Goal: Transaction & Acquisition: Purchase product/service

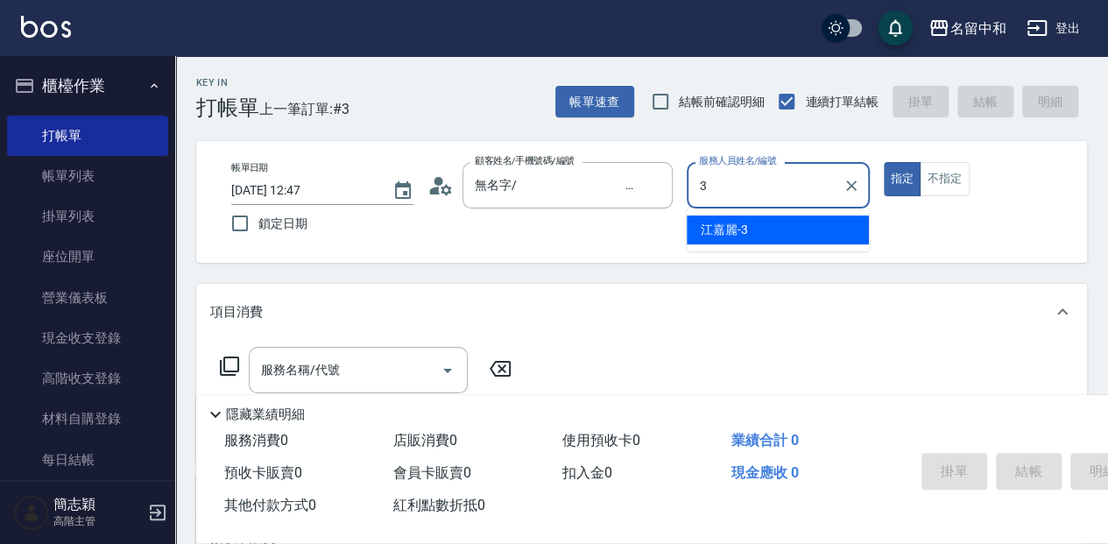
type input "江嘉麗-3"
type button "true"
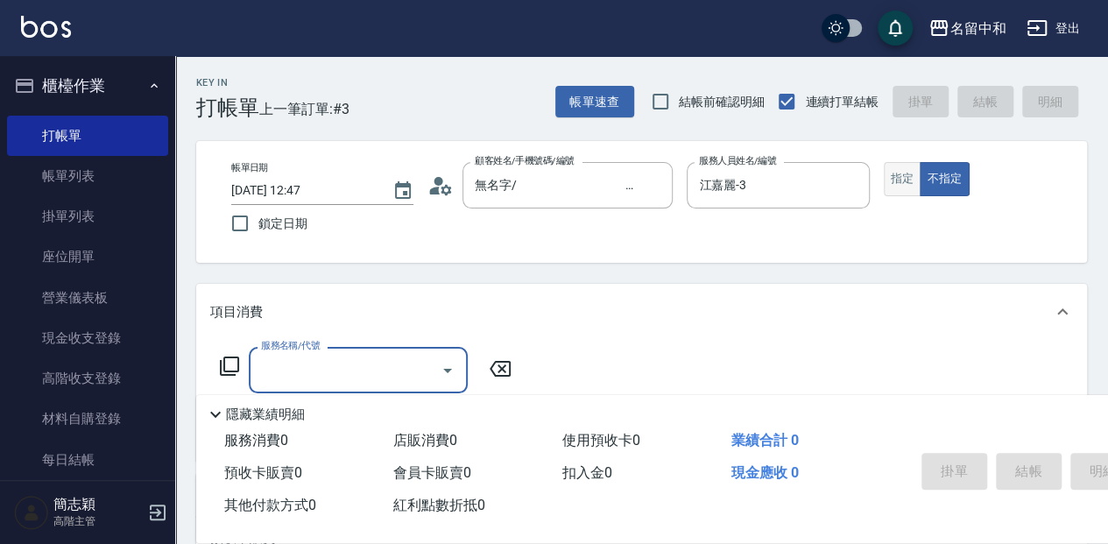
click at [908, 187] on button "指定" at bounding box center [903, 179] width 38 height 34
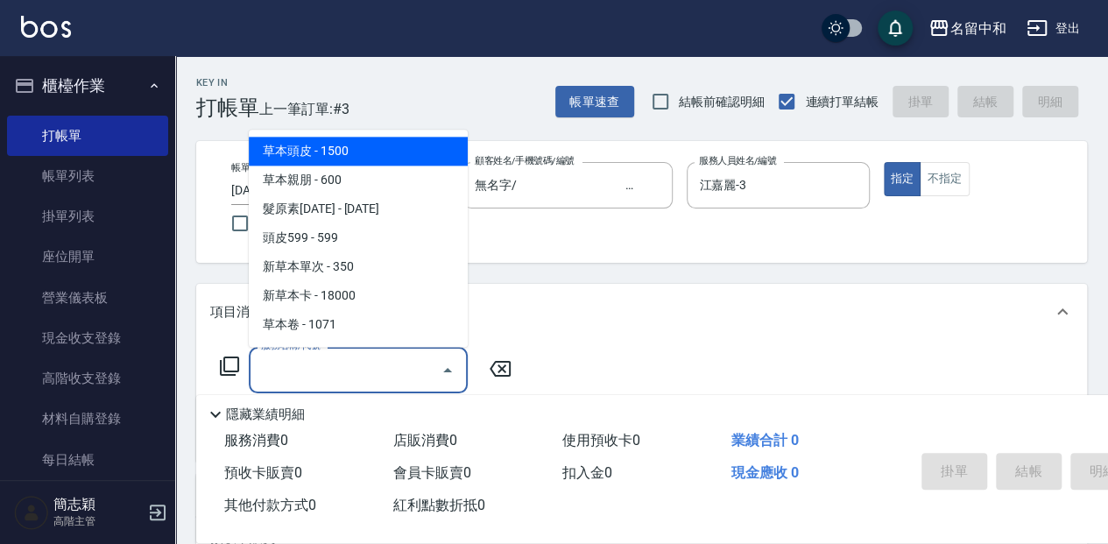
click at [340, 380] on input "服務名稱/代號" at bounding box center [345, 370] width 177 height 31
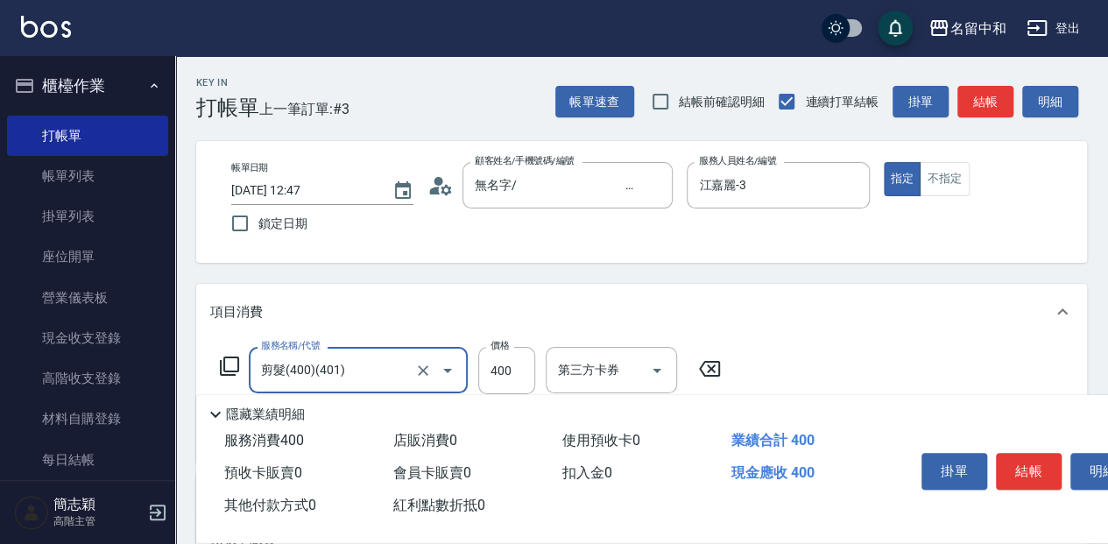
type input "剪髮(400)(401)"
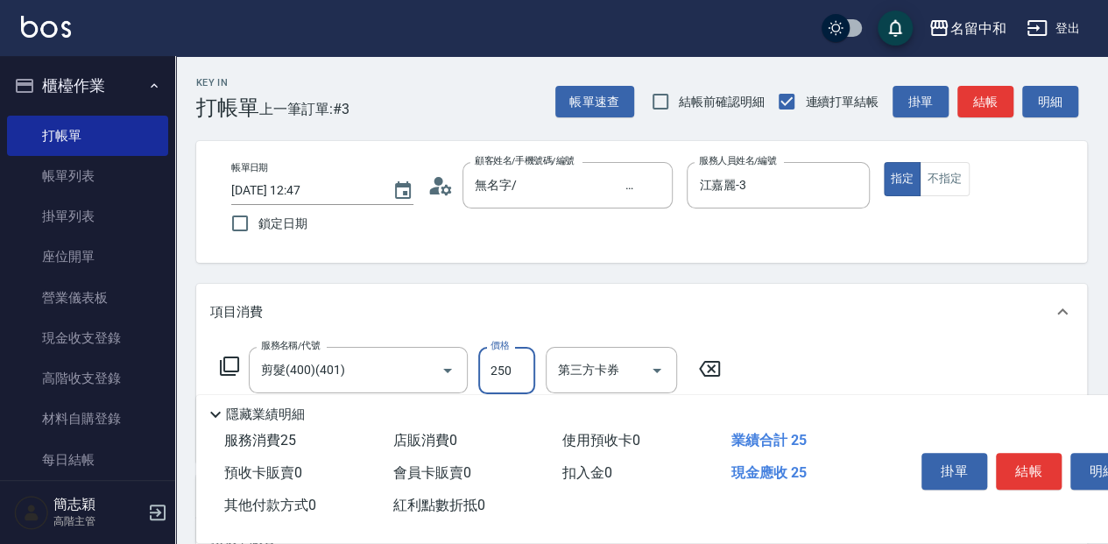
type input "250"
click at [1013, 474] on button "結帳" at bounding box center [1029, 471] width 66 height 37
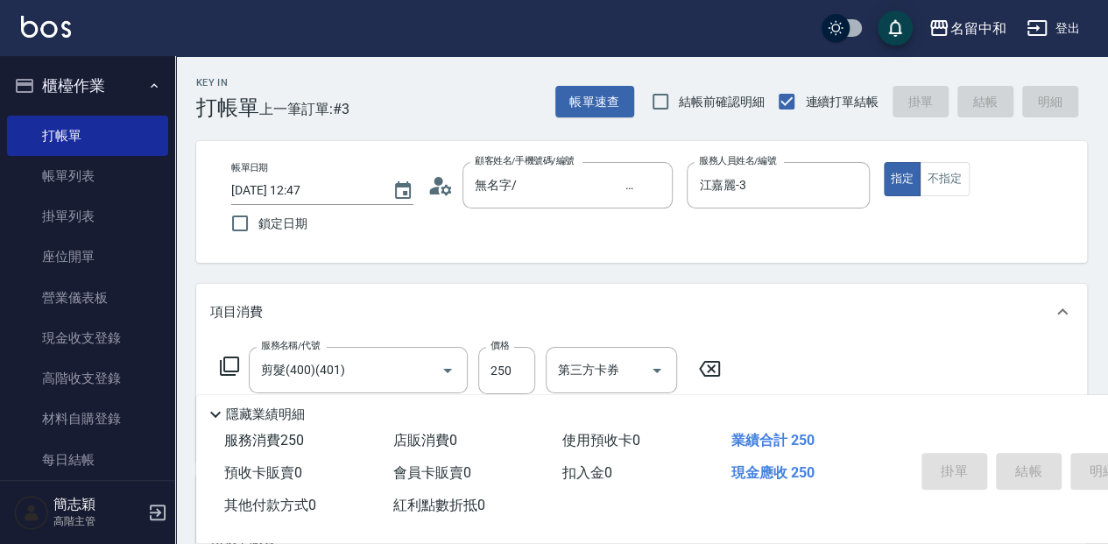
type input "[DATE] 15:38"
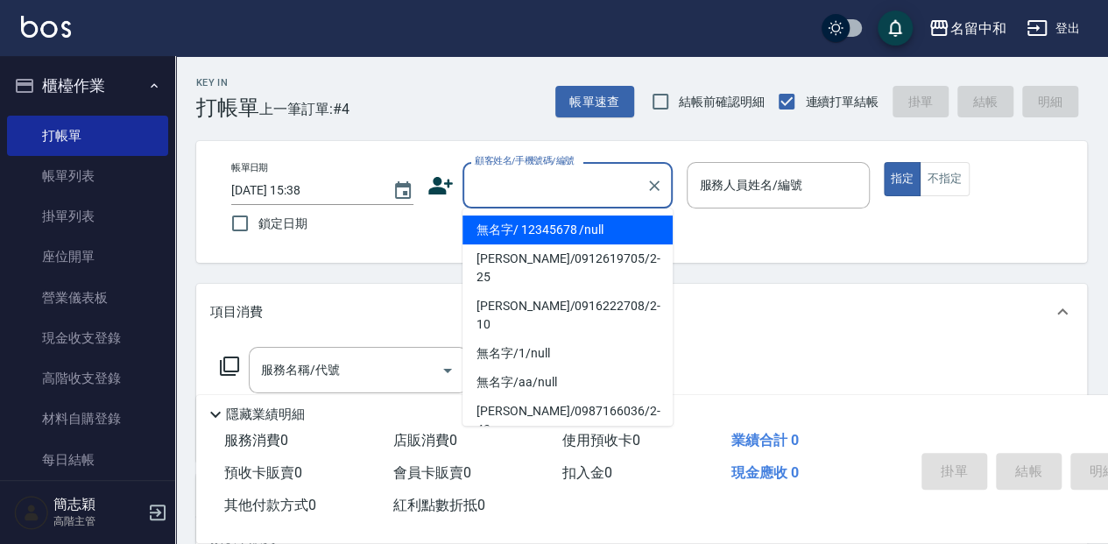
type input "無名字/ 12345678 /null"
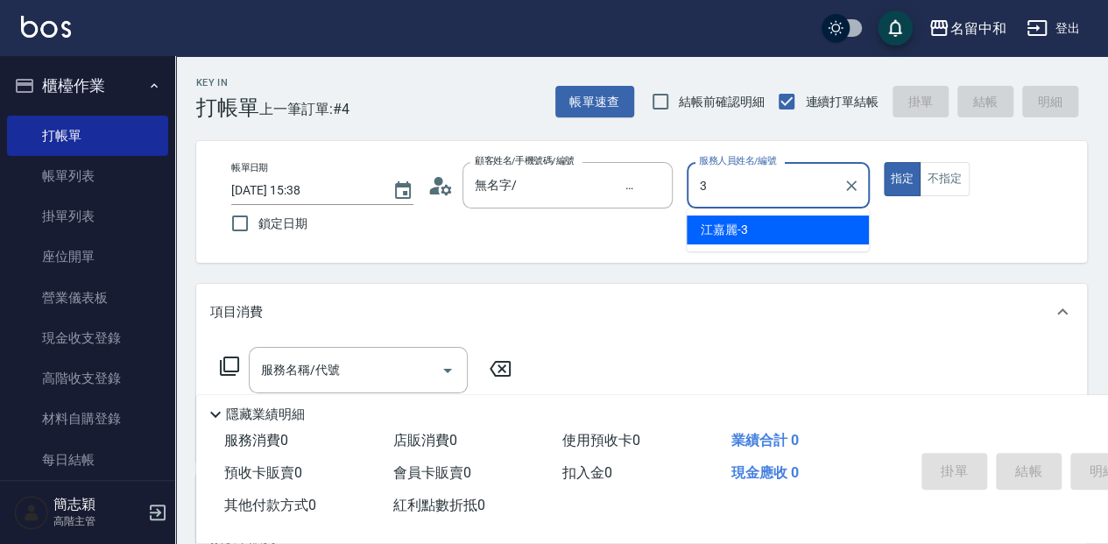
type input "江嘉麗-3"
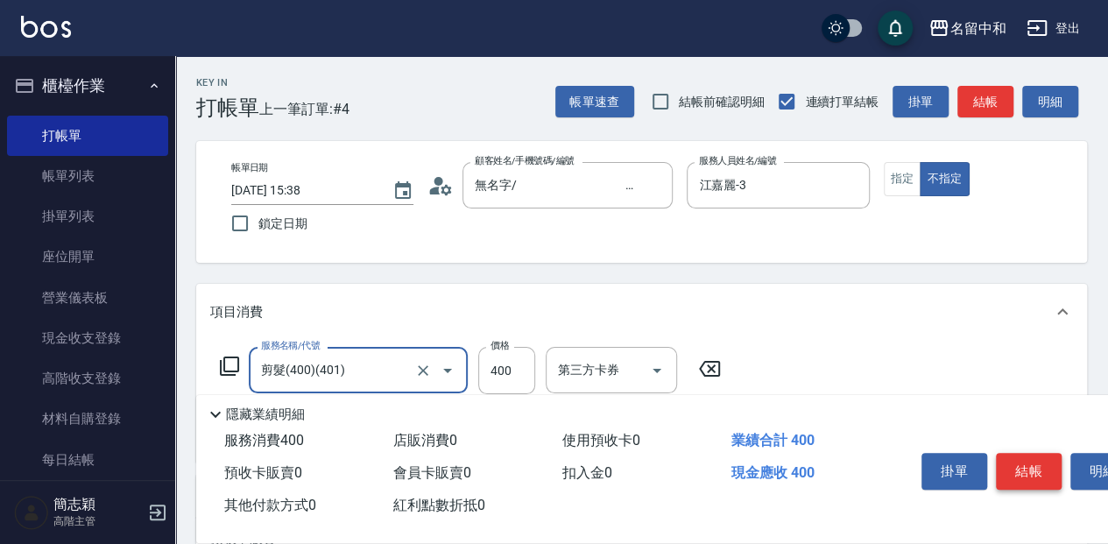
type input "剪髮(400)(401)"
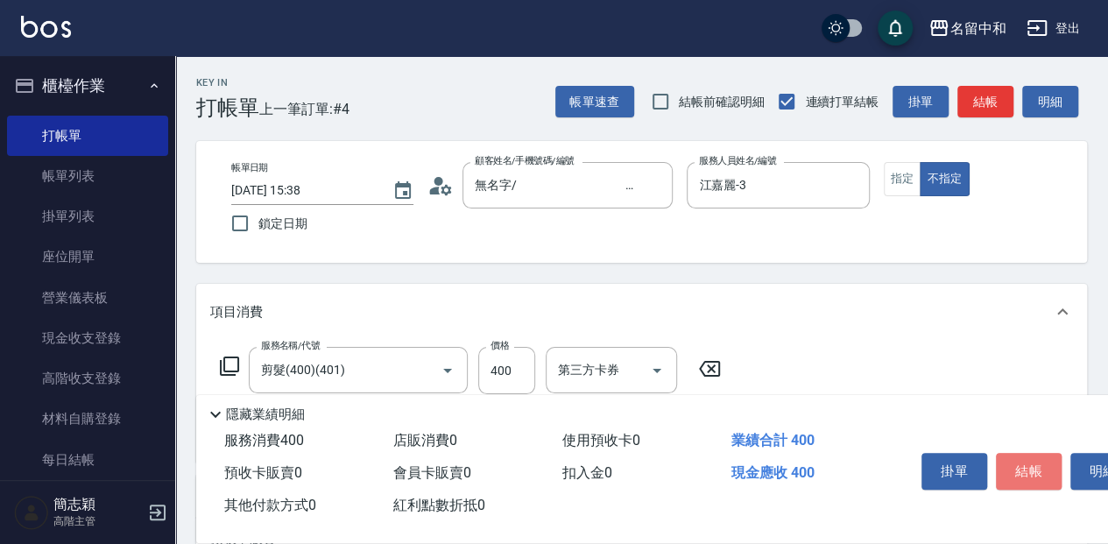
click at [1052, 465] on button "結帳" at bounding box center [1029, 471] width 66 height 37
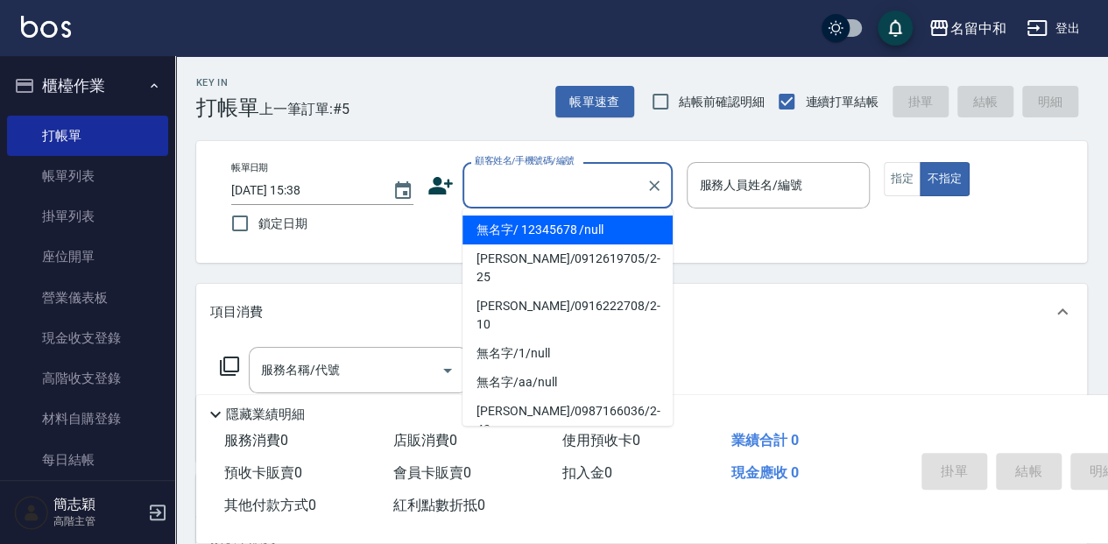
type input "無名字/ 12345678 /null"
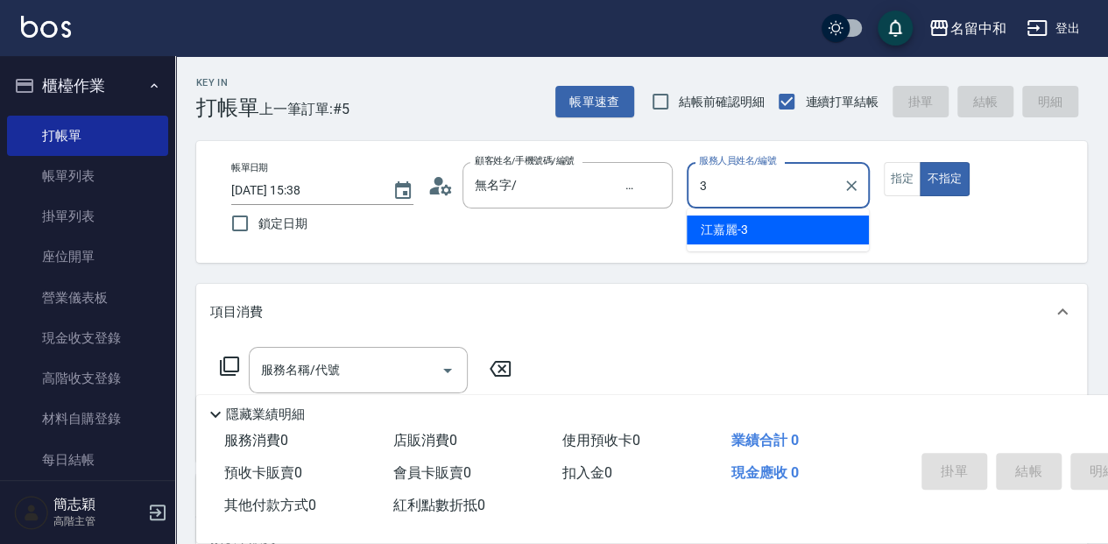
type input "江嘉麗-3"
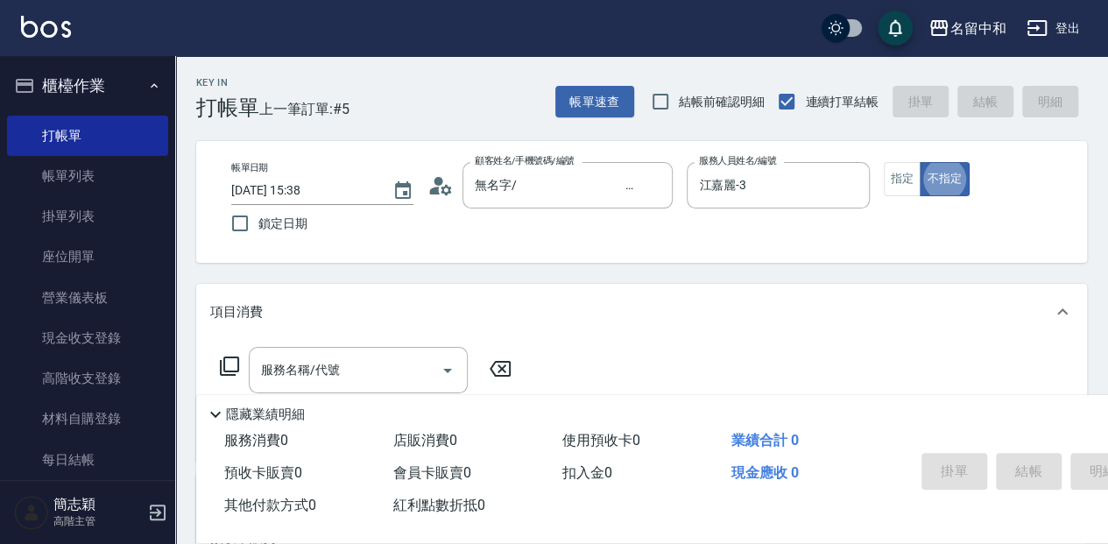
type button "false"
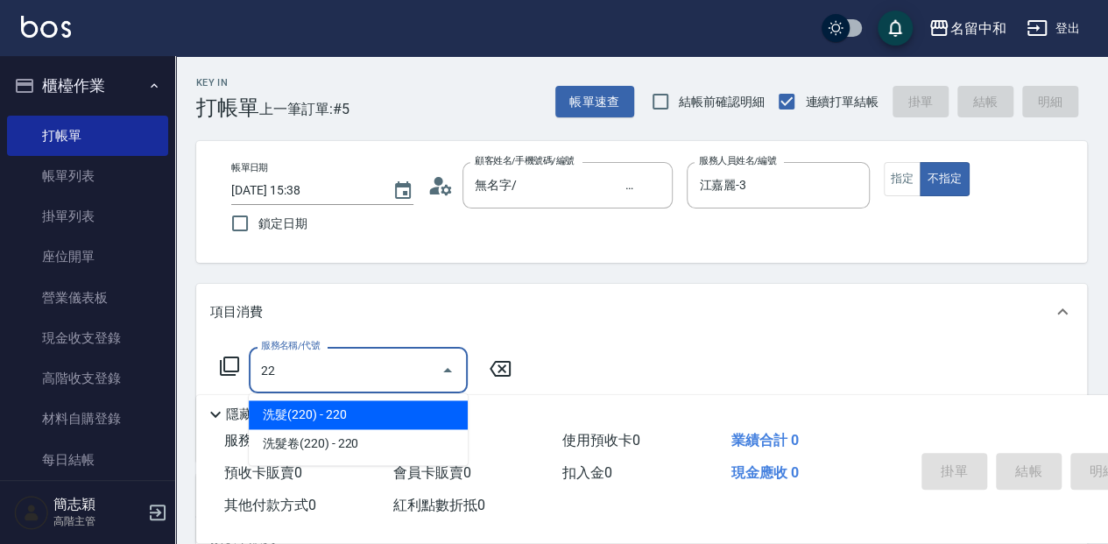
type input "221"
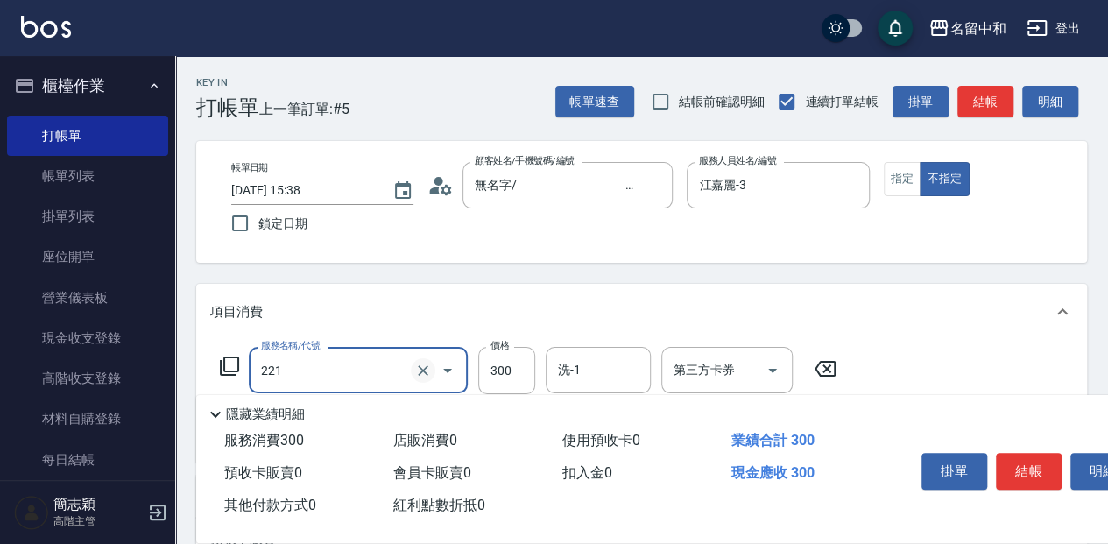
click at [431, 371] on icon "Clear" at bounding box center [423, 371] width 18 height 18
type input "洗髮300(221)"
drag, startPoint x: 830, startPoint y: 368, endPoint x: 800, endPoint y: 363, distance: 30.2
click at [830, 367] on icon at bounding box center [825, 368] width 44 height 21
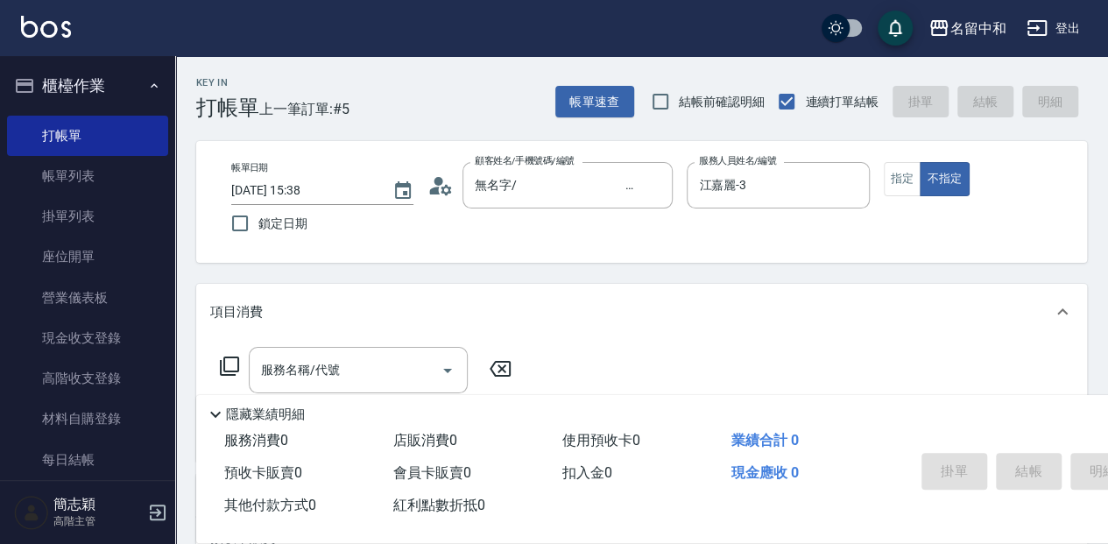
click at [234, 373] on icon at bounding box center [229, 366] width 21 height 21
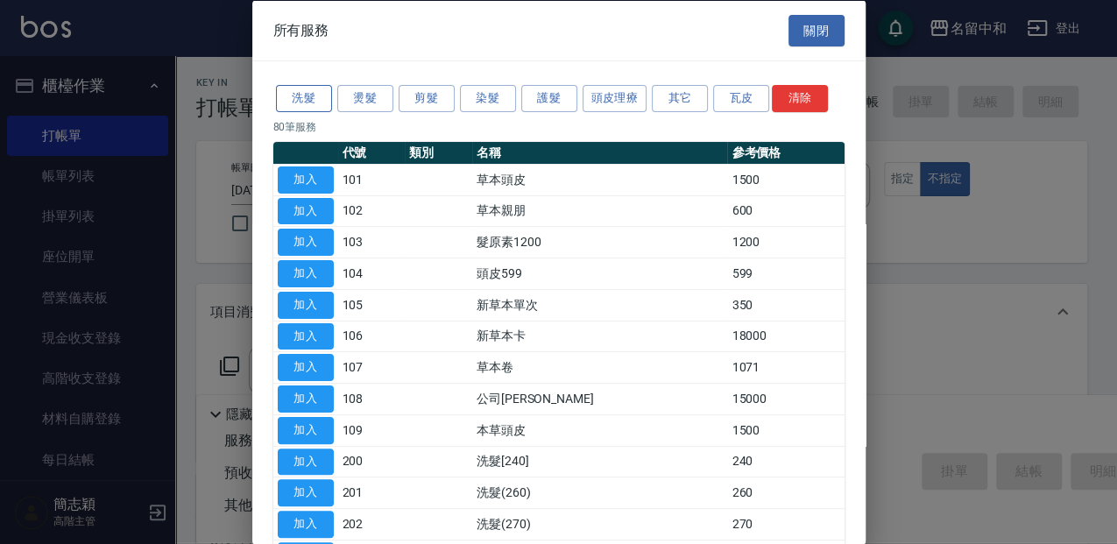
click at [291, 96] on button "洗髮" at bounding box center [304, 98] width 56 height 27
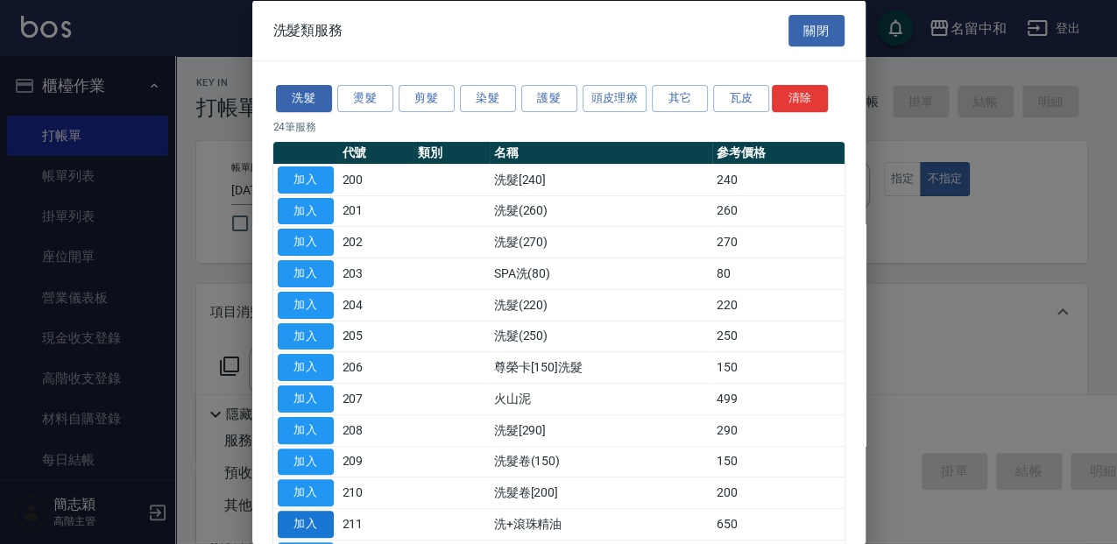
click at [321, 518] on button "加入" at bounding box center [306, 524] width 56 height 27
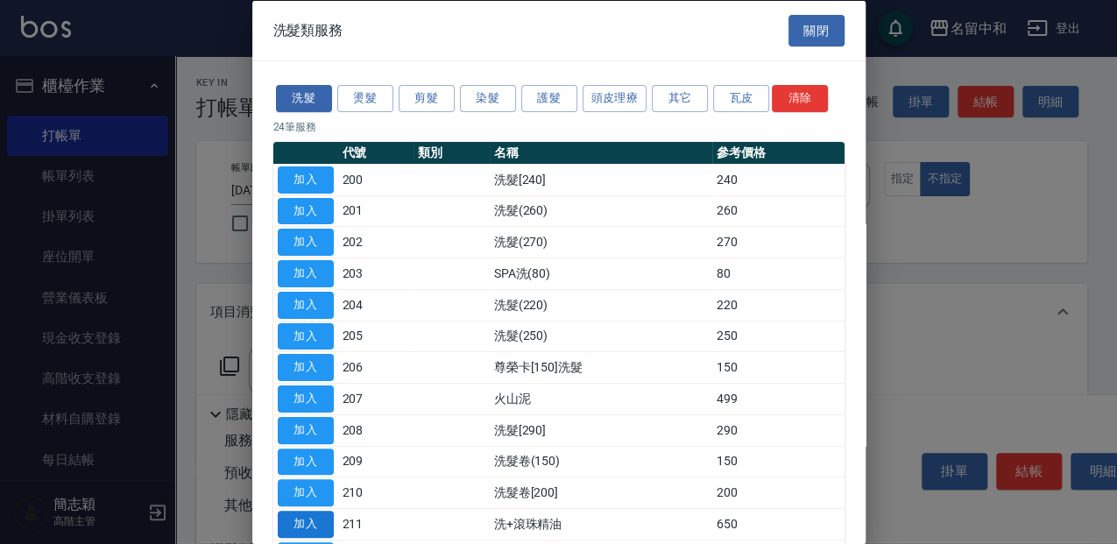
type input "洗+滾珠精油(211)"
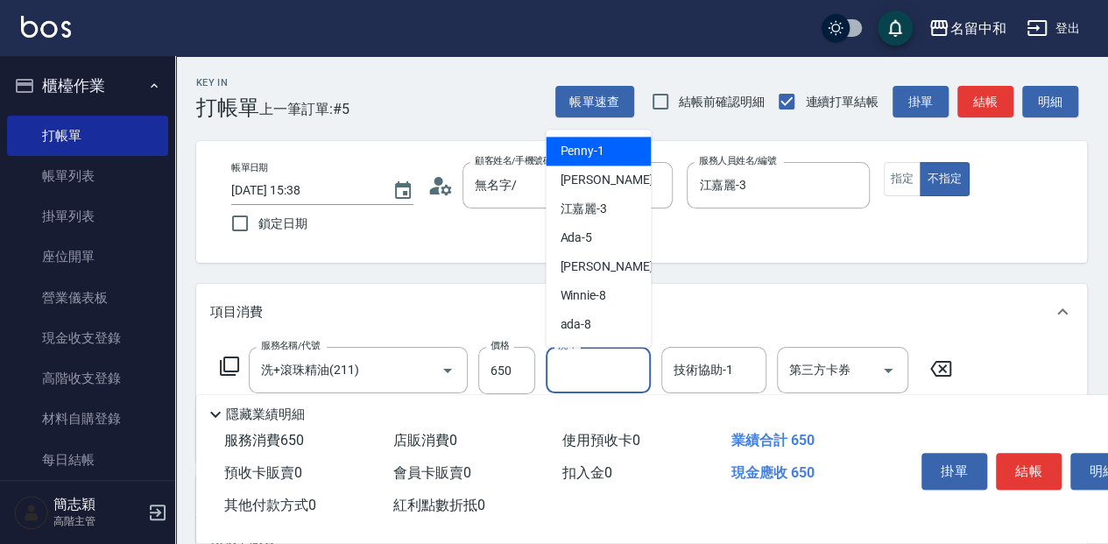
click at [556, 366] on input "洗-1" at bounding box center [598, 370] width 89 height 31
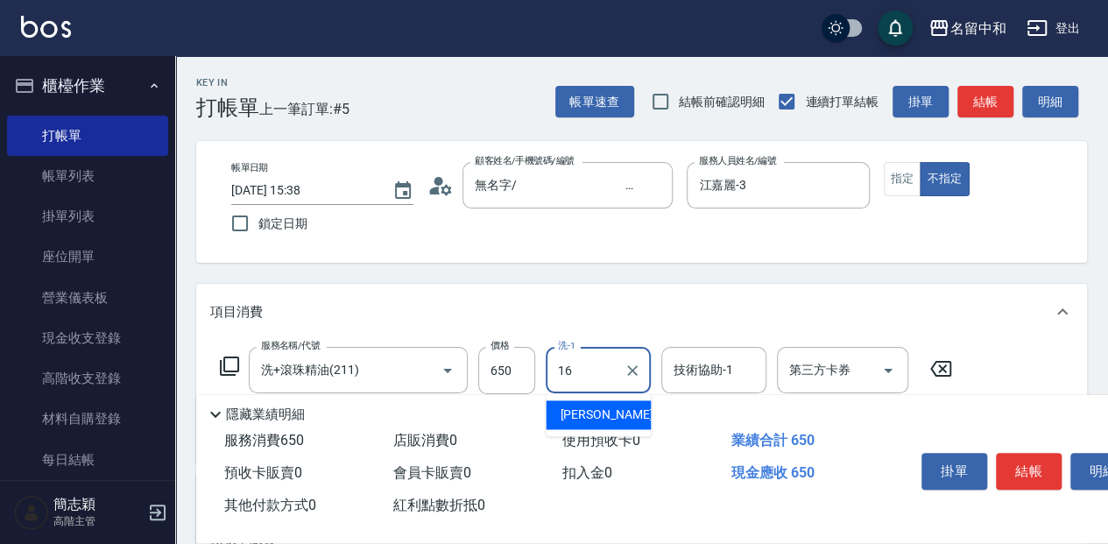
type input "[PERSON_NAME]-16"
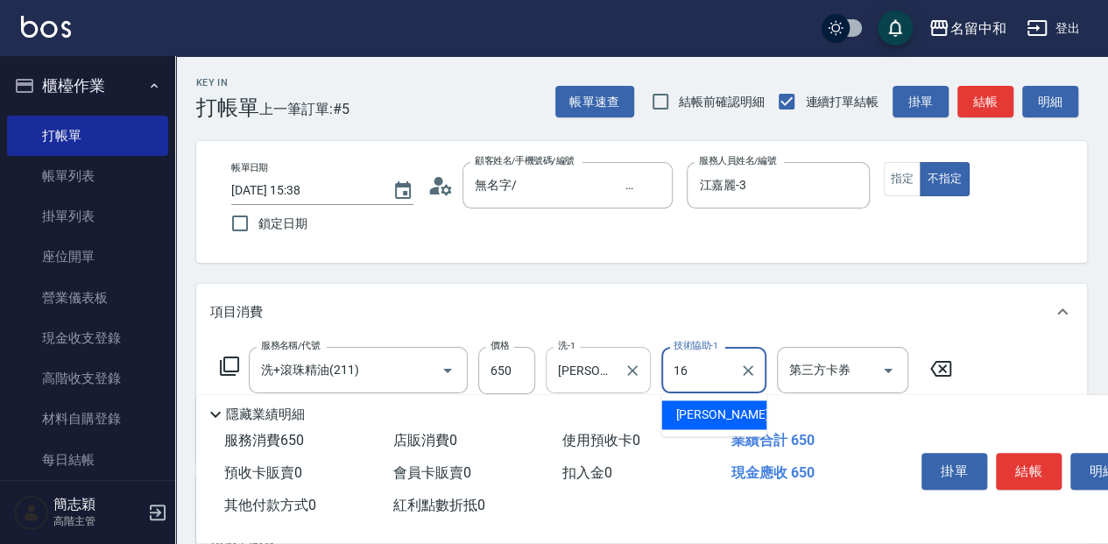
type input "[PERSON_NAME]-16"
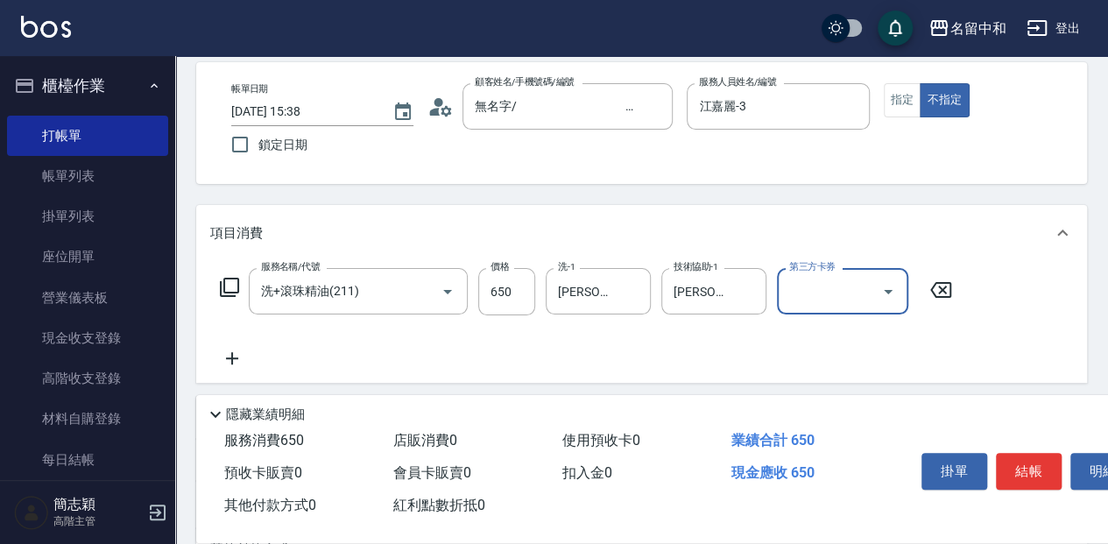
scroll to position [117, 0]
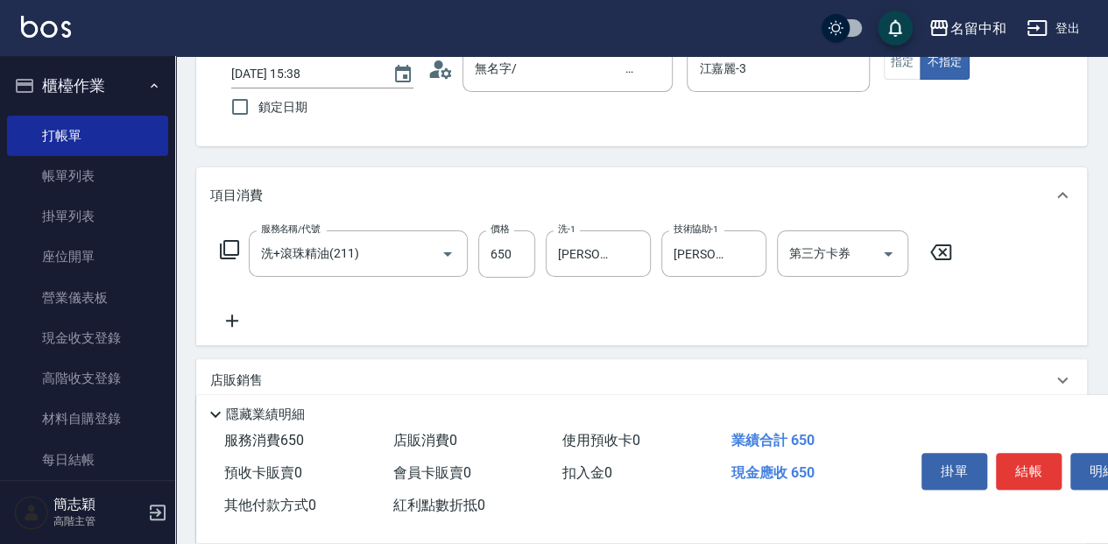
click at [231, 259] on icon at bounding box center [229, 249] width 21 height 21
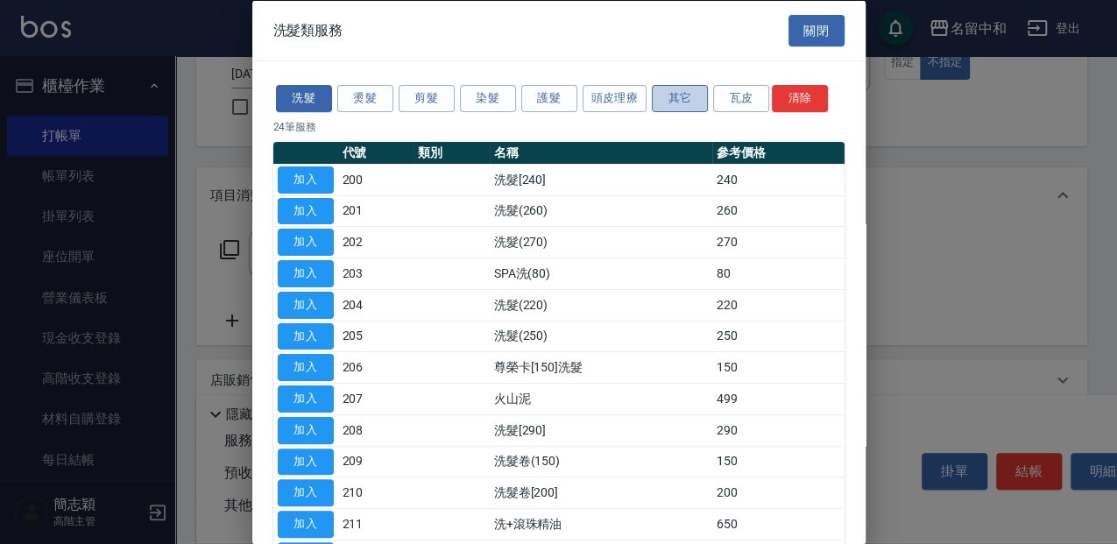
click at [697, 101] on button "其它" at bounding box center [680, 98] width 56 height 27
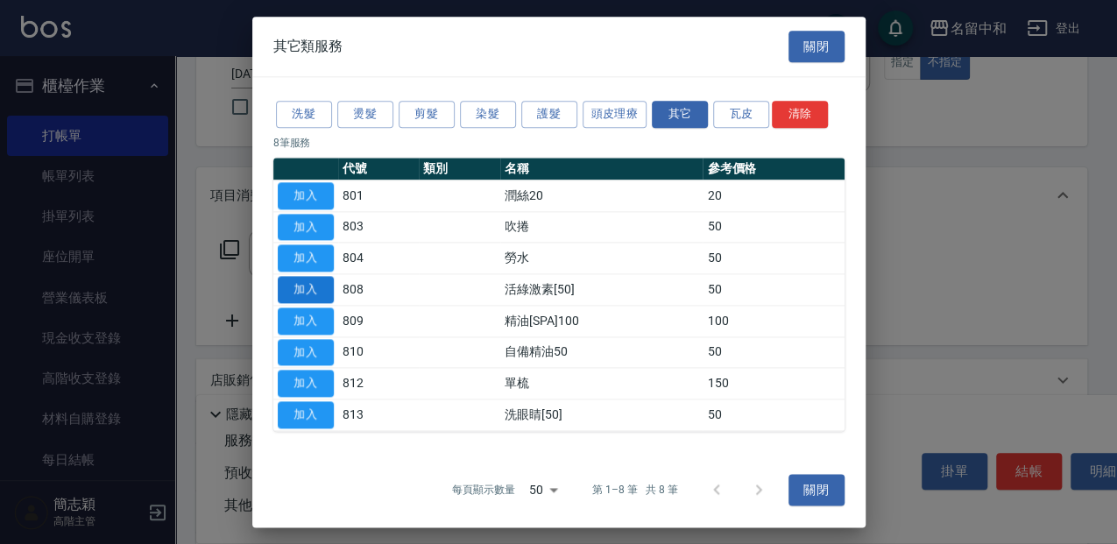
click at [333, 289] on button "加入" at bounding box center [306, 289] width 56 height 27
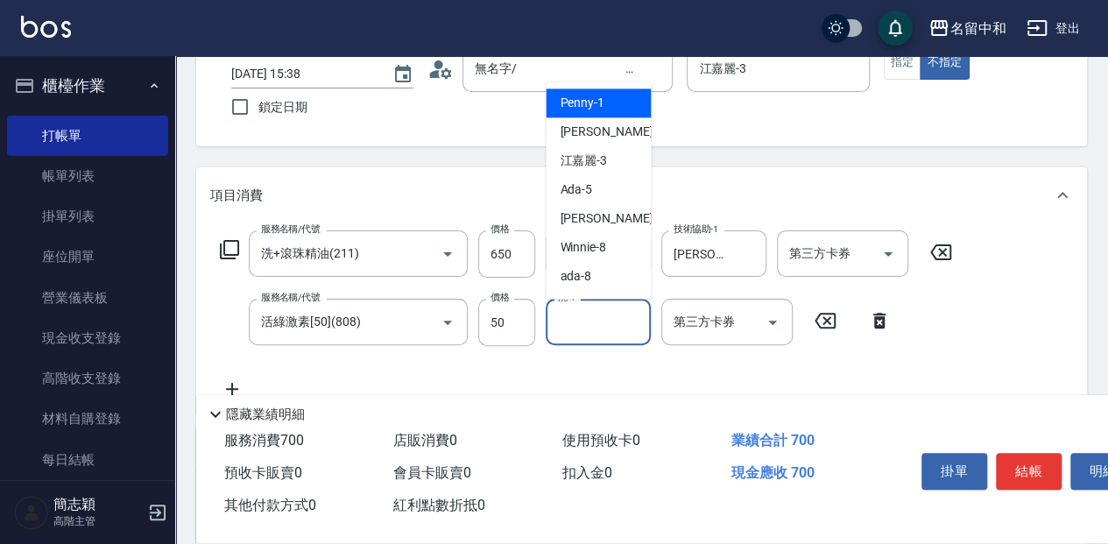
click at [590, 335] on input "洗-1" at bounding box center [598, 322] width 89 height 31
click at [498, 328] on input "50" at bounding box center [506, 322] width 57 height 47
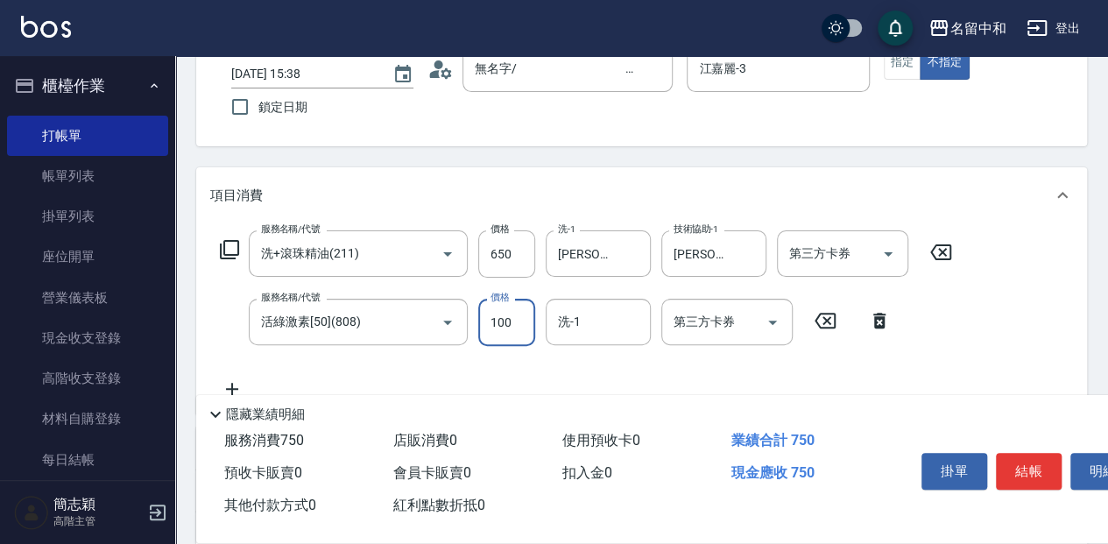
type input "100"
type input "[PERSON_NAME]-16"
click at [1039, 471] on button "結帳" at bounding box center [1029, 471] width 66 height 37
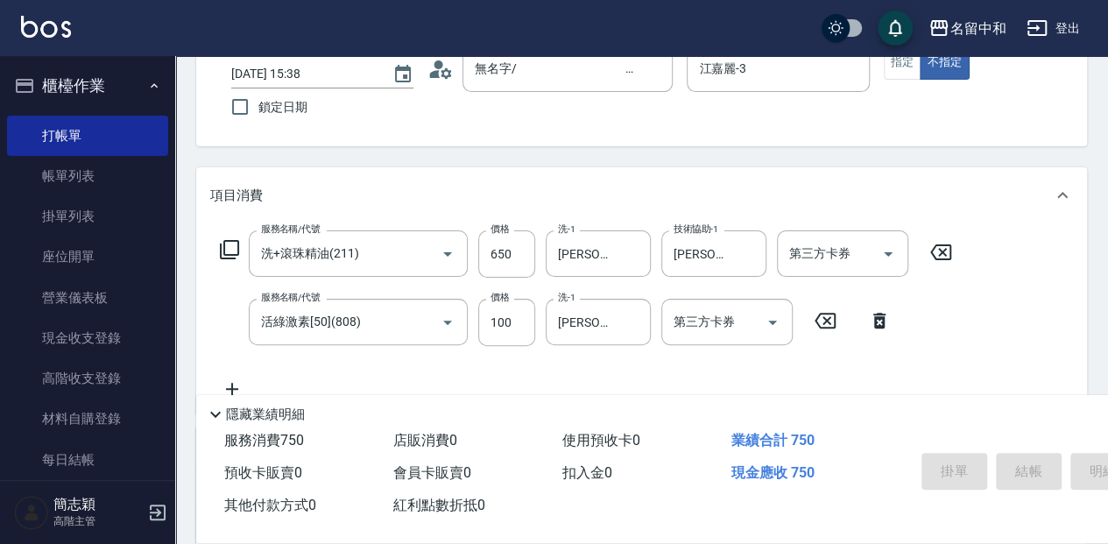
type input "[DATE] 15:39"
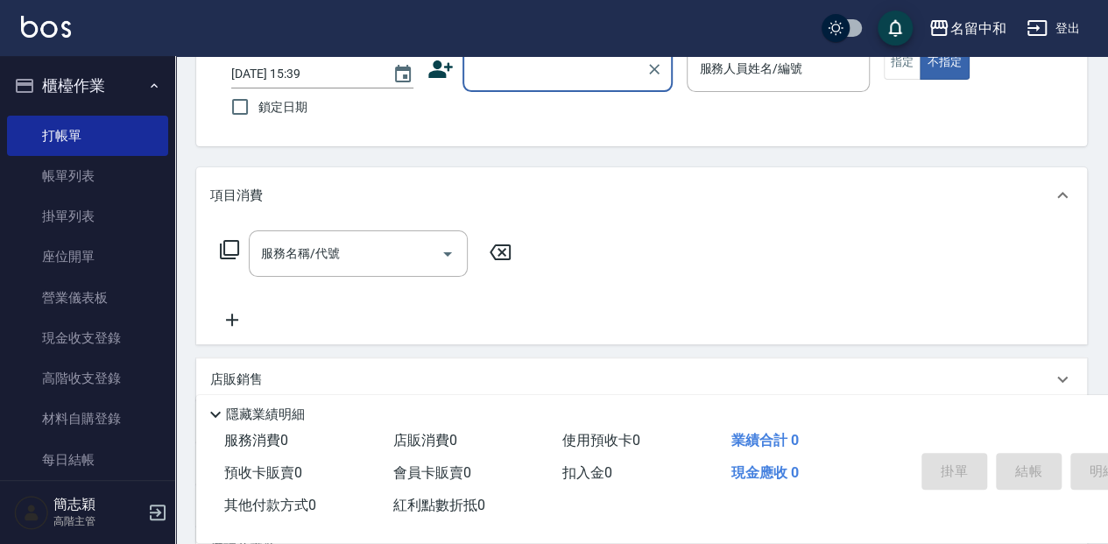
scroll to position [0, 0]
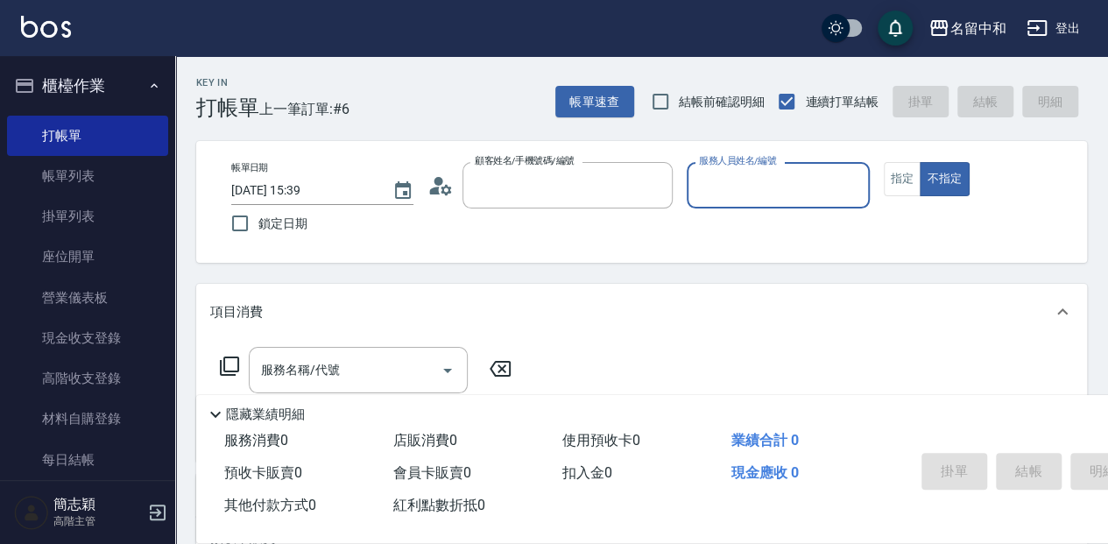
type input "[PERSON_NAME]/0912619705/2-25"
type input "[PERSON_NAME]-2"
click at [851, 180] on icon "Clear" at bounding box center [852, 186] width 18 height 18
click at [661, 185] on icon "Clear" at bounding box center [655, 186] width 18 height 18
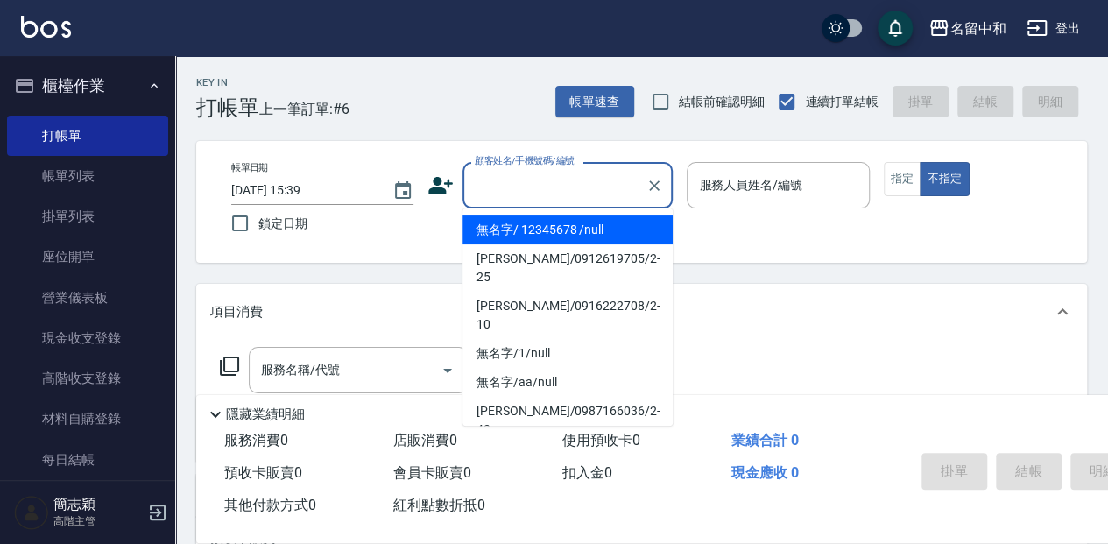
click at [567, 200] on input "顧客姓名/手機號碼/編號" at bounding box center [554, 185] width 168 height 31
drag, startPoint x: 559, startPoint y: 223, endPoint x: 731, endPoint y: 198, distance: 173.4
click at [561, 223] on li "無名字/ 12345678 /null" at bounding box center [568, 229] width 210 height 29
type input "無名字/ 12345678 /null"
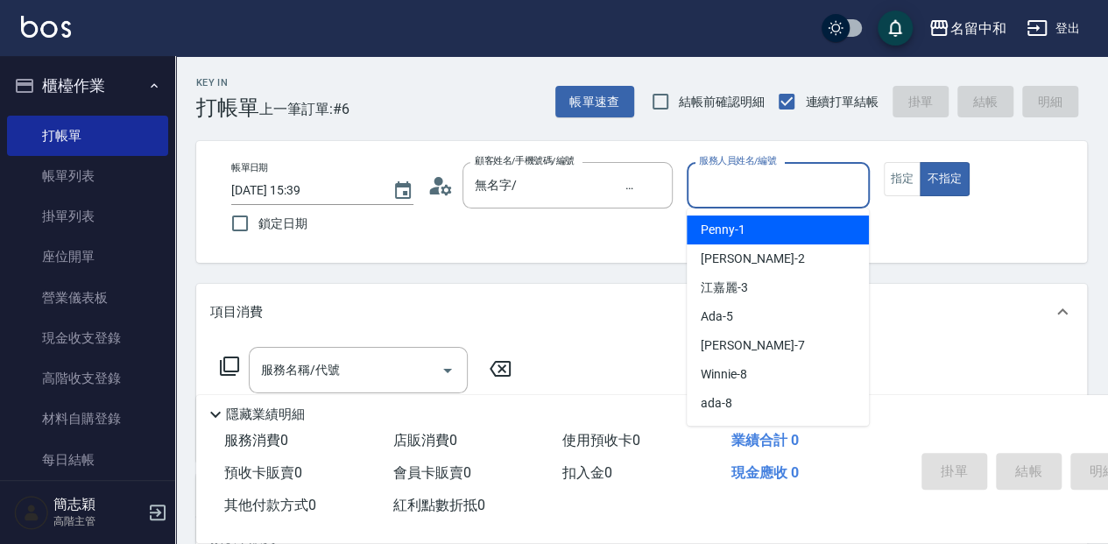
click at [789, 184] on input "服務人員姓名/編號" at bounding box center [778, 185] width 166 height 31
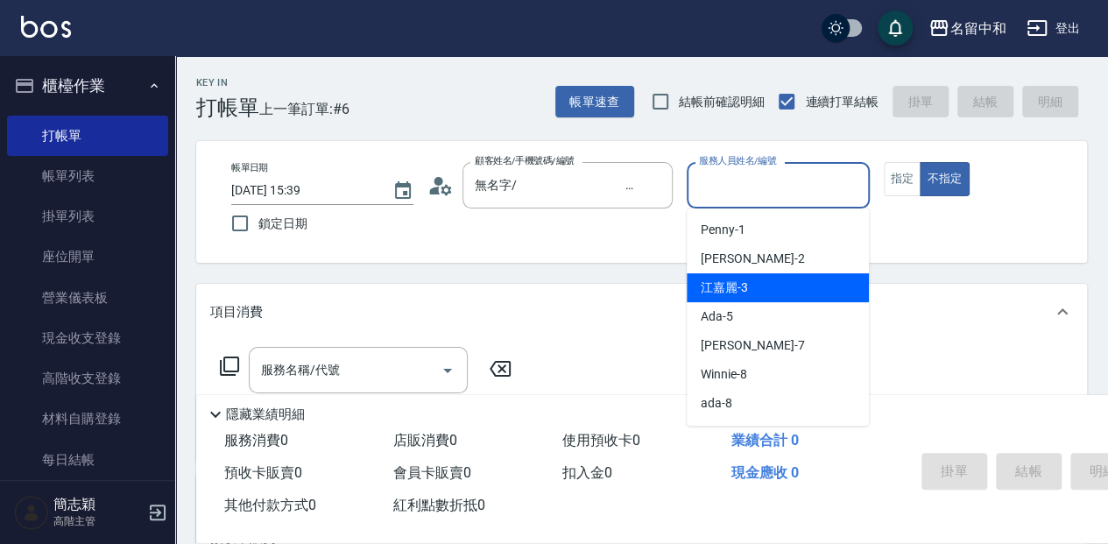
click at [797, 276] on div "江嘉麗 -3" at bounding box center [778, 287] width 182 height 29
type input "江嘉麗-3"
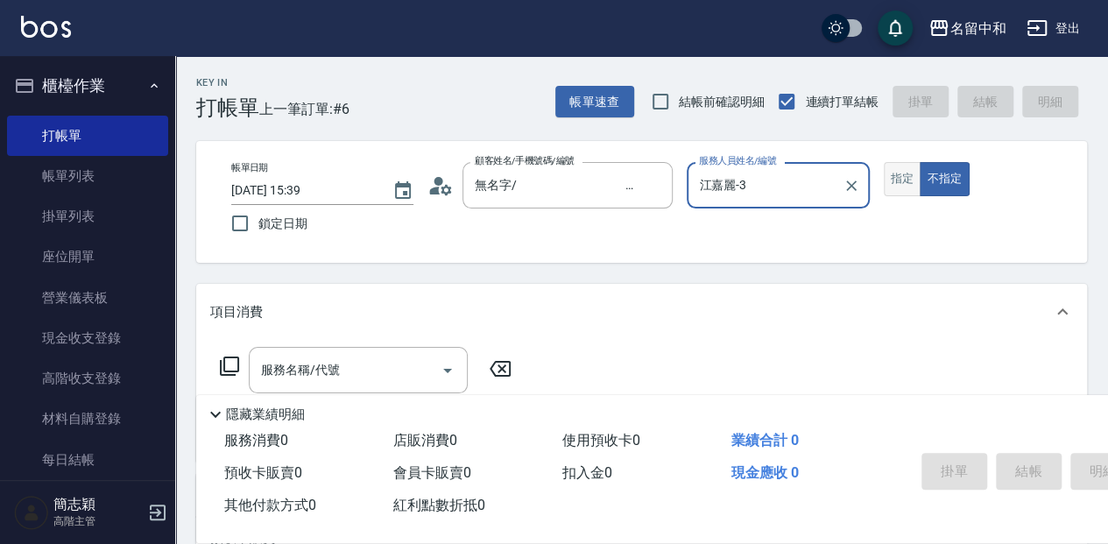
click at [906, 185] on button "指定" at bounding box center [903, 179] width 38 height 34
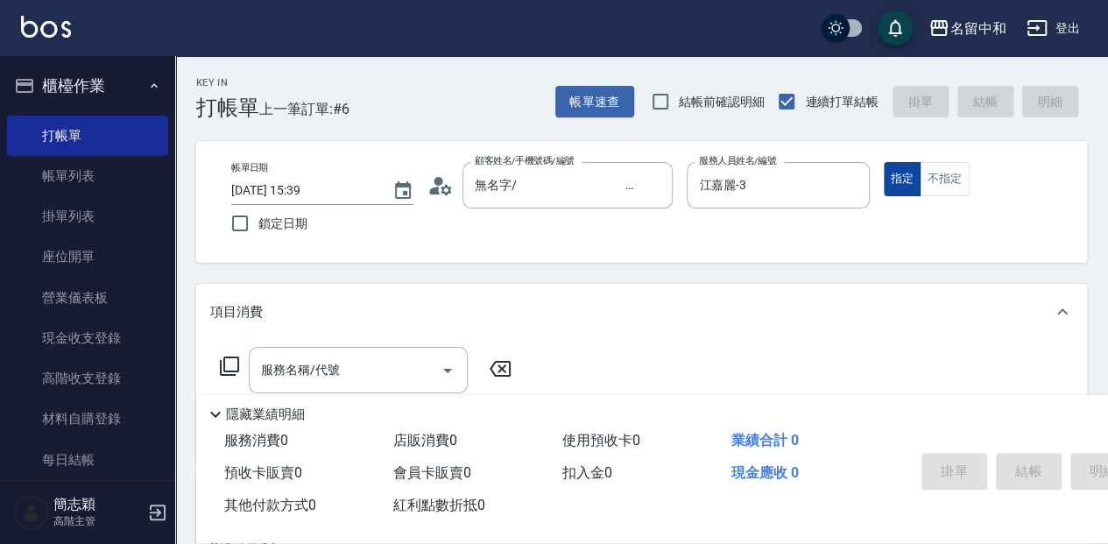
click at [902, 179] on button "指定" at bounding box center [903, 179] width 38 height 34
click at [975, 176] on div "指定 不指定" at bounding box center [975, 179] width 182 height 34
click at [956, 175] on button "不指定" at bounding box center [944, 179] width 49 height 34
click at [237, 366] on icon at bounding box center [229, 366] width 21 height 21
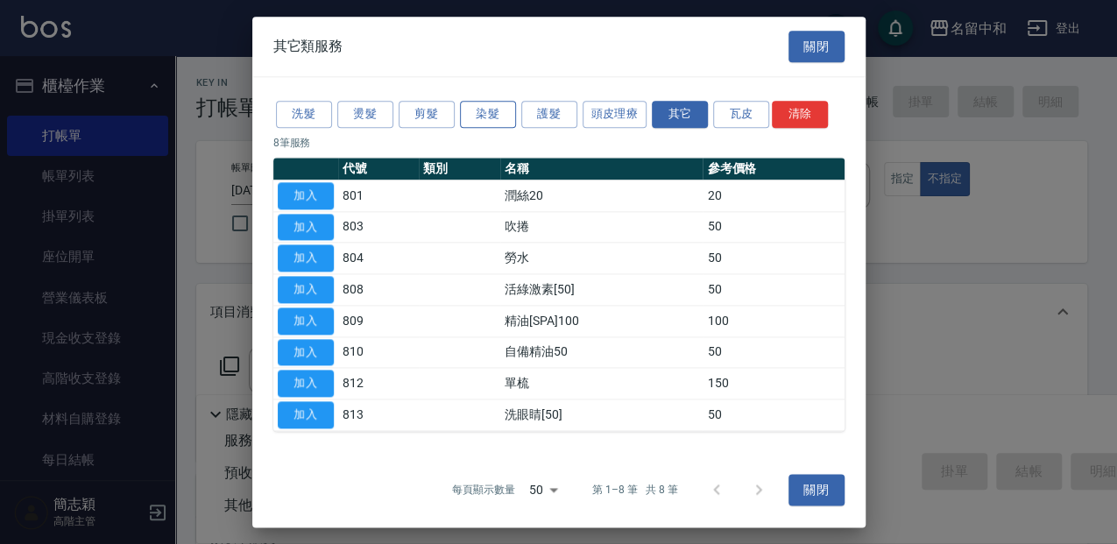
click at [512, 117] on button "染髮" at bounding box center [488, 114] width 56 height 27
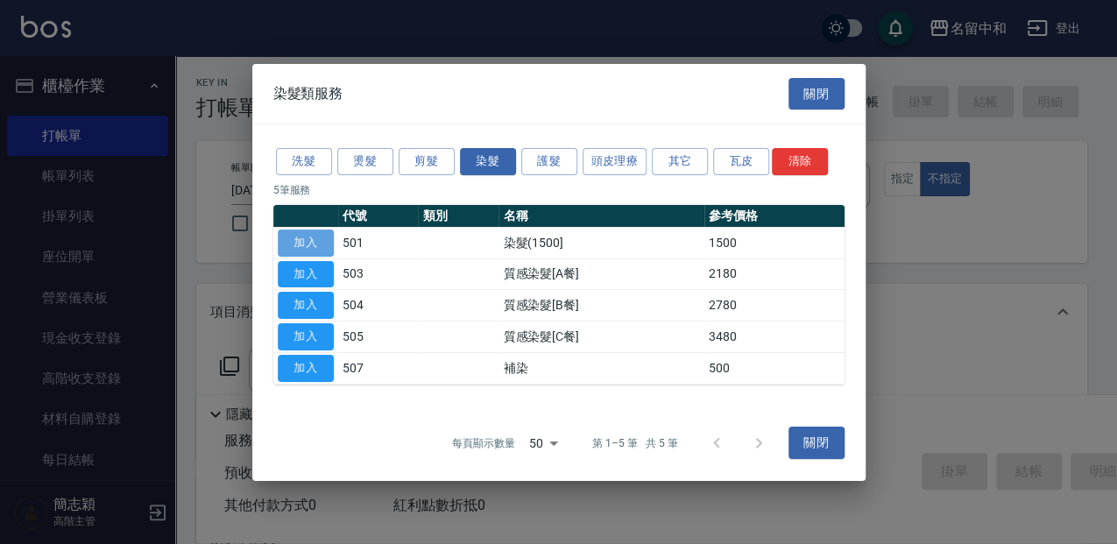
click at [292, 241] on button "加入" at bounding box center [306, 243] width 56 height 27
type input "染髮(1500](501)"
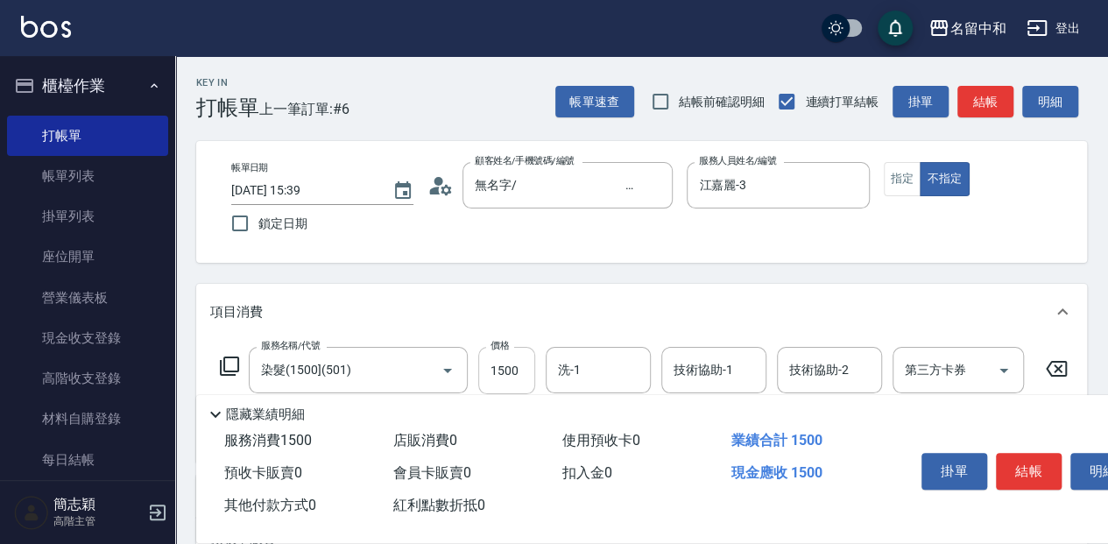
click at [503, 375] on input "1500" at bounding box center [506, 370] width 57 height 47
type input "1990"
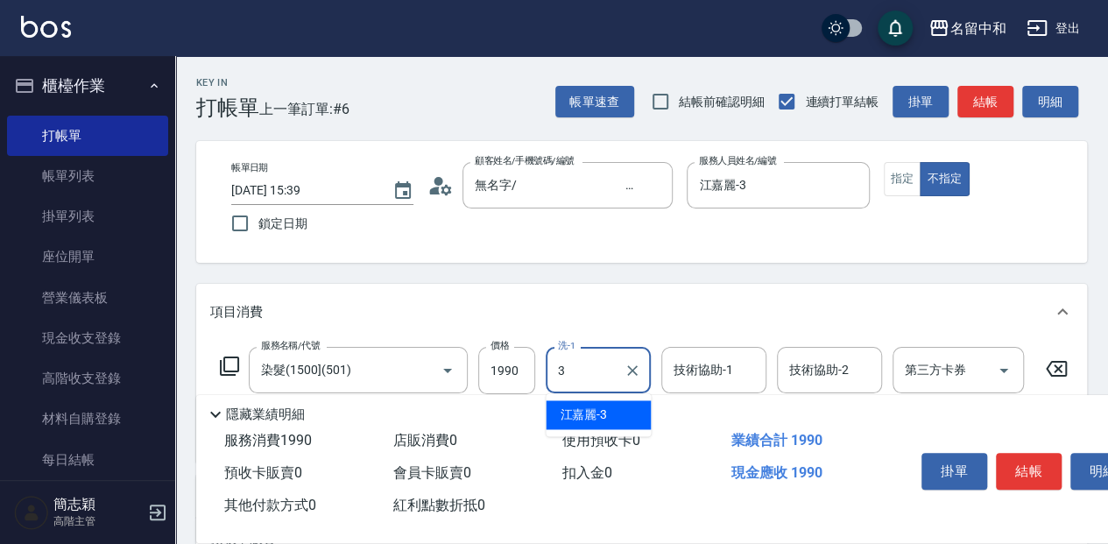
type input "江嘉麗-3"
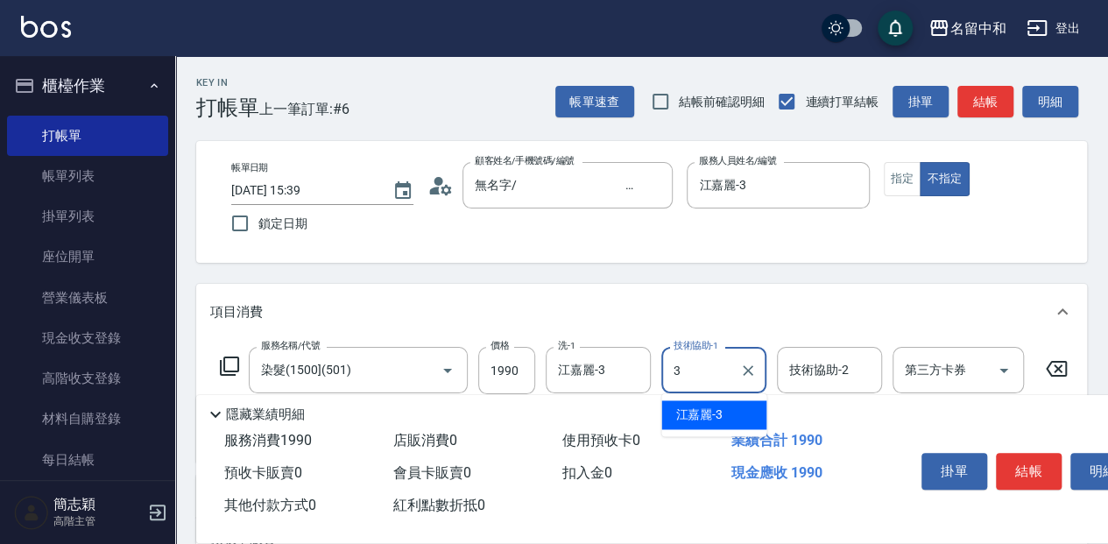
type input "江嘉麗-3"
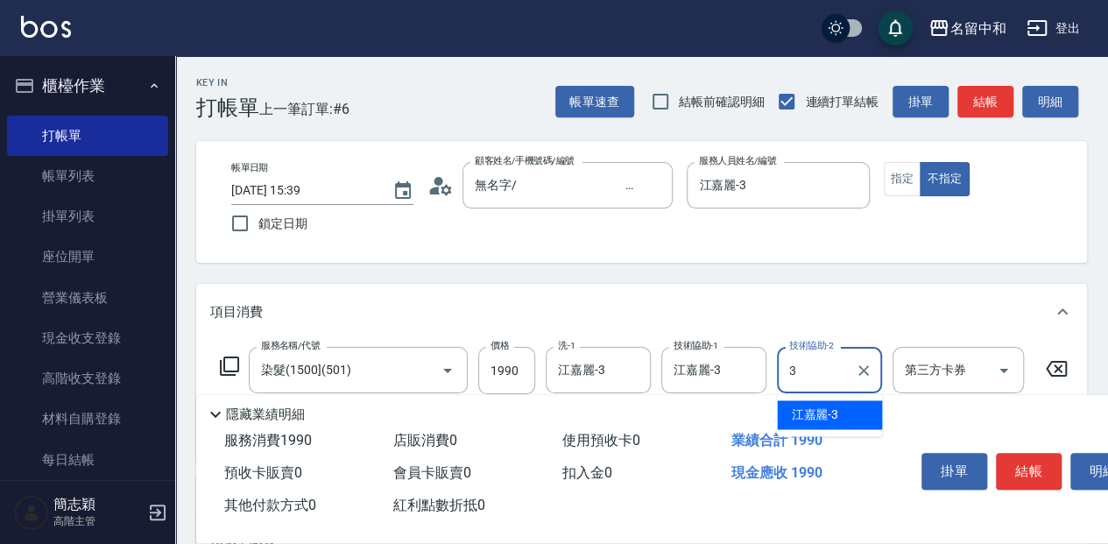
type input "江嘉麗-3"
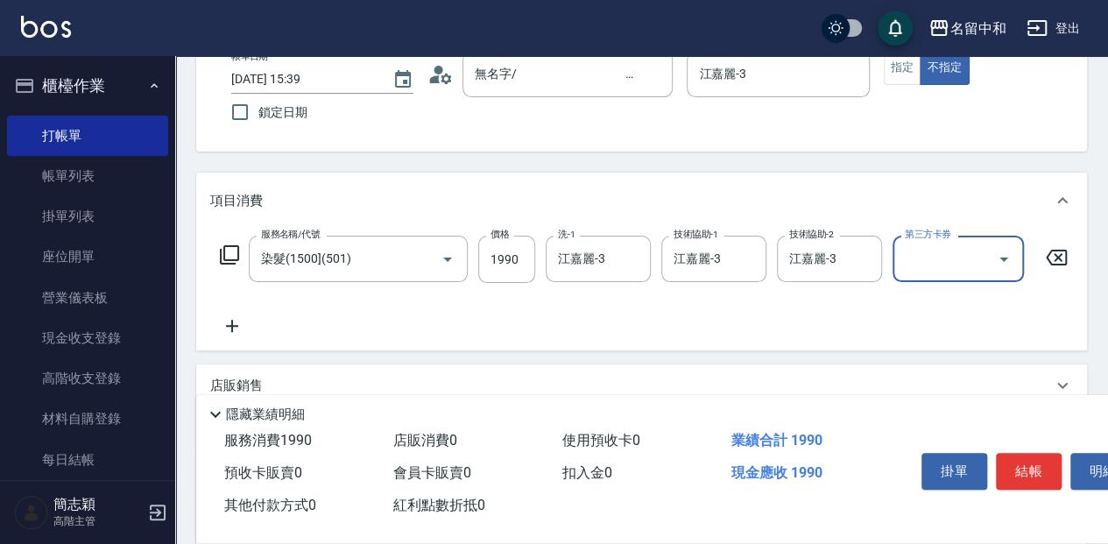
scroll to position [117, 0]
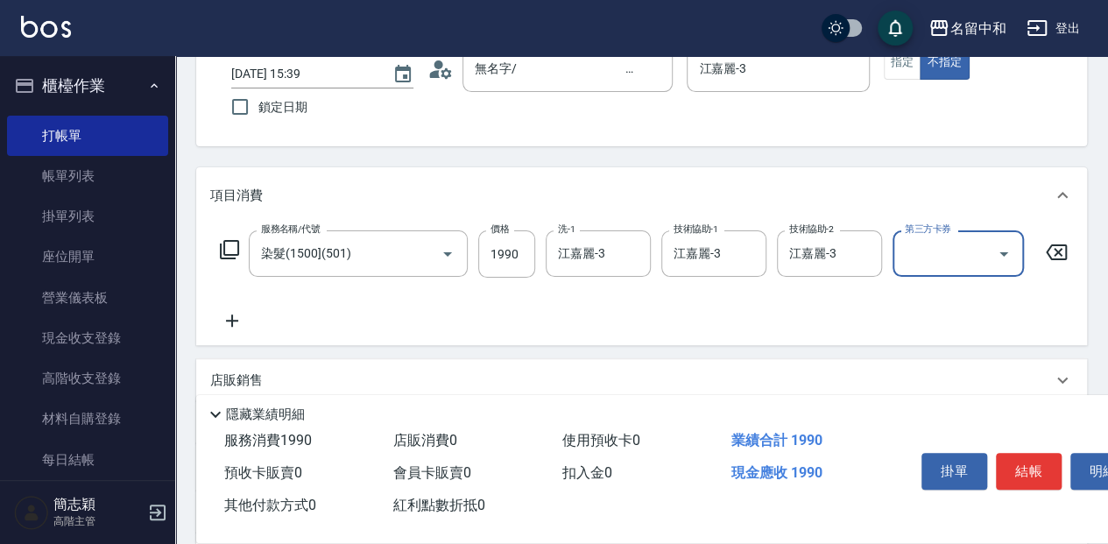
click at [231, 316] on icon at bounding box center [232, 320] width 12 height 12
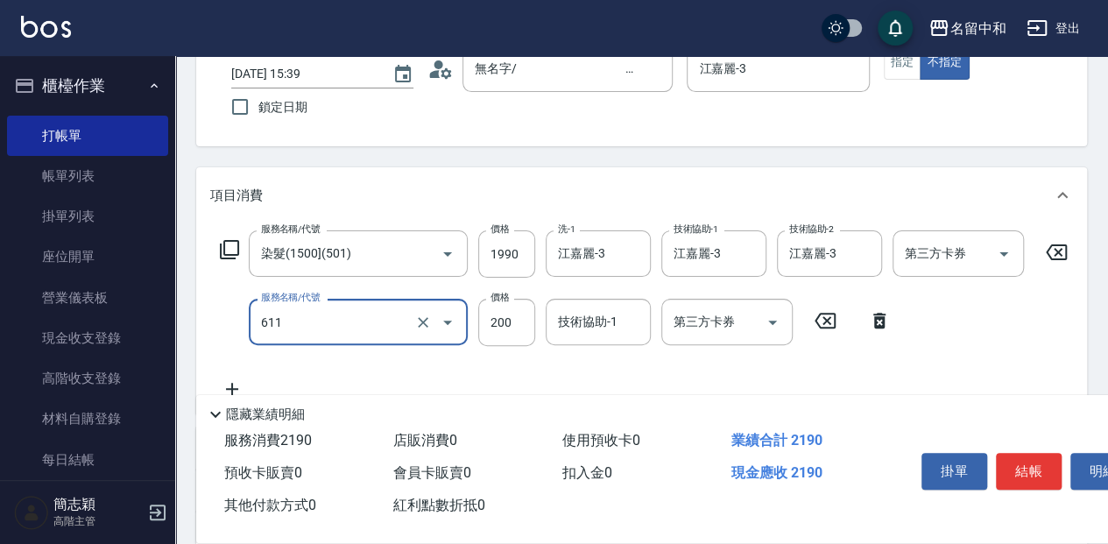
type input "染.頭皮隔離(611)"
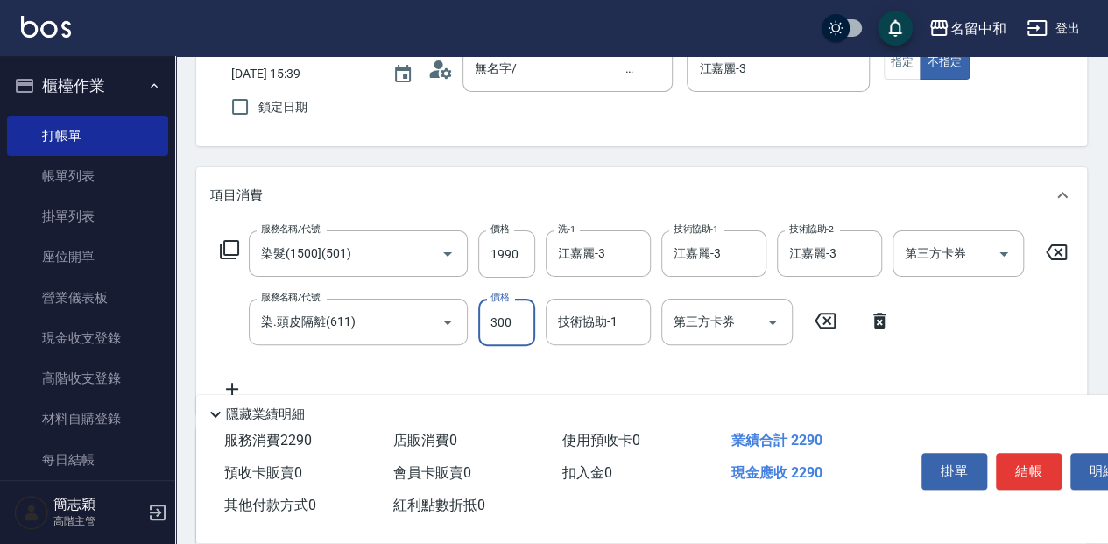
type input "300"
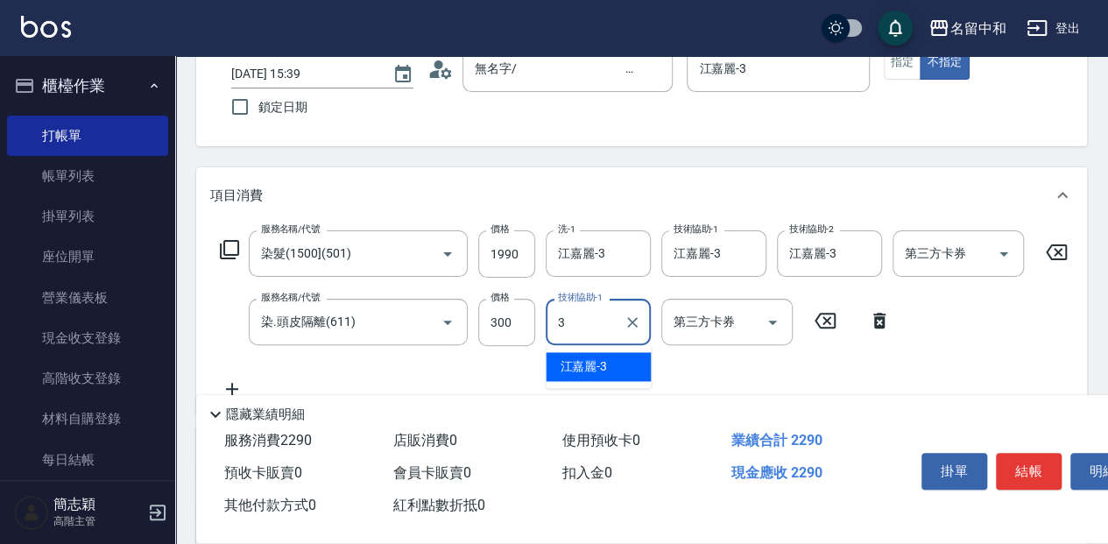
type input "江嘉麗-3"
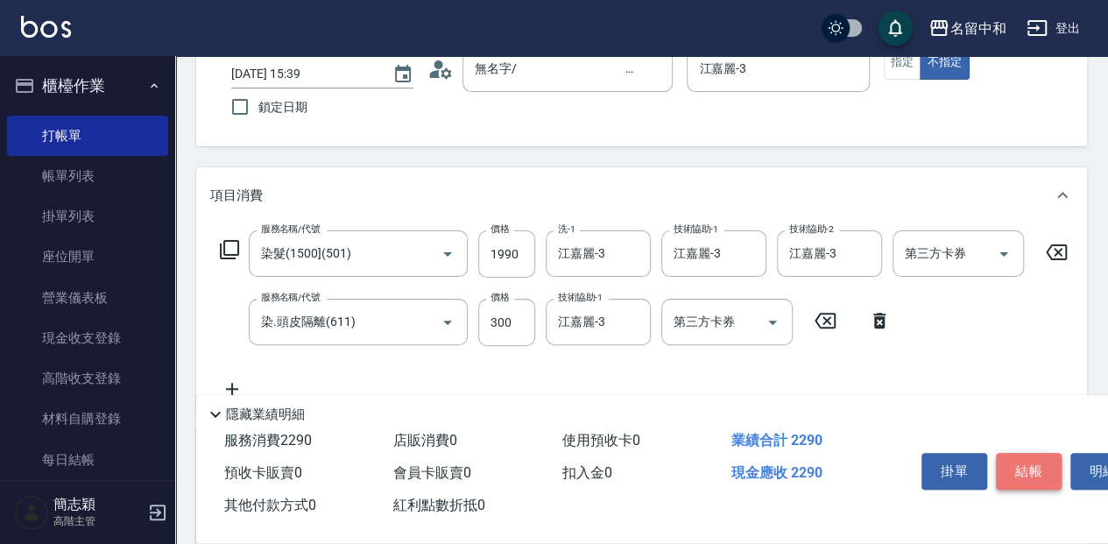
click at [1030, 453] on button "結帳" at bounding box center [1029, 471] width 66 height 37
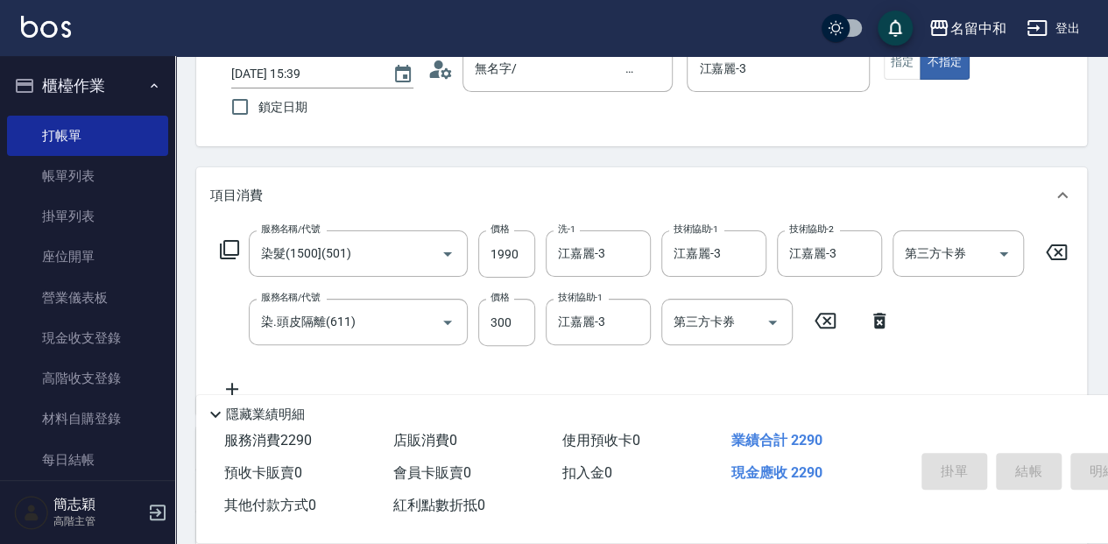
type input "[DATE] 15:40"
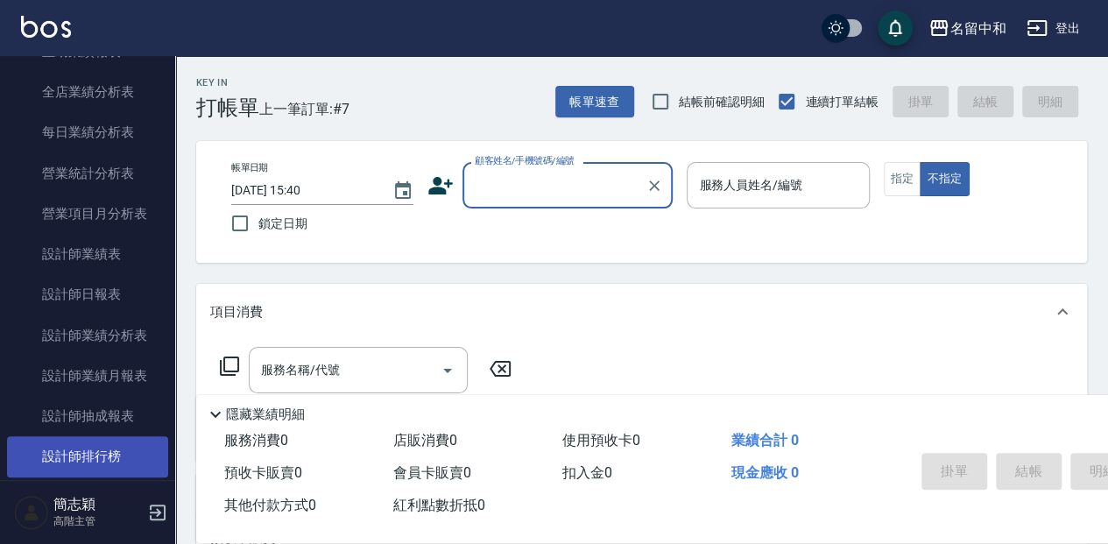
scroll to position [1051, 0]
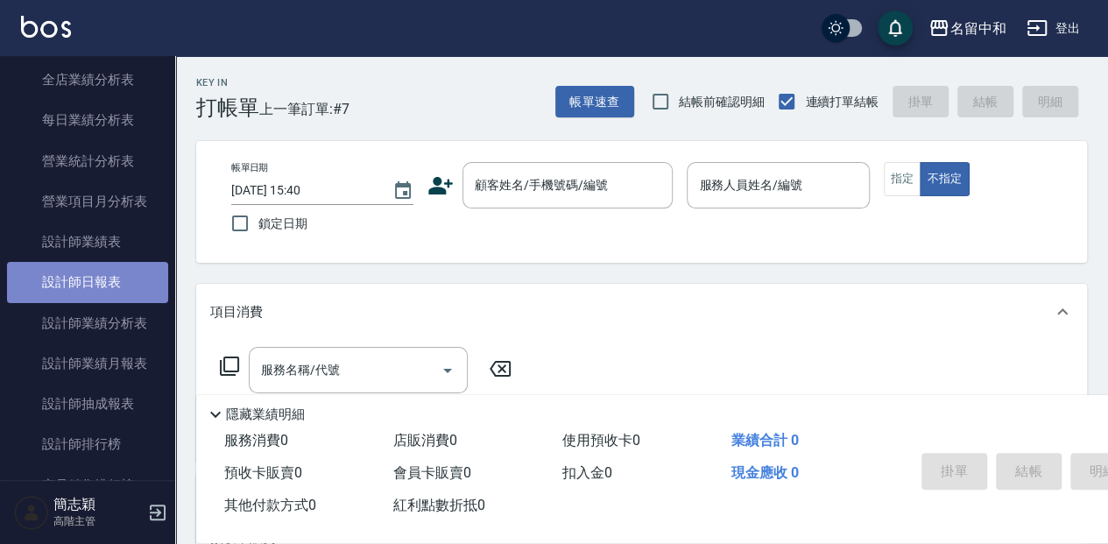
click at [110, 296] on link "設計師日報表" at bounding box center [87, 282] width 161 height 40
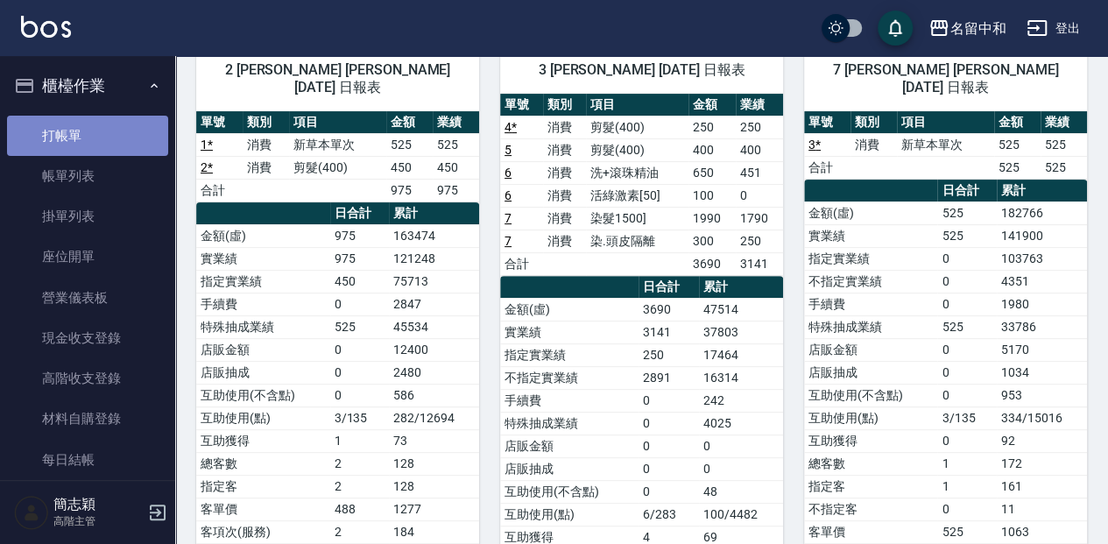
click at [93, 147] on link "打帳單" at bounding box center [87, 136] width 161 height 40
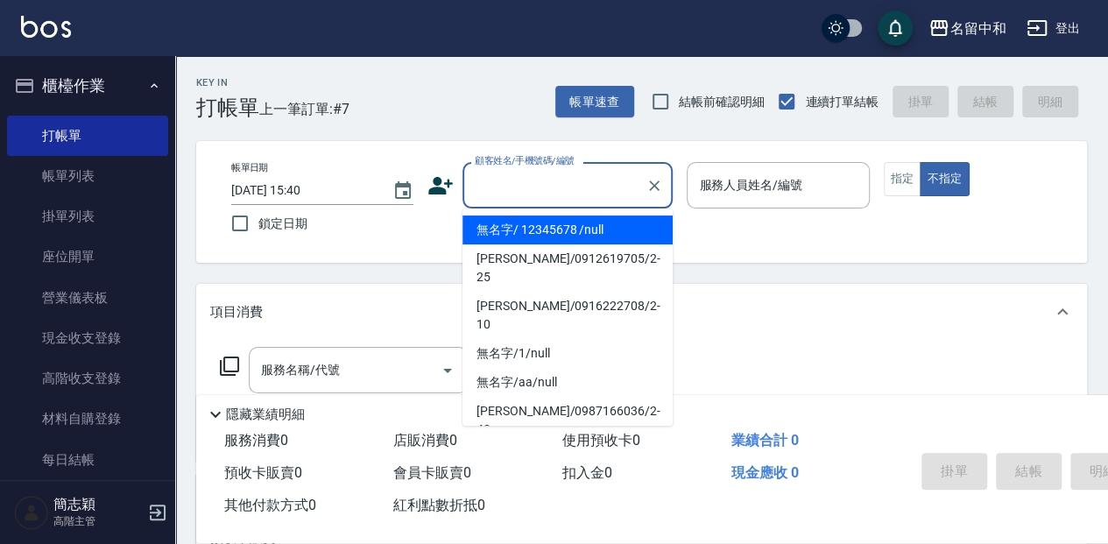
click at [506, 180] on input "顧客姓名/手機號碼/編號" at bounding box center [554, 185] width 168 height 31
click at [563, 237] on li "無名字/ 12345678 /null" at bounding box center [568, 229] width 210 height 29
type input "無名字/ 12345678 /null"
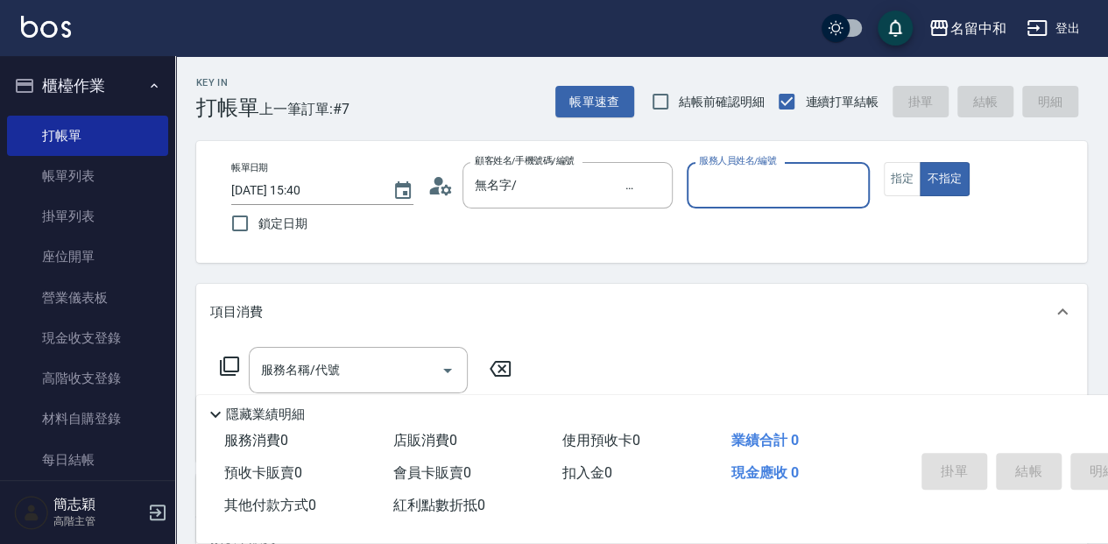
click at [781, 187] on input "服務人員姓名/編號" at bounding box center [778, 185] width 166 height 31
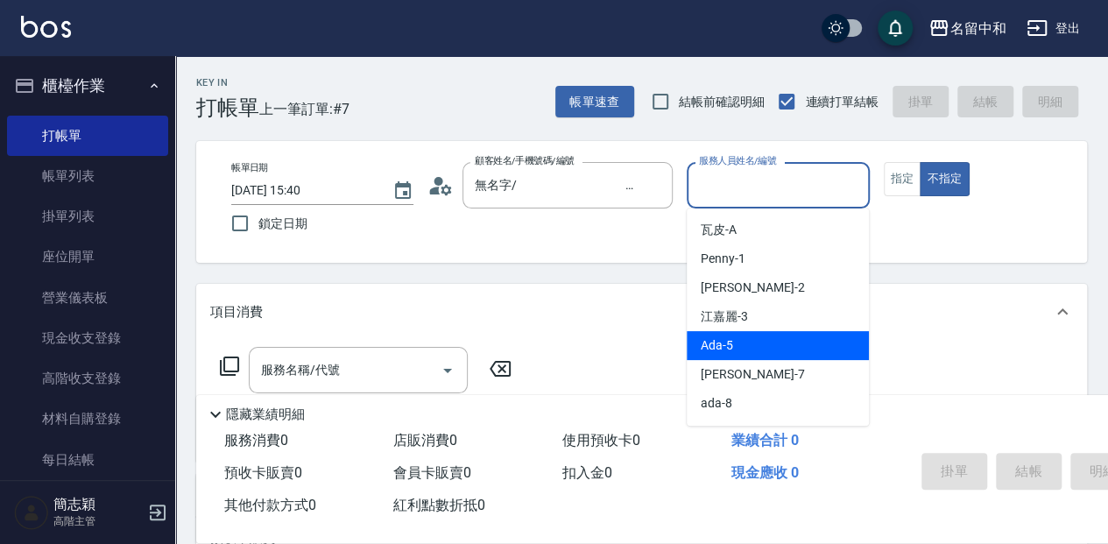
click at [773, 347] on div "Ada -5" at bounding box center [778, 345] width 182 height 29
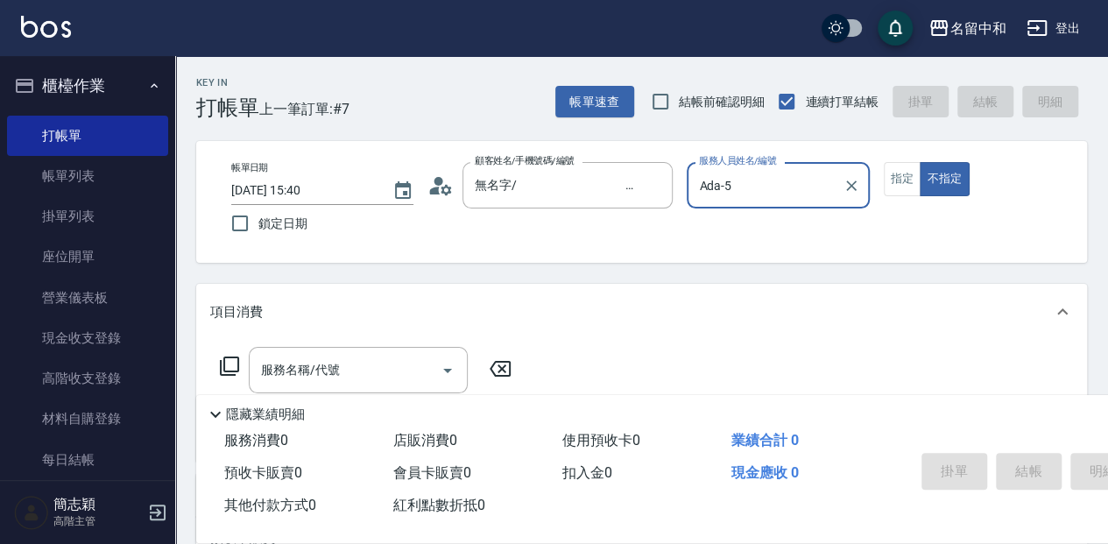
type input "Ada-5"
click at [899, 186] on button "指定" at bounding box center [903, 179] width 38 height 34
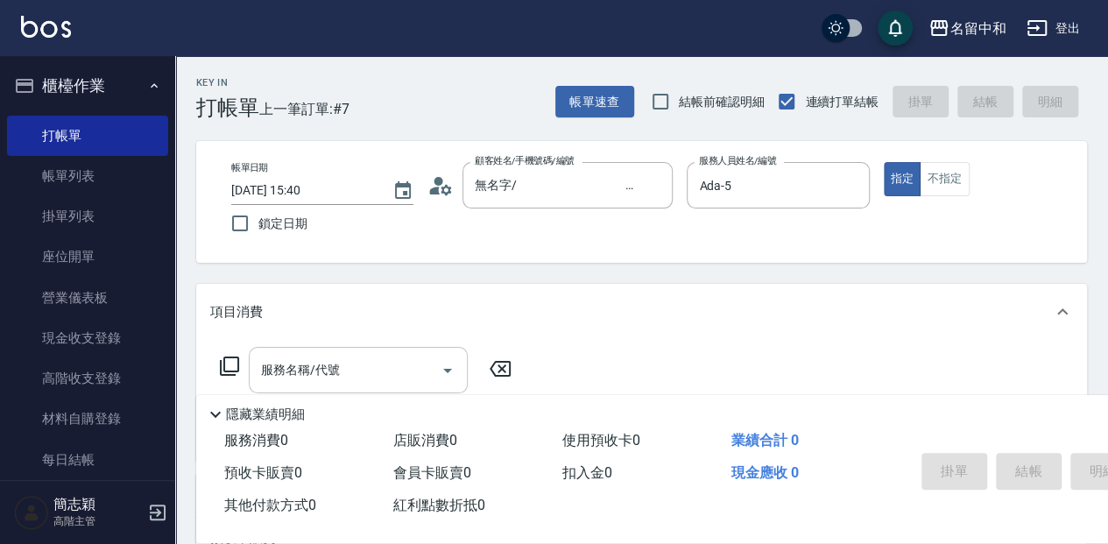
click at [268, 368] on input "服務名稱/代號" at bounding box center [345, 370] width 177 height 31
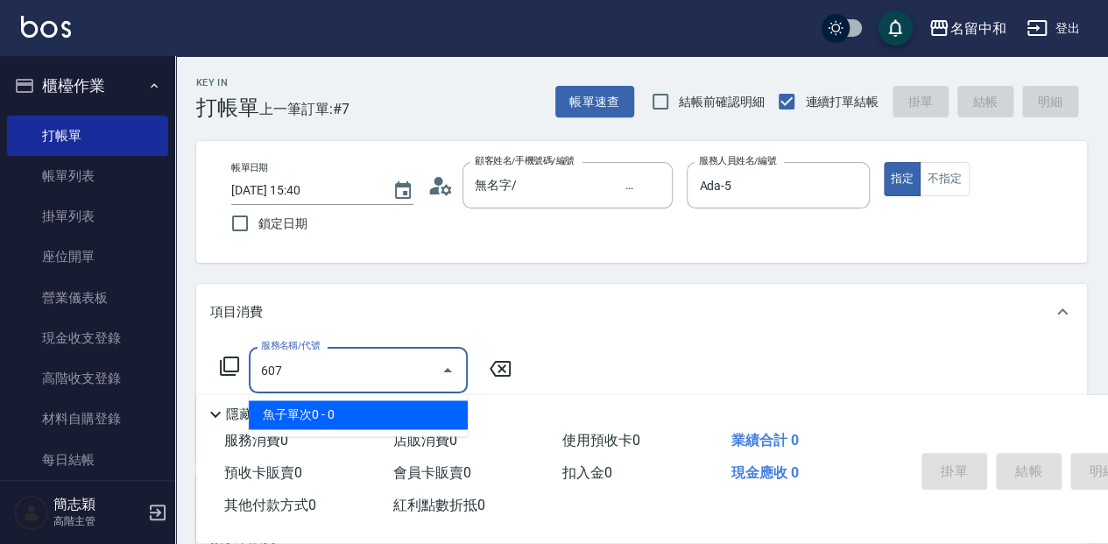
click at [341, 420] on span "魚子單次0 - 0" at bounding box center [358, 414] width 219 height 29
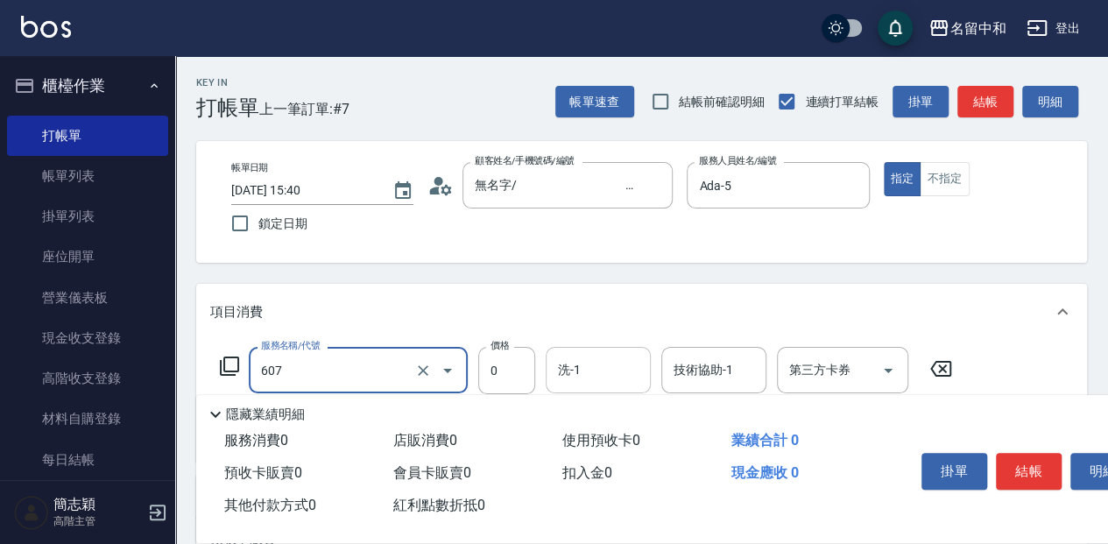
type input "魚子單次0(607)"
click at [600, 377] on input "洗-1" at bounding box center [598, 370] width 89 height 31
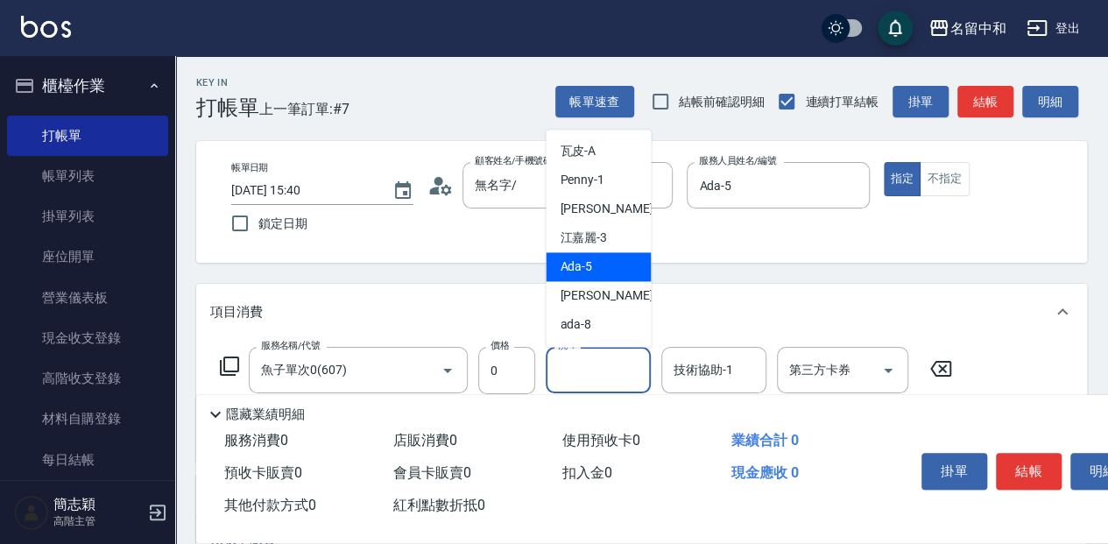
click at [588, 256] on div "Ada -5" at bounding box center [598, 266] width 105 height 29
type input "Ada-5"
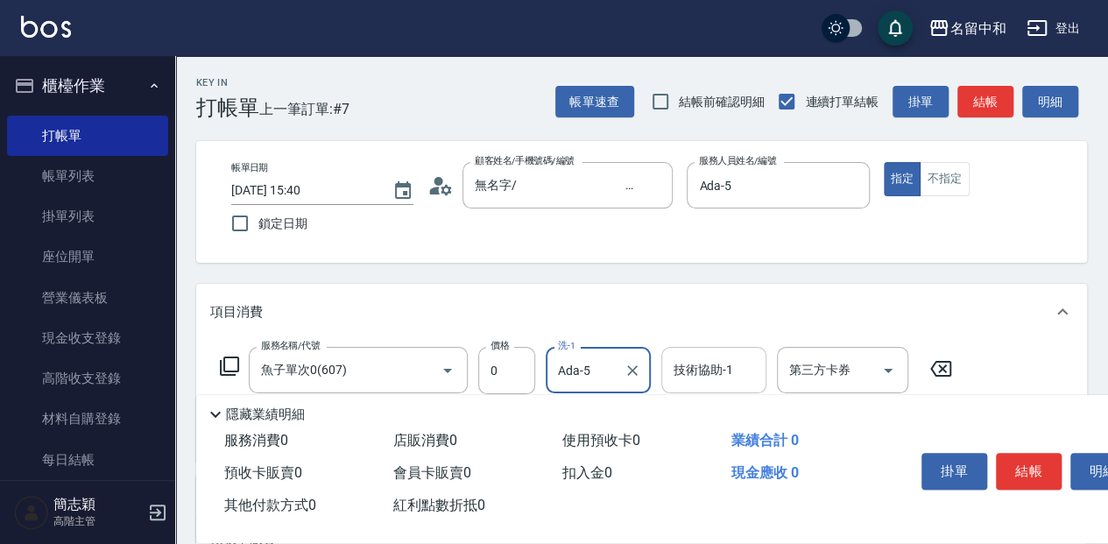
click at [704, 369] on div "技術協助-1 技術協助-1" at bounding box center [713, 370] width 105 height 46
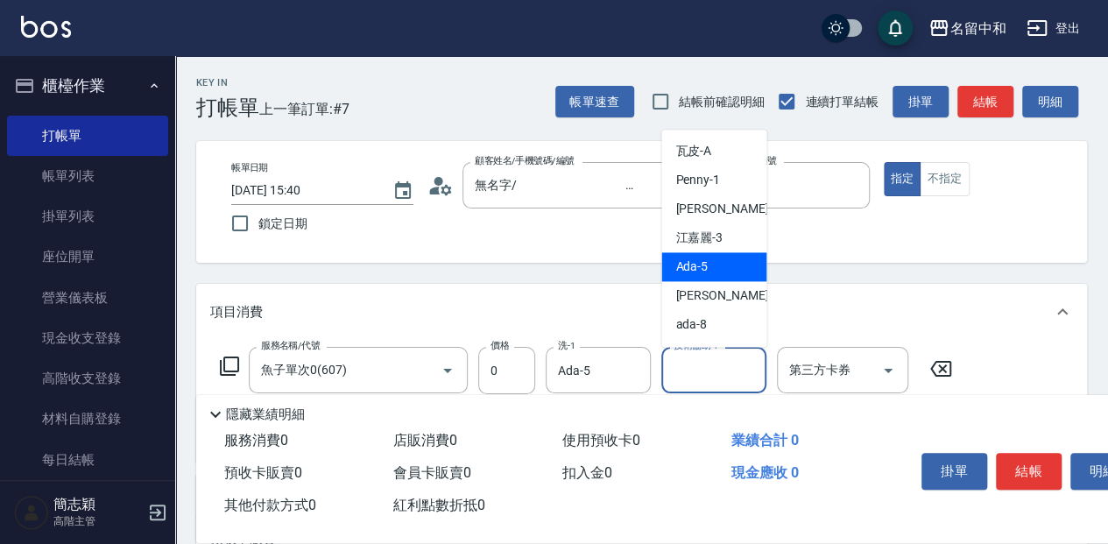
click at [727, 272] on div "Ada -5" at bounding box center [713, 266] width 105 height 29
type input "Ada-5"
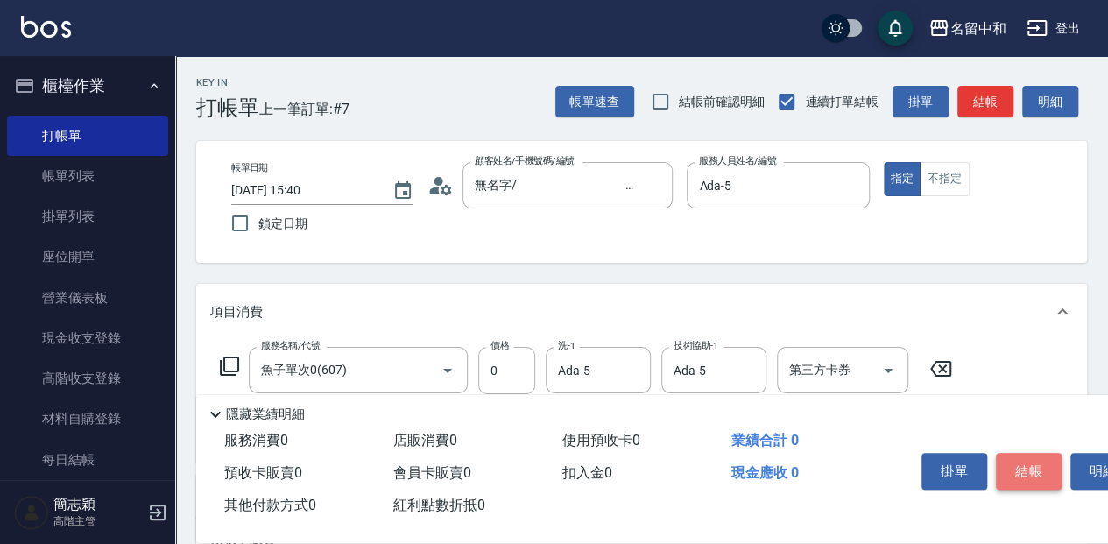
click at [1021, 463] on button "結帳" at bounding box center [1029, 471] width 66 height 37
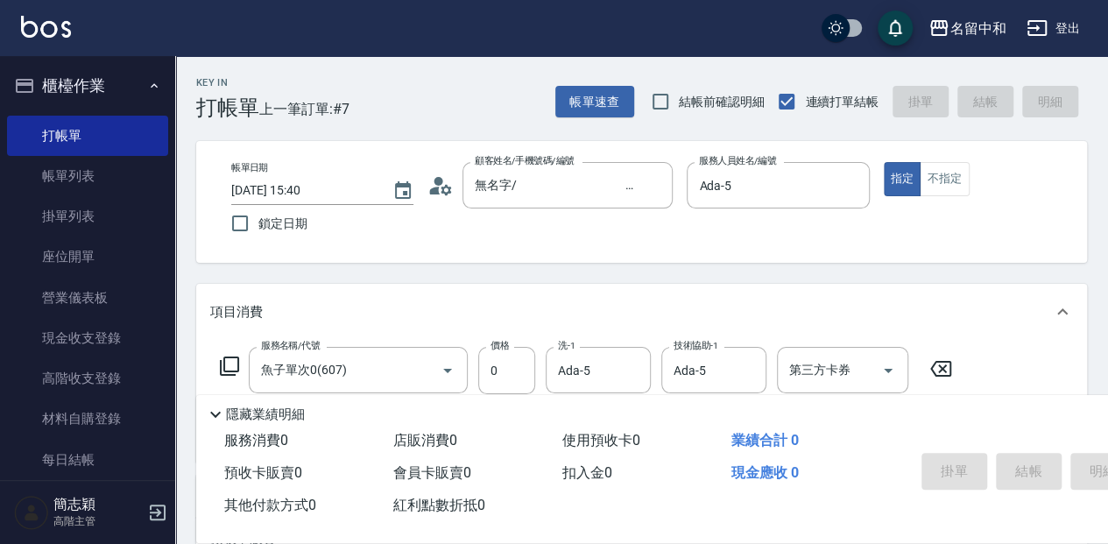
type input "[DATE] 15:56"
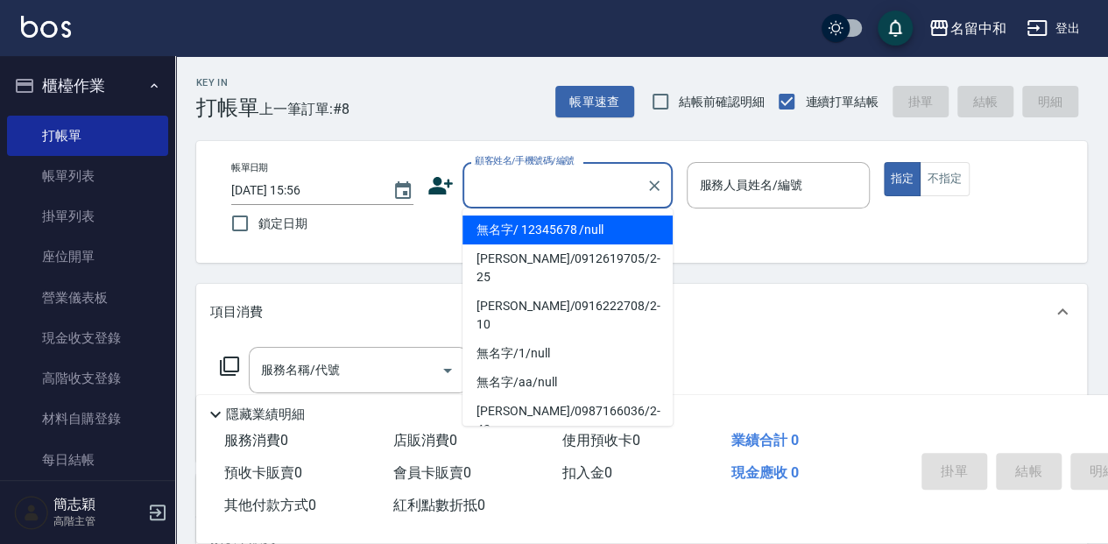
click at [554, 191] on input "顧客姓名/手機號碼/編號" at bounding box center [554, 185] width 168 height 31
click at [613, 240] on li "無名字/ 12345678 /null" at bounding box center [568, 229] width 210 height 29
type input "無名字/ 12345678 /null"
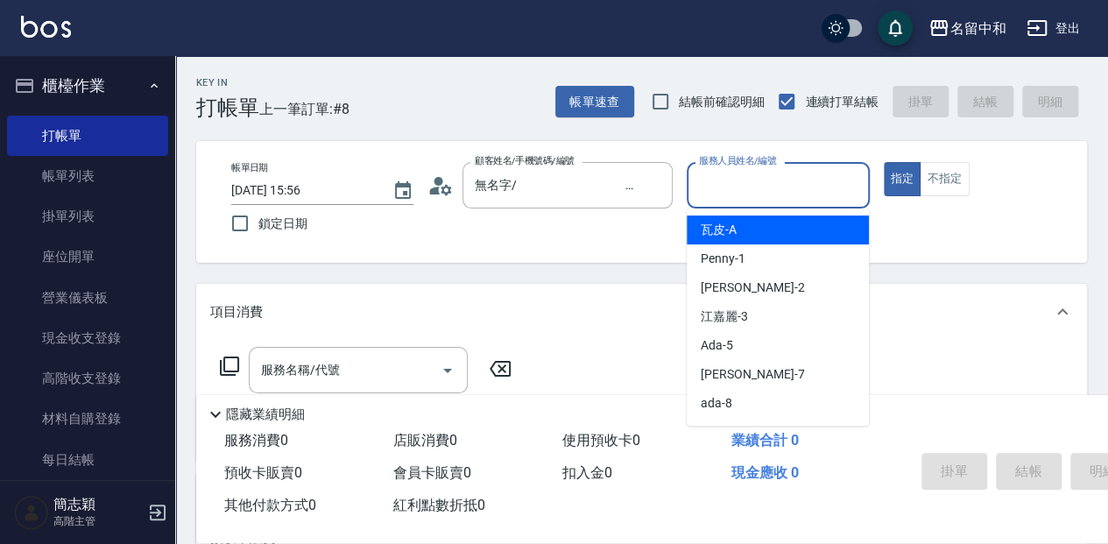
click at [769, 193] on input "服務人員姓名/編號" at bounding box center [778, 185] width 166 height 31
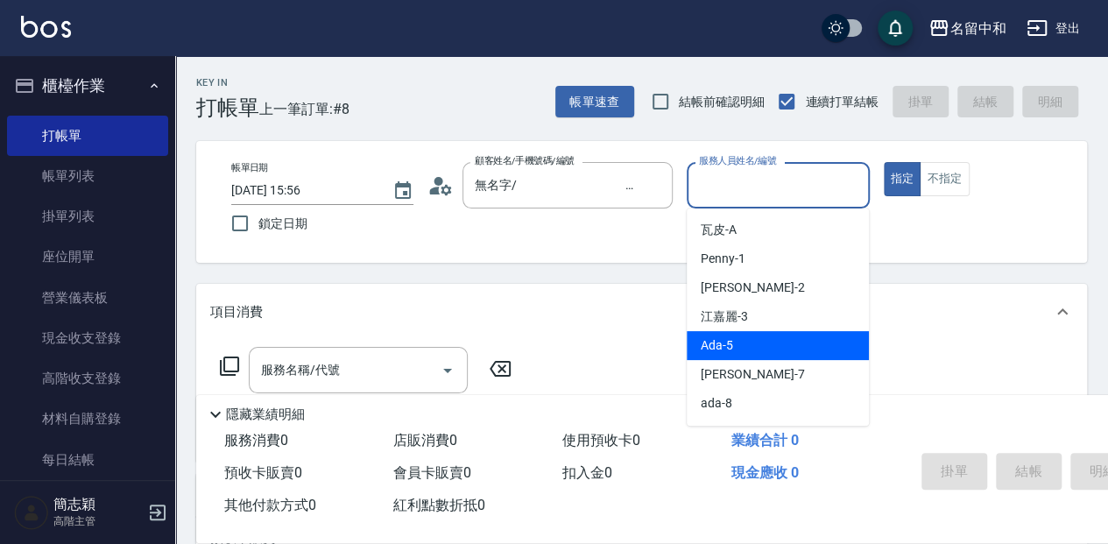
click at [787, 357] on div "Ada -5" at bounding box center [778, 345] width 182 height 29
type input "Ada-5"
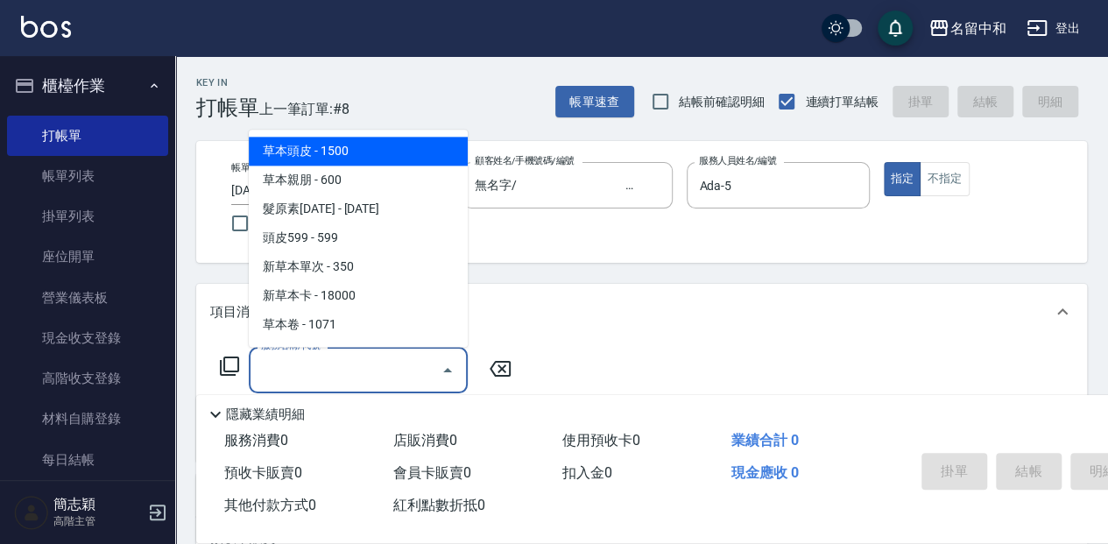
click at [308, 364] on input "服務名稱/代號" at bounding box center [345, 370] width 177 height 31
click at [227, 362] on icon at bounding box center [229, 366] width 21 height 21
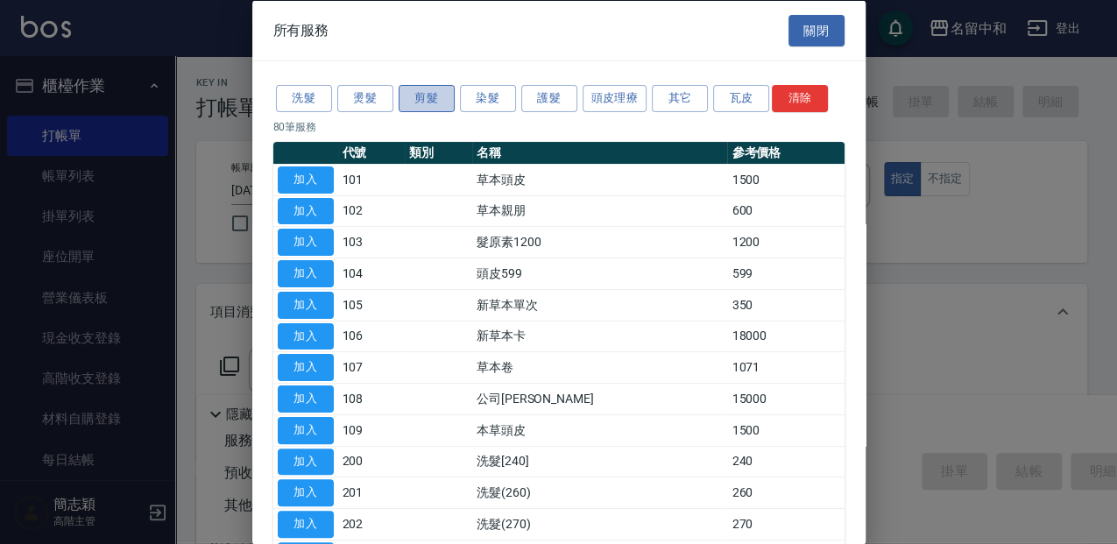
click at [408, 95] on button "剪髮" at bounding box center [427, 98] width 56 height 27
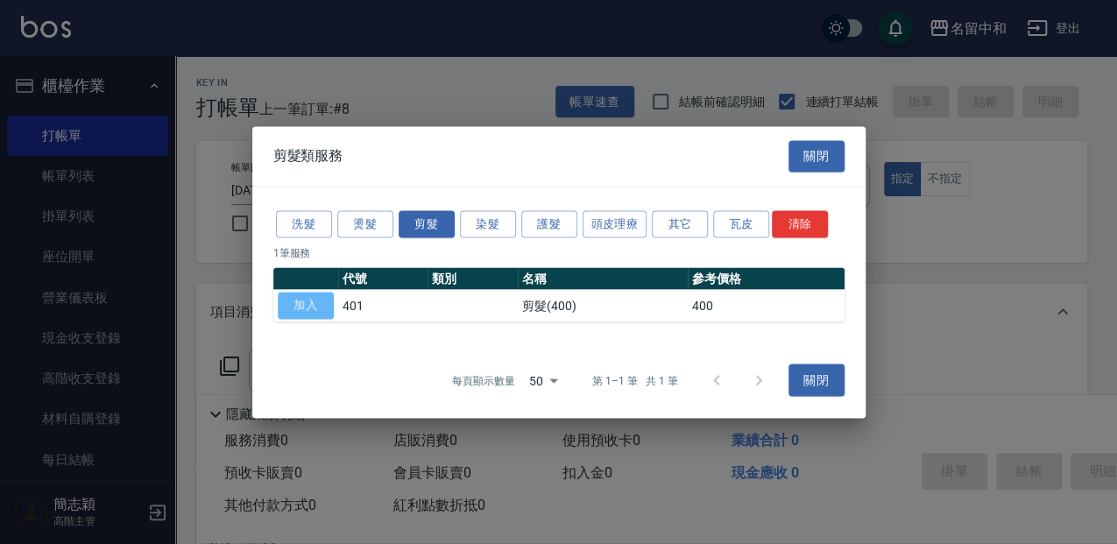
click at [324, 306] on button "加入" at bounding box center [306, 305] width 56 height 27
type input "剪髮(400)(401)"
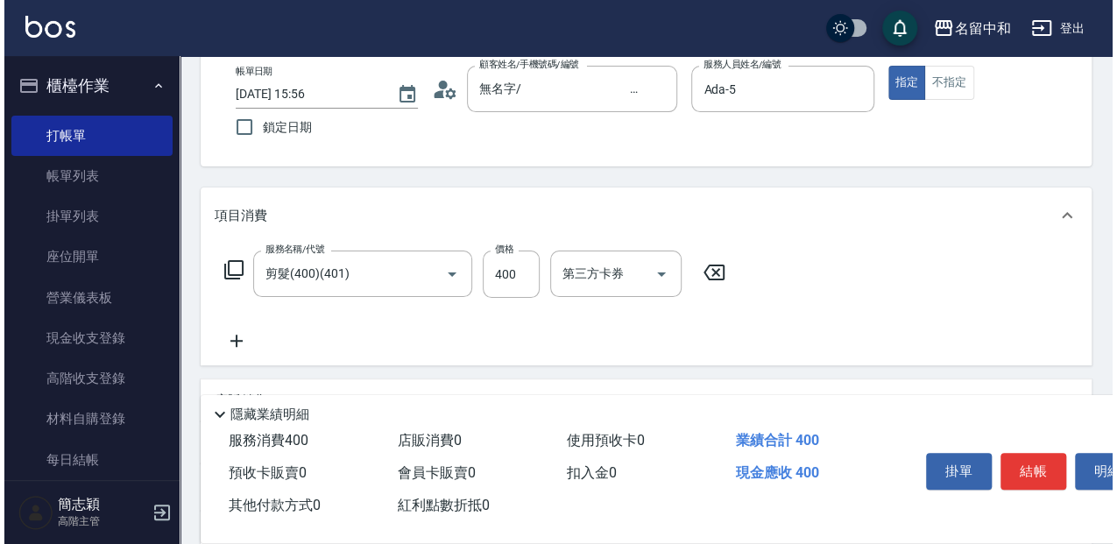
scroll to position [117, 0]
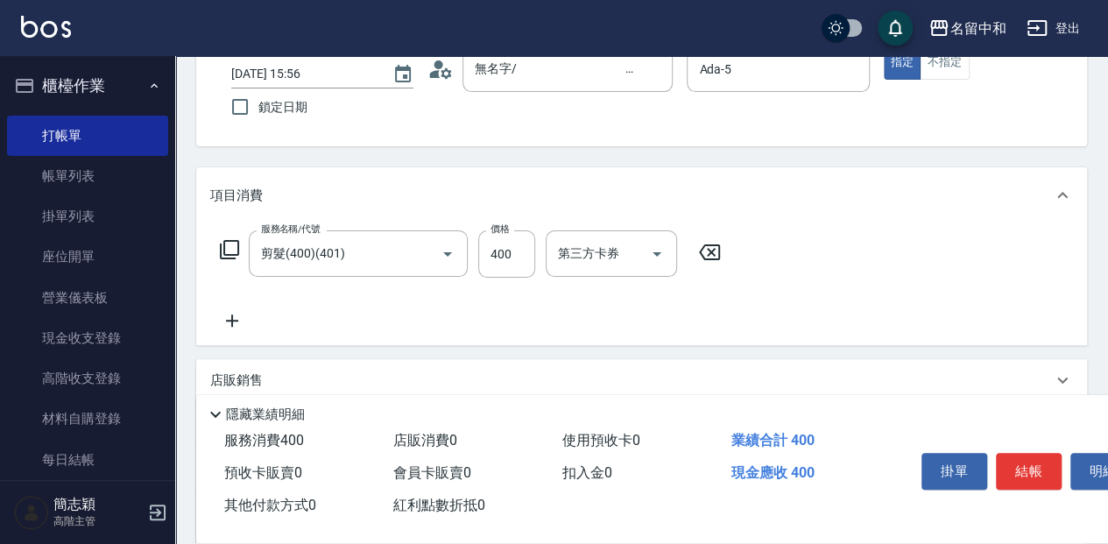
click at [234, 315] on icon at bounding box center [232, 320] width 44 height 21
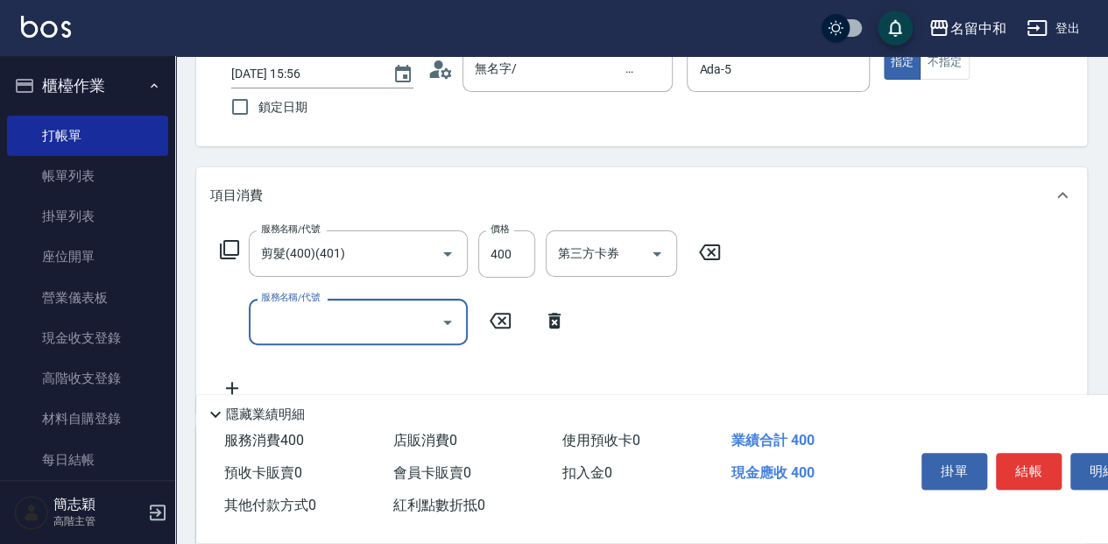
click at [237, 255] on icon at bounding box center [229, 249] width 19 height 19
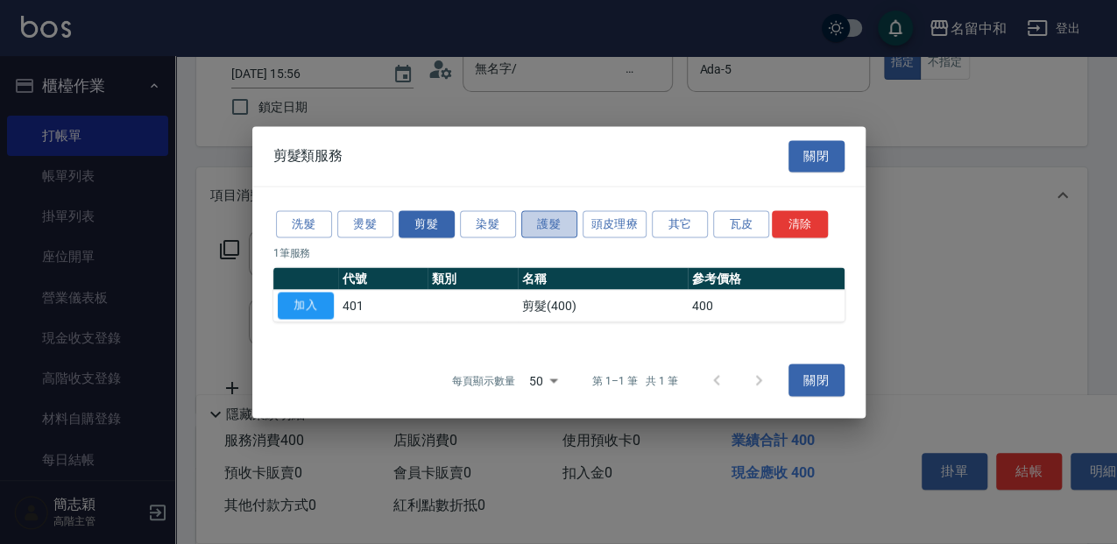
click at [548, 227] on button "護髮" at bounding box center [549, 223] width 56 height 27
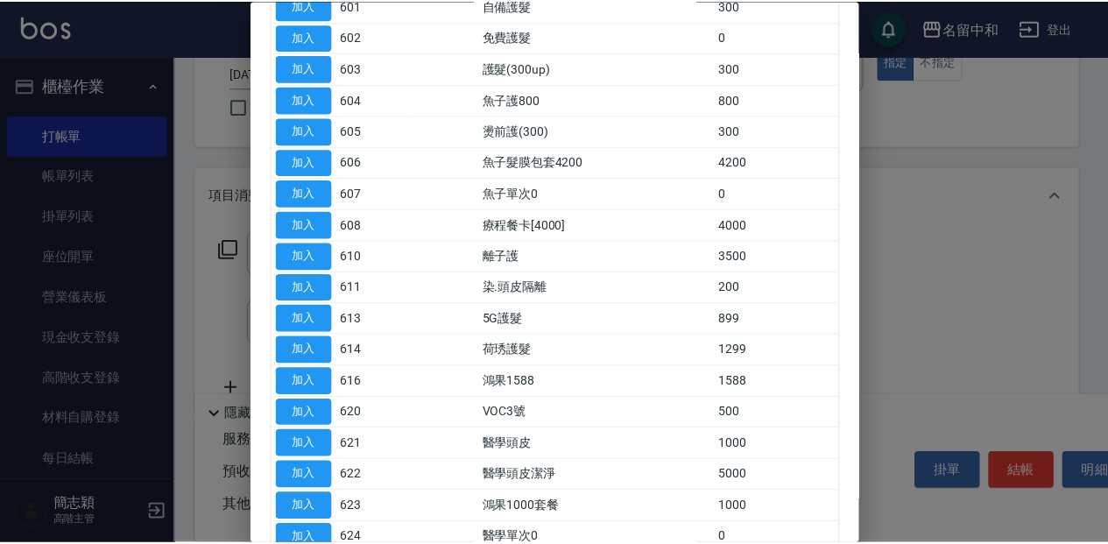
scroll to position [116, 0]
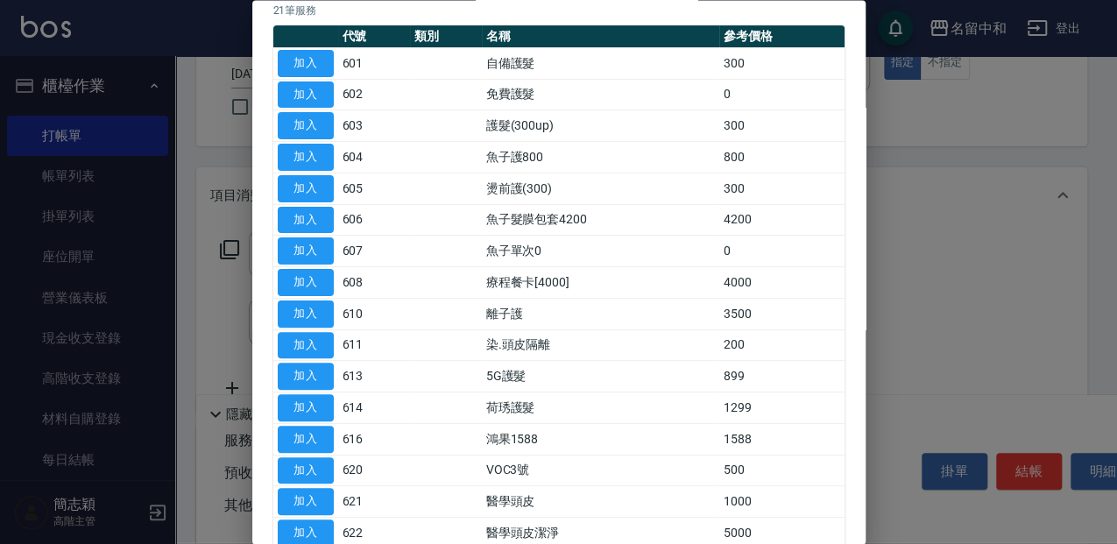
click at [318, 251] on button "加入" at bounding box center [306, 251] width 56 height 27
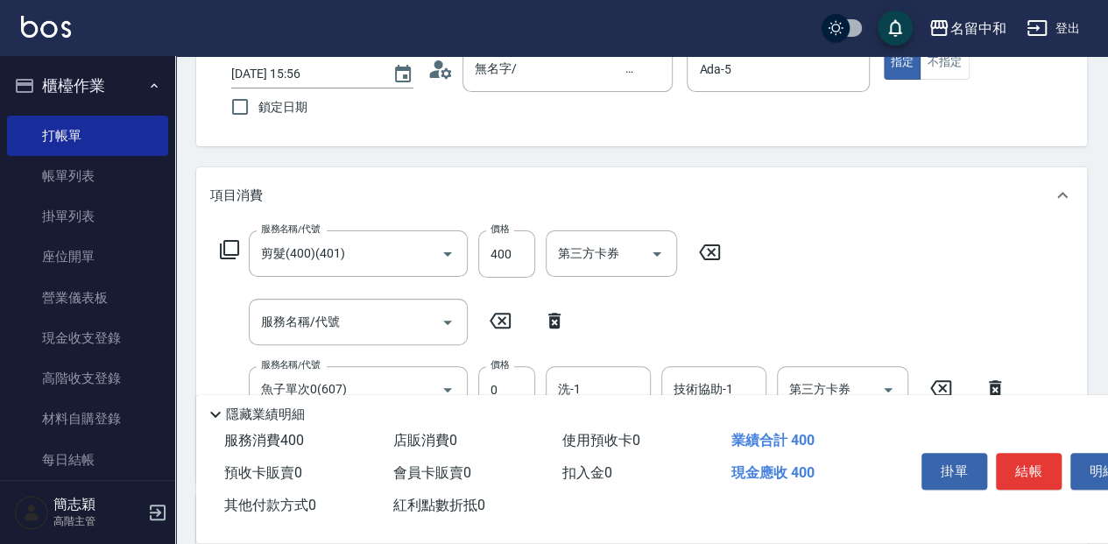
scroll to position [175, 0]
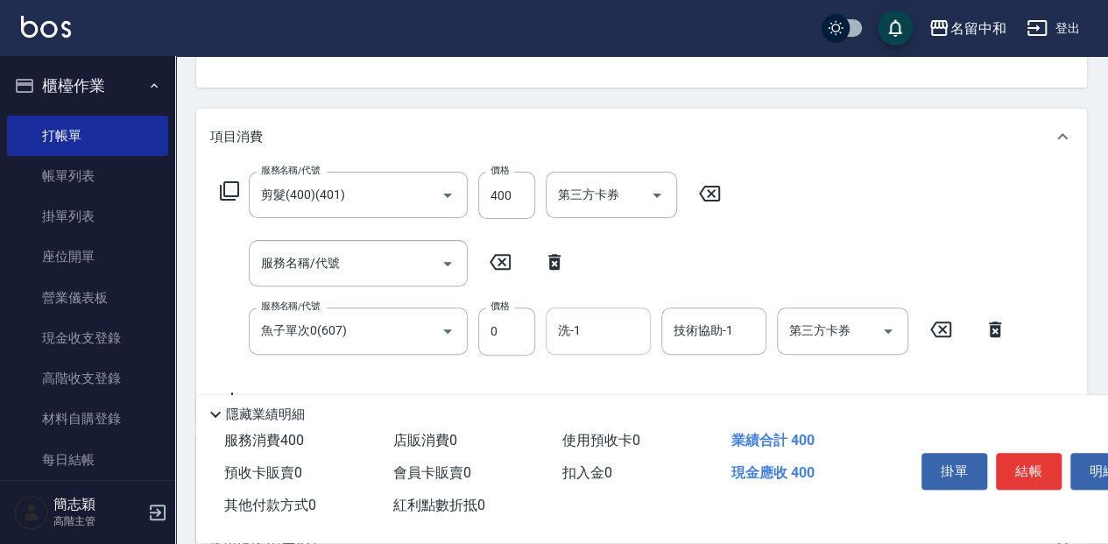
click at [600, 328] on input "洗-1" at bounding box center [598, 330] width 89 height 31
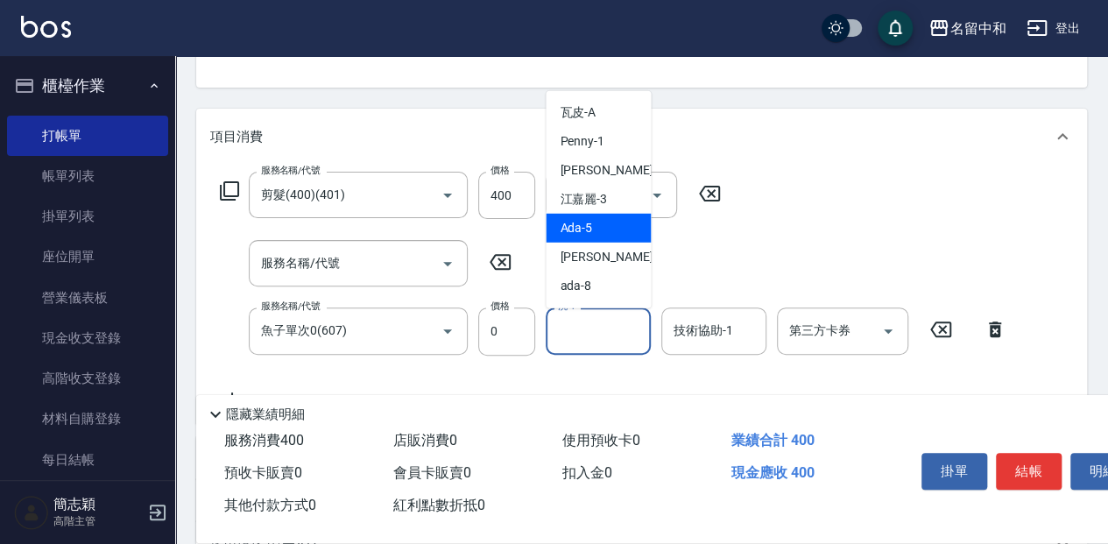
click at [595, 228] on div "Ada -5" at bounding box center [598, 227] width 105 height 29
type input "Ada-5"
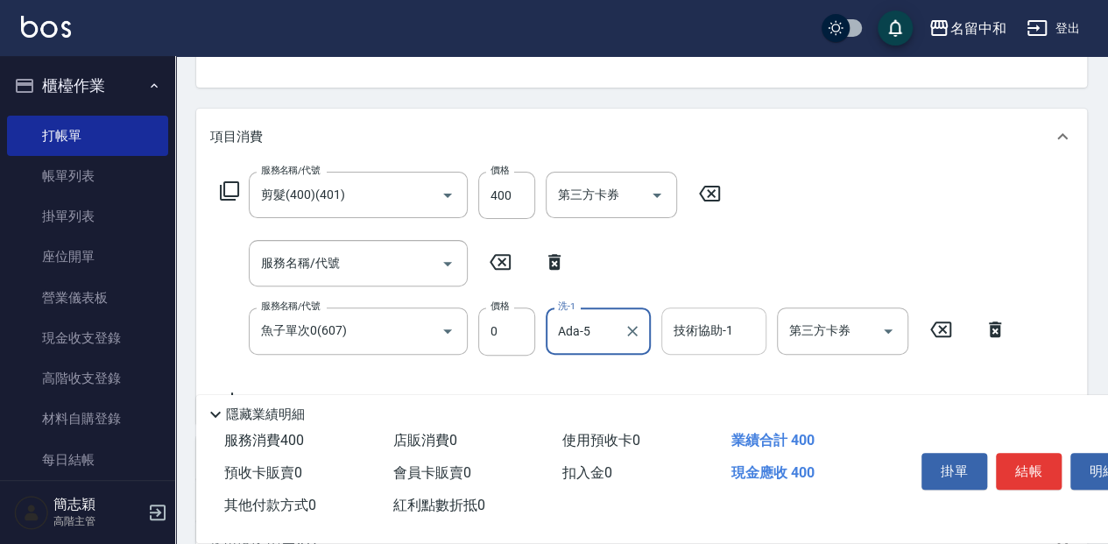
click at [687, 333] on input "技術協助-1" at bounding box center [713, 330] width 89 height 31
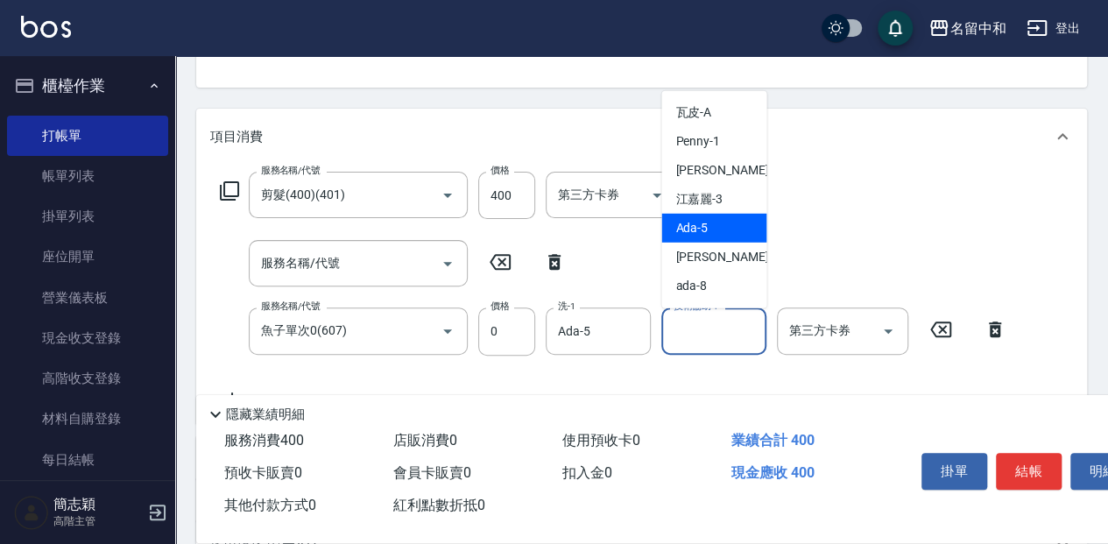
click at [729, 233] on div "Ada -5" at bounding box center [713, 227] width 105 height 29
type input "Ada-5"
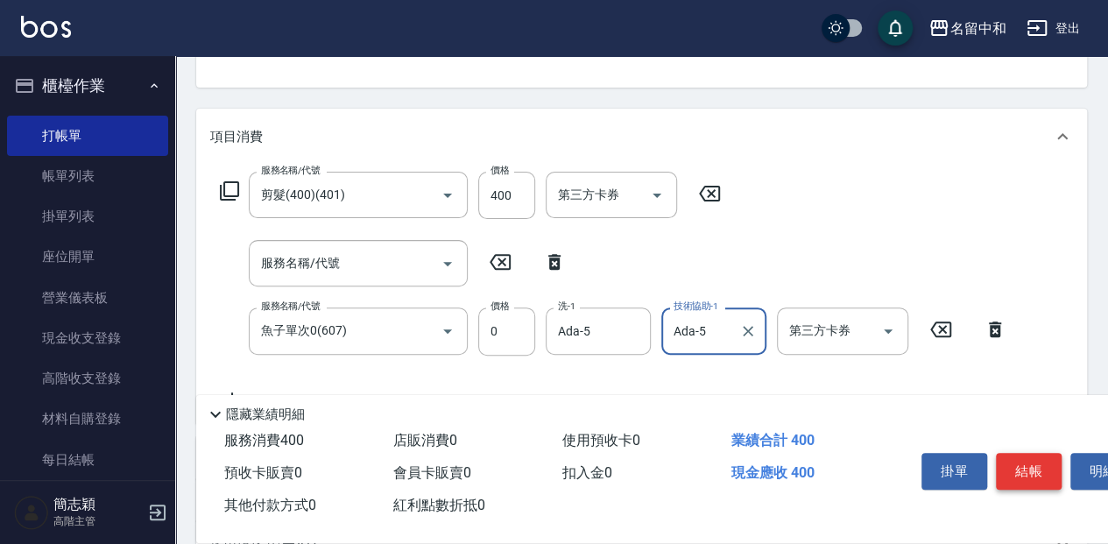
click at [1038, 463] on button "結帳" at bounding box center [1029, 471] width 66 height 37
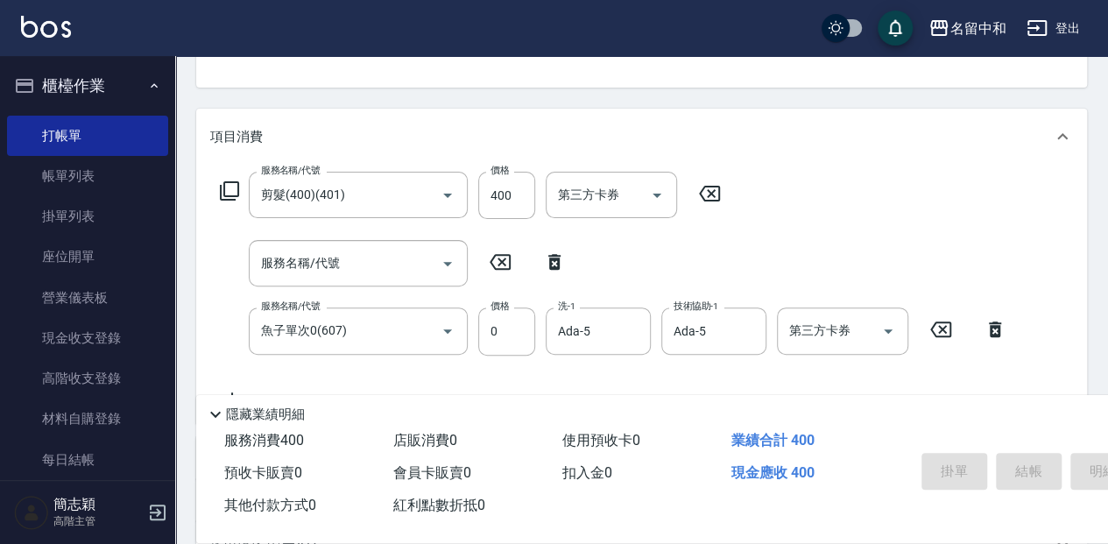
type input "[DATE] 16:19"
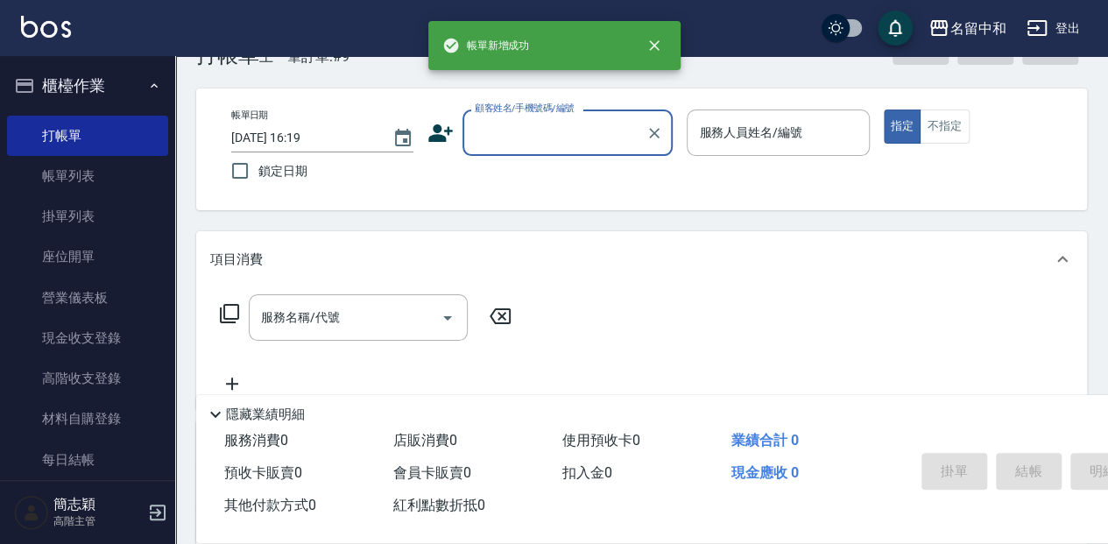
scroll to position [0, 0]
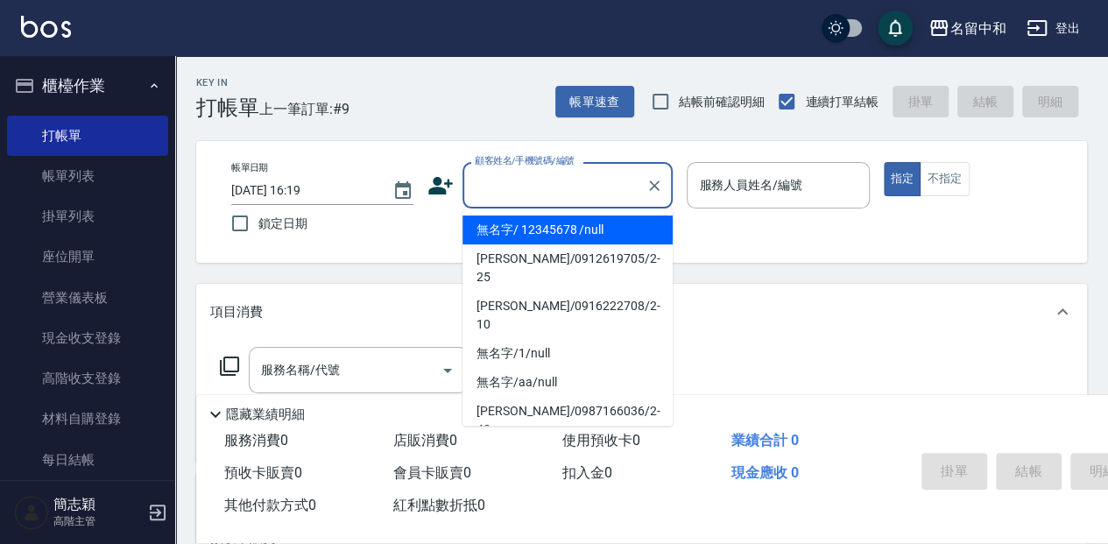
click at [600, 183] on input "顧客姓名/手機號碼/編號" at bounding box center [554, 185] width 168 height 31
click at [590, 229] on li "無名字/ 12345678 /null" at bounding box center [568, 229] width 210 height 29
type input "無名字/ 12345678 /null"
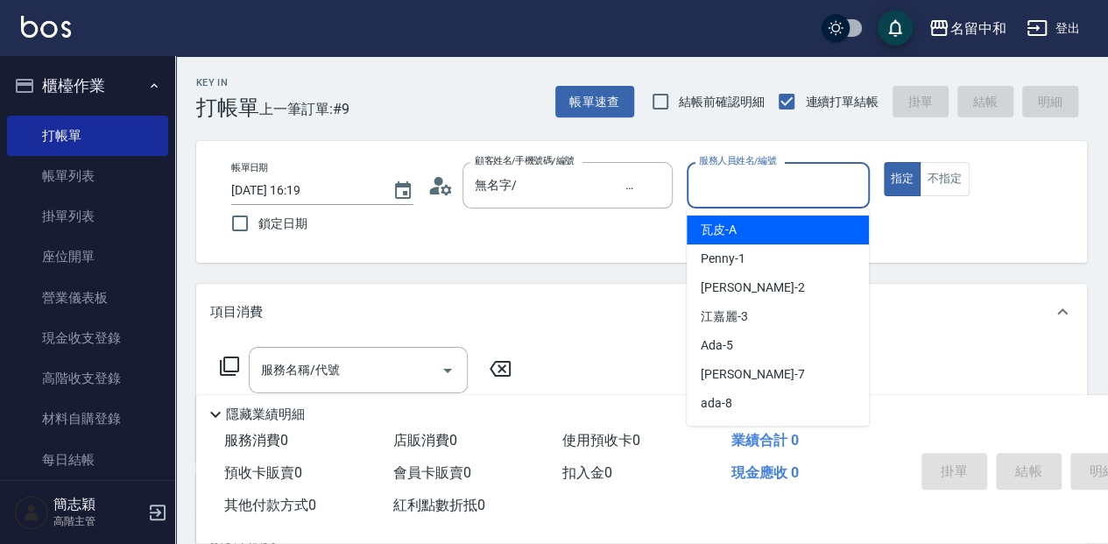
click at [744, 190] on input "服務人員姓名/編號" at bounding box center [778, 185] width 166 height 31
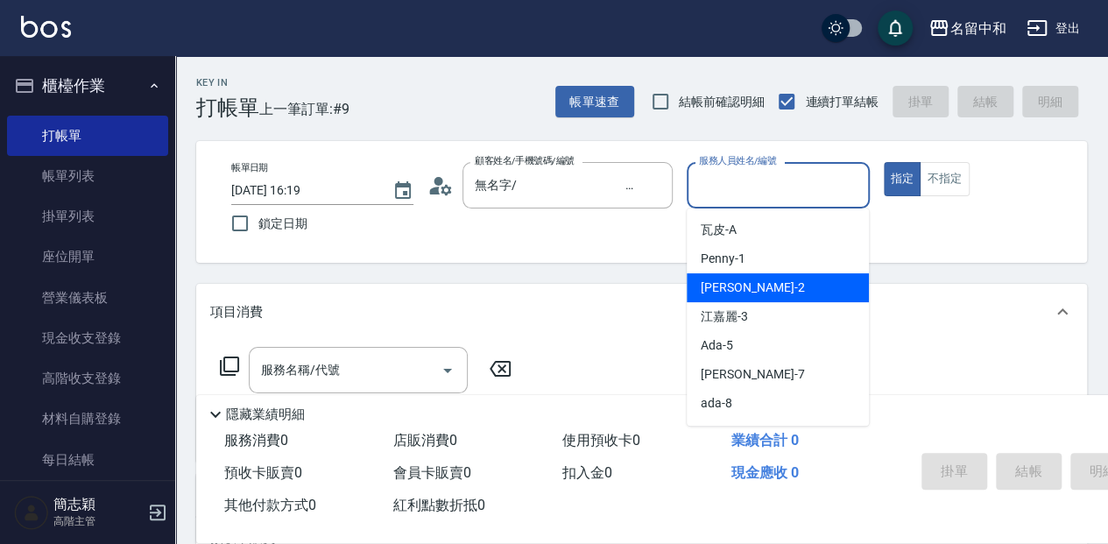
click at [738, 289] on div "[PERSON_NAME] -2" at bounding box center [778, 287] width 182 height 29
type input "[PERSON_NAME]-2"
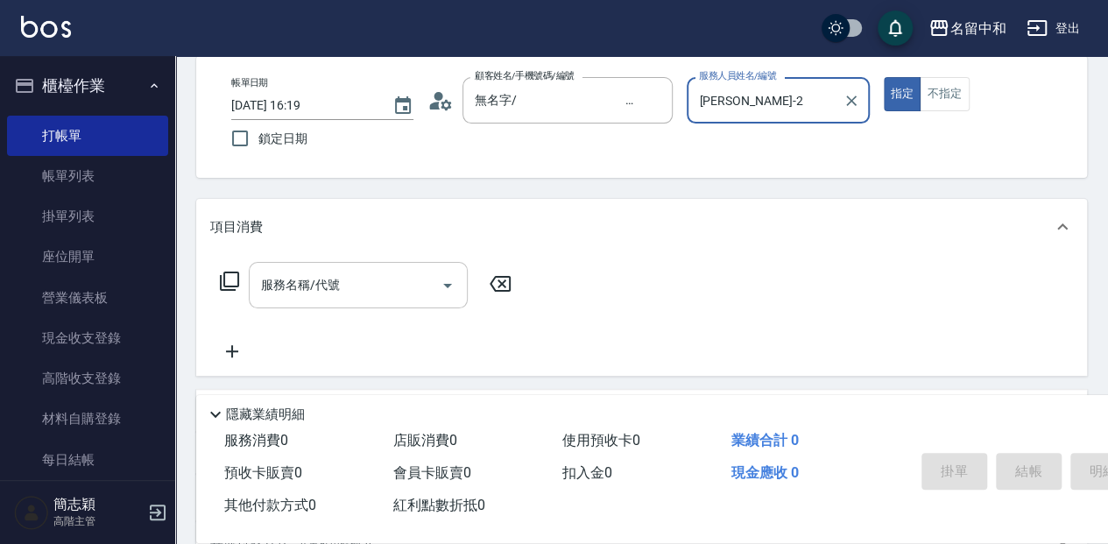
scroll to position [117, 0]
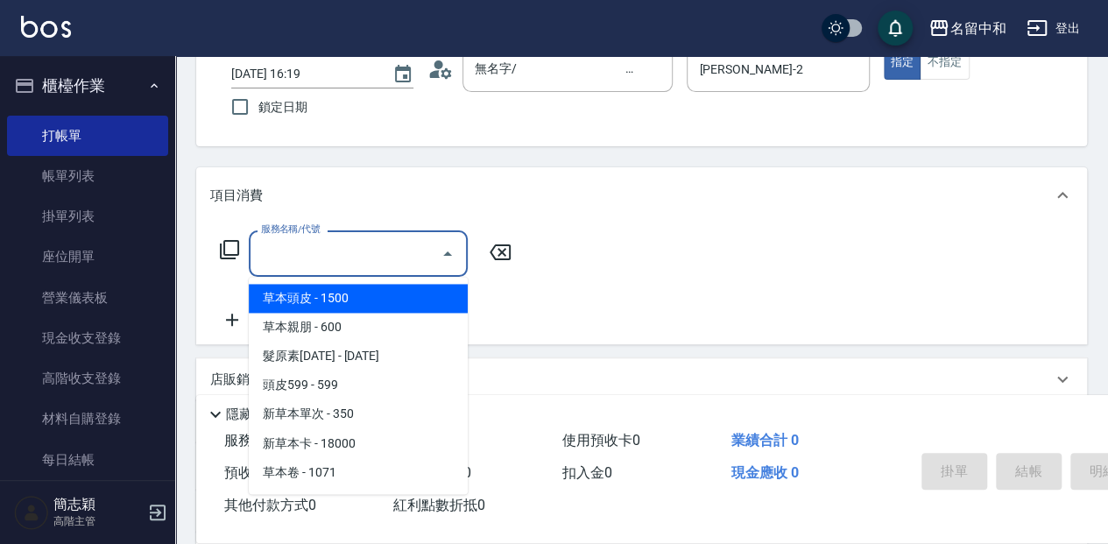
click at [369, 251] on input "服務名稱/代號" at bounding box center [345, 253] width 177 height 31
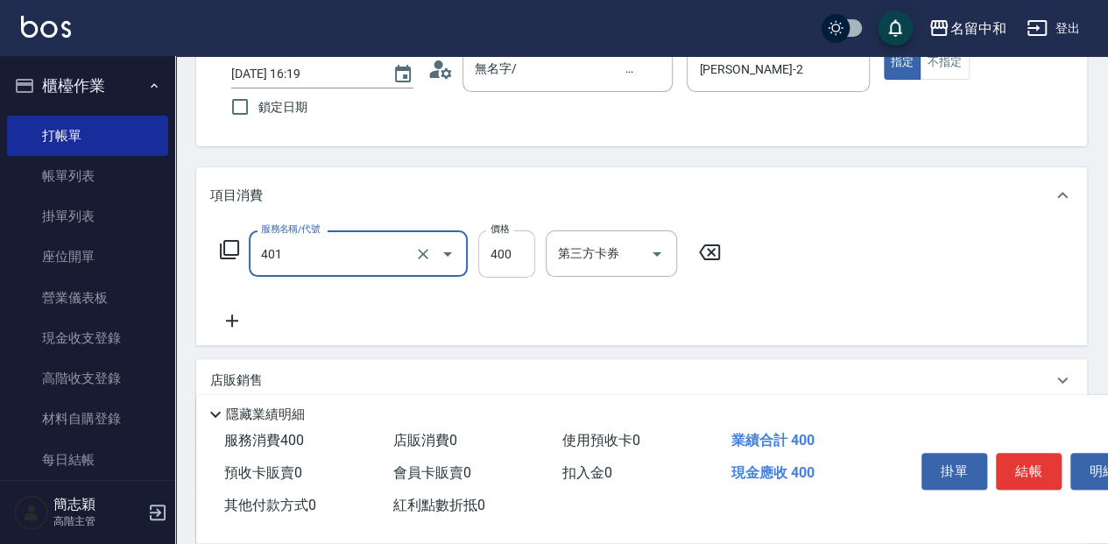
type input "剪髮(400)(401)"
click at [504, 251] on input "400" at bounding box center [506, 253] width 57 height 47
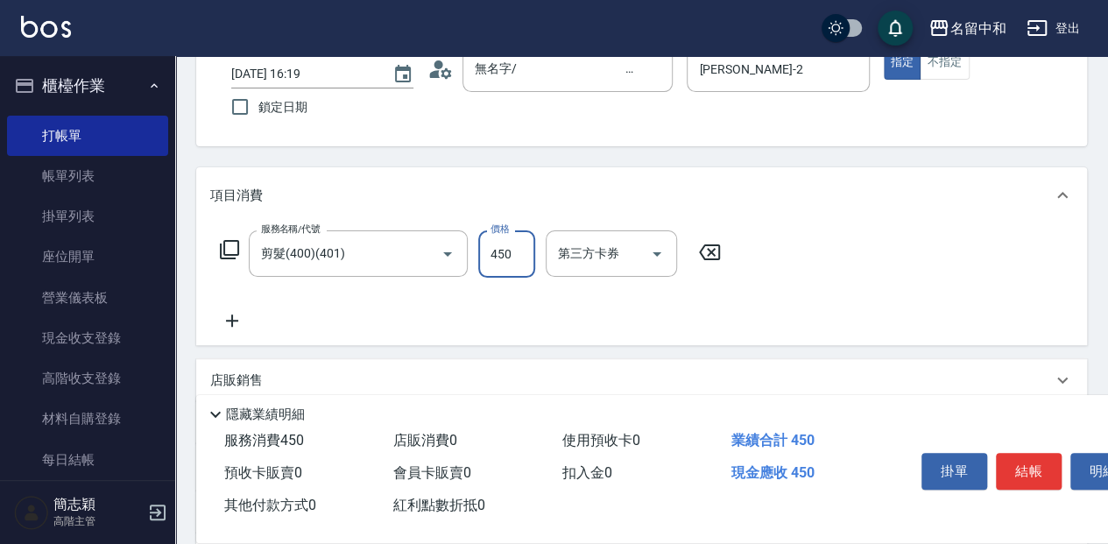
type input "450"
click at [1032, 465] on button "結帳" at bounding box center [1029, 471] width 66 height 37
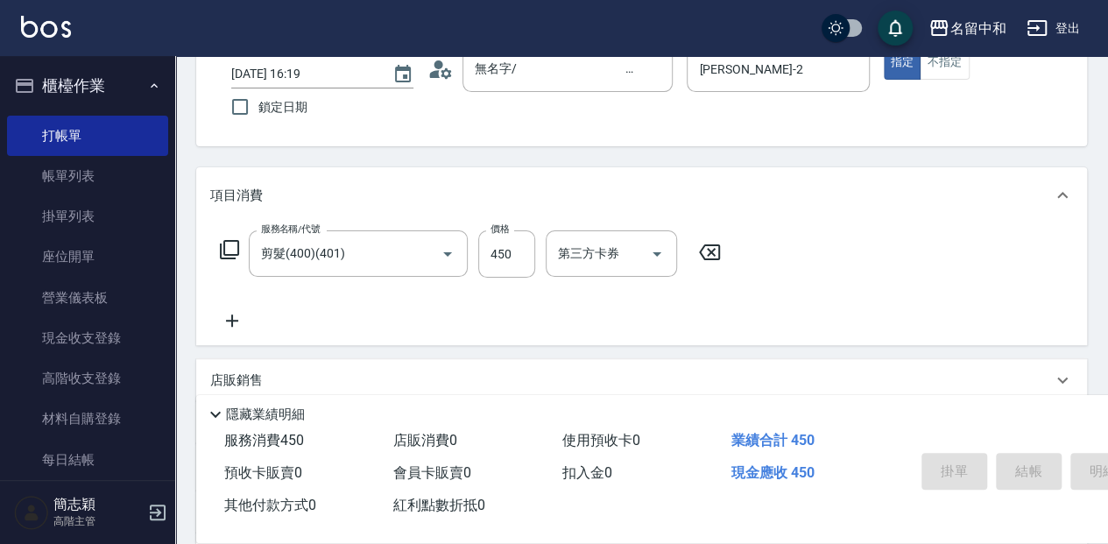
type input "[DATE] 16:31"
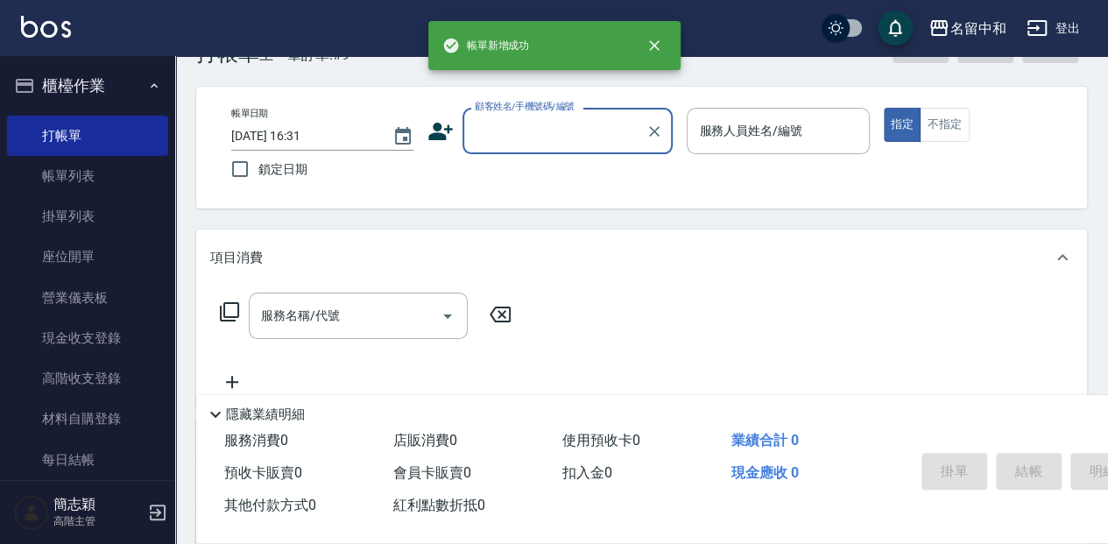
scroll to position [0, 0]
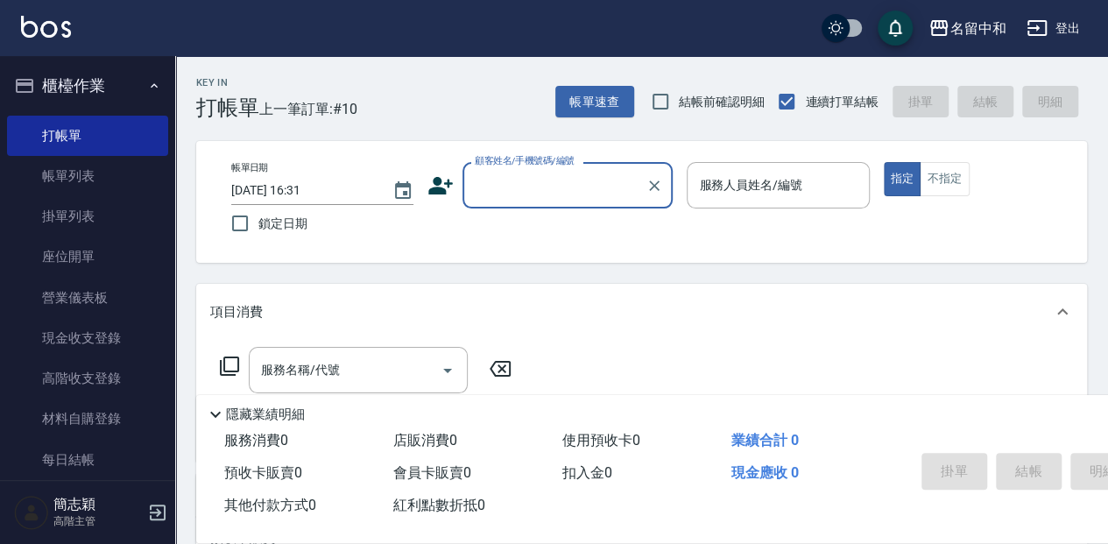
click at [575, 191] on input "顧客姓名/手機號碼/編號" at bounding box center [554, 185] width 168 height 31
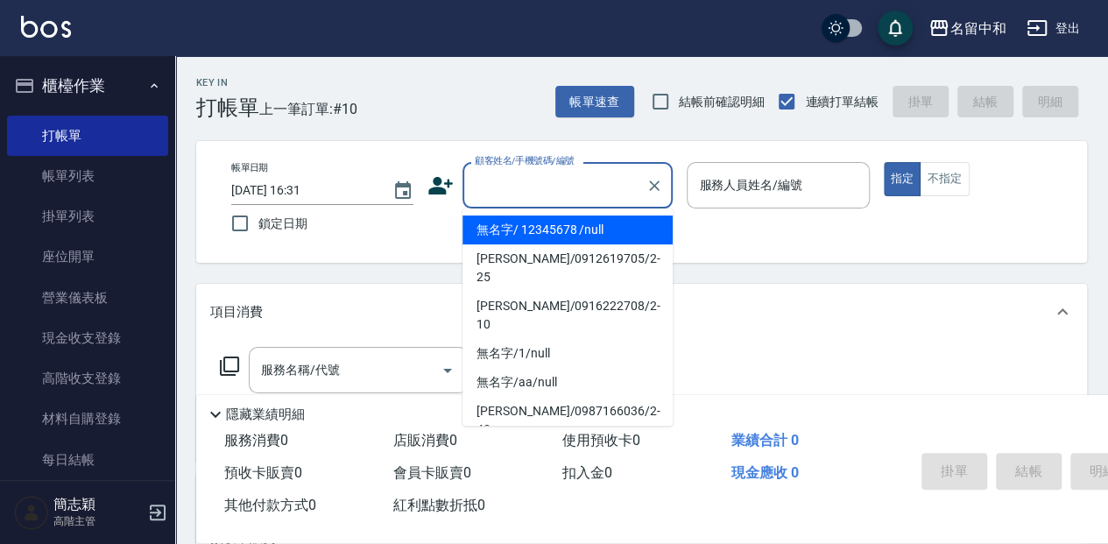
click at [587, 230] on li "無名字/ 12345678 /null" at bounding box center [568, 229] width 210 height 29
type input "無名字/ 12345678 /null"
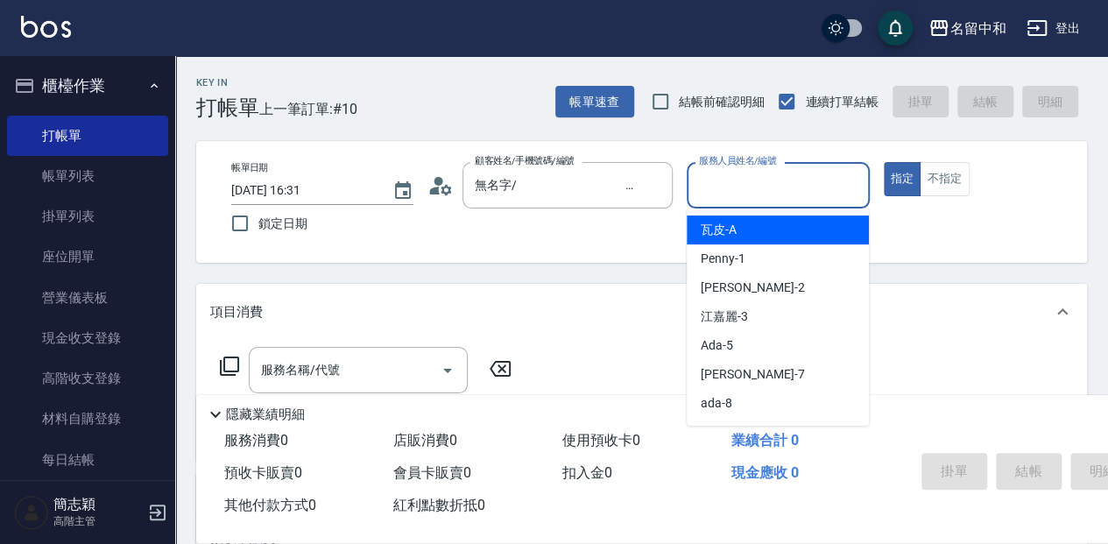
click at [802, 180] on input "服務人員姓名/編號" at bounding box center [778, 185] width 166 height 31
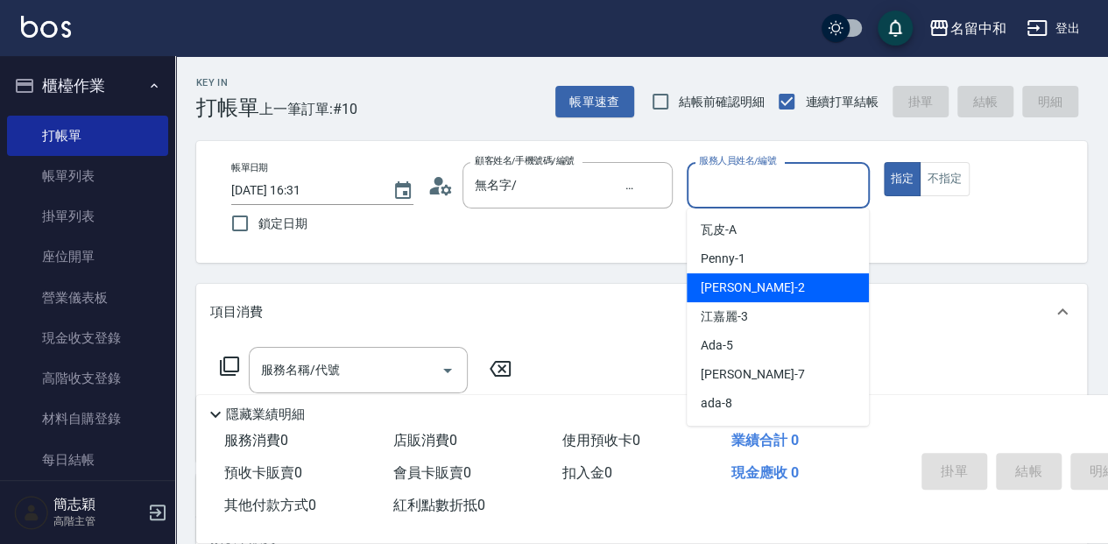
click at [801, 277] on div "[PERSON_NAME] -2" at bounding box center [778, 287] width 182 height 29
type input "[PERSON_NAME]-2"
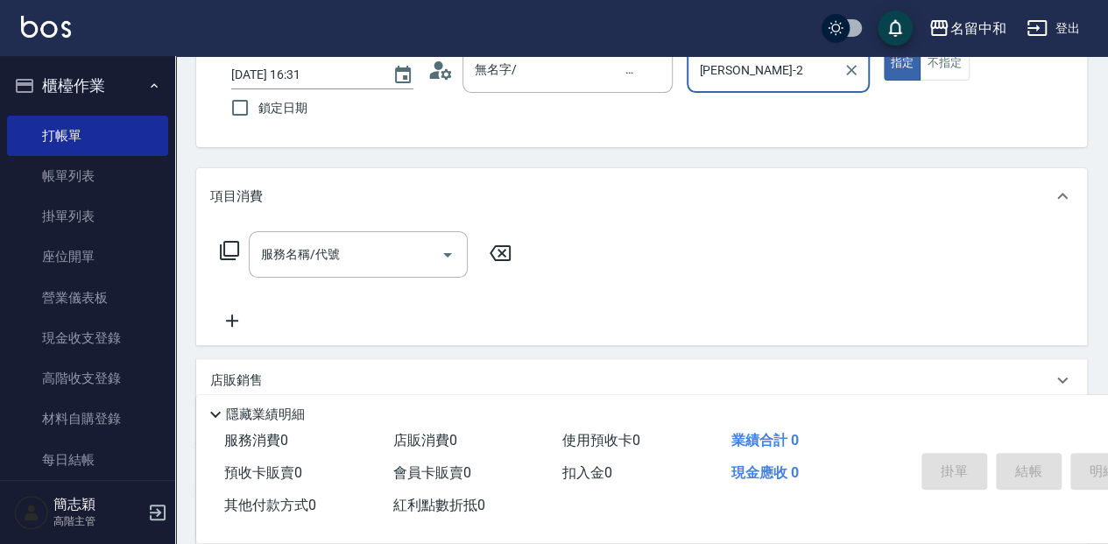
scroll to position [117, 0]
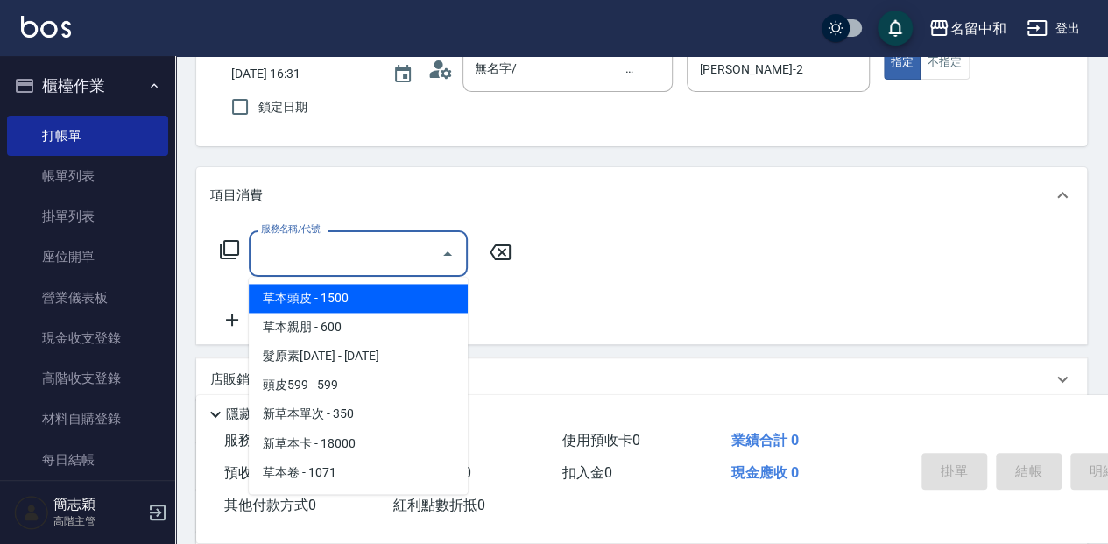
click at [370, 251] on input "服務名稱/代號" at bounding box center [345, 253] width 177 height 31
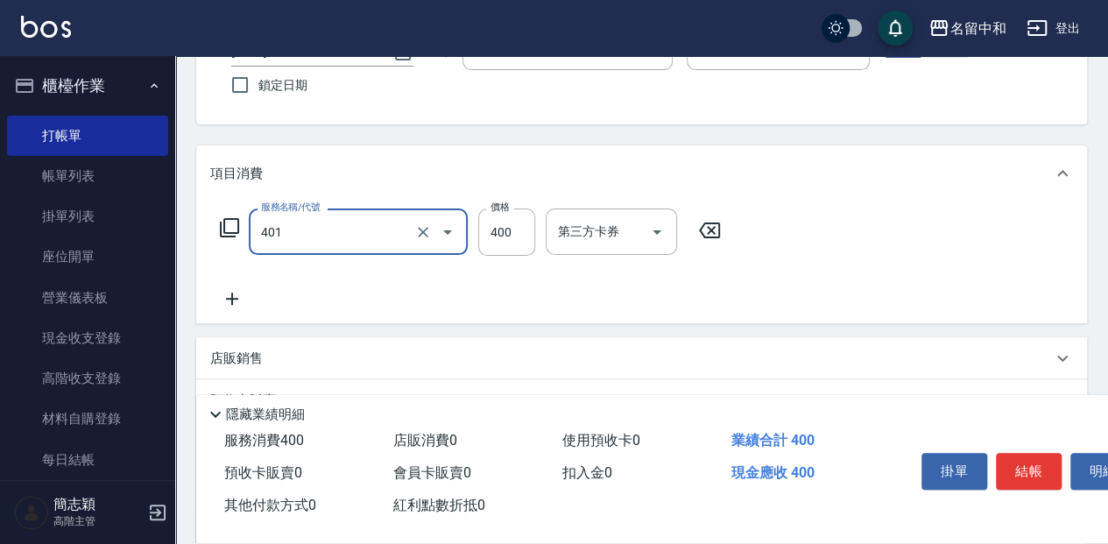
scroll to position [175, 0]
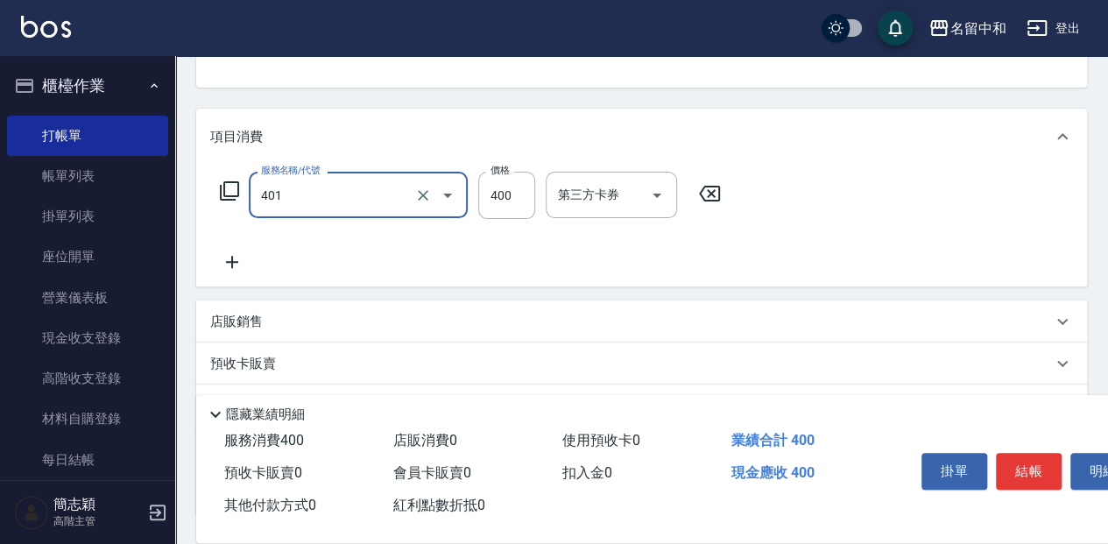
type input "剪髮(400)(401)"
click at [237, 263] on icon at bounding box center [232, 262] width 12 height 12
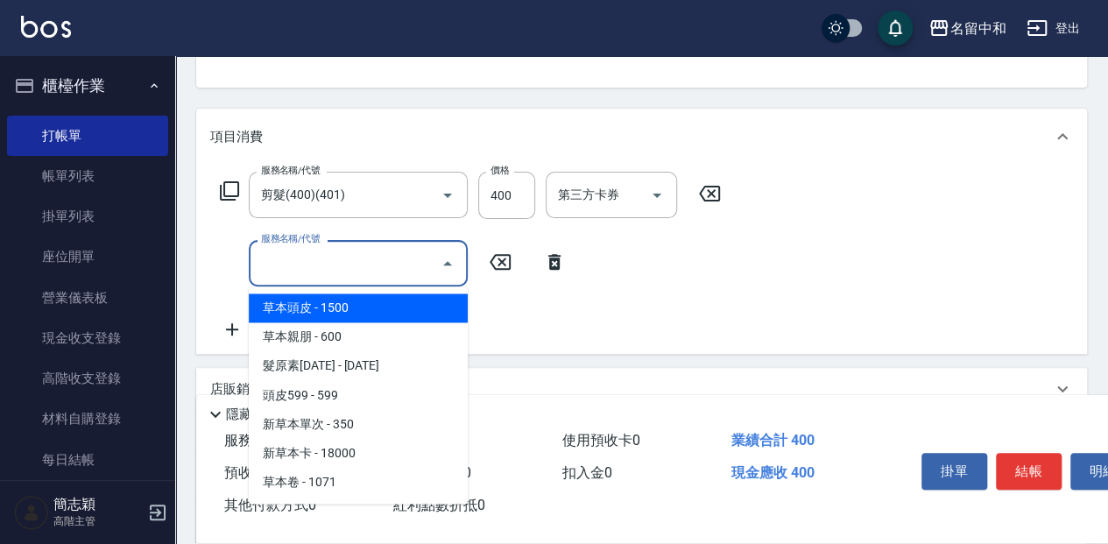
click at [364, 265] on input "服務名稱/代號" at bounding box center [345, 263] width 177 height 31
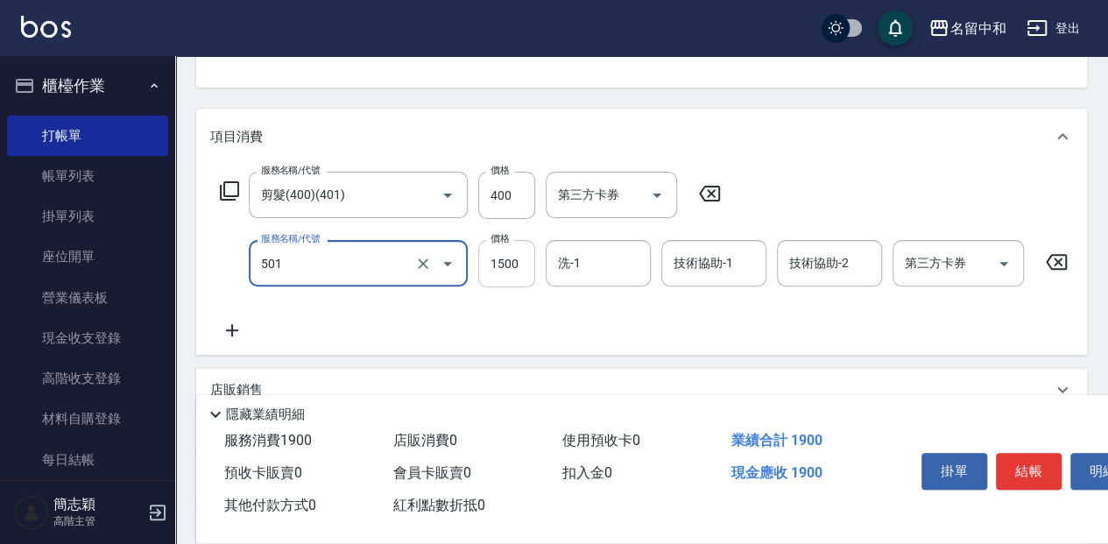
type input "染髮(1500](501)"
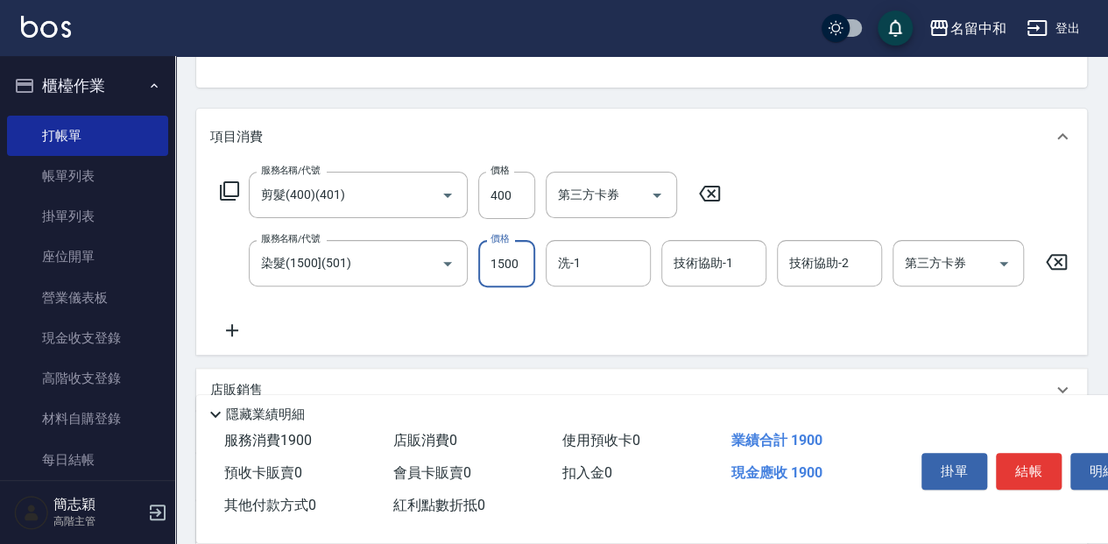
click at [512, 263] on input "1500" at bounding box center [506, 263] width 57 height 47
type input "2700"
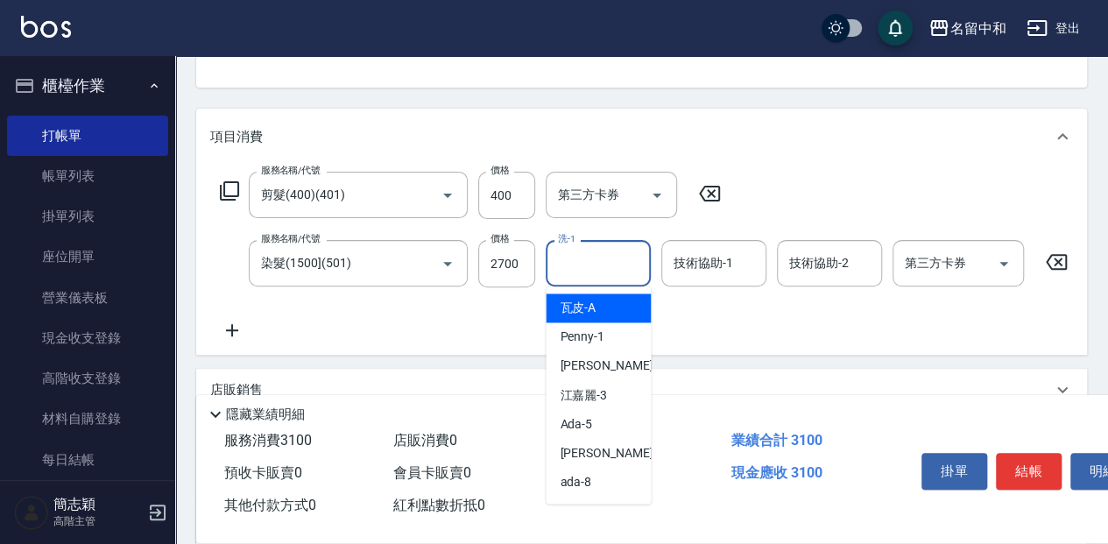
click at [603, 260] on input "洗-1" at bounding box center [598, 263] width 89 height 31
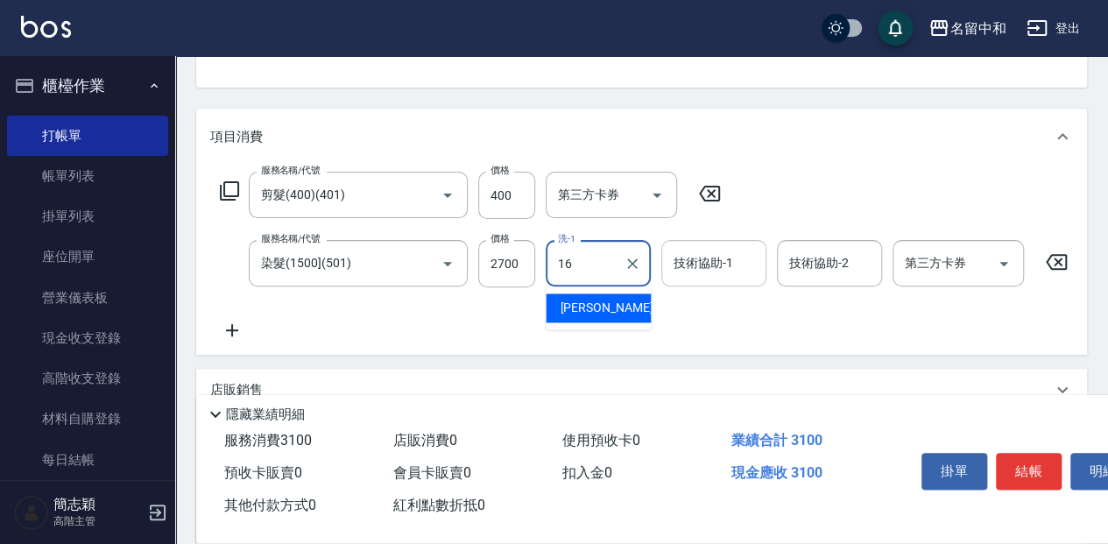
drag, startPoint x: 607, startPoint y: 308, endPoint x: 707, endPoint y: 280, distance: 103.7
click at [611, 307] on div "[PERSON_NAME] -16" at bounding box center [598, 307] width 105 height 29
type input "[PERSON_NAME]-16"
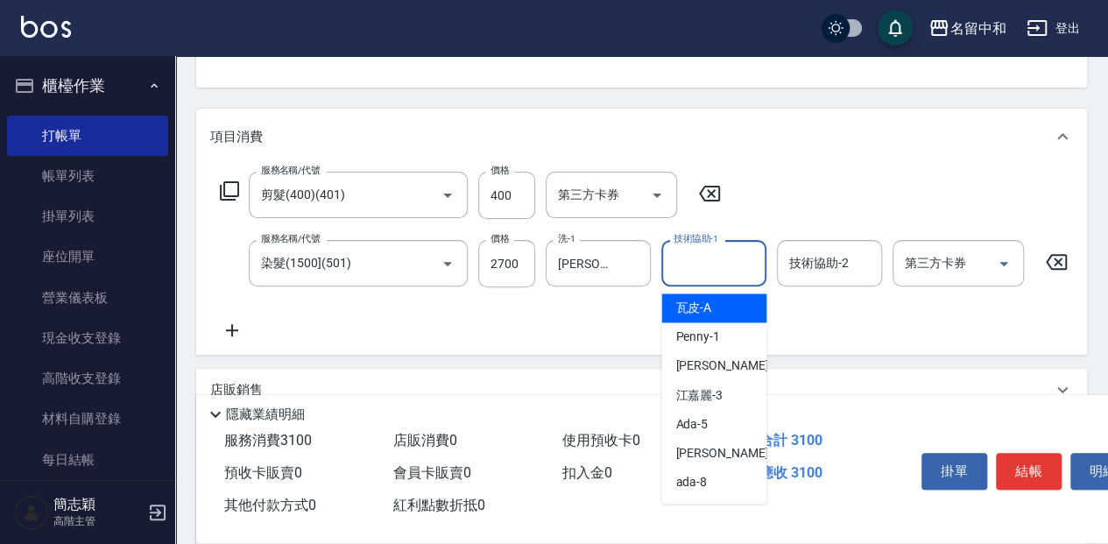
click at [731, 261] on input "技術協助-1" at bounding box center [713, 263] width 89 height 31
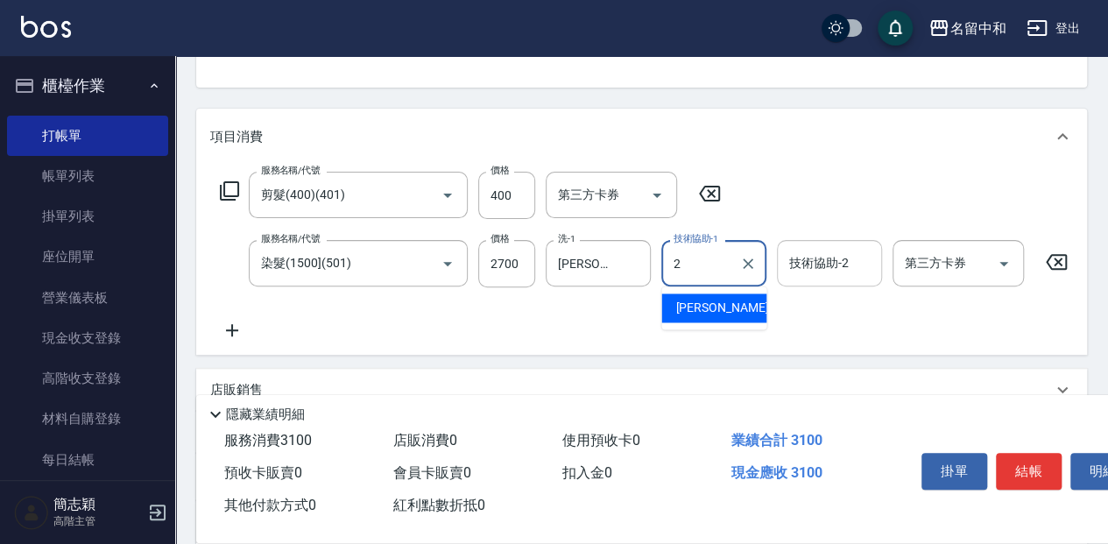
drag, startPoint x: 732, startPoint y: 307, endPoint x: 830, endPoint y: 276, distance: 103.1
click at [732, 307] on div "[PERSON_NAME] -2" at bounding box center [713, 307] width 105 height 29
type input "[PERSON_NAME]-2"
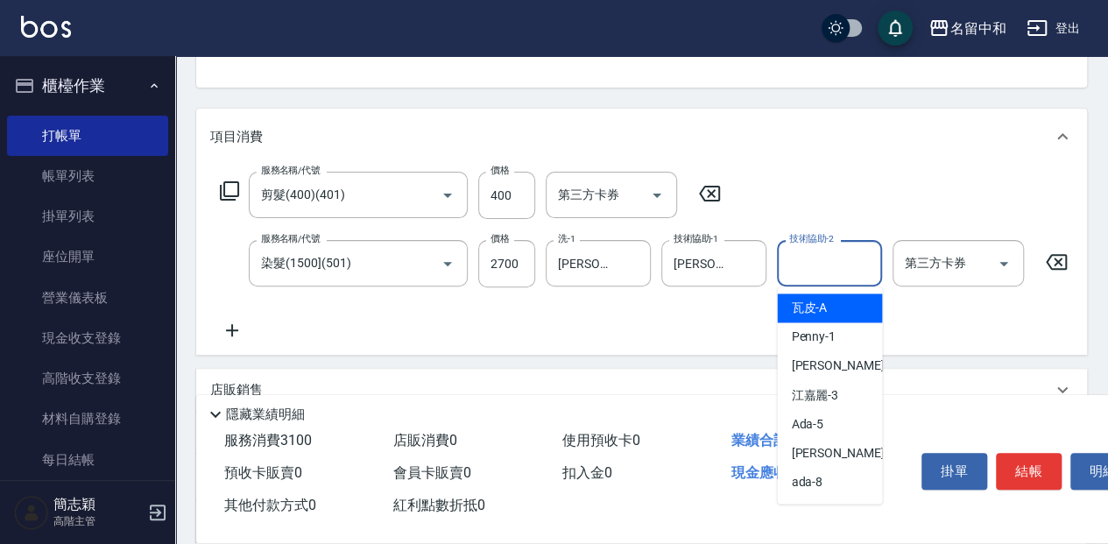
click at [843, 262] on input "技術協助-2" at bounding box center [829, 263] width 89 height 31
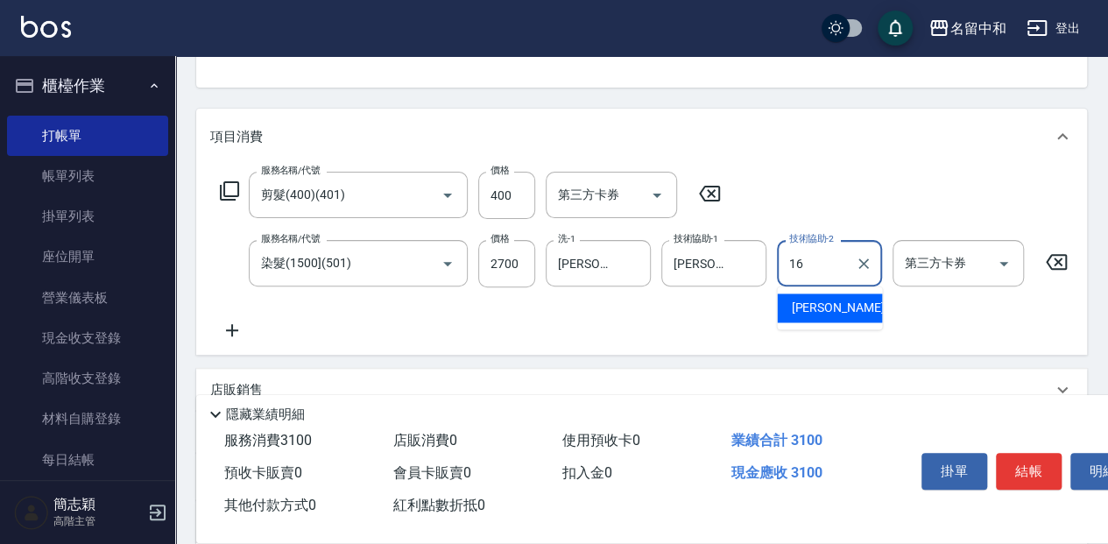
click at [848, 310] on div "[PERSON_NAME] -16" at bounding box center [829, 307] width 105 height 29
type input "[PERSON_NAME]-16"
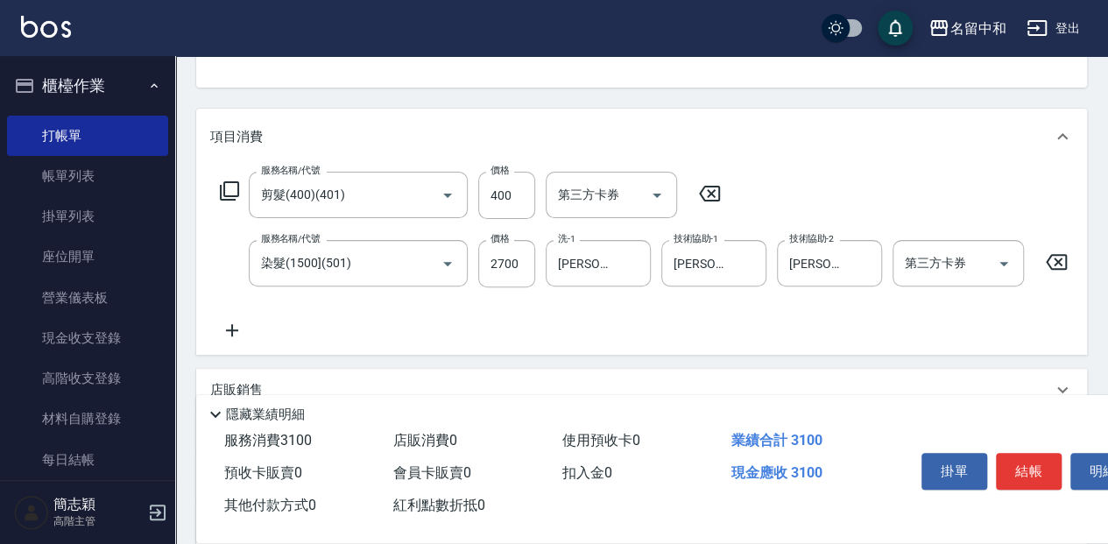
click at [241, 336] on icon at bounding box center [232, 330] width 44 height 21
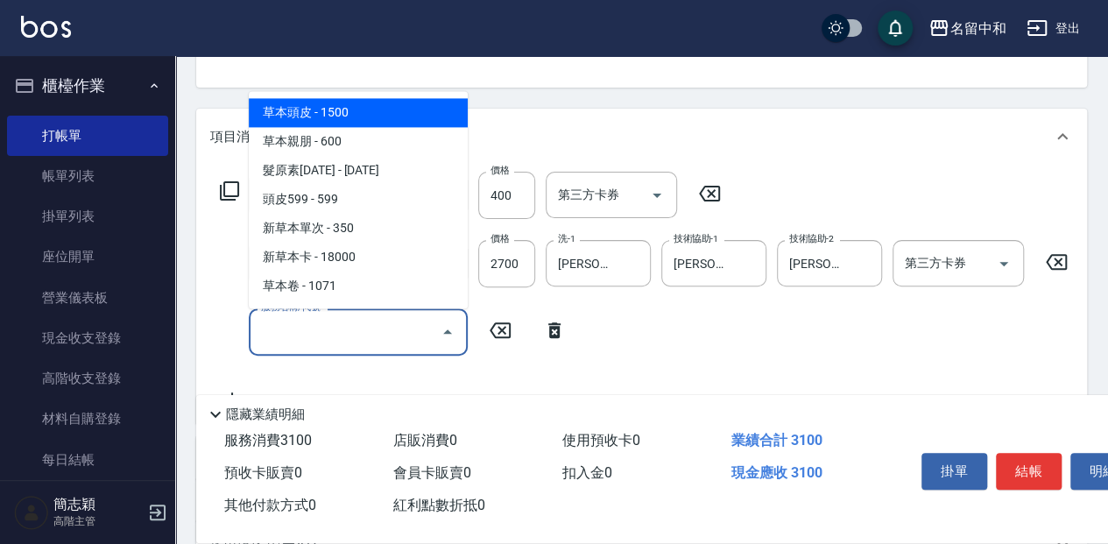
click at [319, 336] on input "服務名稱/代號" at bounding box center [345, 331] width 177 height 31
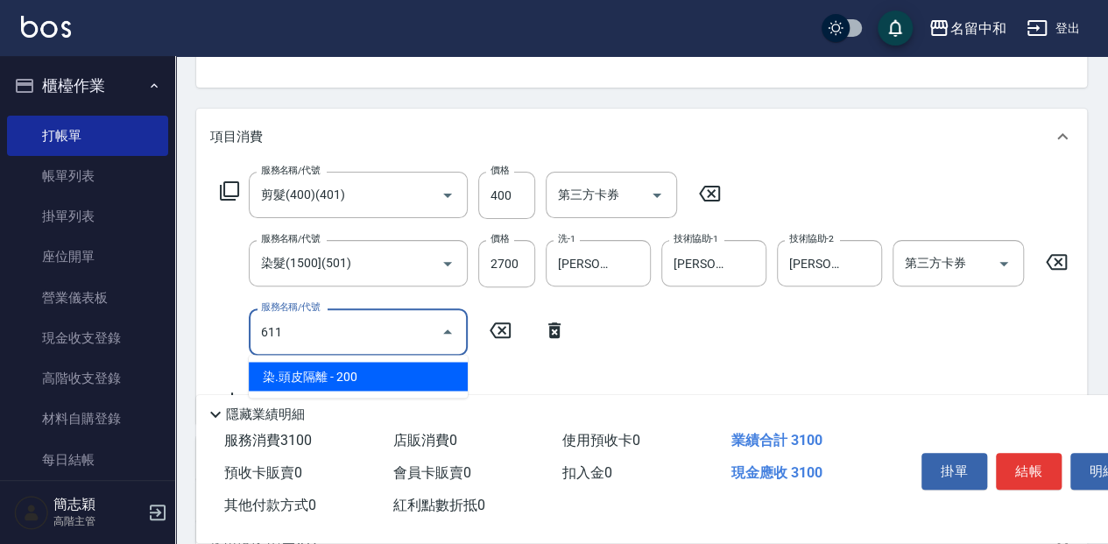
click at [363, 377] on span "染.頭皮隔離 - 200" at bounding box center [358, 376] width 219 height 29
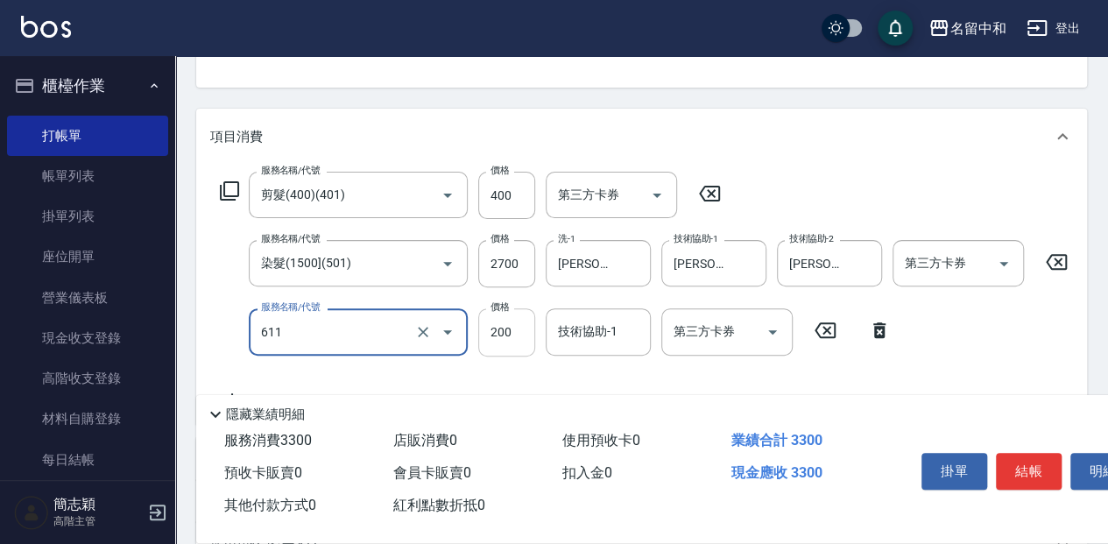
type input "染.頭皮隔離(611)"
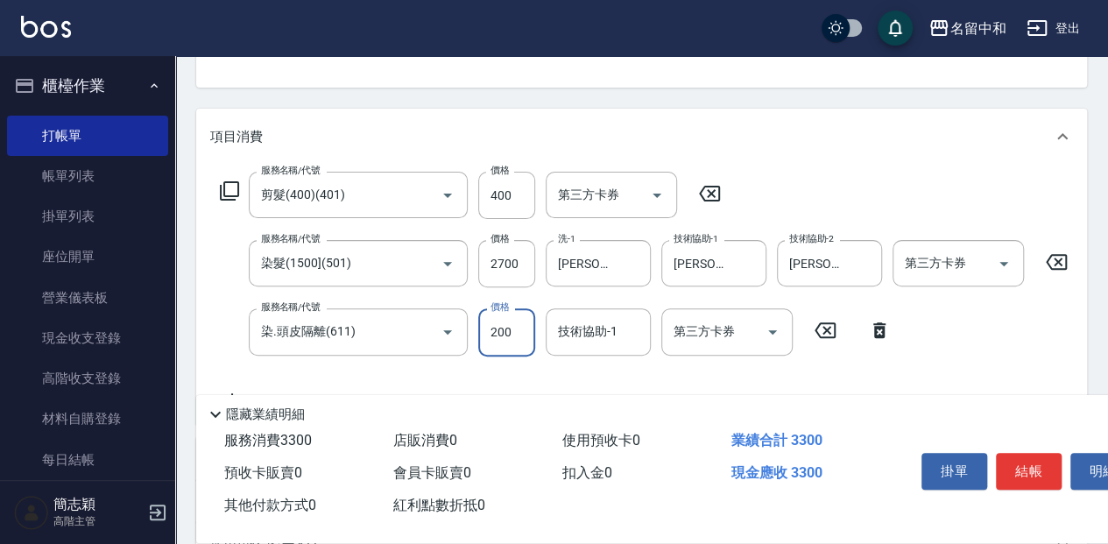
click at [512, 322] on input "200" at bounding box center [506, 331] width 57 height 47
type input "300"
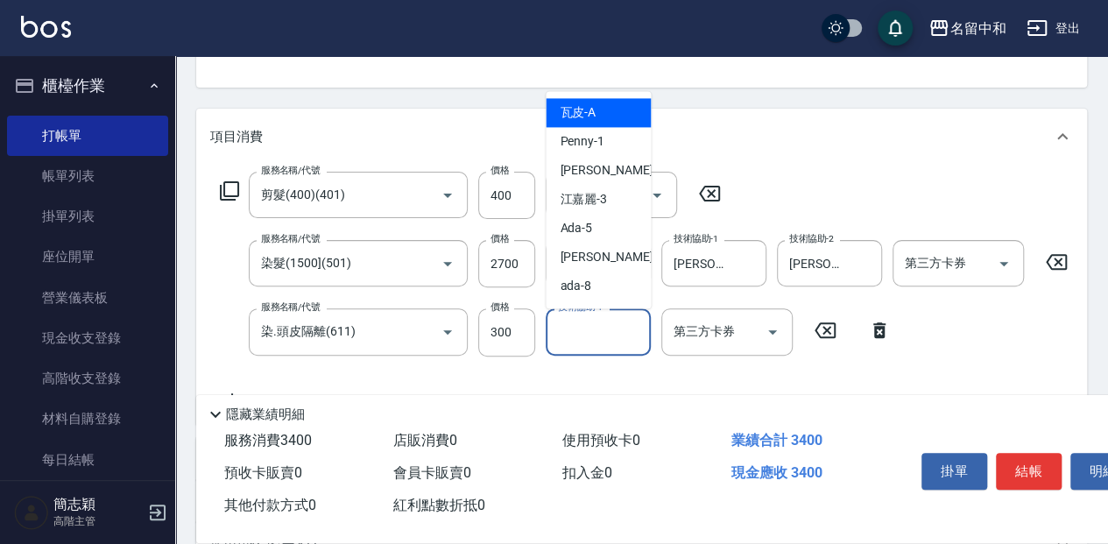
click at [584, 338] on input "技術協助-1" at bounding box center [598, 331] width 89 height 31
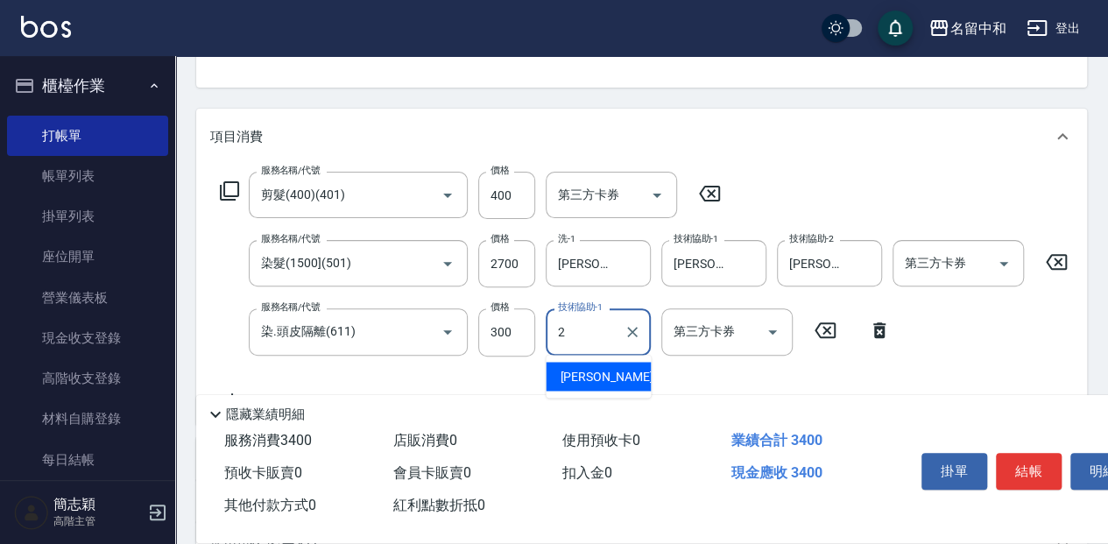
click at [600, 377] on div "[PERSON_NAME] -2" at bounding box center [598, 376] width 105 height 29
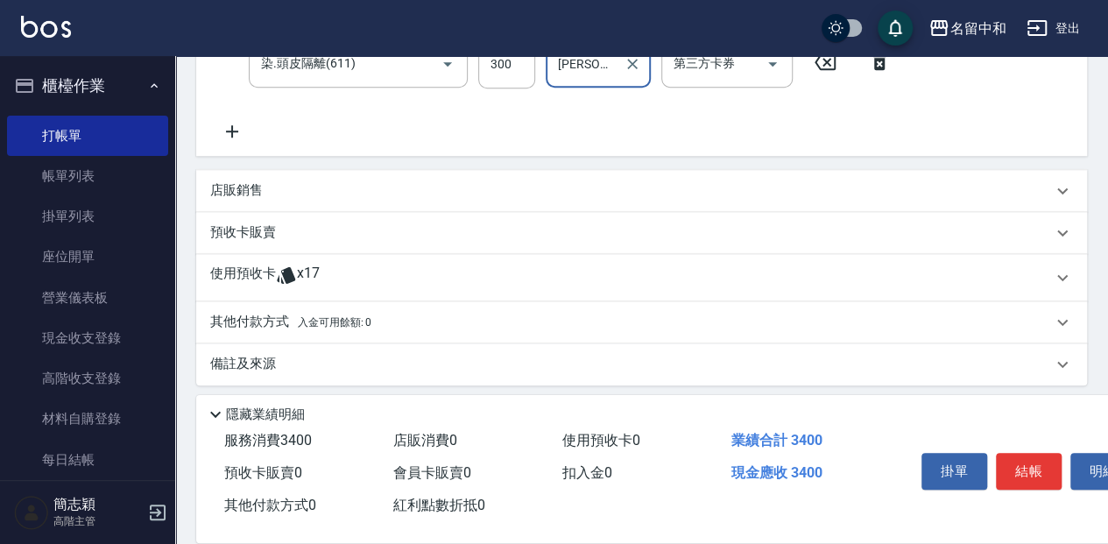
scroll to position [459, 0]
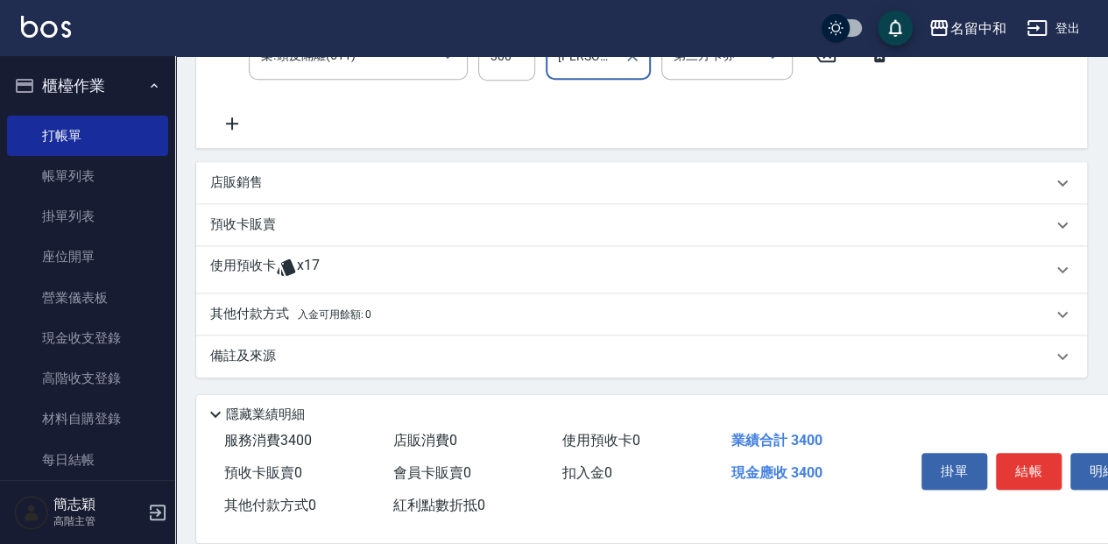
type input "[PERSON_NAME]-2"
click at [269, 317] on p "其他付款方式 入金可用餘額: 0" at bounding box center [290, 314] width 161 height 19
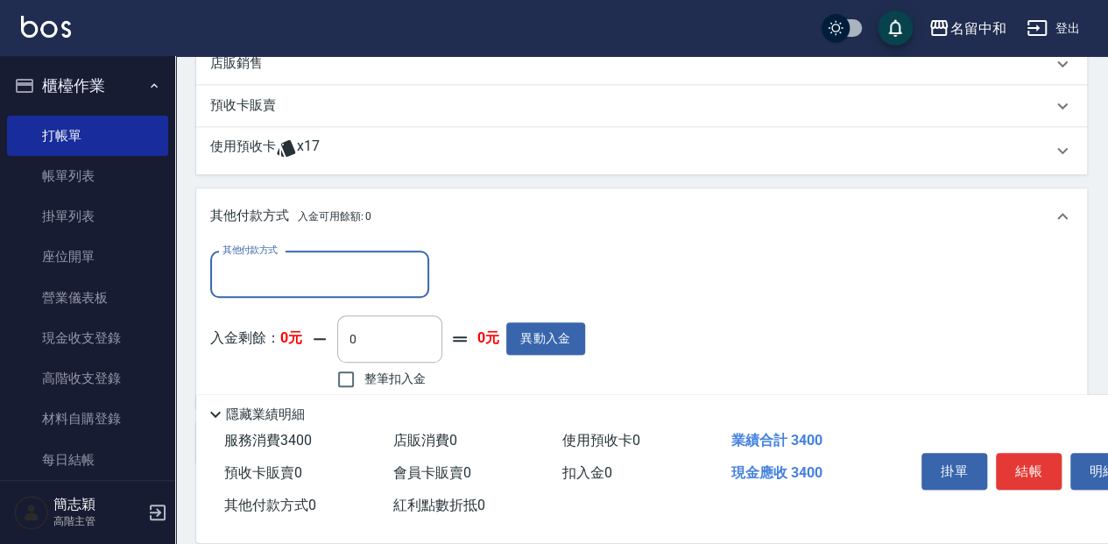
scroll to position [634, 0]
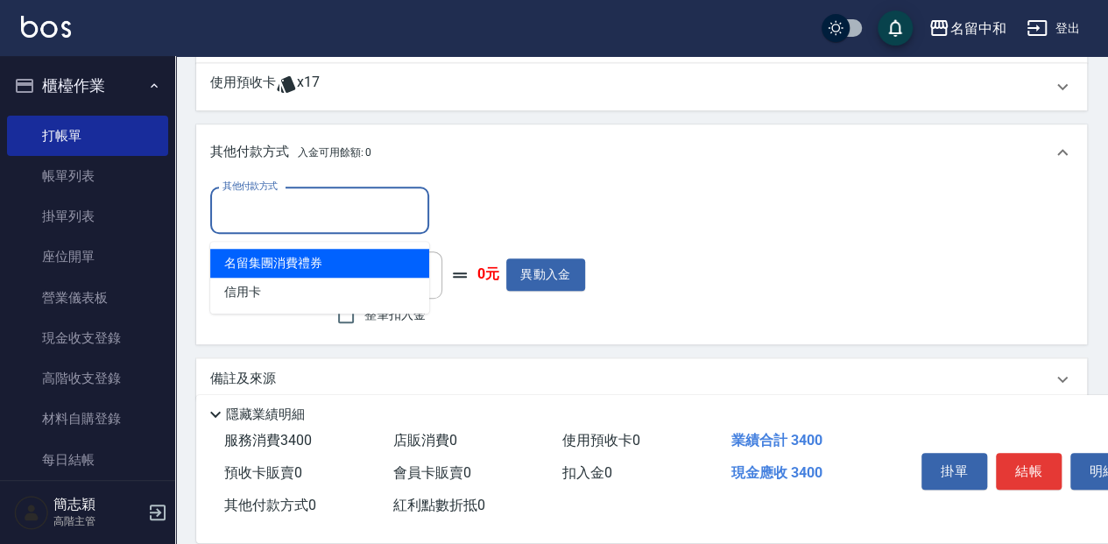
click at [317, 219] on input "其他付款方式" at bounding box center [319, 210] width 203 height 31
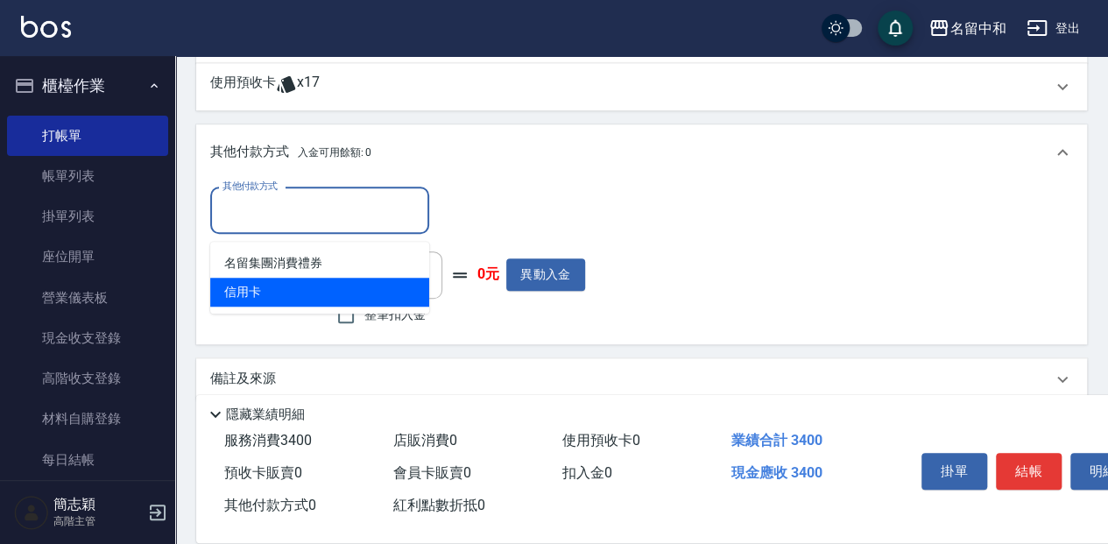
click at [315, 293] on span "信用卡" at bounding box center [319, 292] width 219 height 29
type input "信用卡"
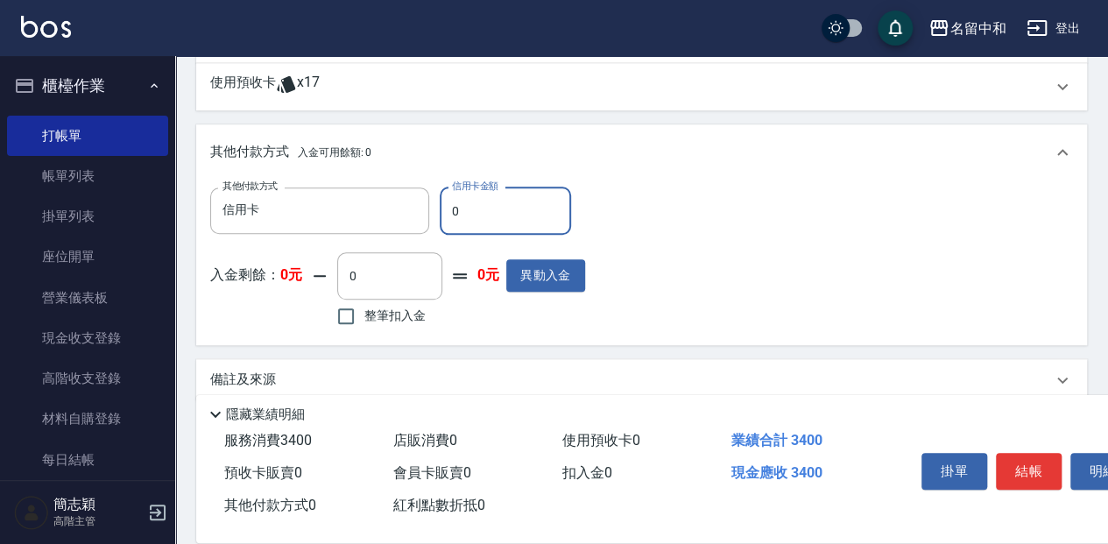
click at [473, 215] on input "0" at bounding box center [505, 210] width 131 height 47
type input "3400"
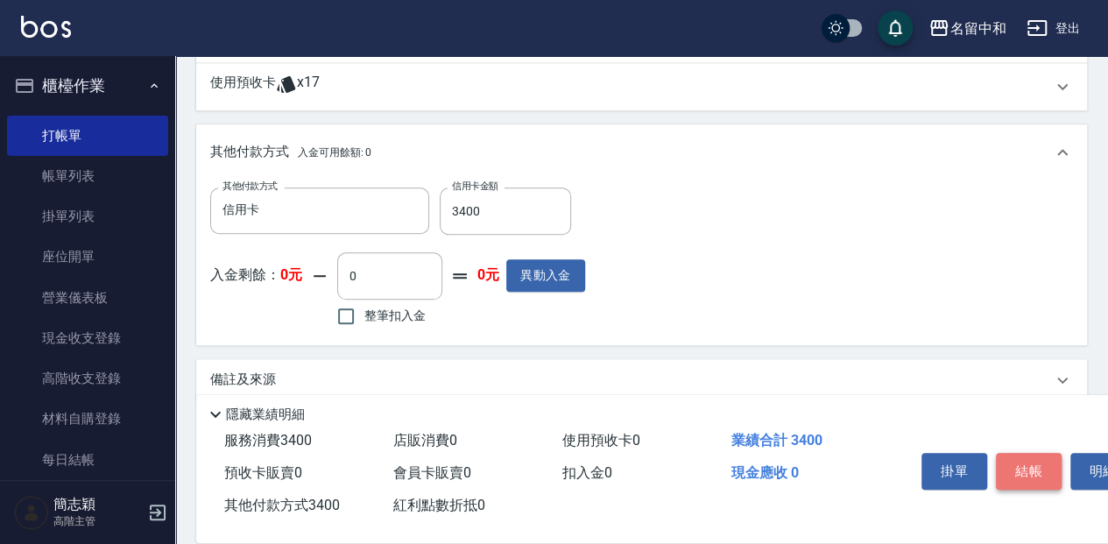
click at [1030, 465] on button "結帳" at bounding box center [1029, 471] width 66 height 37
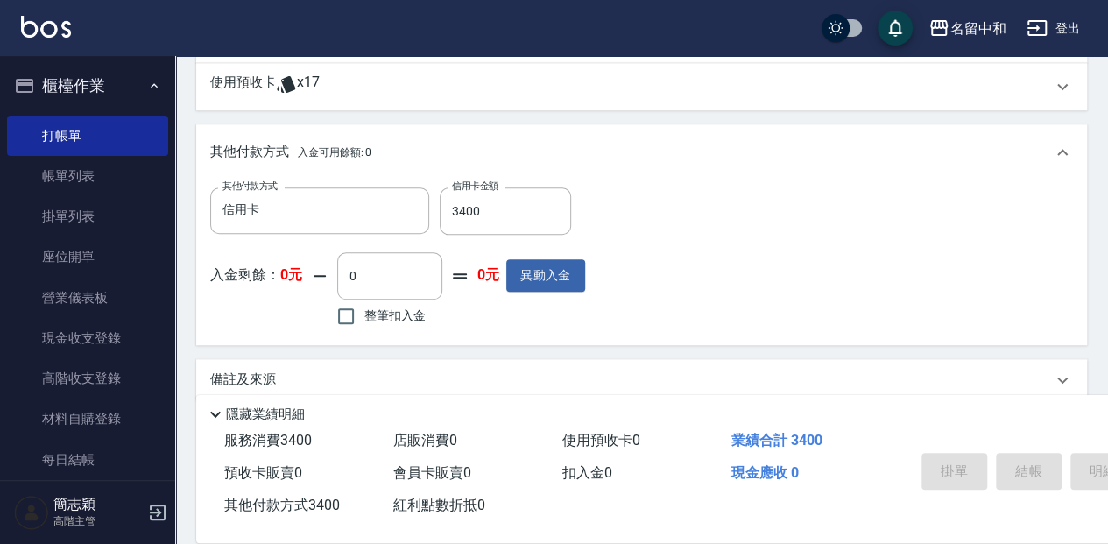
type input "[DATE] 16:33"
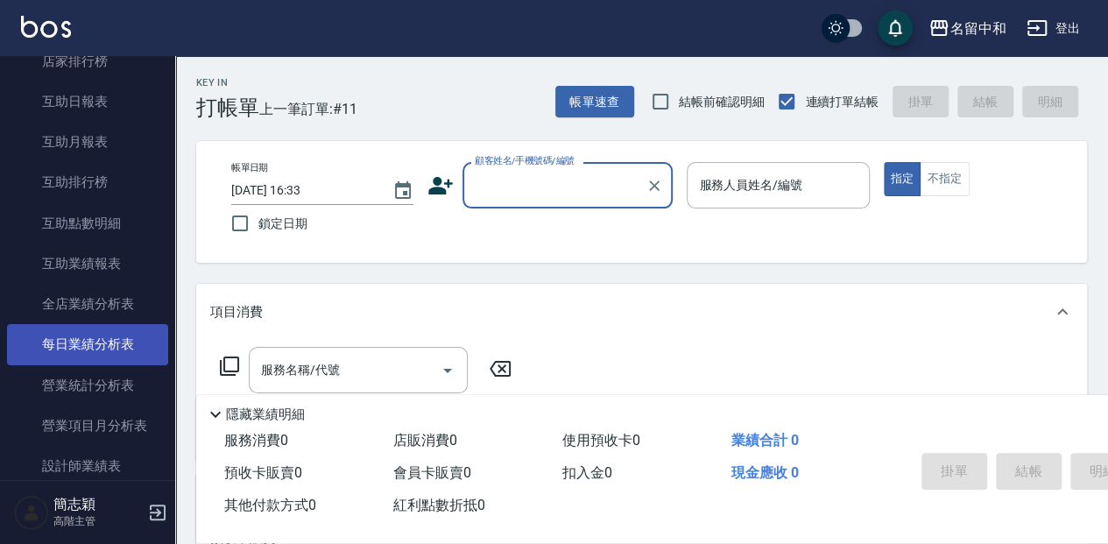
scroll to position [876, 0]
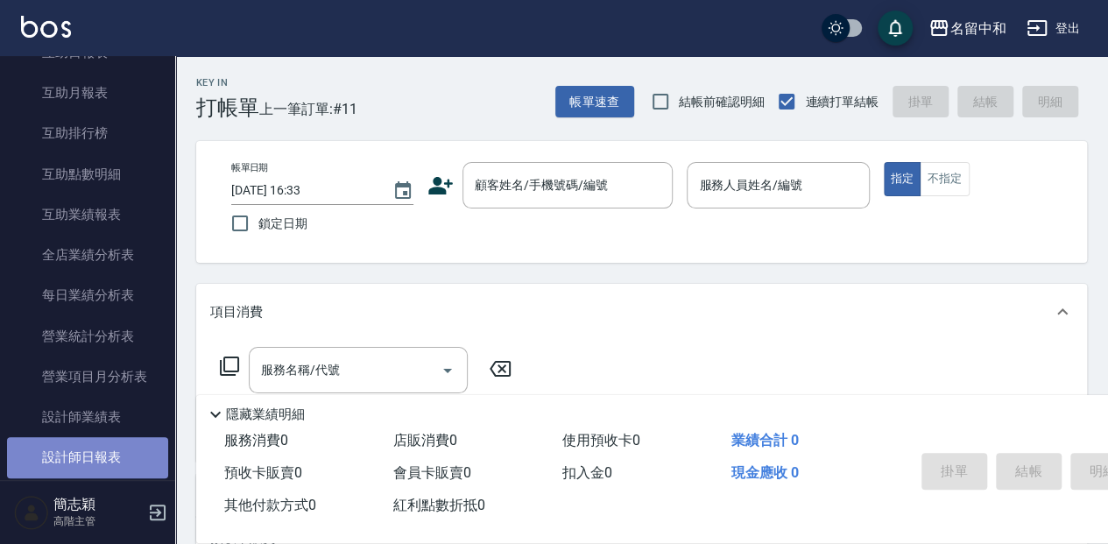
click at [101, 449] on link "設計師日報表" at bounding box center [87, 457] width 161 height 40
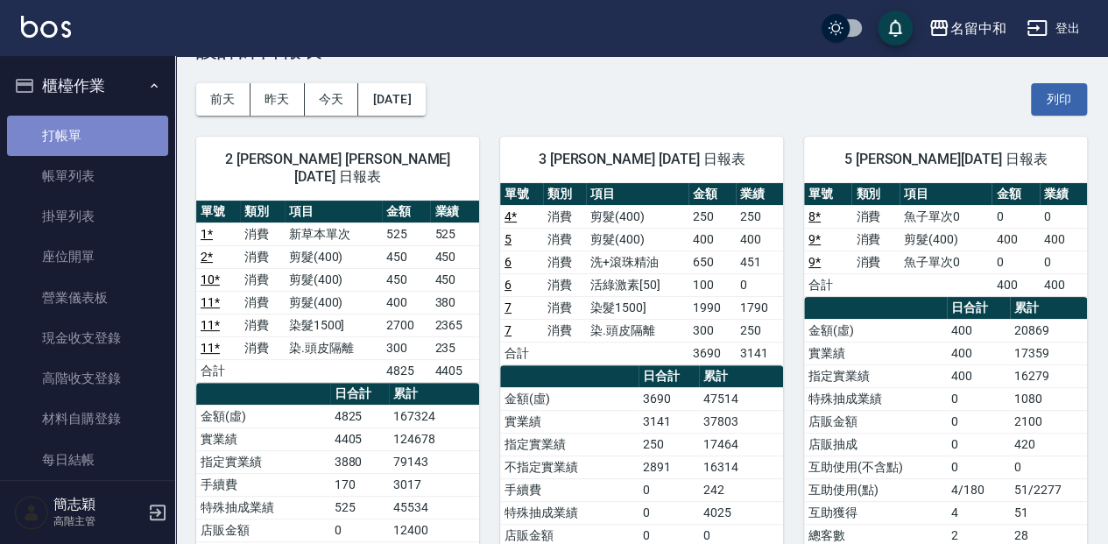
click at [99, 141] on link "打帳單" at bounding box center [87, 136] width 161 height 40
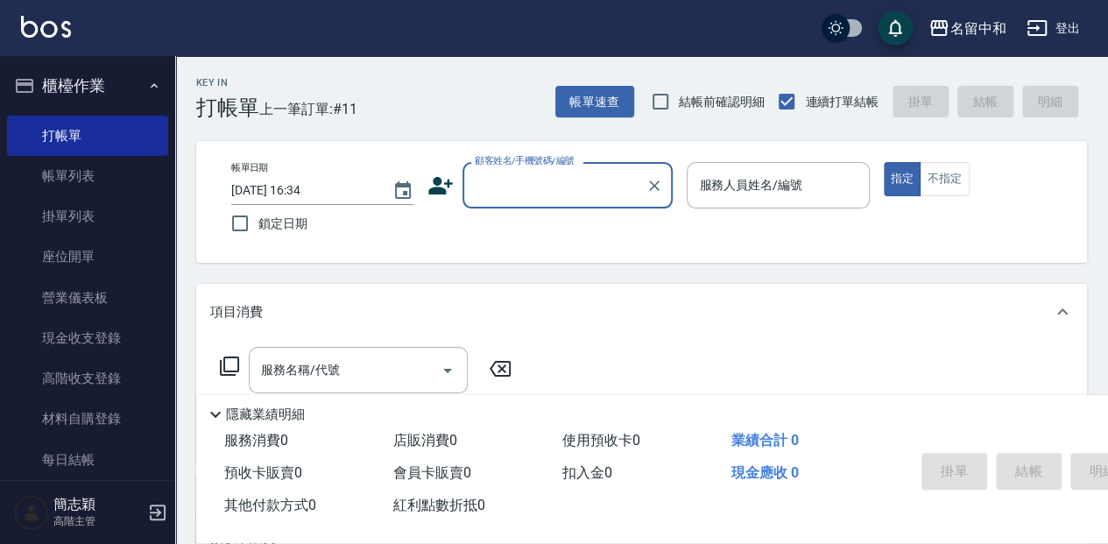
drag, startPoint x: 597, startPoint y: 180, endPoint x: 583, endPoint y: 180, distance: 13.1
click at [597, 180] on input "顧客姓名/手機號碼/編號" at bounding box center [554, 185] width 168 height 31
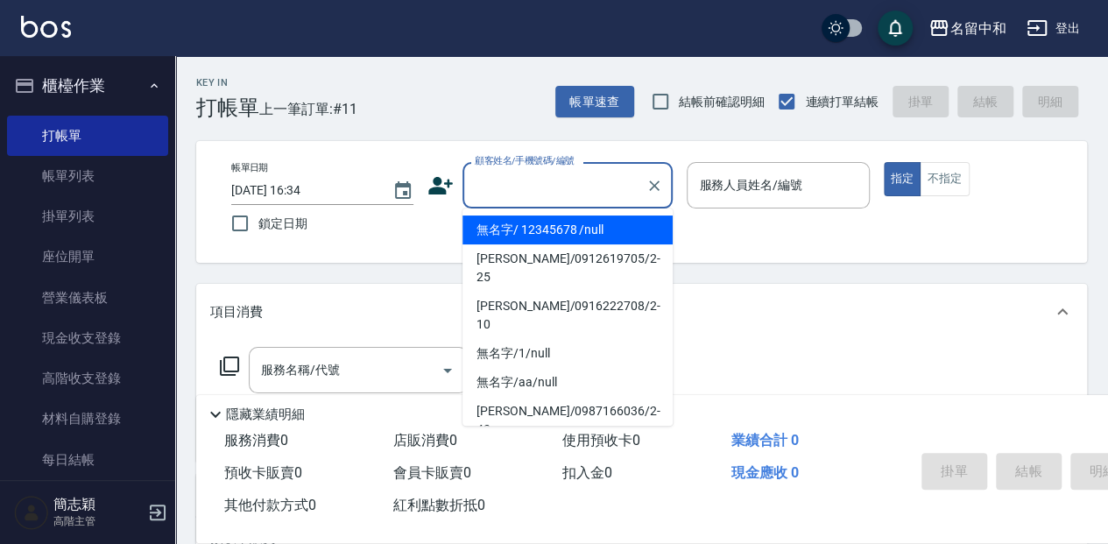
click at [611, 228] on li "無名字/ 12345678 /null" at bounding box center [568, 229] width 210 height 29
type input "無名字/ 12345678 /null"
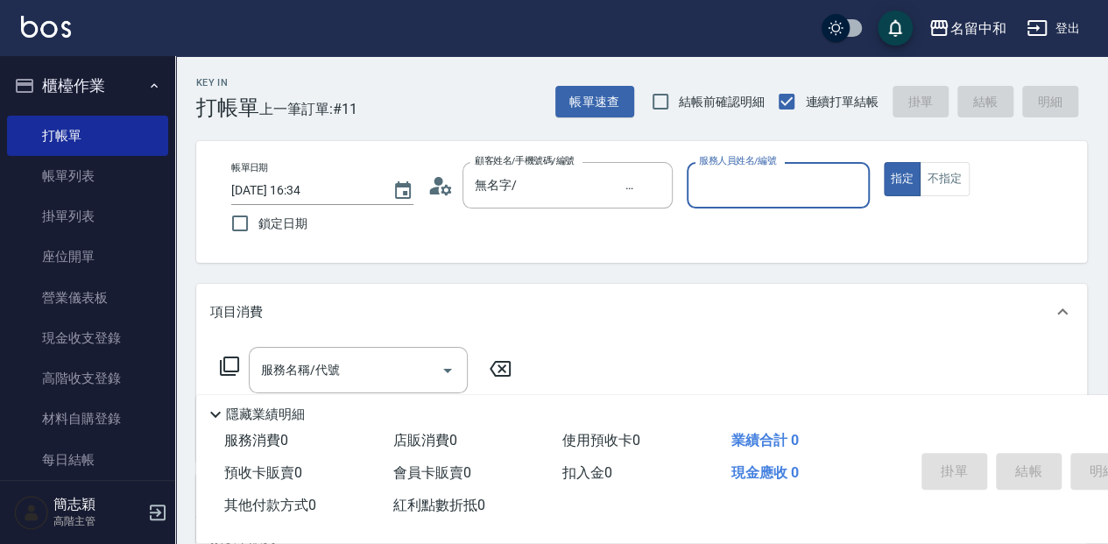
click at [739, 194] on input "服務人員姓名/編號" at bounding box center [778, 185] width 166 height 31
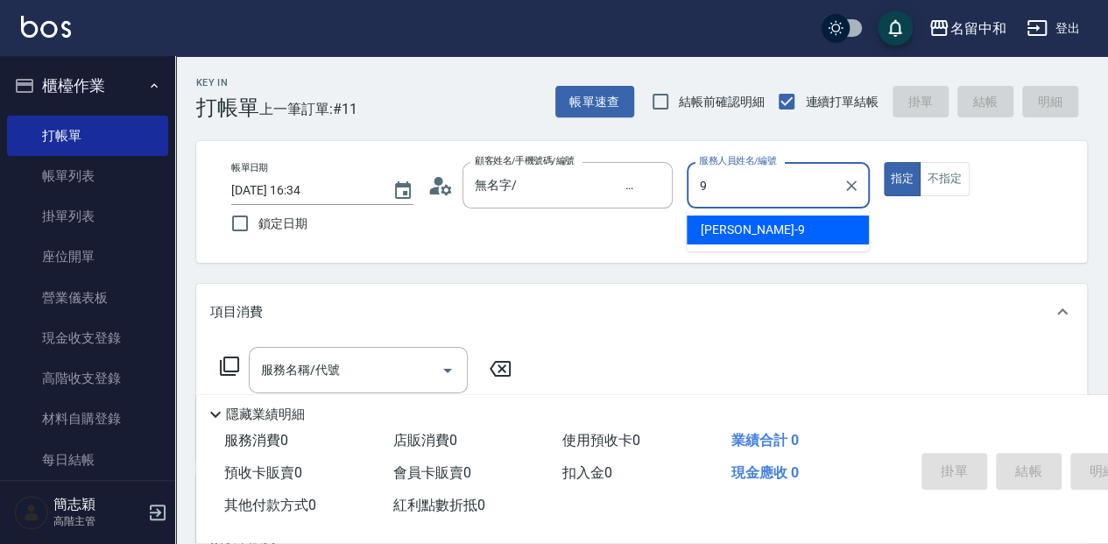
type input "[PERSON_NAME]-9"
type button "true"
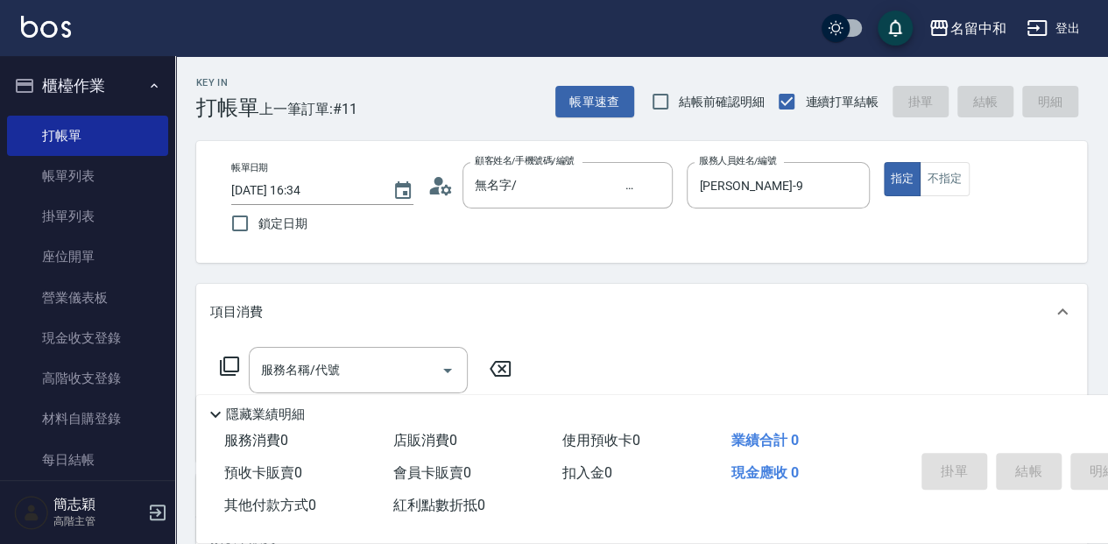
click at [221, 363] on icon at bounding box center [229, 366] width 19 height 19
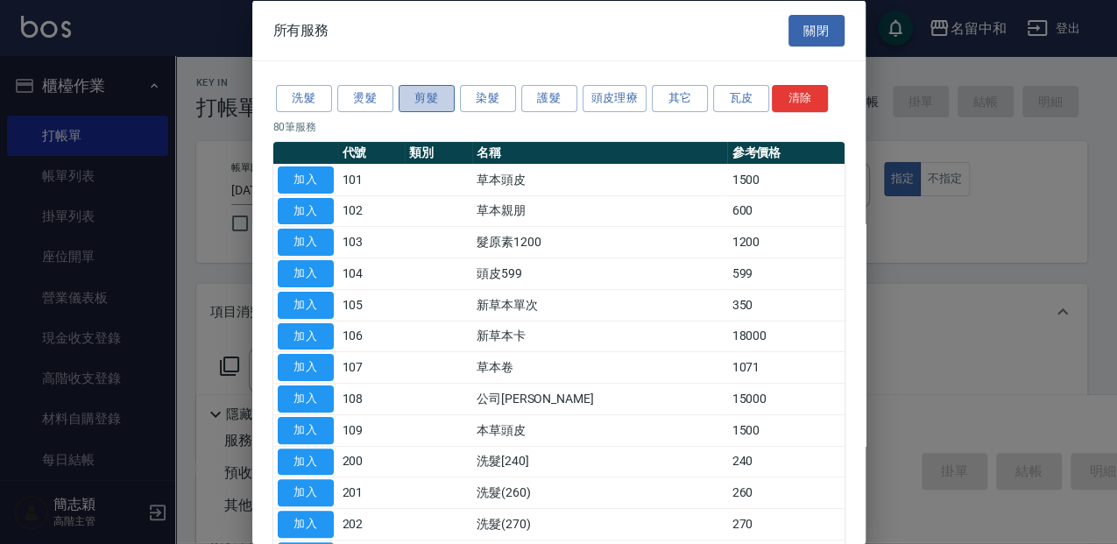
click at [422, 93] on button "剪髮" at bounding box center [427, 98] width 56 height 27
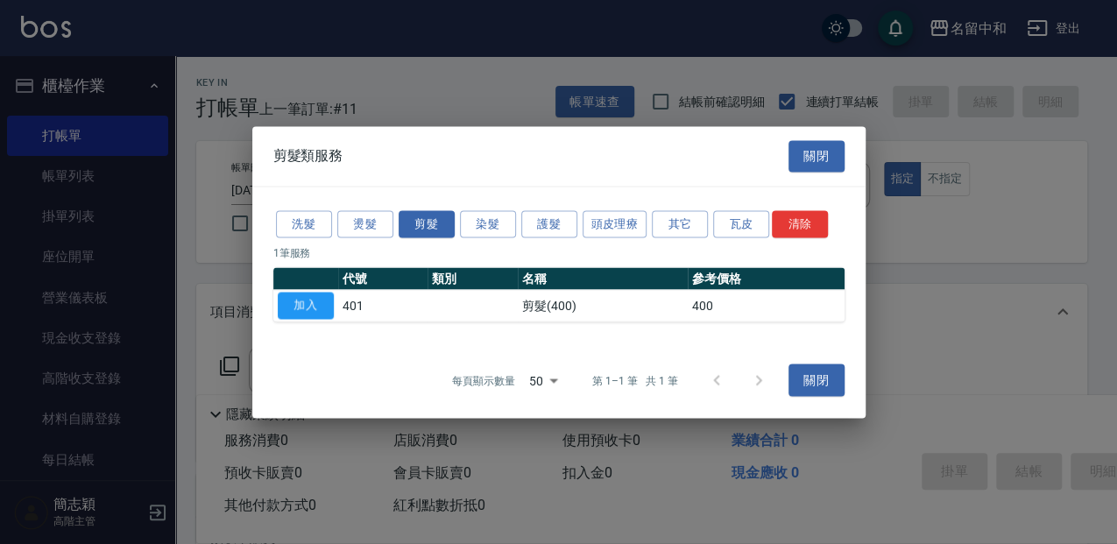
click at [310, 301] on button "加入" at bounding box center [306, 305] width 56 height 27
type input "剪髮(400)(401)"
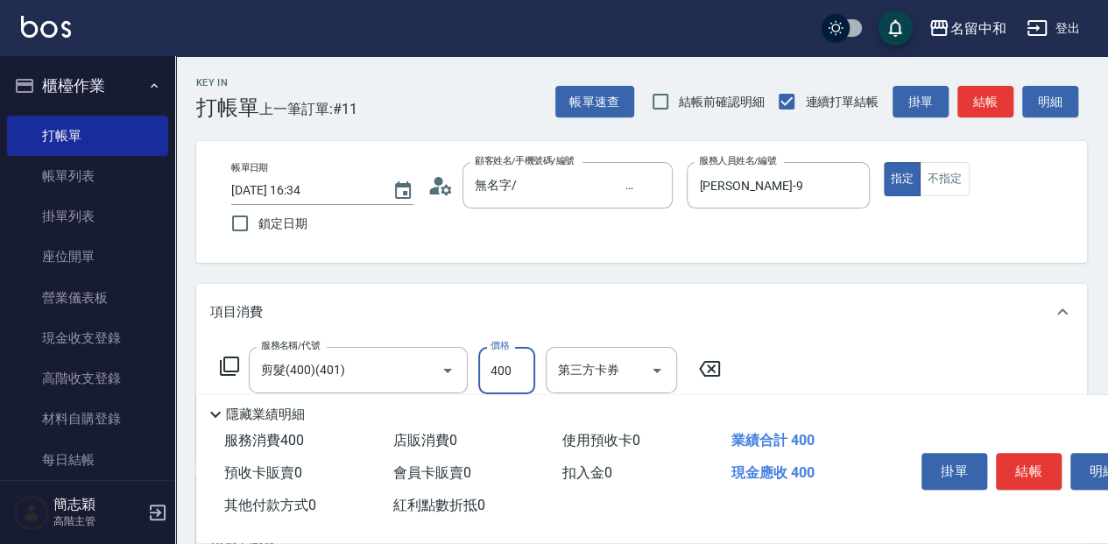
click at [513, 369] on input "400" at bounding box center [506, 370] width 57 height 47
type input "450"
click at [1007, 476] on button "結帳" at bounding box center [1029, 471] width 66 height 37
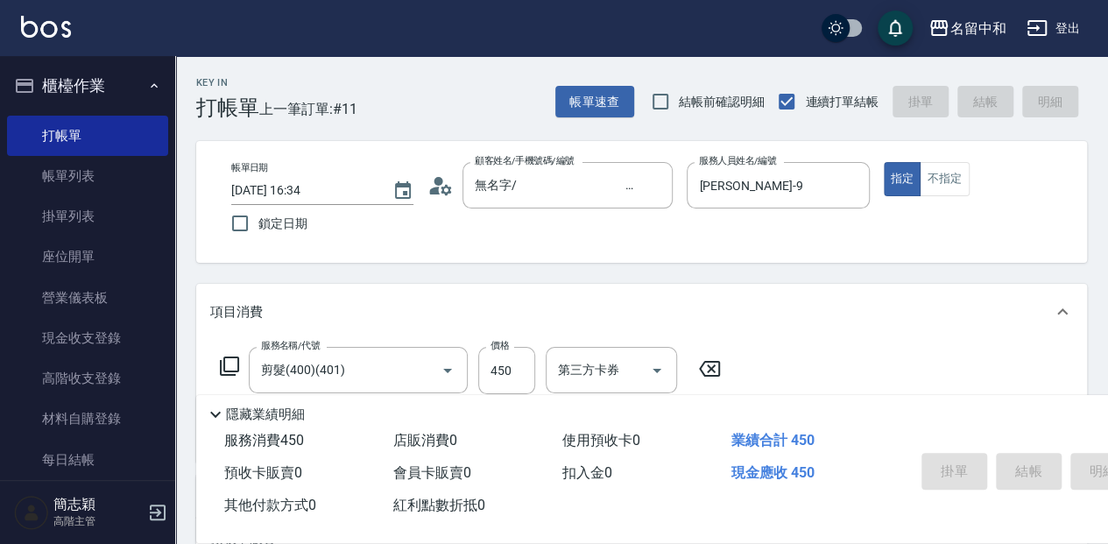
type input "[DATE] 16:46"
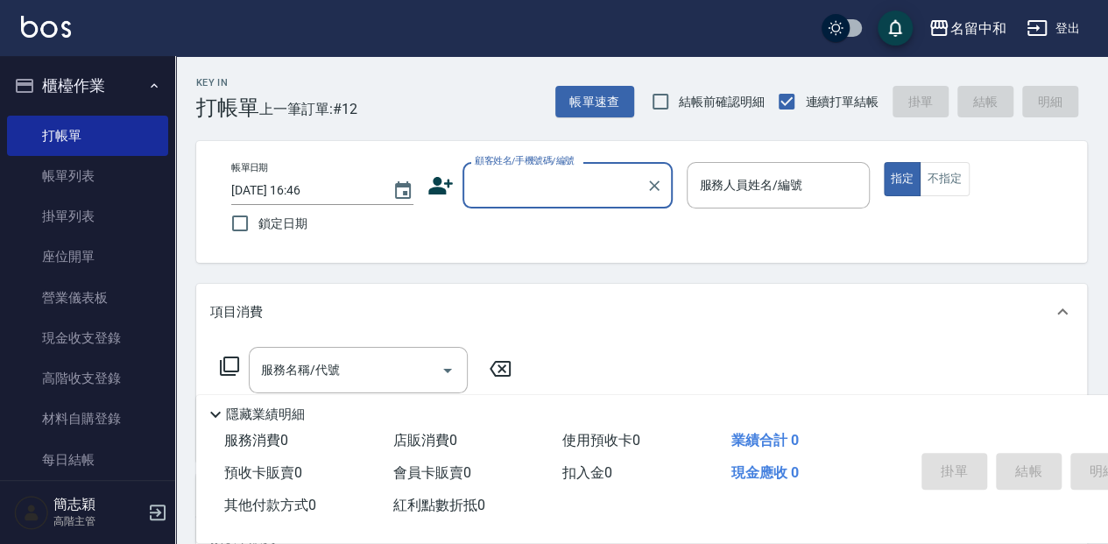
click at [593, 170] on input "顧客姓名/手機號碼/編號" at bounding box center [554, 185] width 168 height 31
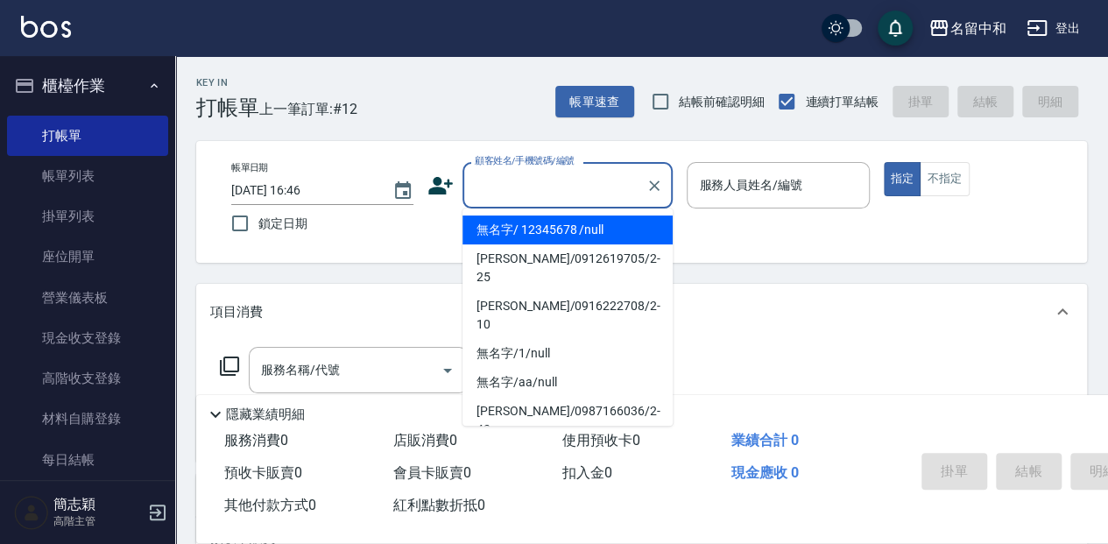
click at [608, 223] on li "無名字/ 12345678 /null" at bounding box center [568, 229] width 210 height 29
type input "無名字/ 12345678 /null"
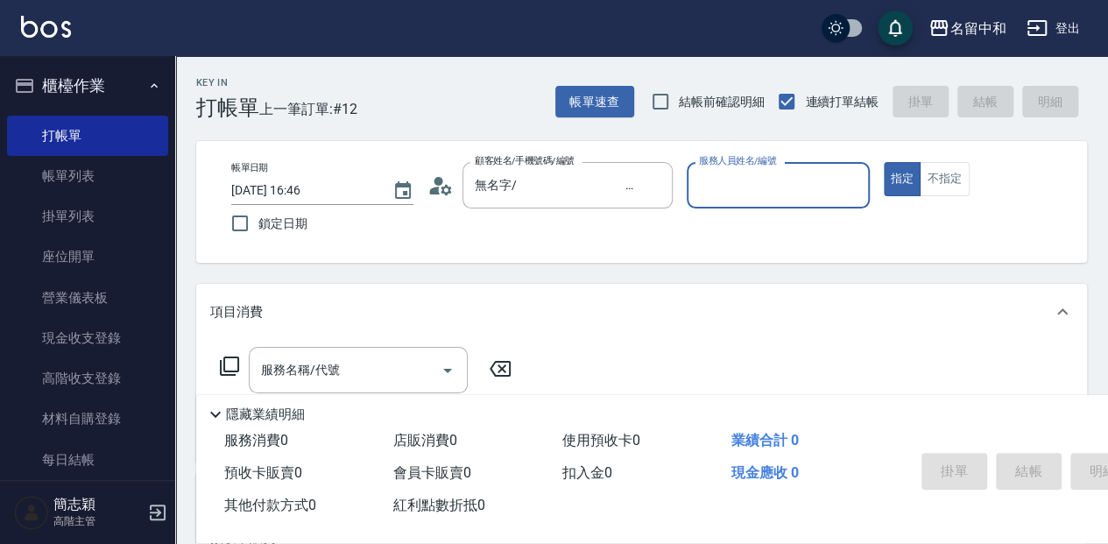
click at [767, 191] on input "服務人員姓名/編號" at bounding box center [778, 185] width 166 height 31
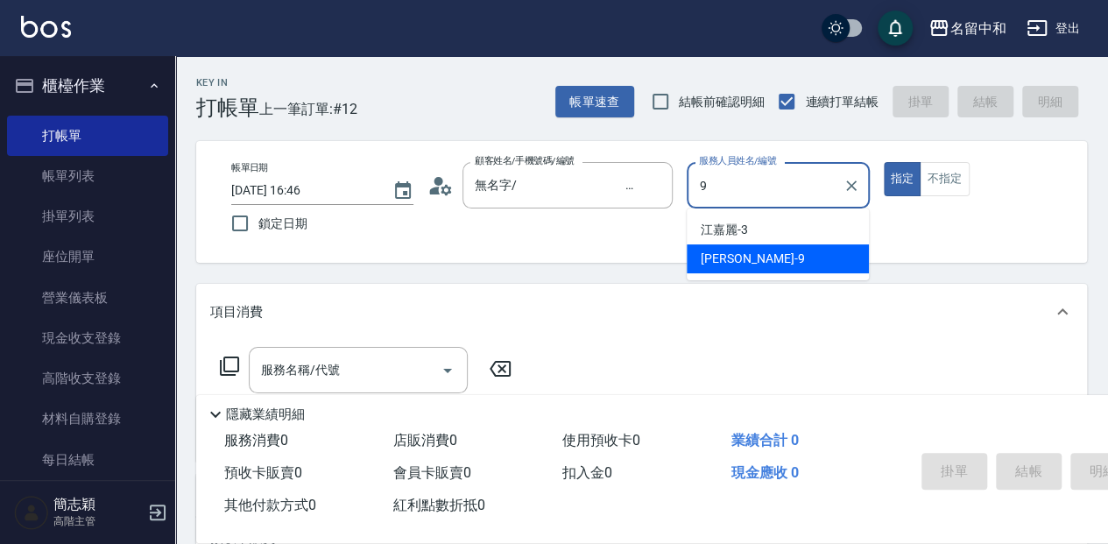
type input "[PERSON_NAME]-9"
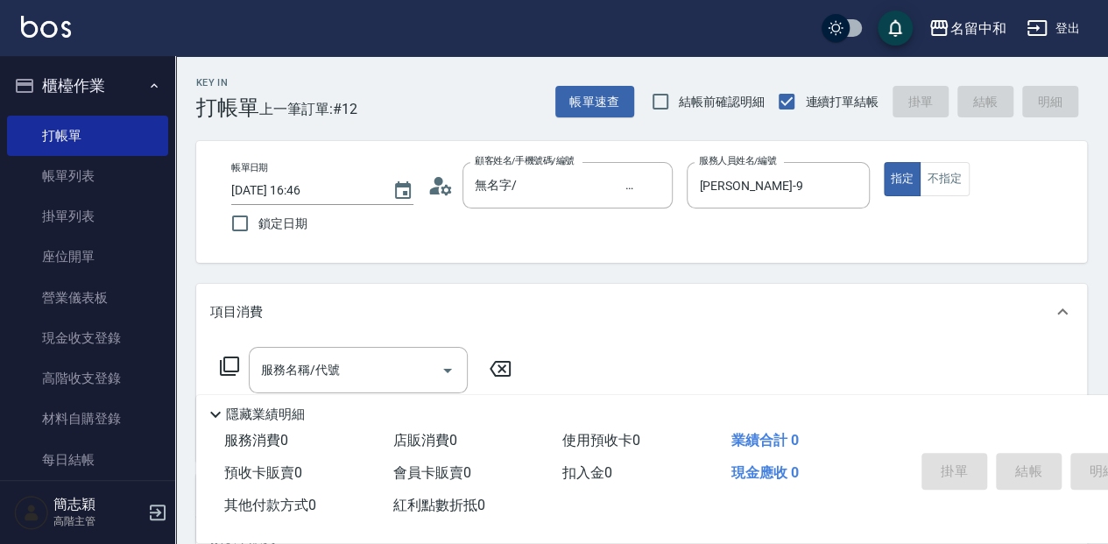
click at [234, 365] on icon at bounding box center [229, 366] width 21 height 21
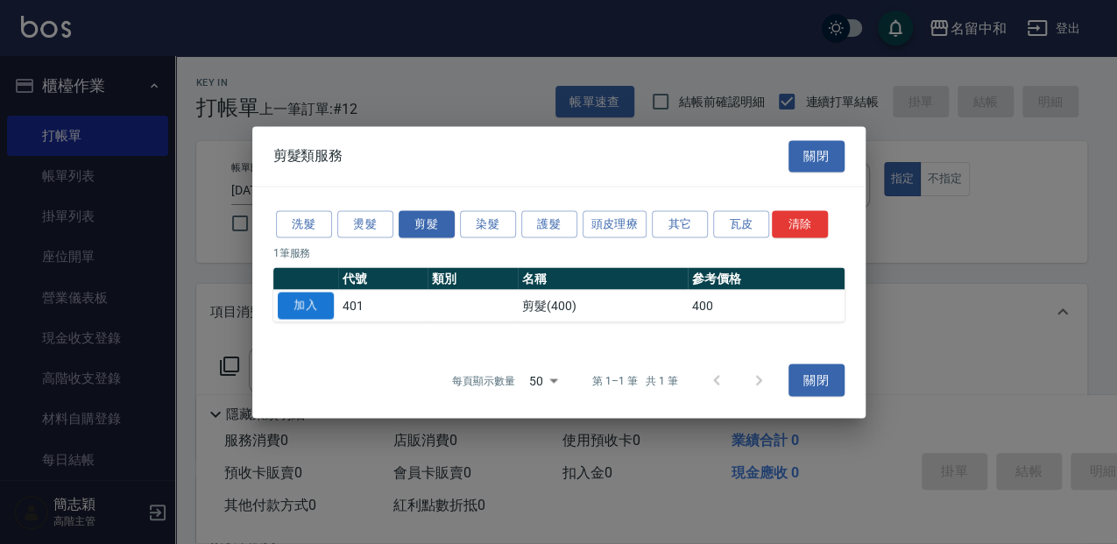
click at [322, 308] on button "加入" at bounding box center [306, 305] width 56 height 27
type input "剪髮(400)(401)"
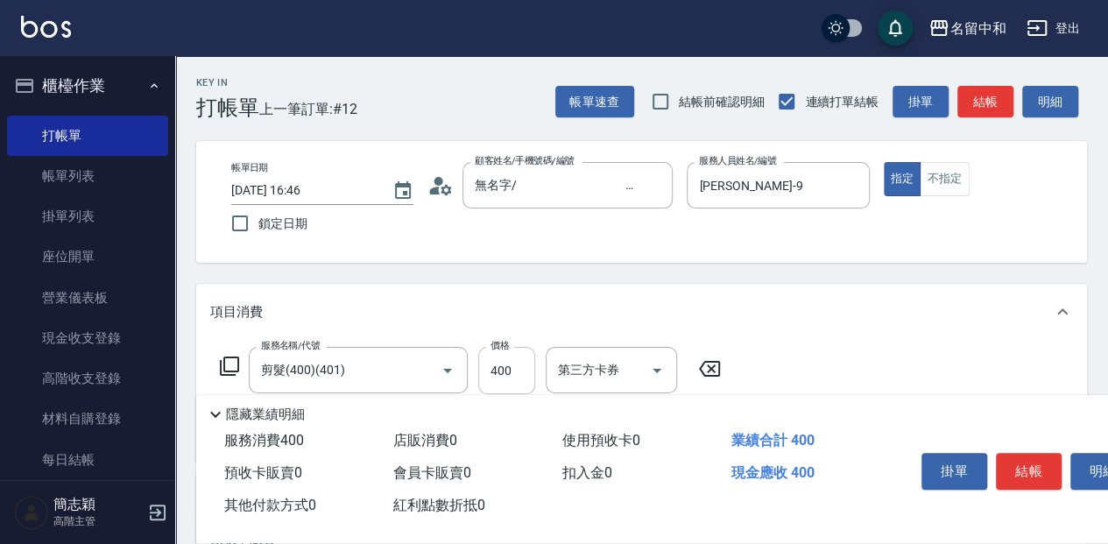
click at [512, 373] on input "400" at bounding box center [506, 370] width 57 height 47
type input "450"
click at [231, 366] on icon at bounding box center [229, 366] width 21 height 21
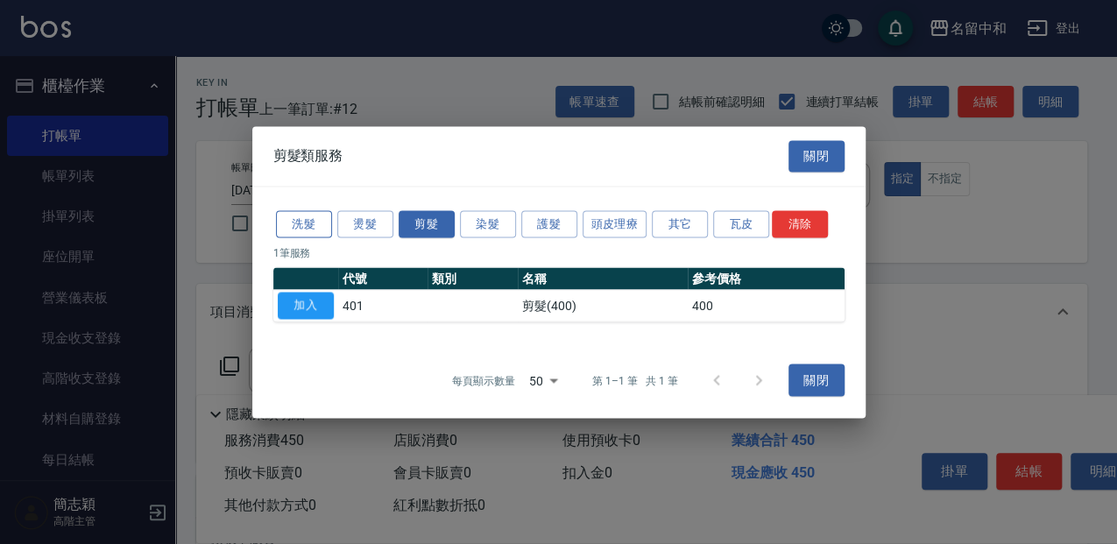
click at [307, 219] on button "洗髮" at bounding box center [304, 223] width 56 height 27
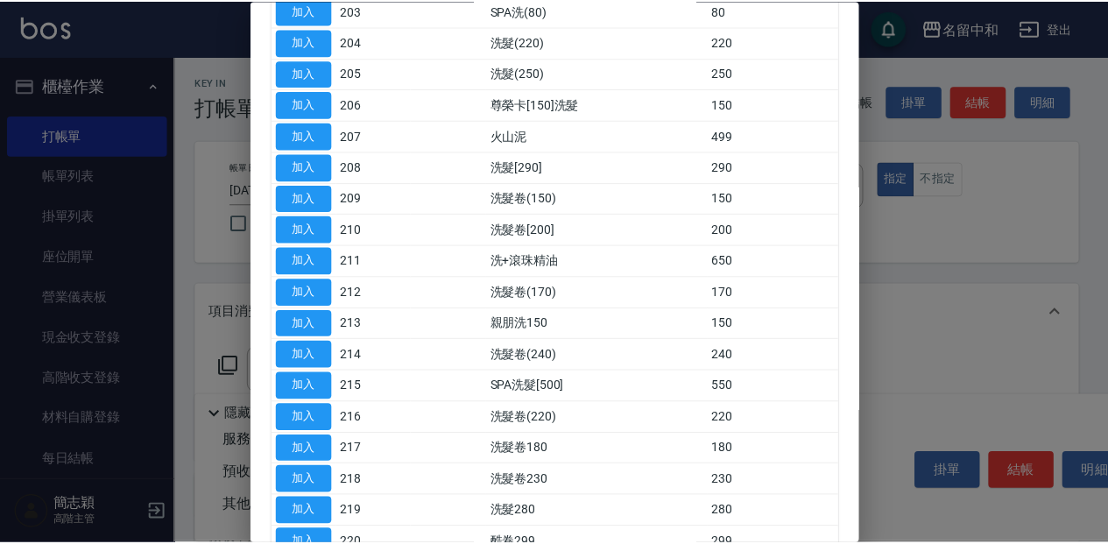
scroll to position [292, 0]
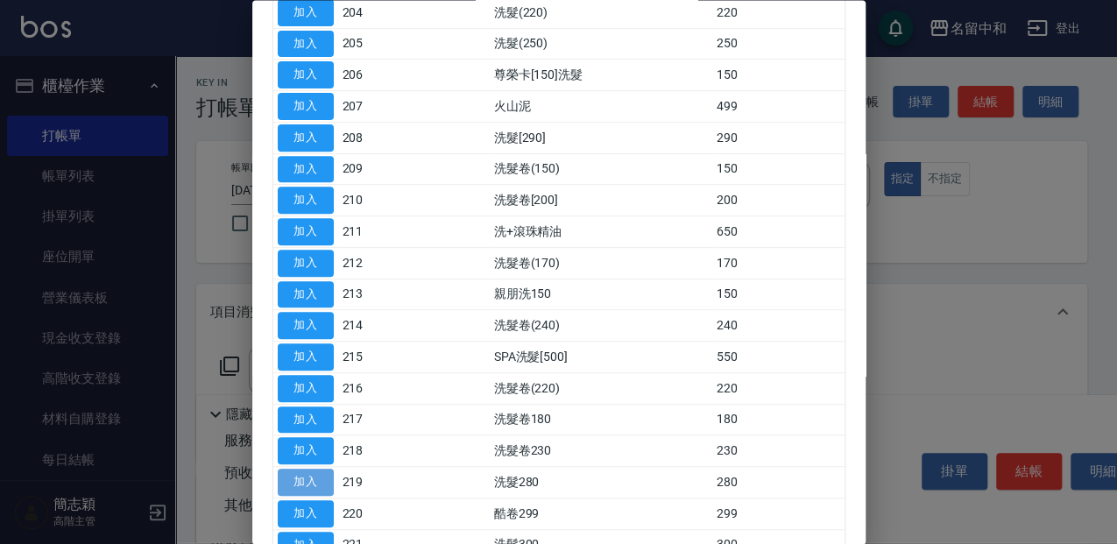
click at [328, 476] on button "加入" at bounding box center [306, 483] width 56 height 27
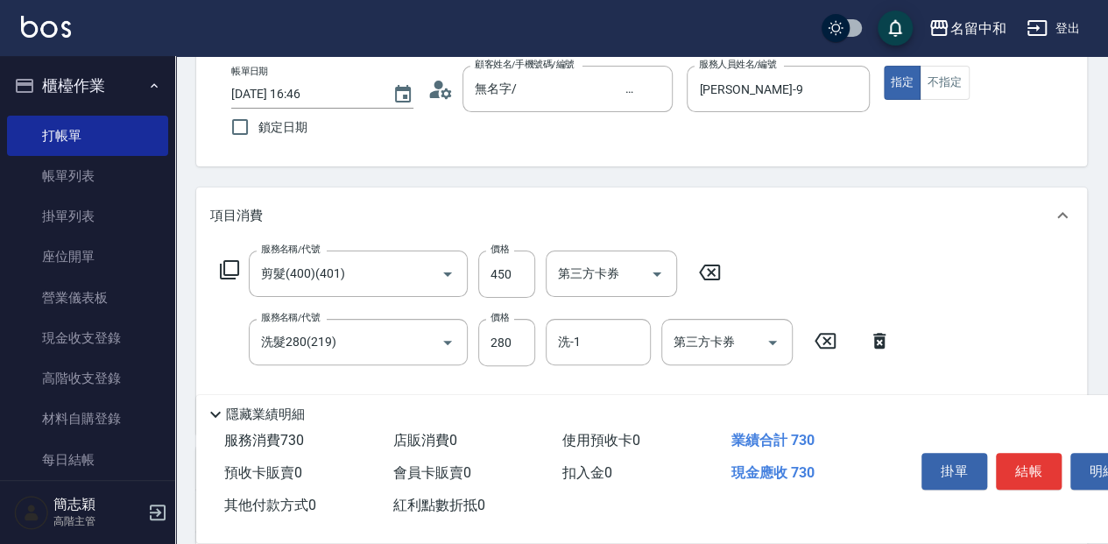
scroll to position [117, 0]
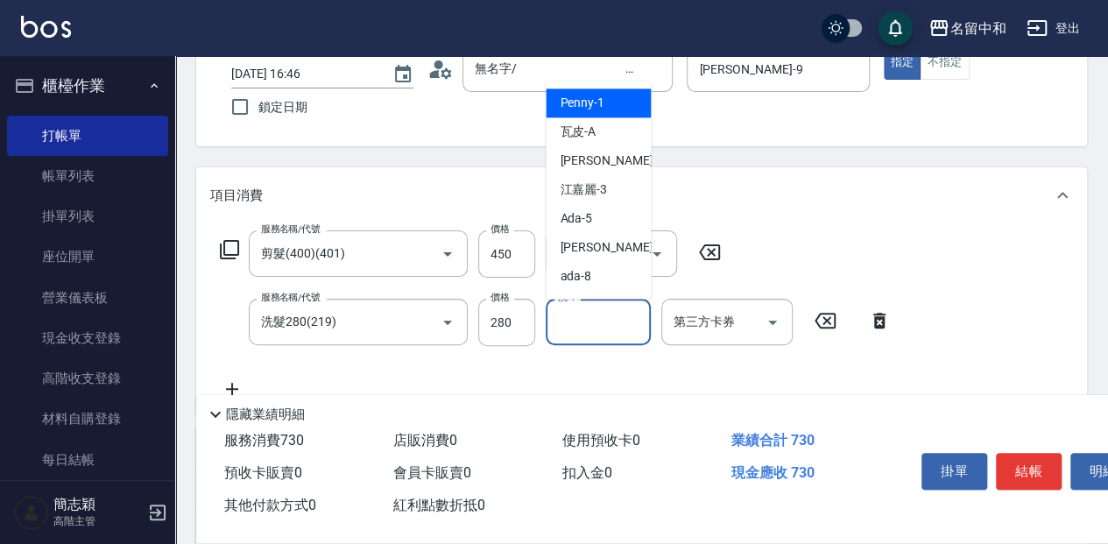
click at [604, 326] on input "洗-1" at bounding box center [598, 322] width 89 height 31
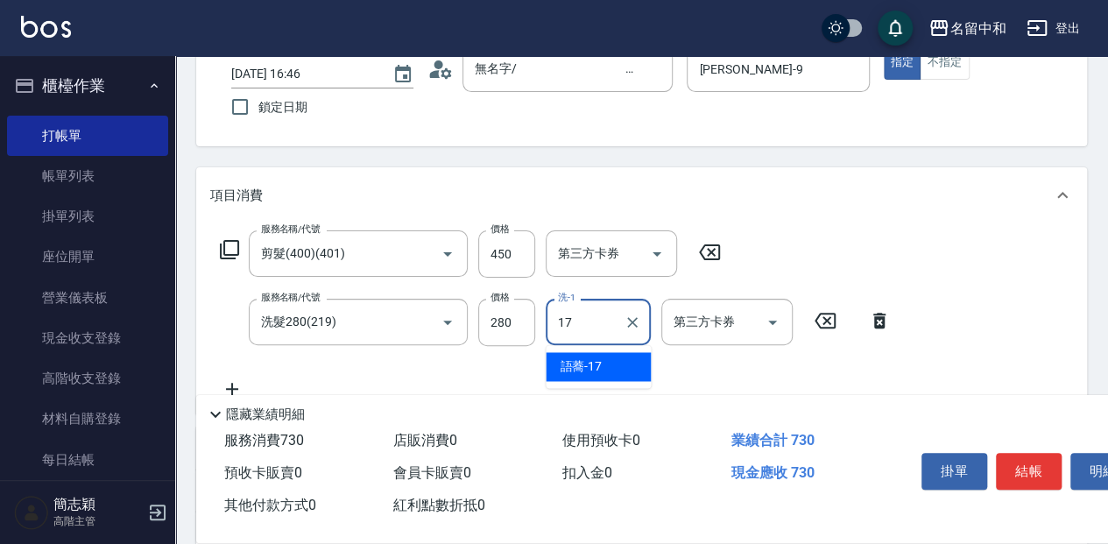
type input "語蕎-17"
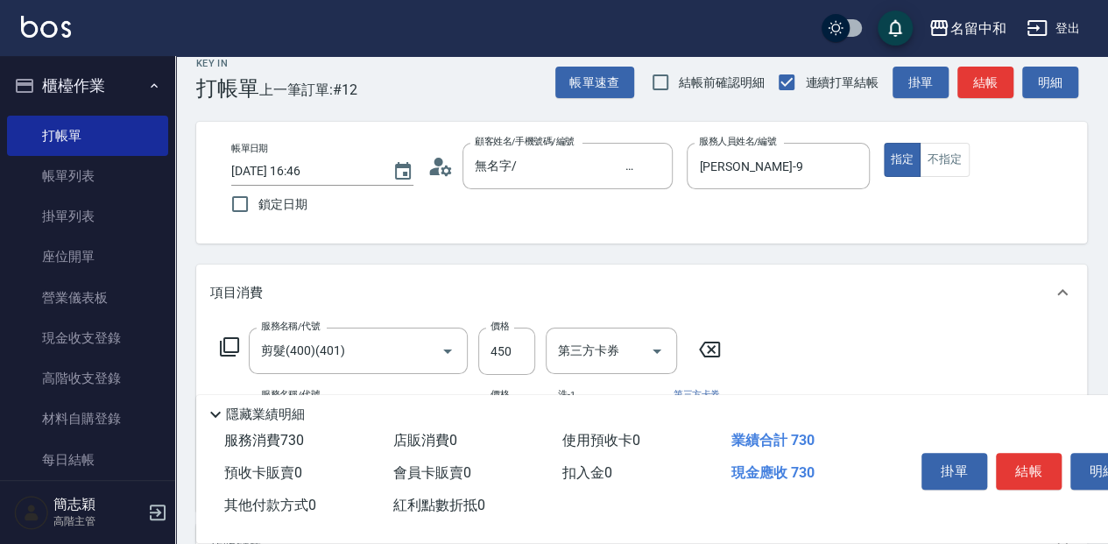
scroll to position [0, 0]
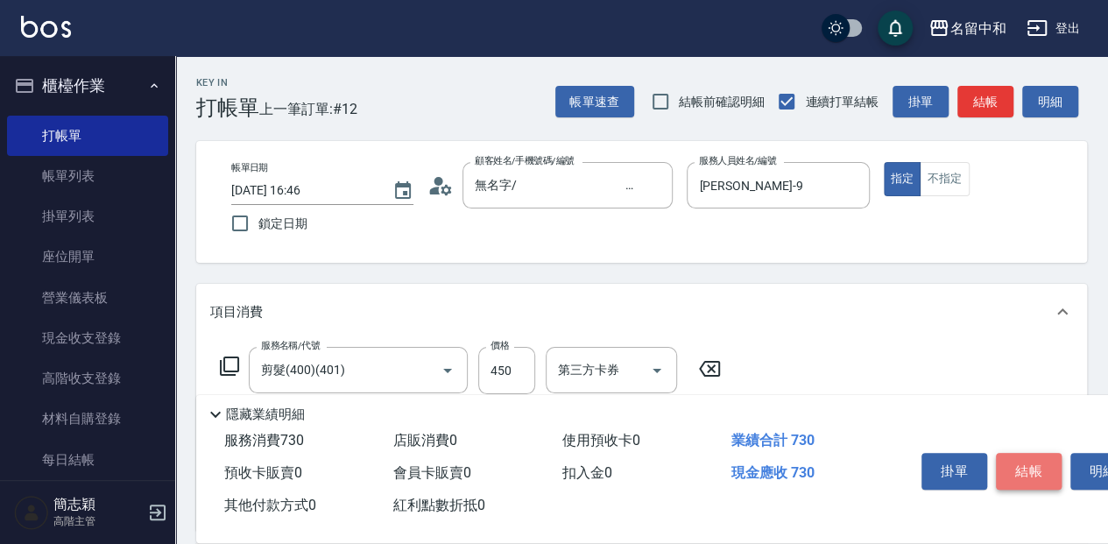
click at [1007, 460] on button "結帳" at bounding box center [1029, 471] width 66 height 37
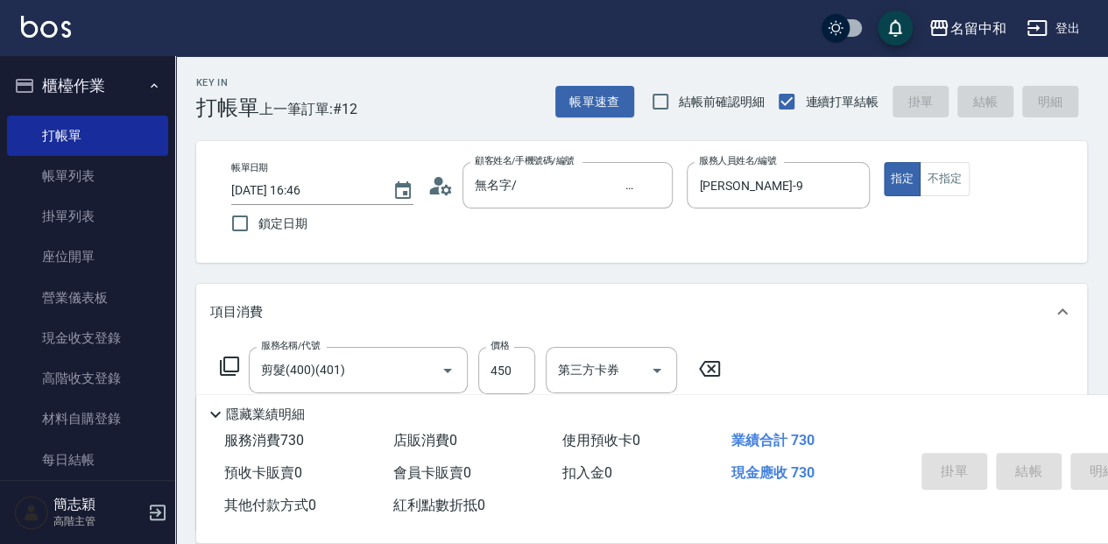
type input "[DATE] 16:47"
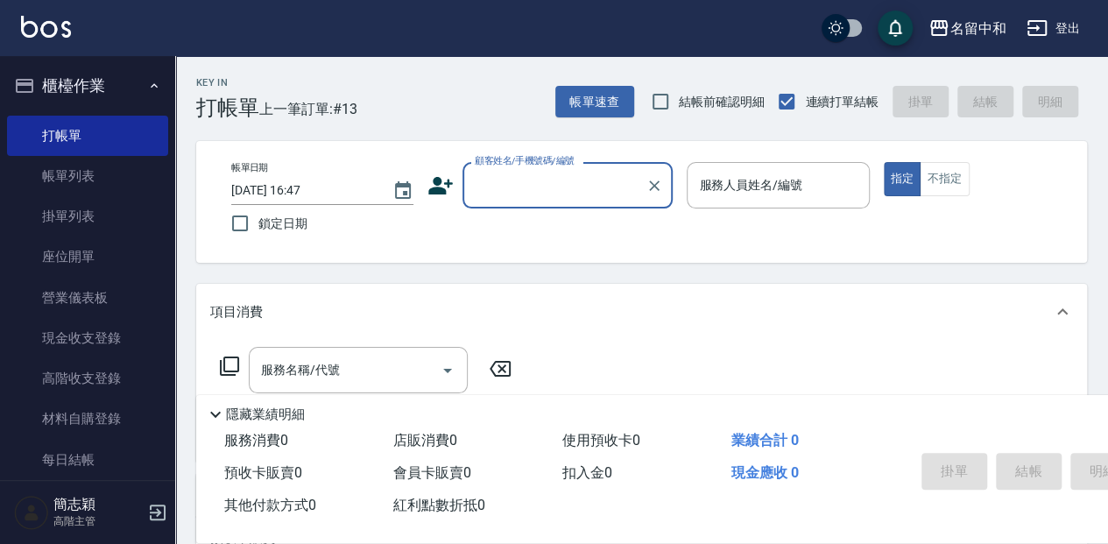
click at [608, 178] on input "顧客姓名/手機號碼/編號" at bounding box center [554, 185] width 168 height 31
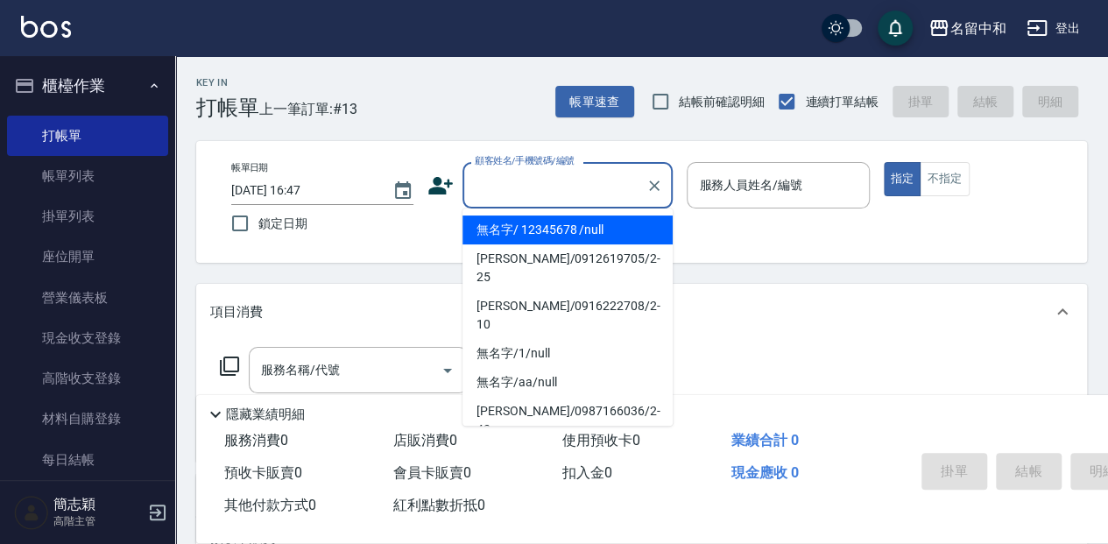
type input "無名字/ 12345678 /null"
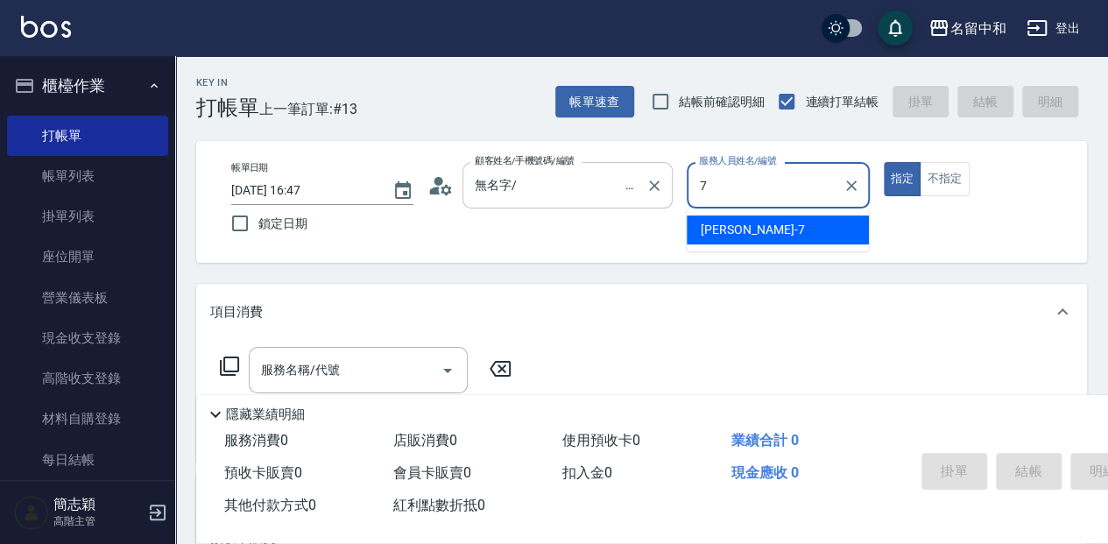
type input "[PERSON_NAME]-7"
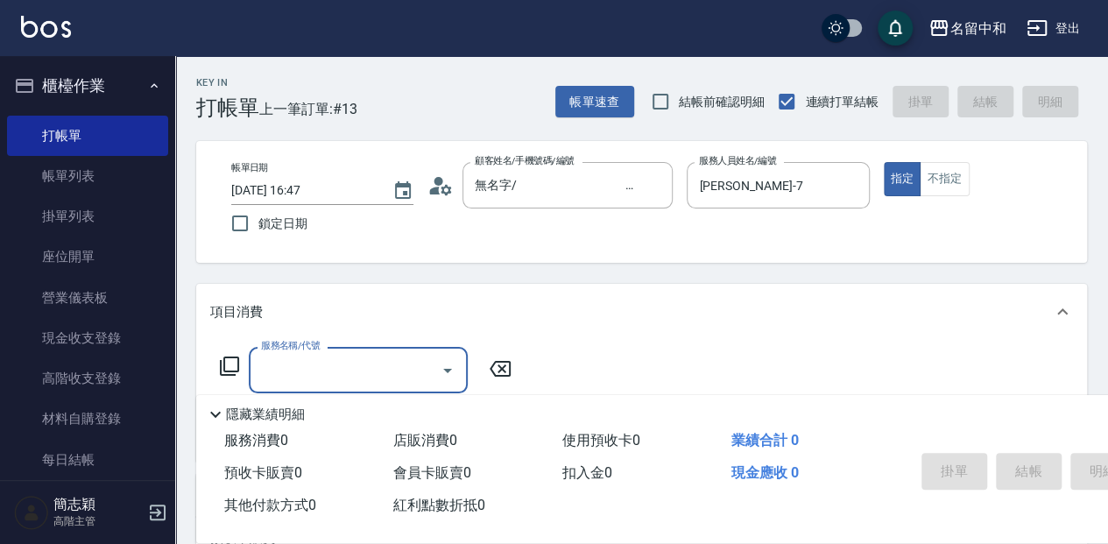
click at [234, 367] on icon at bounding box center [229, 366] width 21 height 21
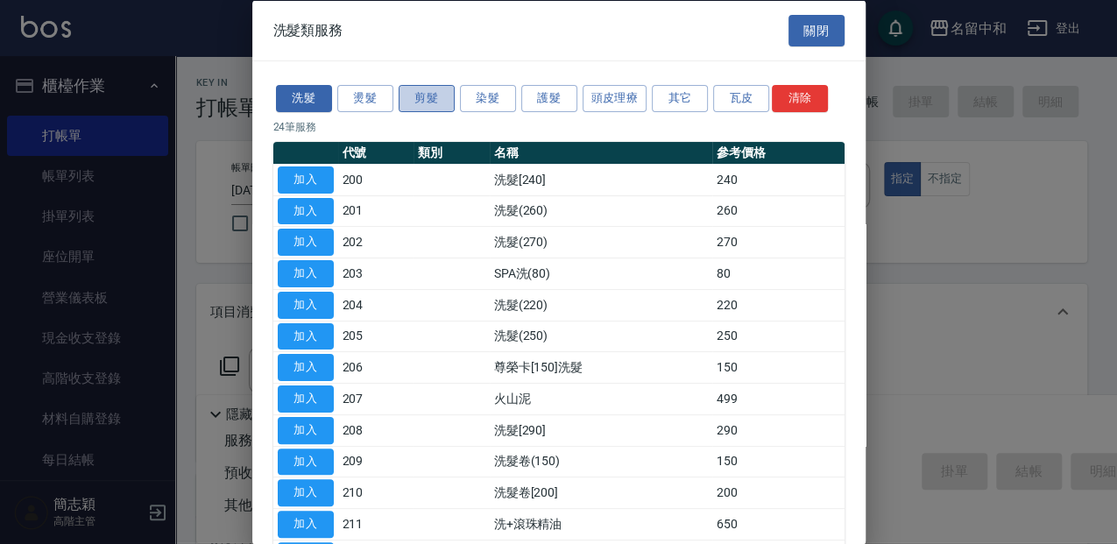
click at [447, 101] on button "剪髮" at bounding box center [427, 98] width 56 height 27
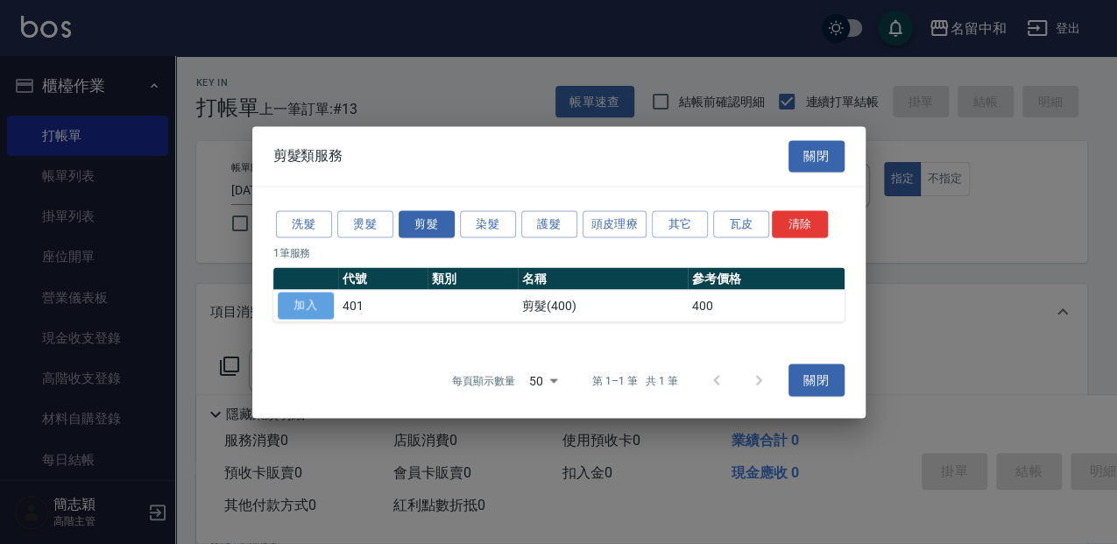
click at [321, 298] on button "加入" at bounding box center [306, 305] width 56 height 27
type input "剪髮(400)(401)"
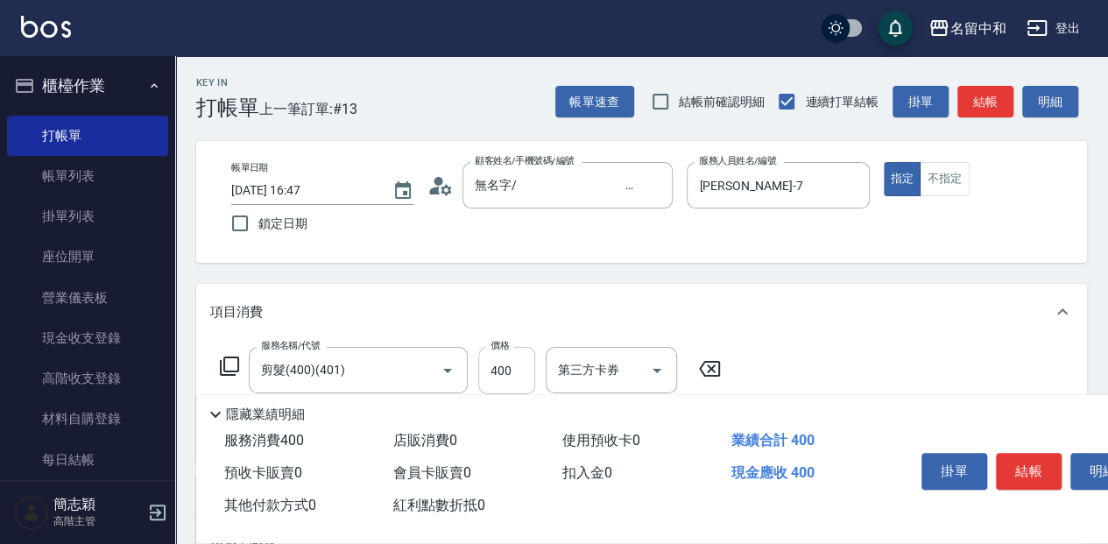
click at [508, 357] on input "400" at bounding box center [506, 370] width 57 height 47
type input "450"
click at [233, 370] on icon at bounding box center [229, 366] width 21 height 21
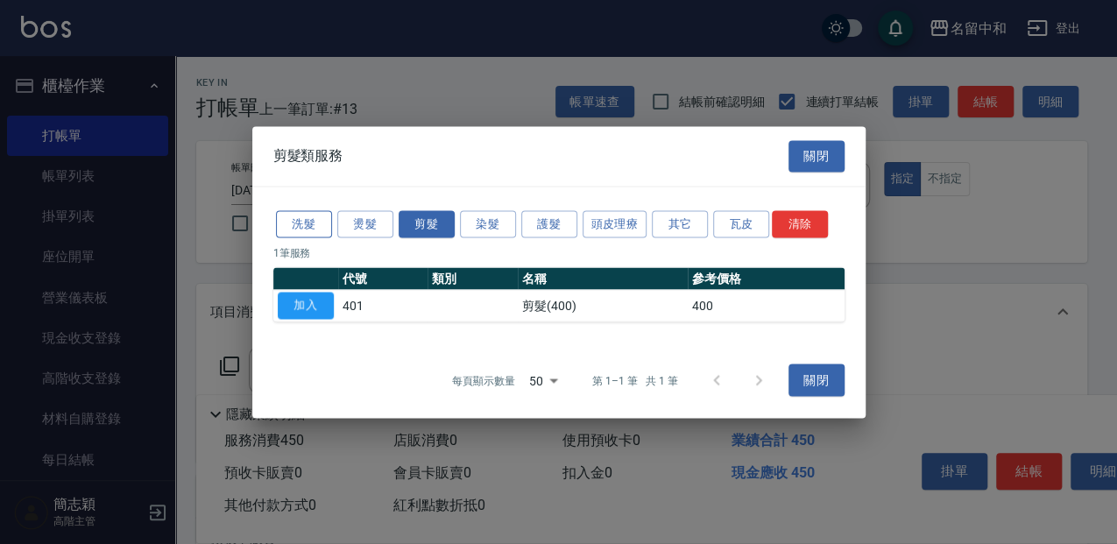
click at [317, 221] on button "洗髮" at bounding box center [304, 223] width 56 height 27
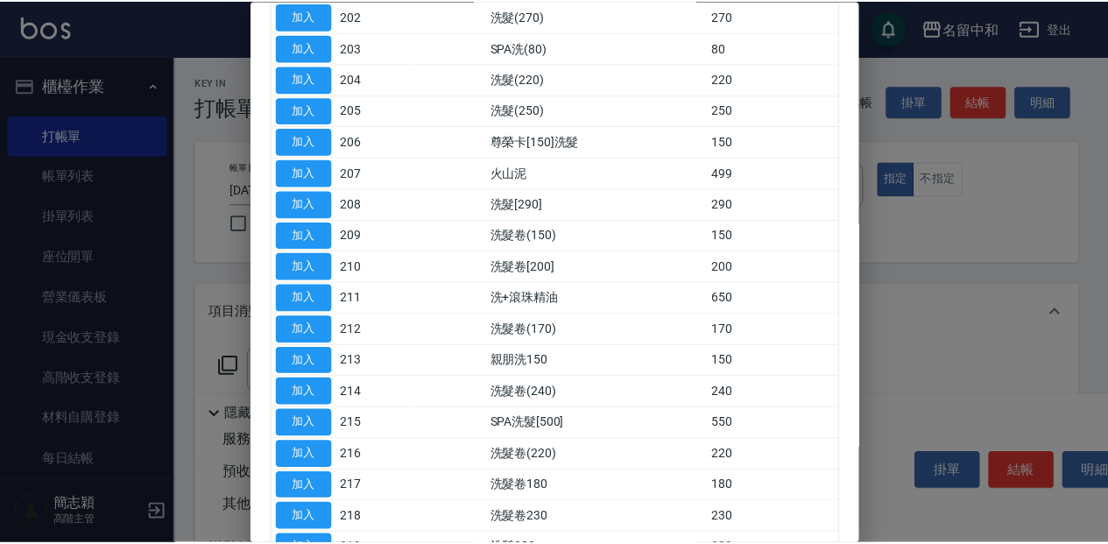
scroll to position [292, 0]
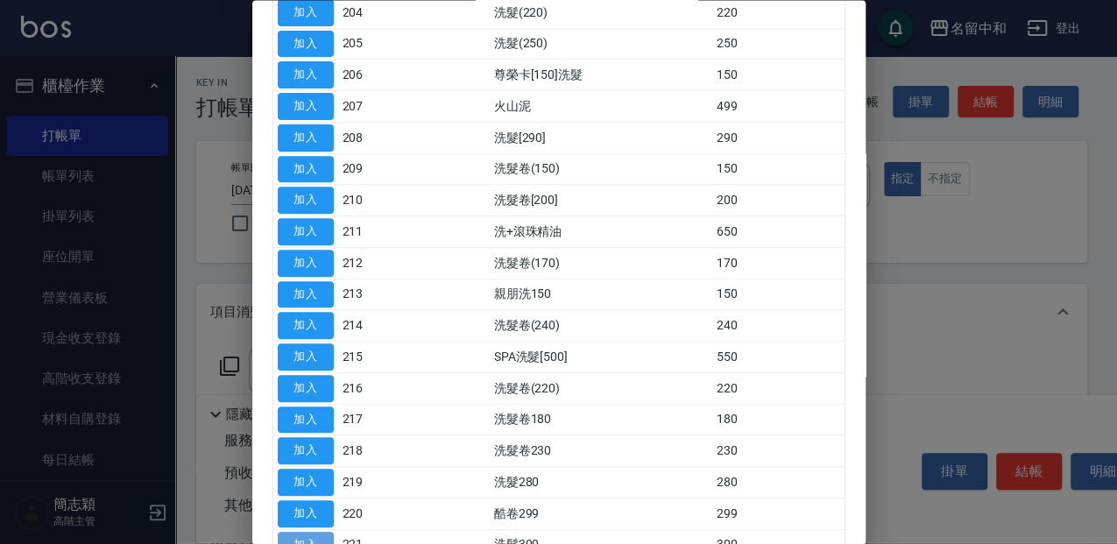
click at [310, 532] on button "加入" at bounding box center [306, 545] width 56 height 27
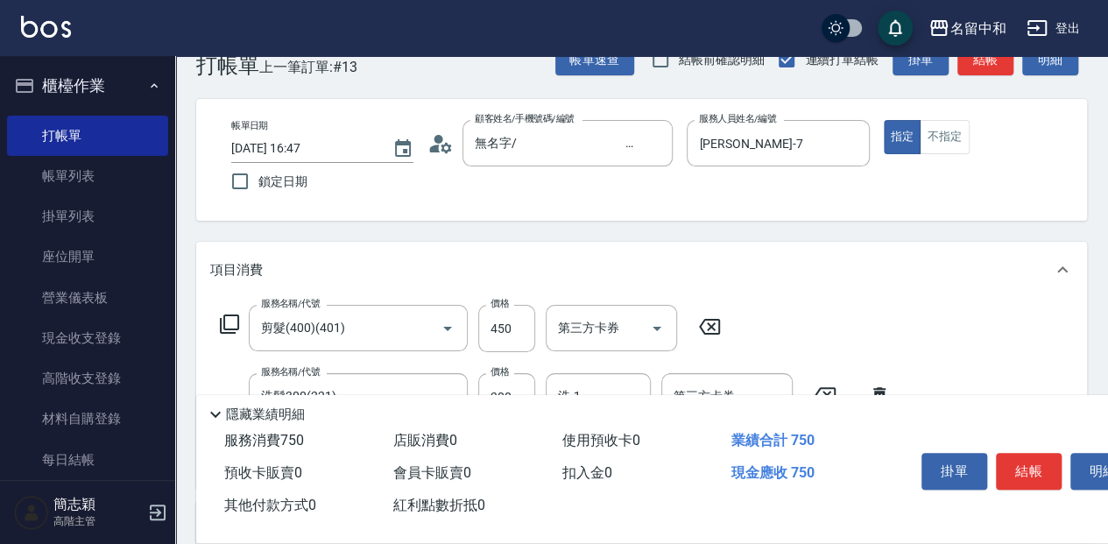
scroll to position [117, 0]
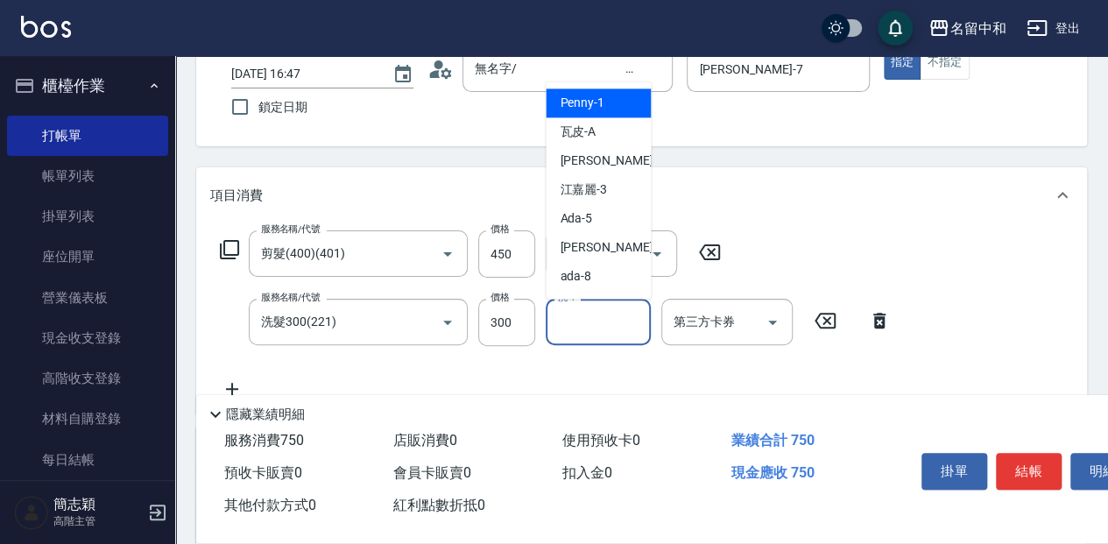
click at [623, 336] on input "洗-1" at bounding box center [598, 322] width 89 height 31
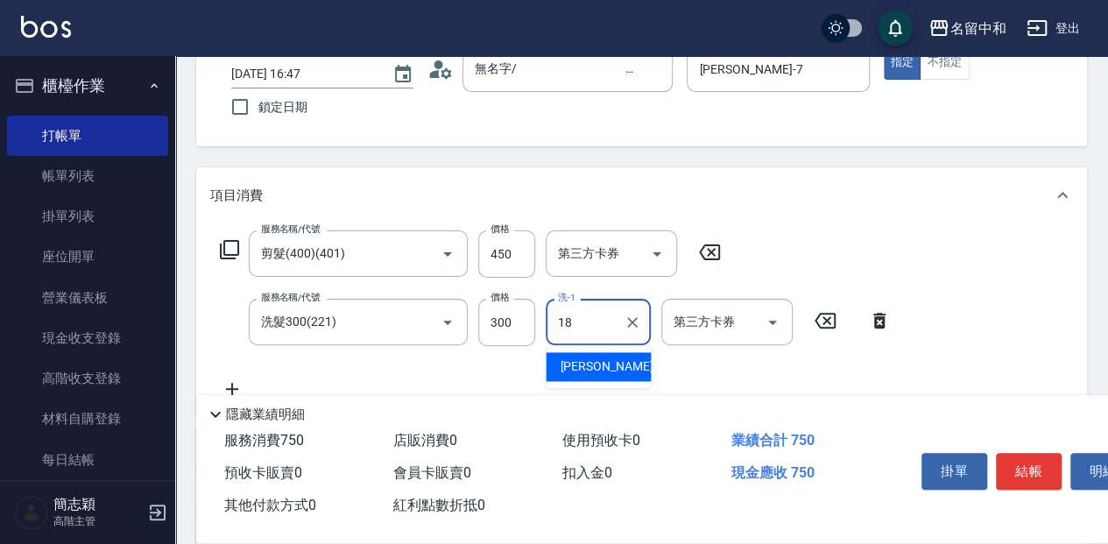
type input "[PERSON_NAME]-18"
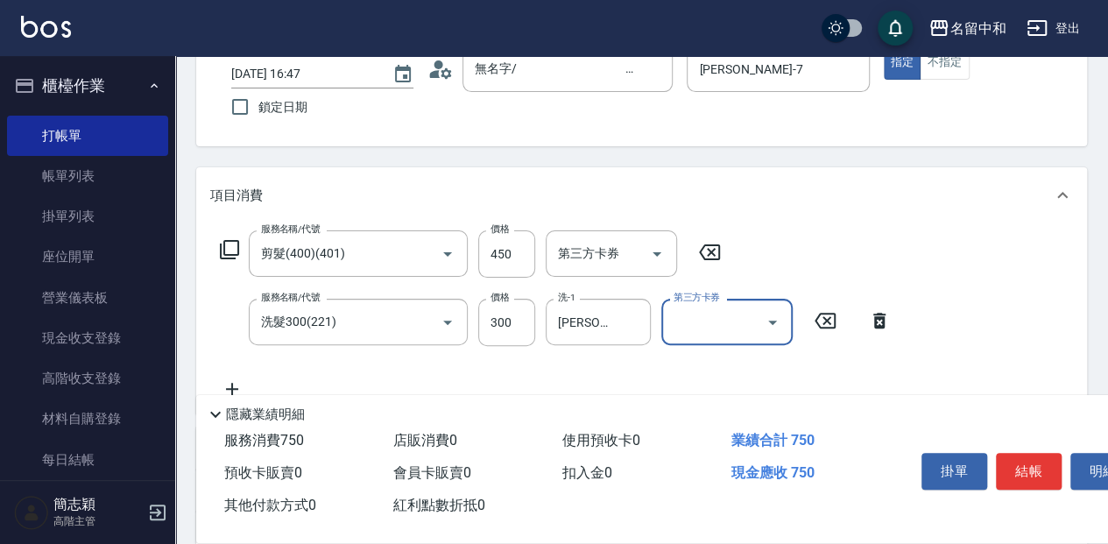
click at [1027, 470] on button "結帳" at bounding box center [1029, 471] width 66 height 37
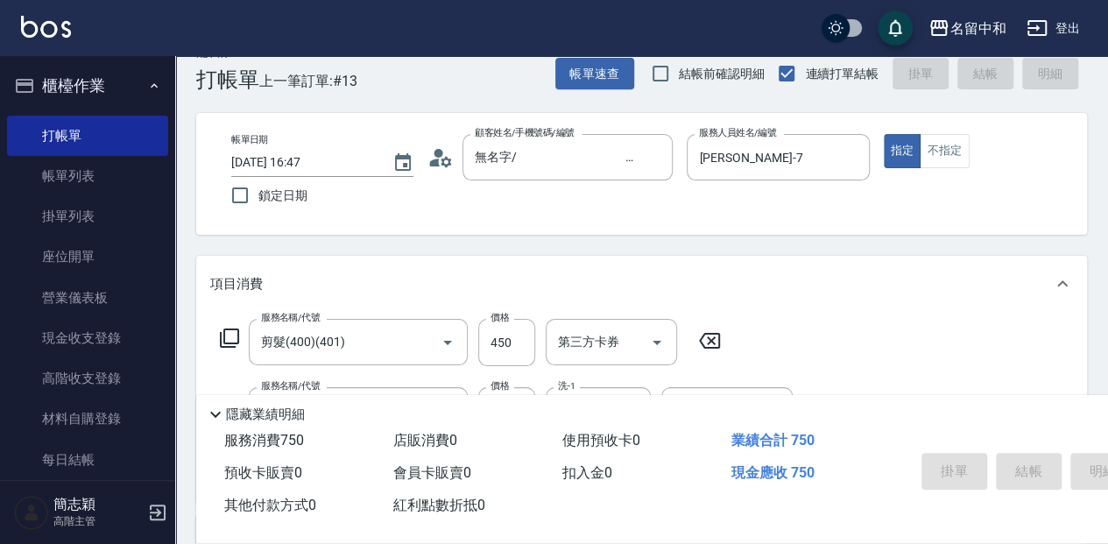
scroll to position [0, 0]
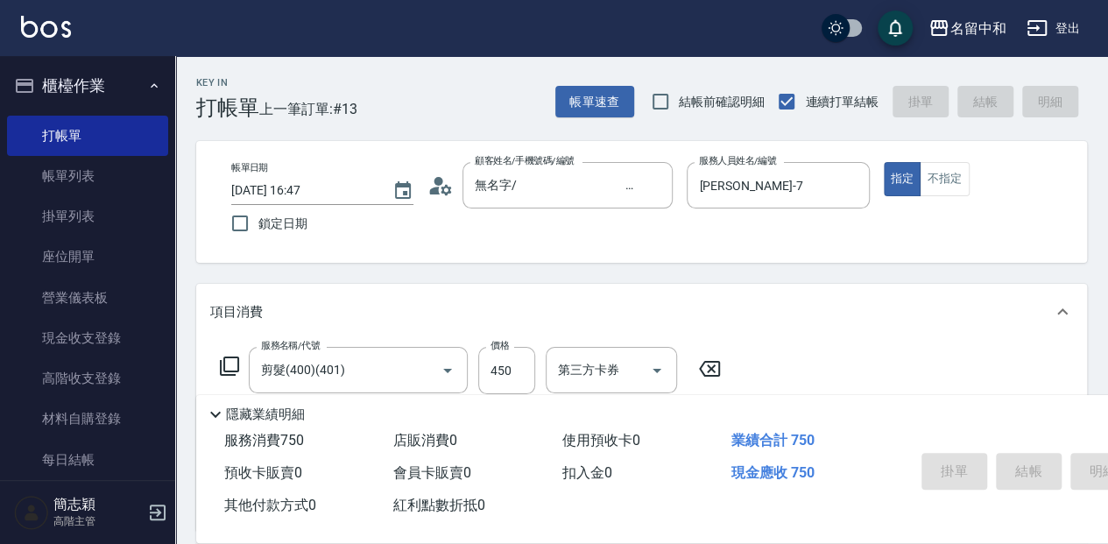
type input "[DATE] 17:07"
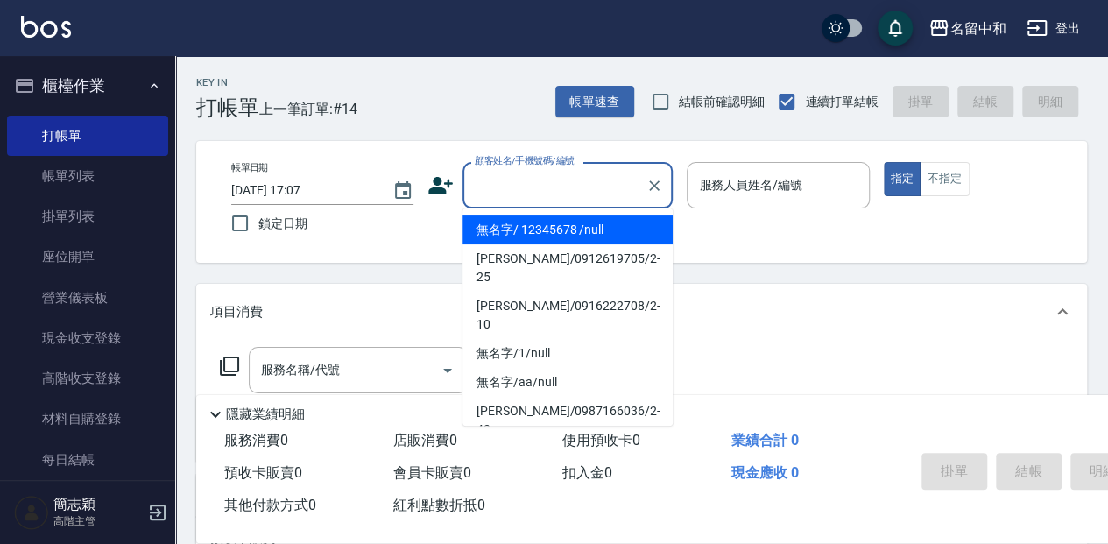
click at [531, 184] on input "顧客姓名/手機號碼/編號" at bounding box center [554, 185] width 168 height 31
click at [529, 226] on li "無名字/ 12345678 /null" at bounding box center [568, 229] width 210 height 29
type input "無名字/ 12345678 /null"
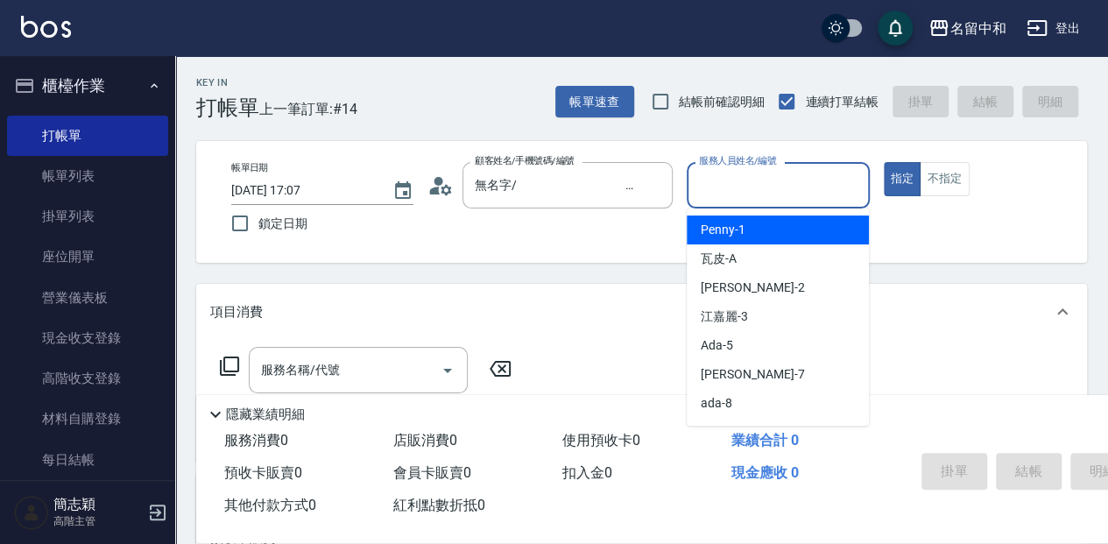
click at [732, 172] on input "服務人員姓名/編號" at bounding box center [778, 185] width 166 height 31
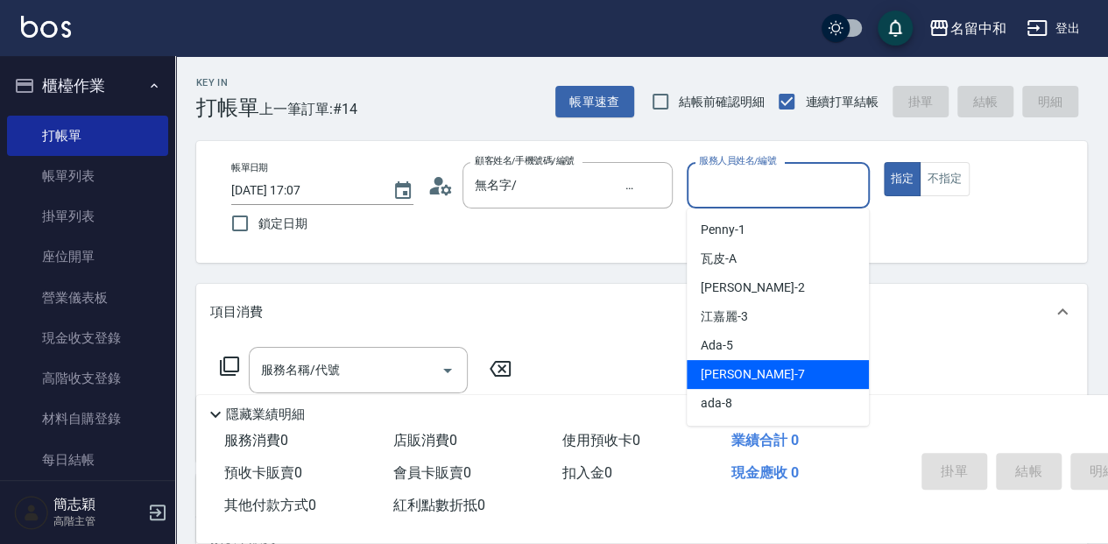
click at [780, 370] on div "[PERSON_NAME] -7" at bounding box center [778, 374] width 182 height 29
type input "[PERSON_NAME]-7"
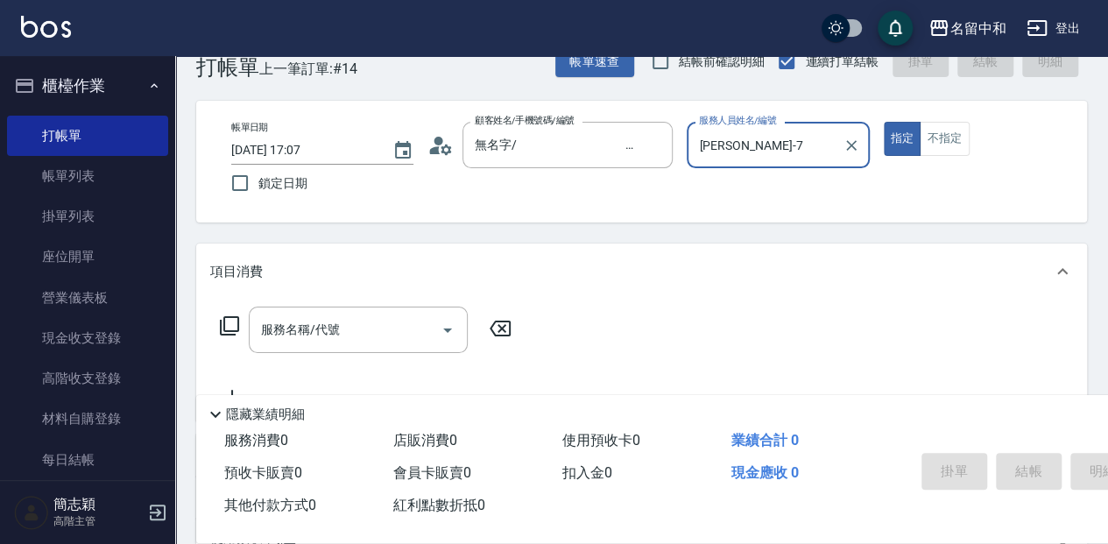
scroll to position [58, 0]
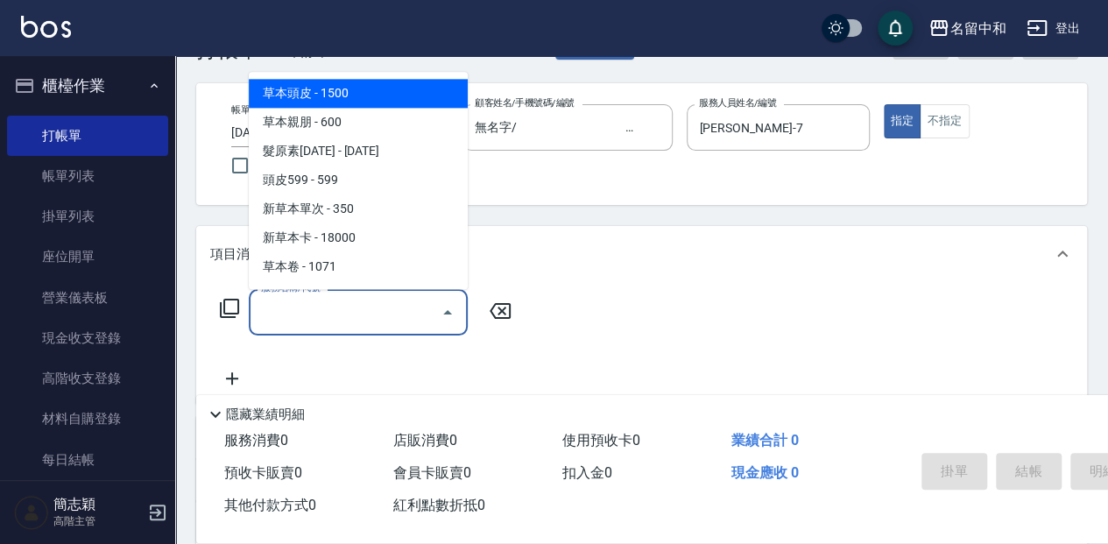
drag, startPoint x: 385, startPoint y: 327, endPoint x: 435, endPoint y: 324, distance: 50.0
click at [388, 328] on div "服務名稱/代號" at bounding box center [358, 312] width 219 height 46
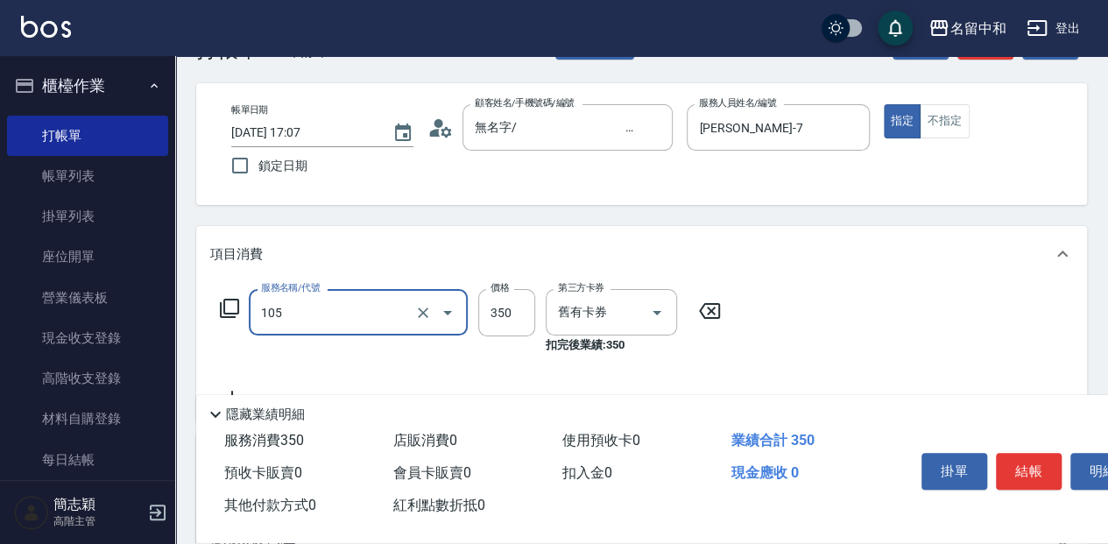
type input "新草本單次(105)"
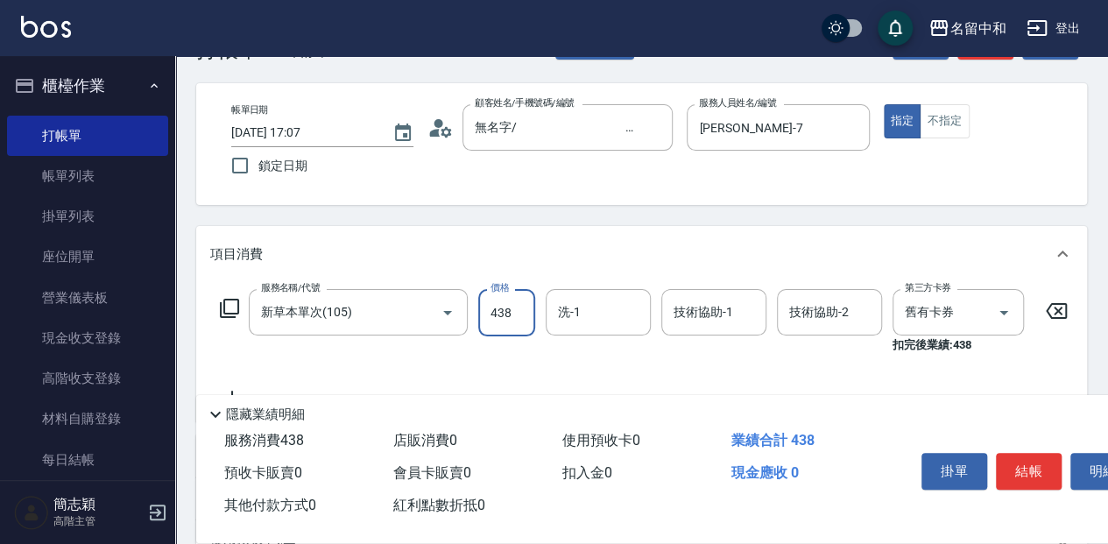
type input "438"
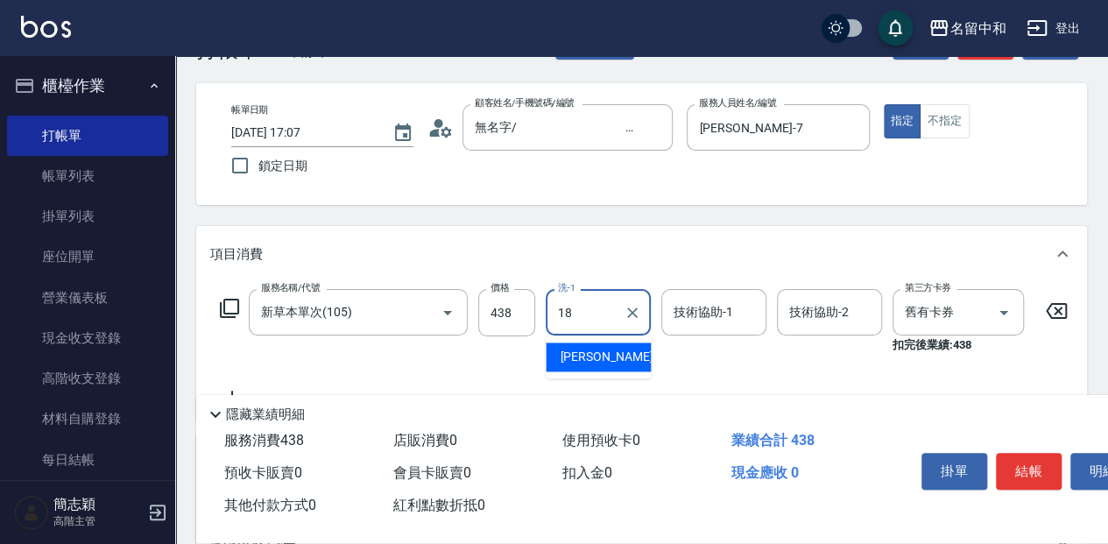
type input "[PERSON_NAME]-18"
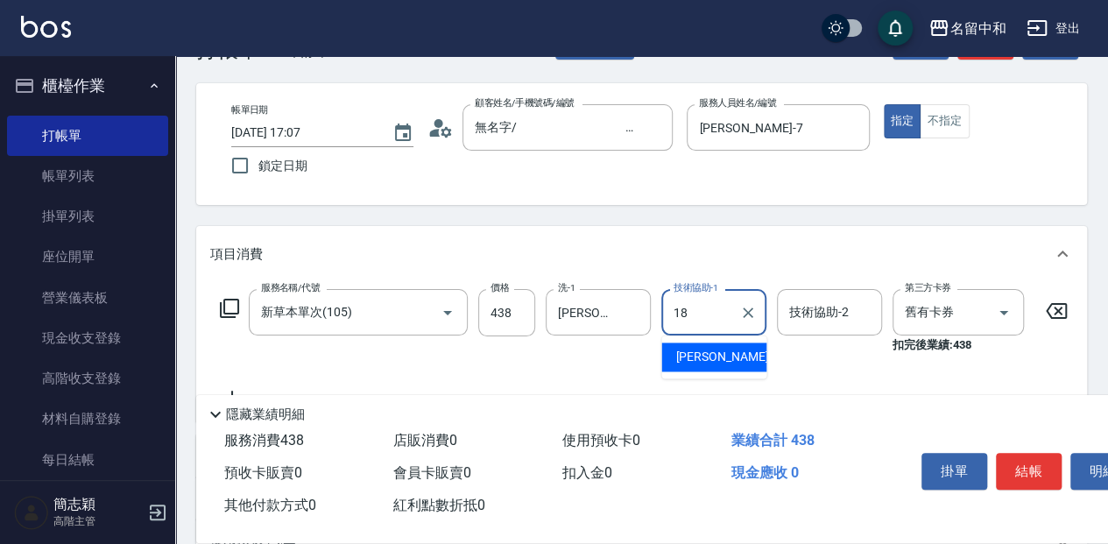
type input "[PERSON_NAME]-18"
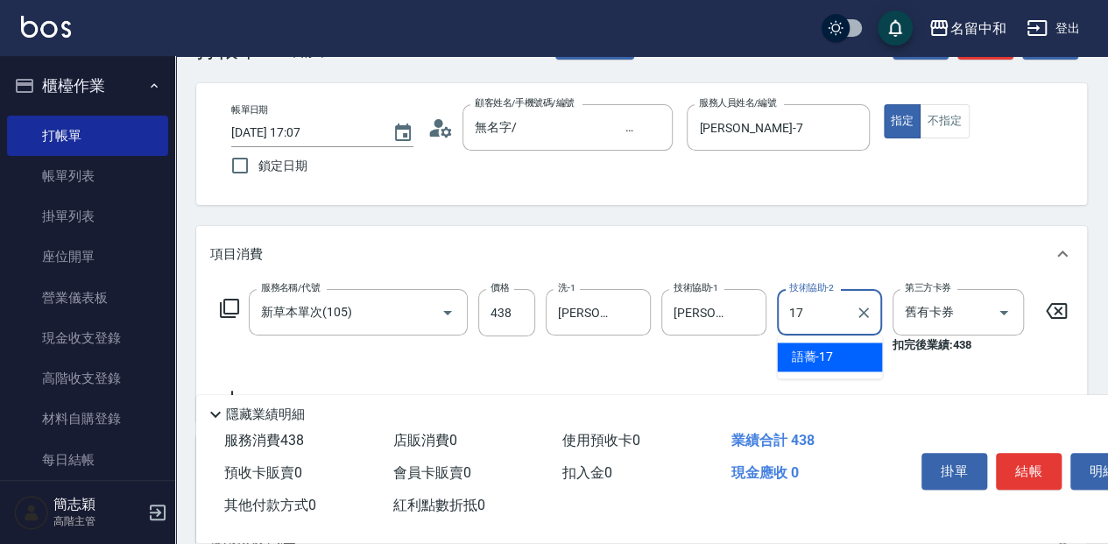
type input "語蕎-17"
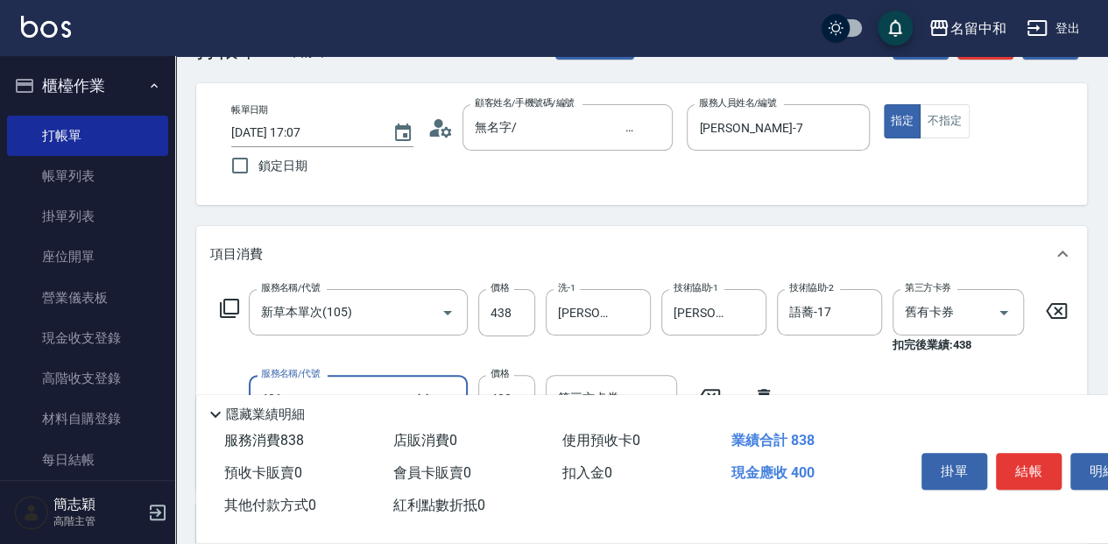
type input "剪髮(400)(401)"
type input "200"
drag, startPoint x: 1034, startPoint y: 473, endPoint x: 1020, endPoint y: 443, distance: 32.9
click at [1034, 471] on button "結帳" at bounding box center [1029, 471] width 66 height 37
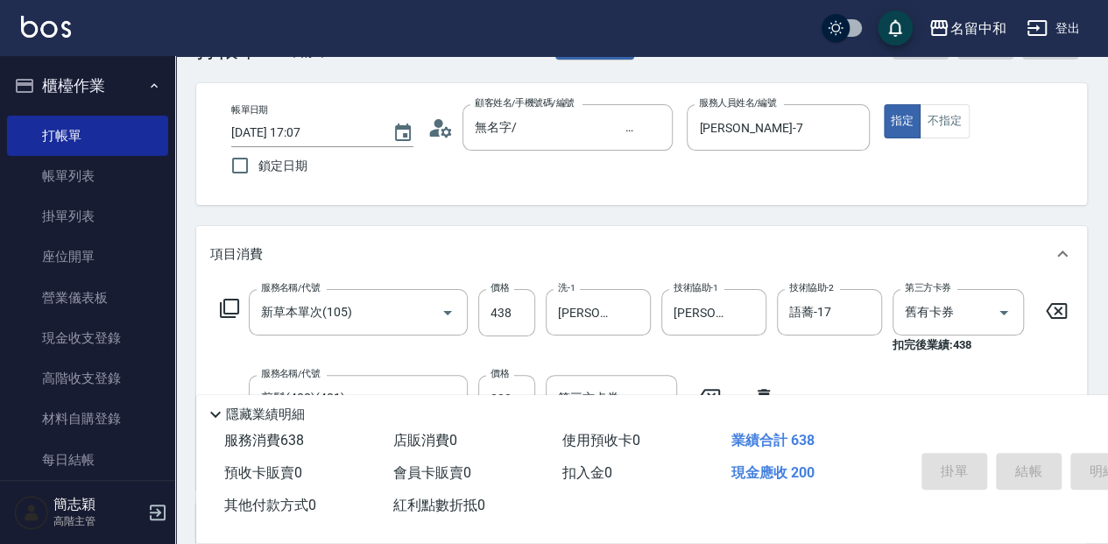
type input "[DATE] 17:14"
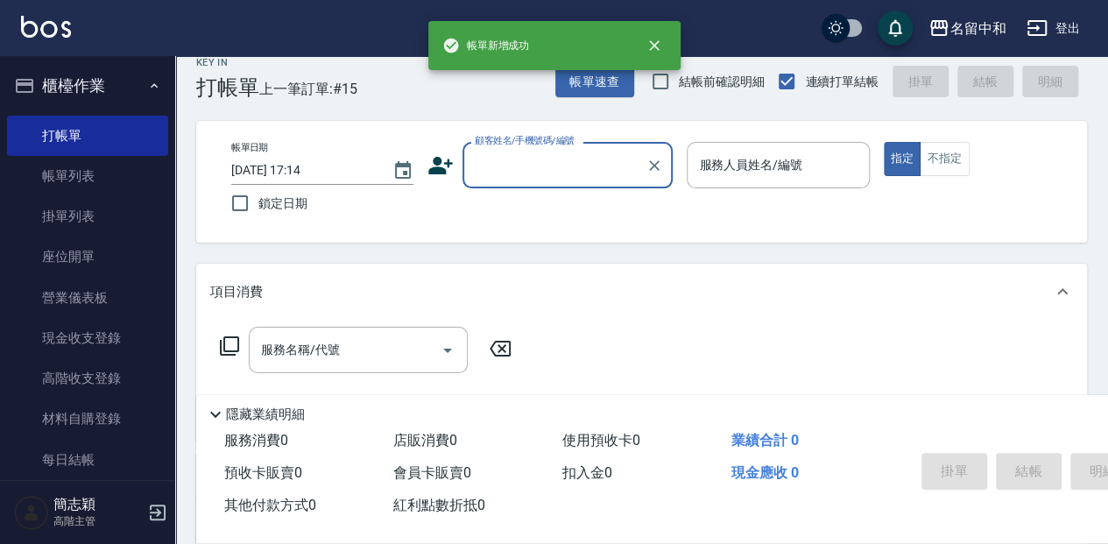
scroll to position [0, 0]
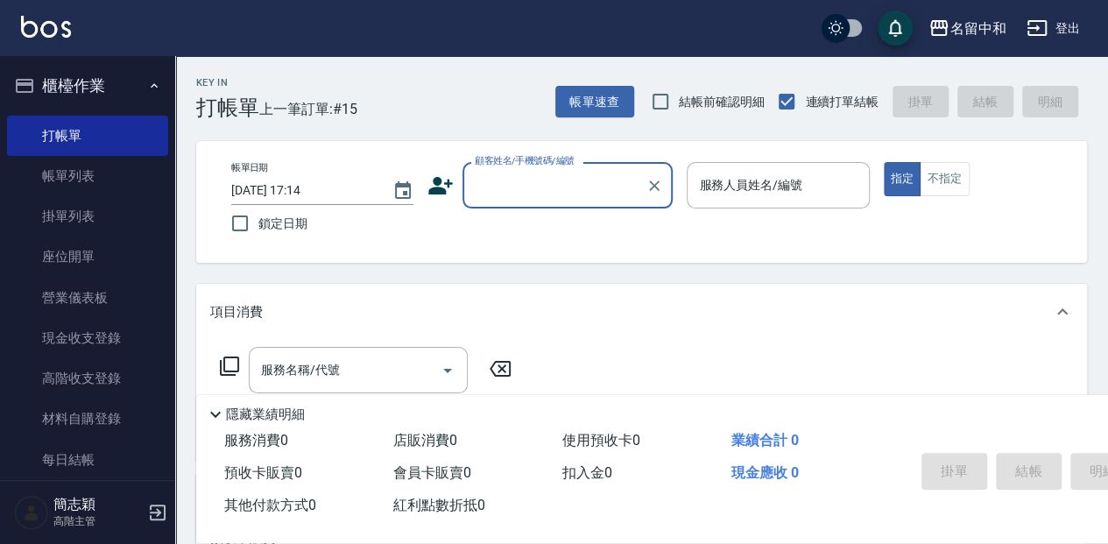
click at [505, 187] on input "顧客姓名/手機號碼/編號" at bounding box center [554, 185] width 168 height 31
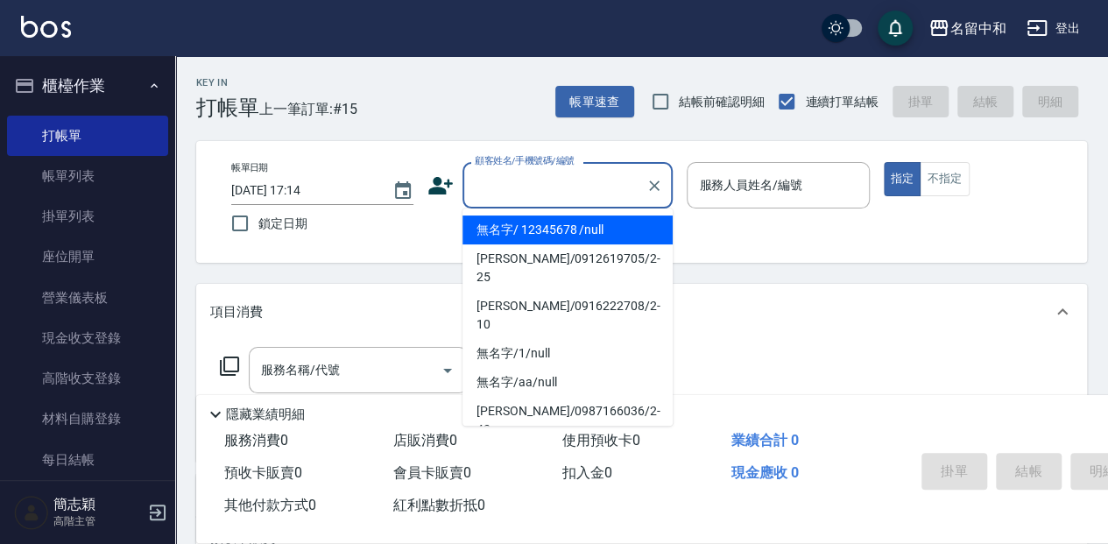
click at [517, 231] on li "無名字/ 12345678 /null" at bounding box center [568, 229] width 210 height 29
type input "無名字/ 12345678 /null"
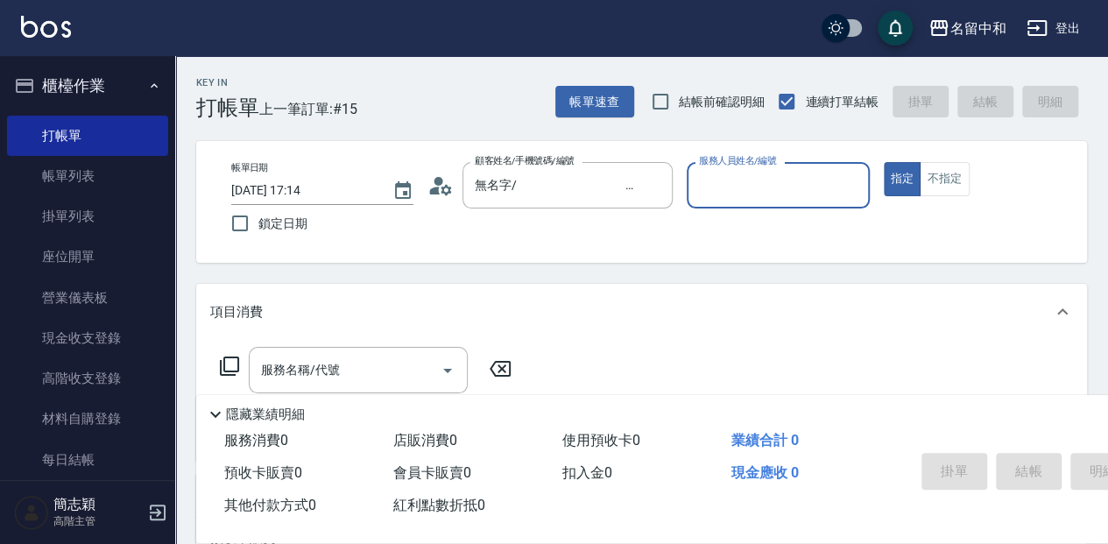
click at [734, 194] on input "服務人員姓名/編號" at bounding box center [778, 185] width 166 height 31
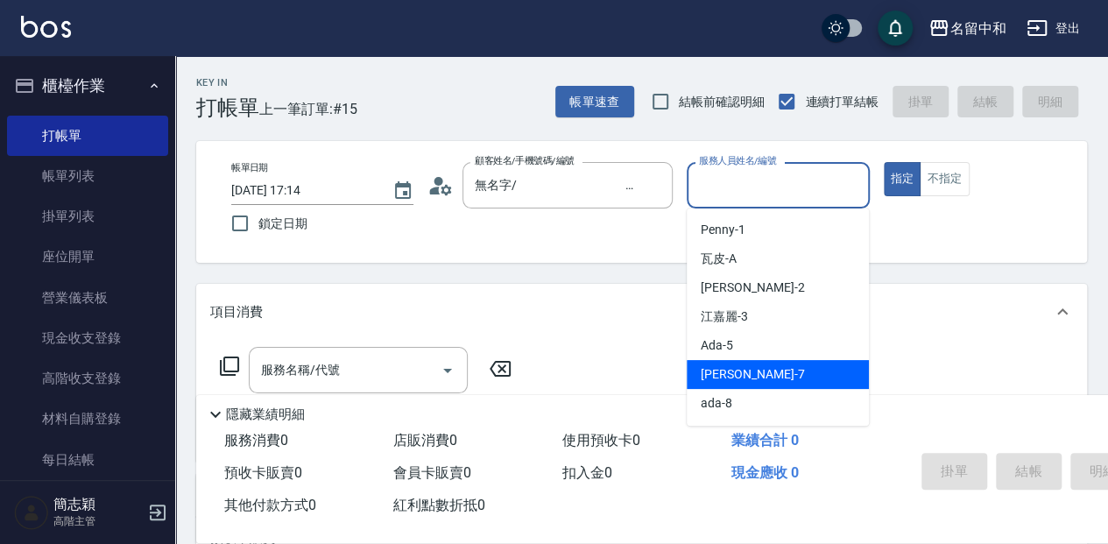
click at [774, 376] on div "[PERSON_NAME] -7" at bounding box center [778, 374] width 182 height 29
type input "[PERSON_NAME]-7"
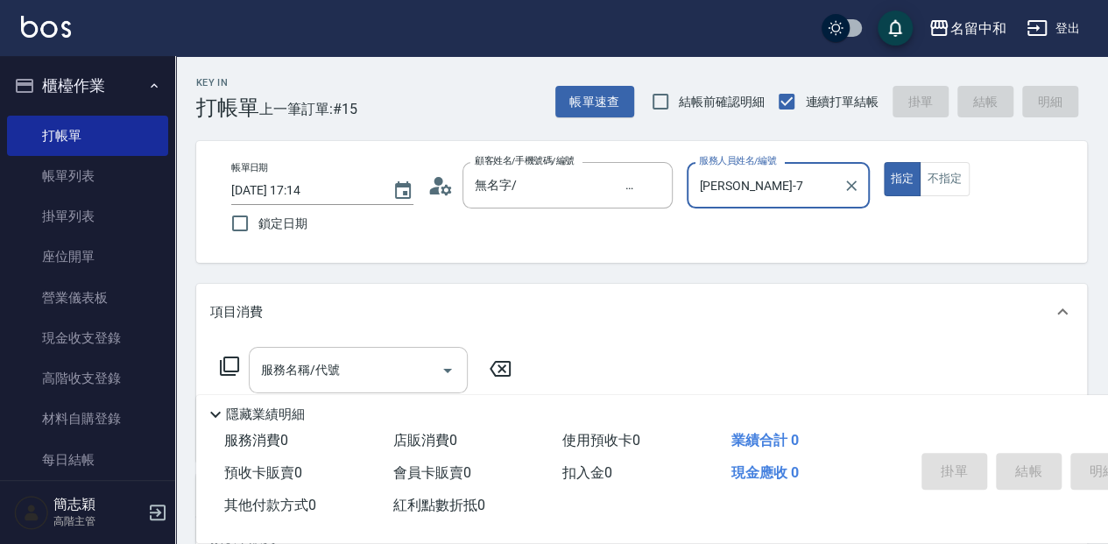
drag, startPoint x: 292, startPoint y: 362, endPoint x: 351, endPoint y: 348, distance: 61.2
click at [293, 361] on div "服務名稱/代號 服務名稱/代號" at bounding box center [358, 370] width 219 height 46
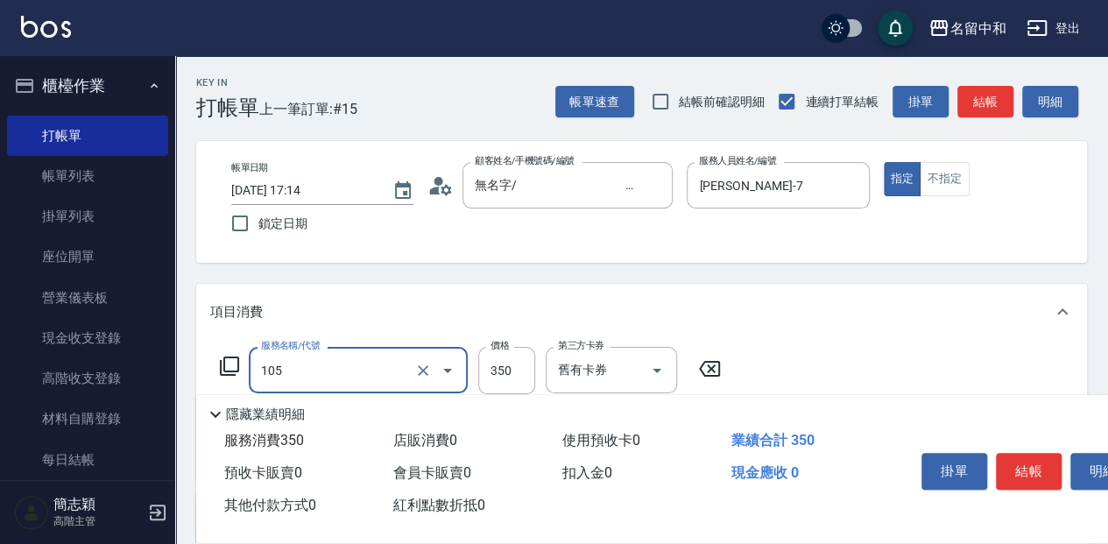
type input "新草本單次(105)"
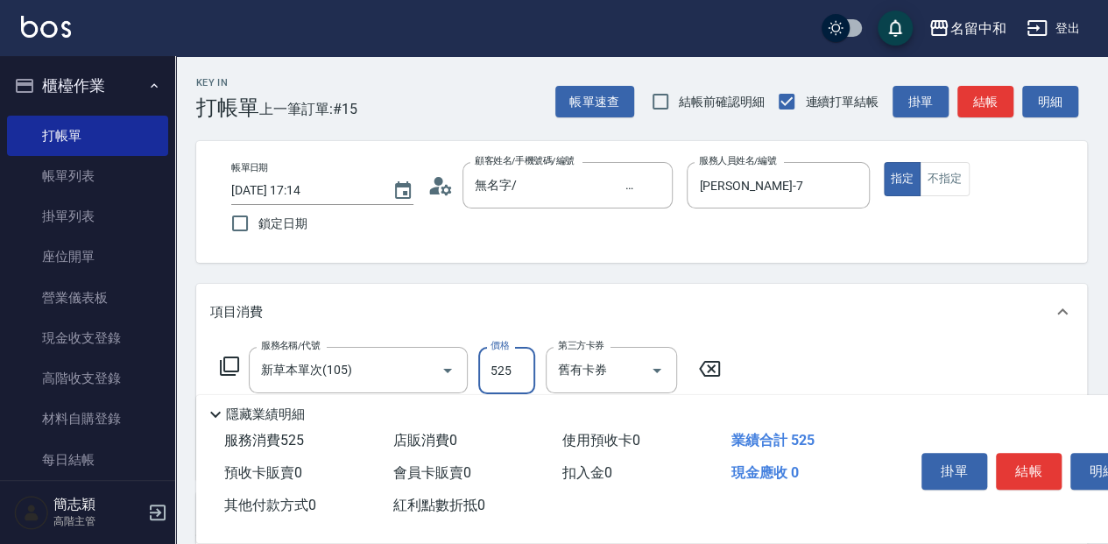
type input "525"
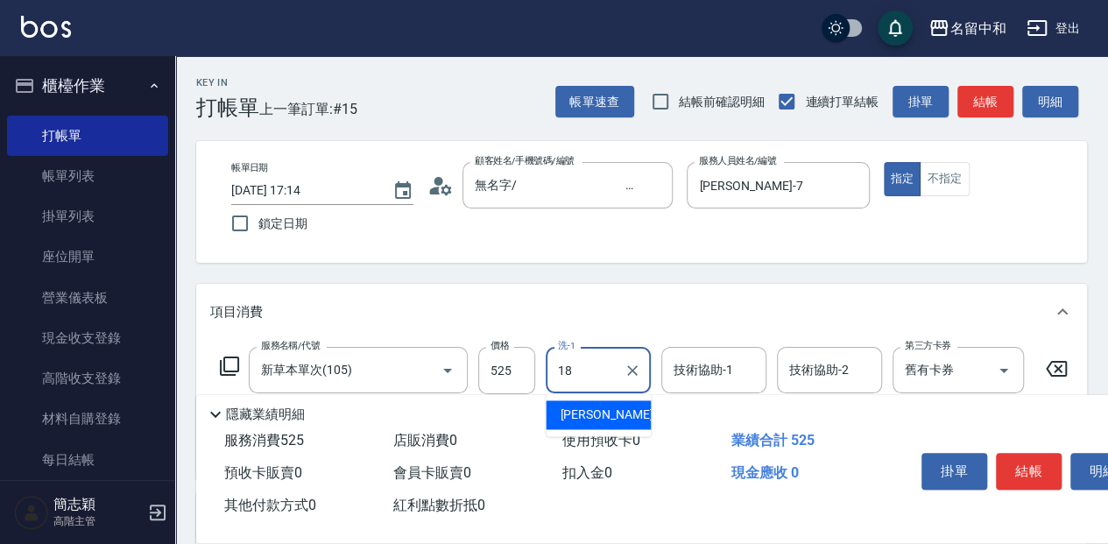
type input "[PERSON_NAME]-18"
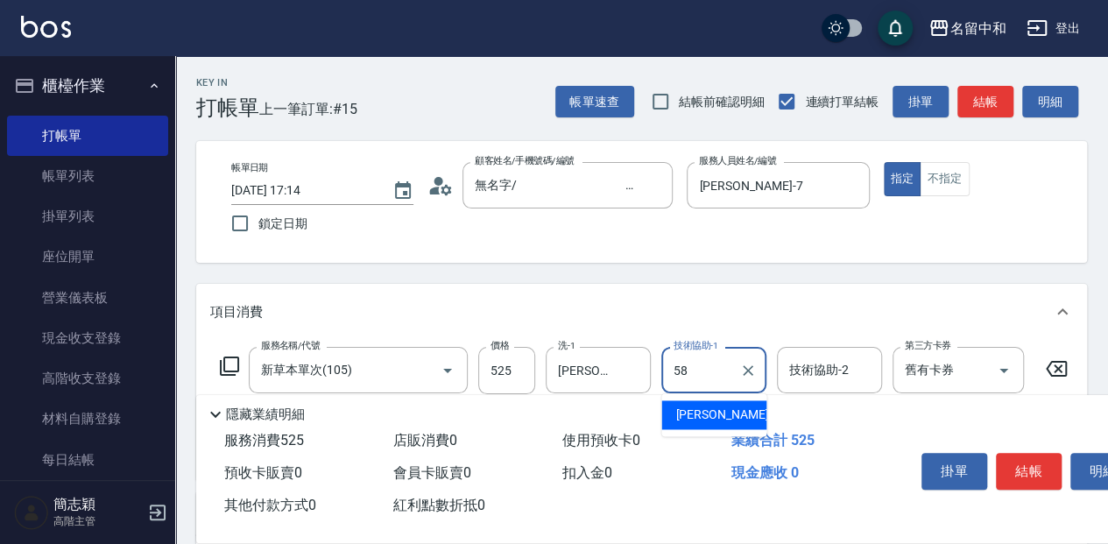
type input "[PERSON_NAME]-58"
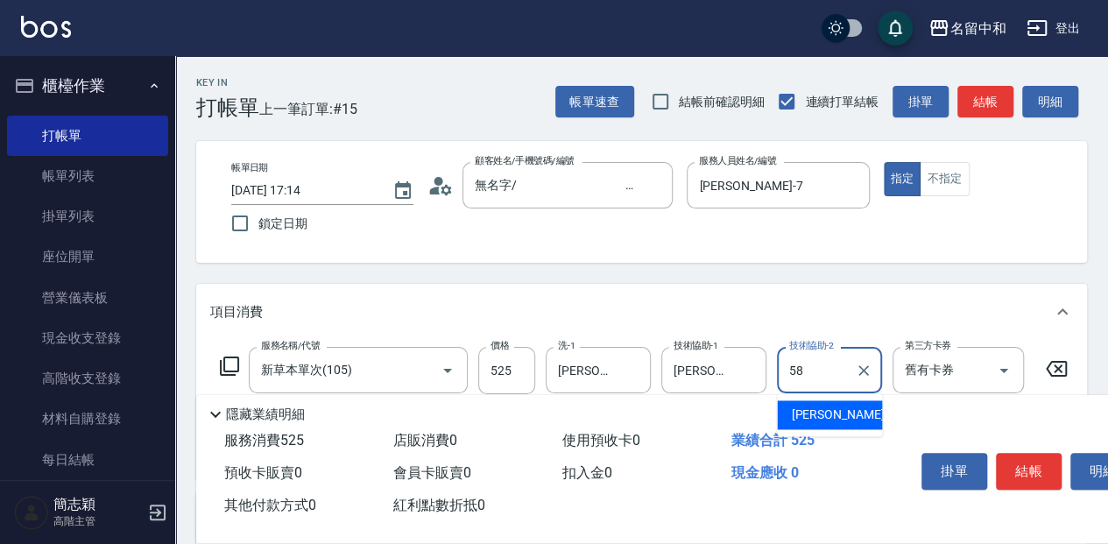
type input "[PERSON_NAME]-58"
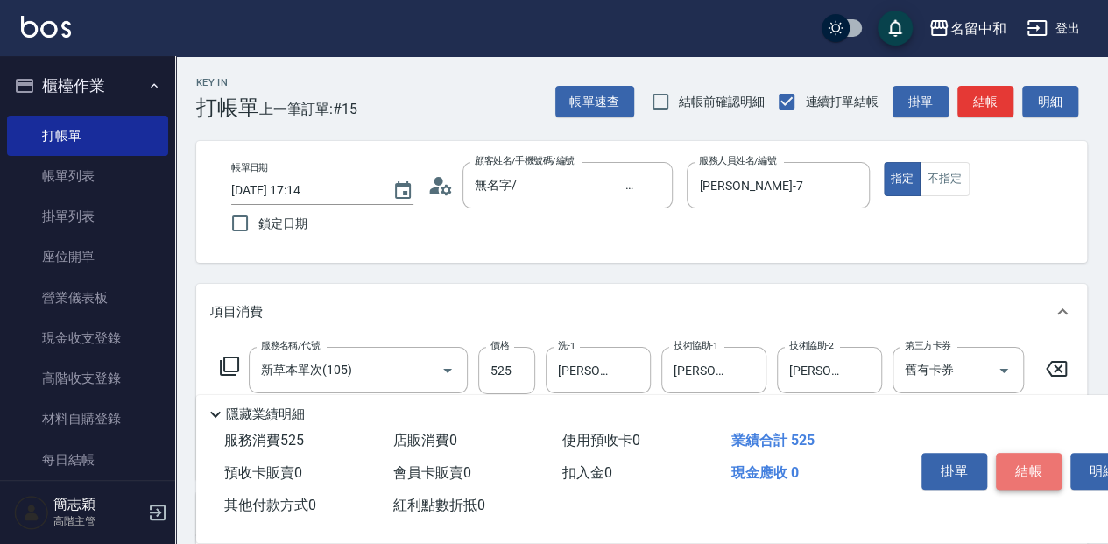
click at [1034, 466] on button "結帳" at bounding box center [1029, 471] width 66 height 37
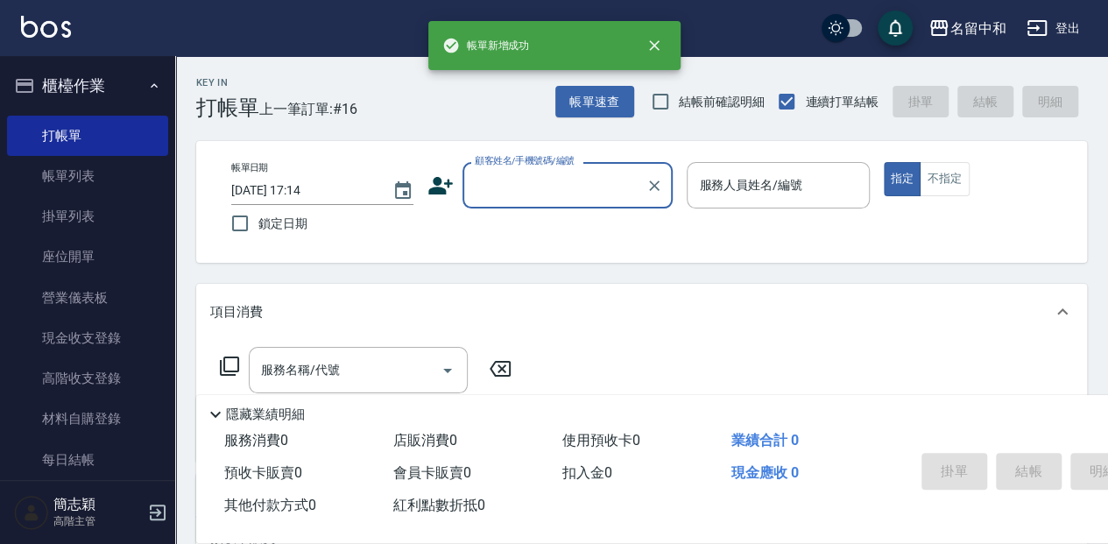
click at [523, 201] on div "顧客姓名/手機號碼/編號" at bounding box center [568, 185] width 210 height 46
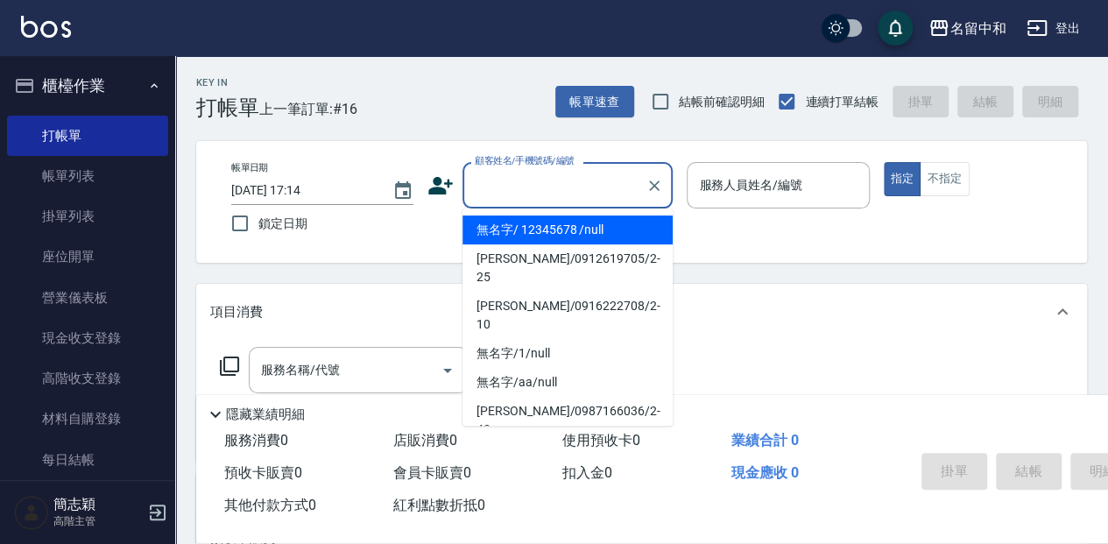
click at [526, 237] on li "無名字/ 12345678 /null" at bounding box center [568, 229] width 210 height 29
type input "無名字/ 12345678 /null"
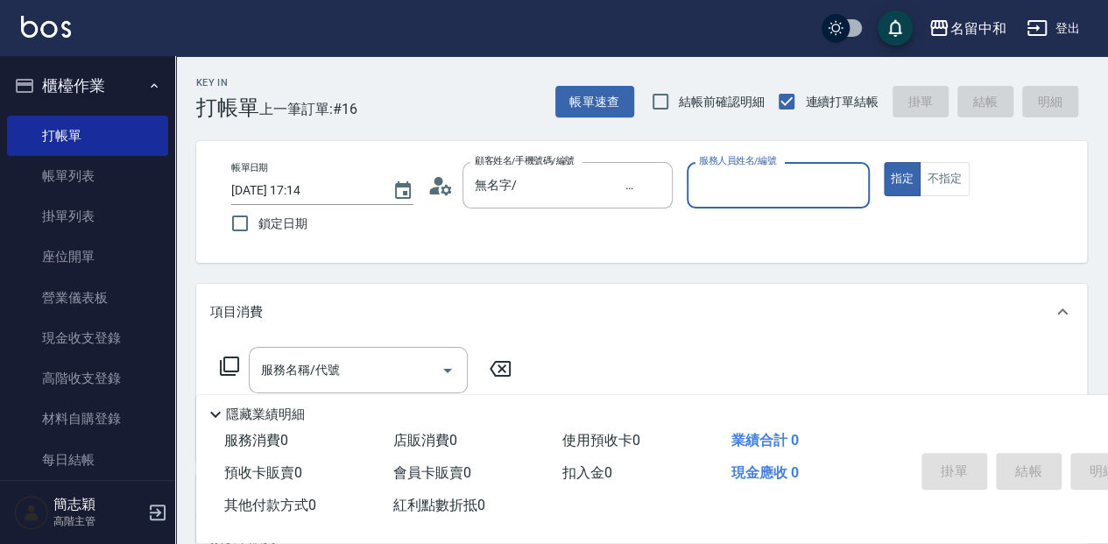
click at [749, 195] on input "服務人員姓名/編號" at bounding box center [778, 185] width 166 height 31
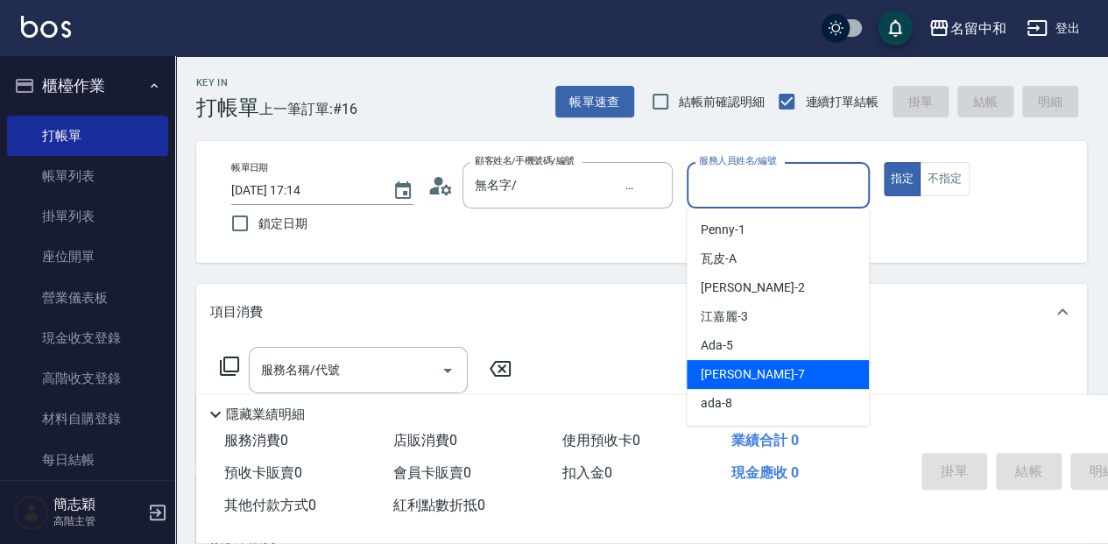
click at [769, 372] on div "[PERSON_NAME] -7" at bounding box center [778, 374] width 182 height 29
type input "[PERSON_NAME]-7"
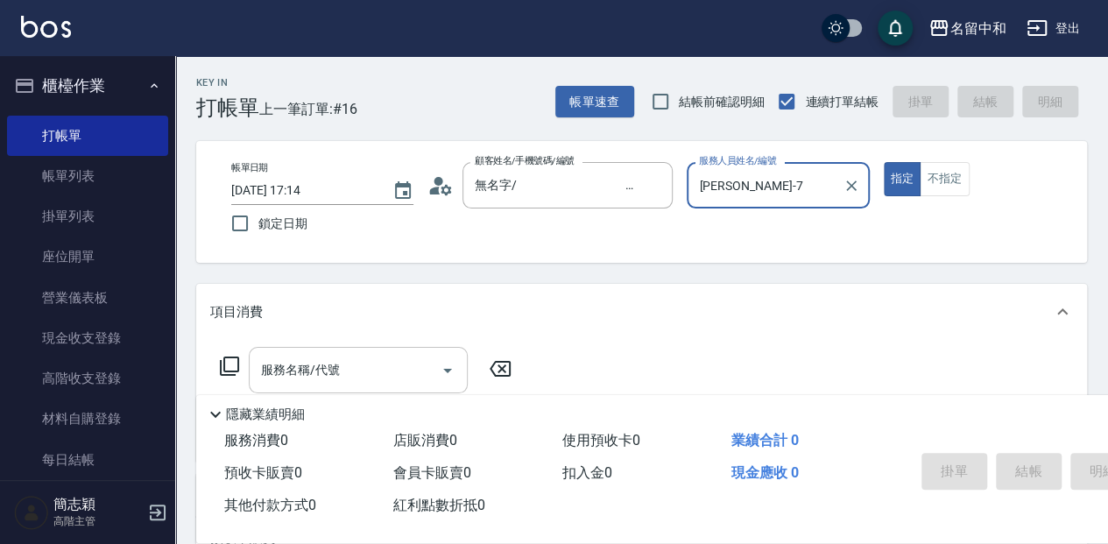
click at [331, 352] on div "服務名稱/代號" at bounding box center [358, 370] width 219 height 46
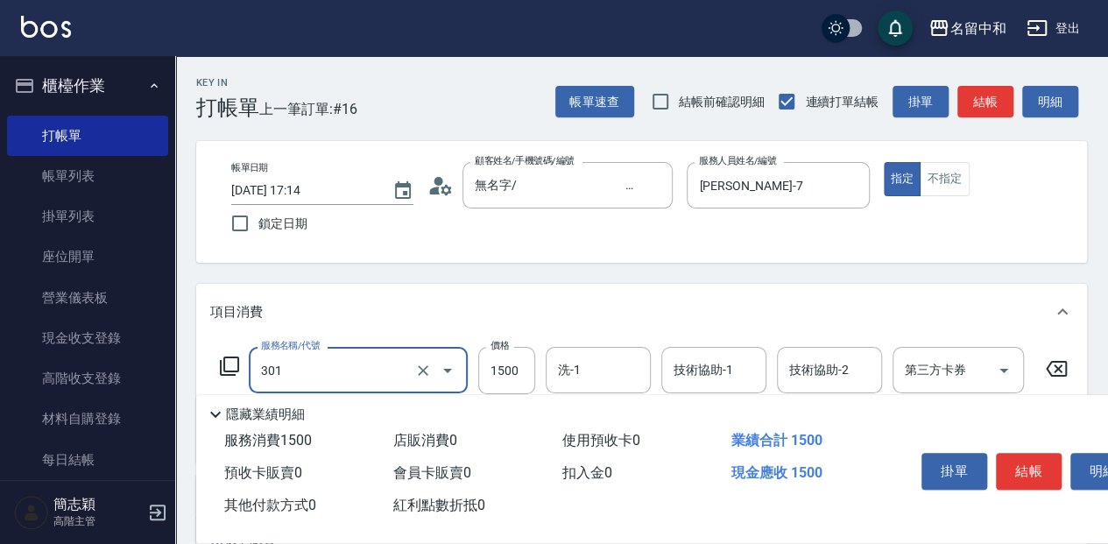
type input "燙髮(1500](301)"
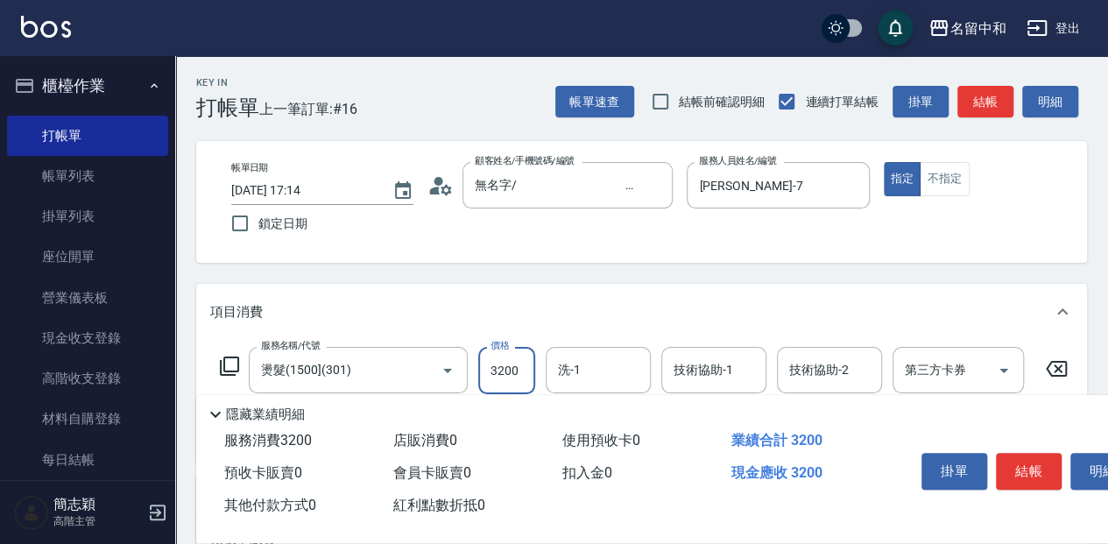
type input "3200"
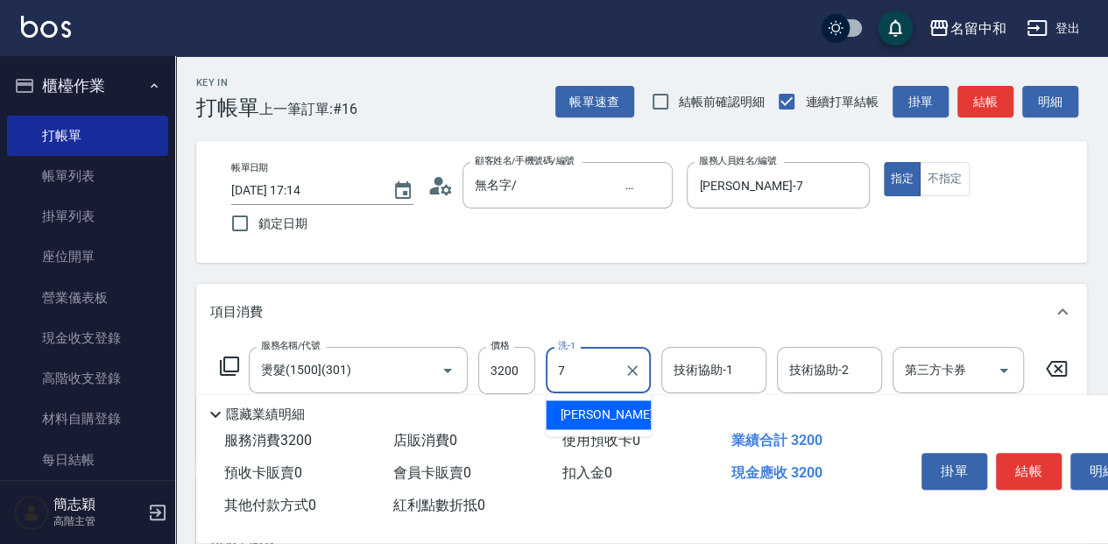
type input "[PERSON_NAME]-7"
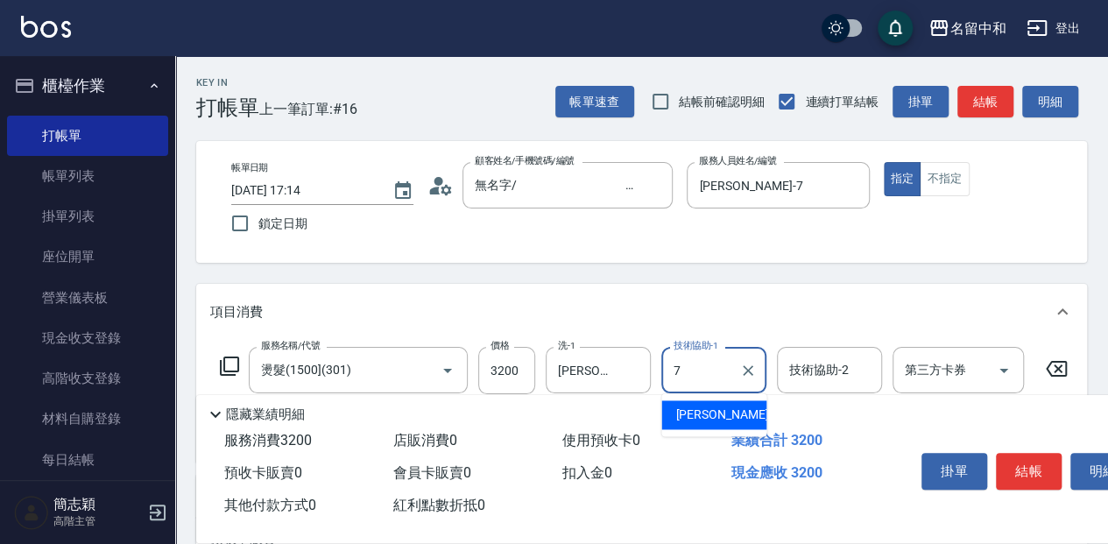
type input "[PERSON_NAME]-7"
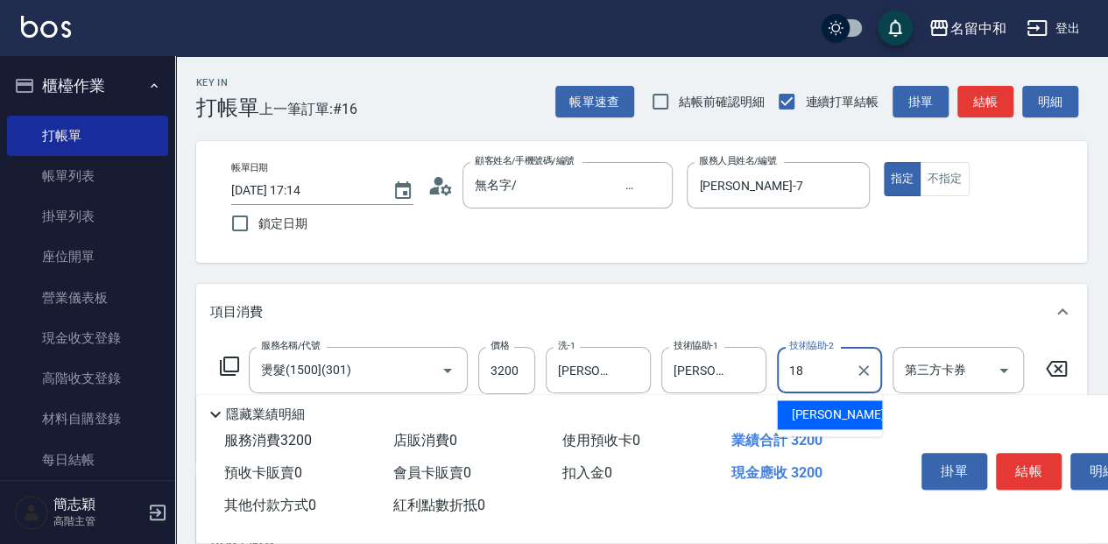
type input "[PERSON_NAME]-18"
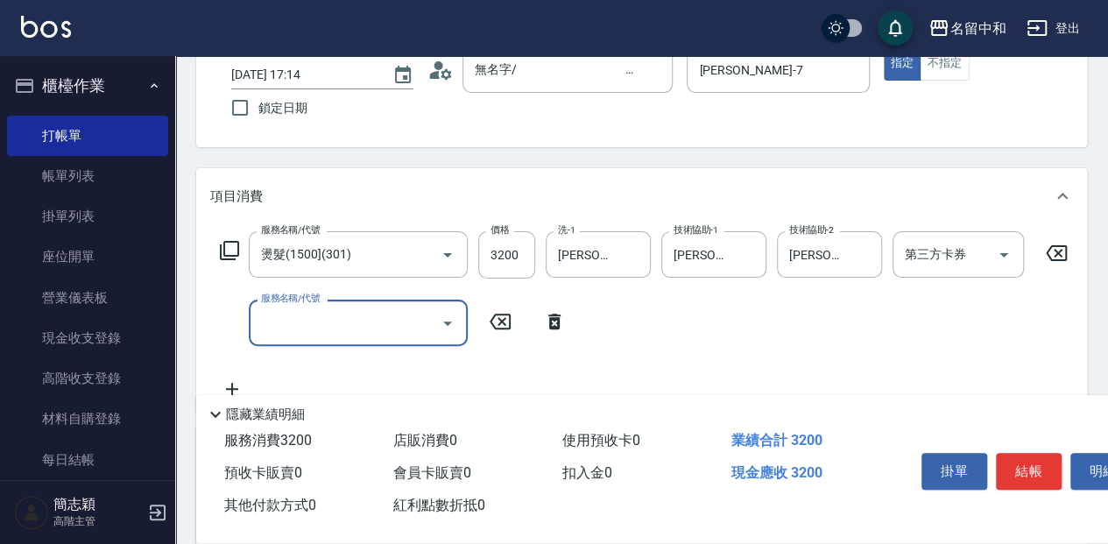
scroll to position [117, 0]
type input "8"
type input "護髮(300up)(603)"
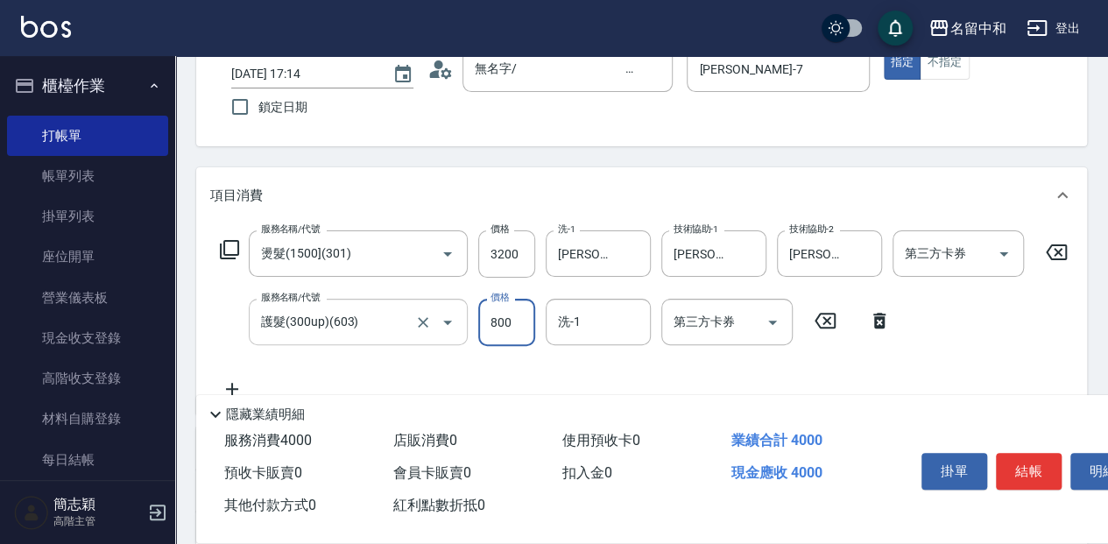
type input "800"
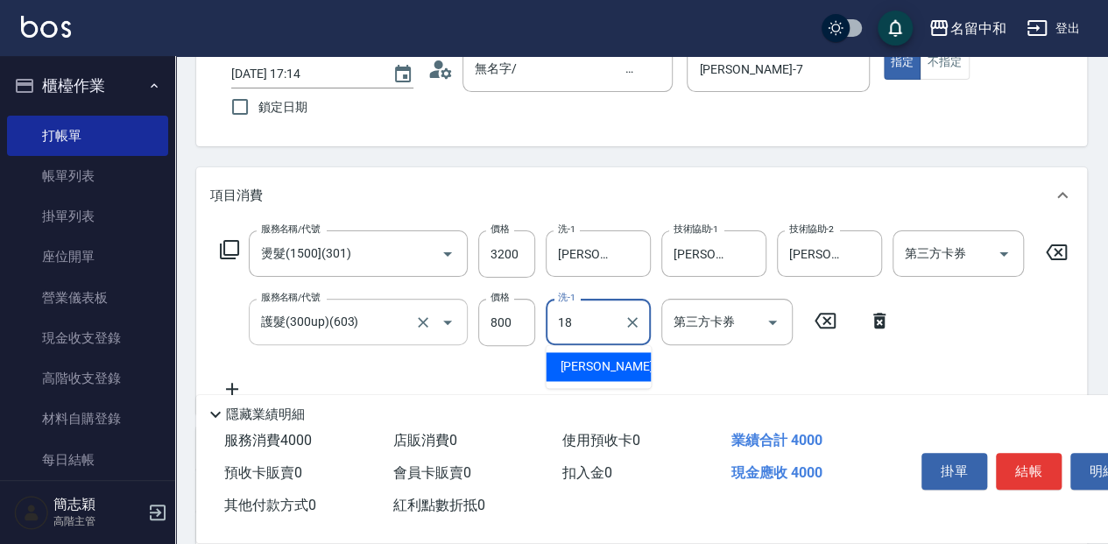
type input "[PERSON_NAME]-18"
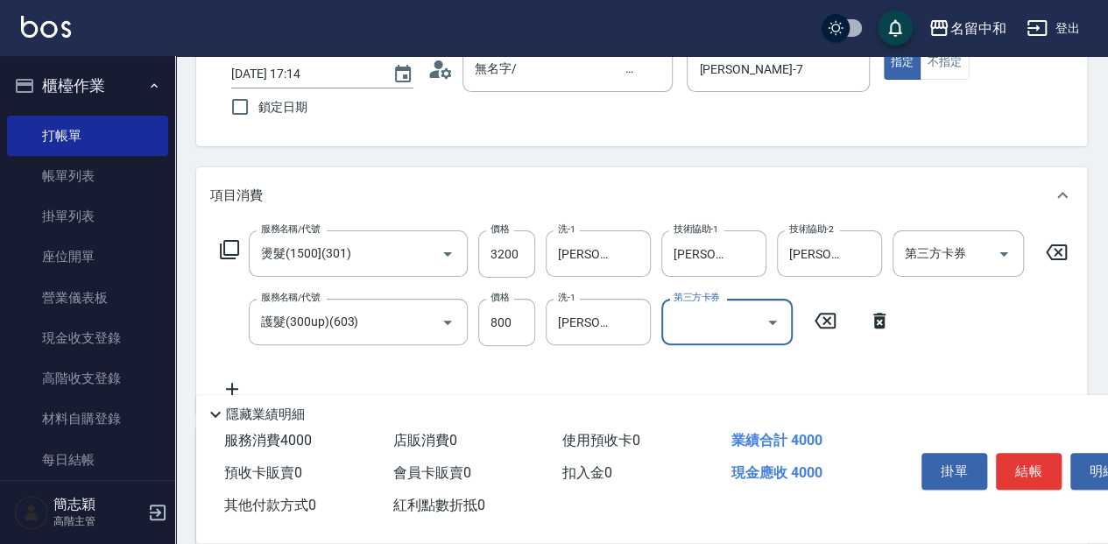
drag, startPoint x: 1020, startPoint y: 462, endPoint x: 1001, endPoint y: 454, distance: 20.0
click at [1020, 463] on button "結帳" at bounding box center [1029, 471] width 66 height 37
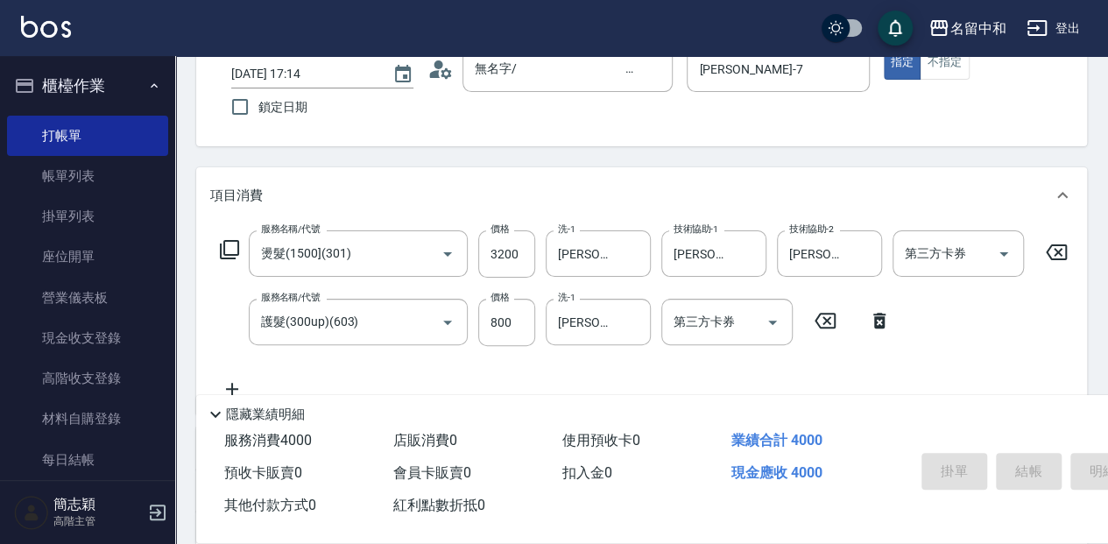
type input "[DATE] 17:15"
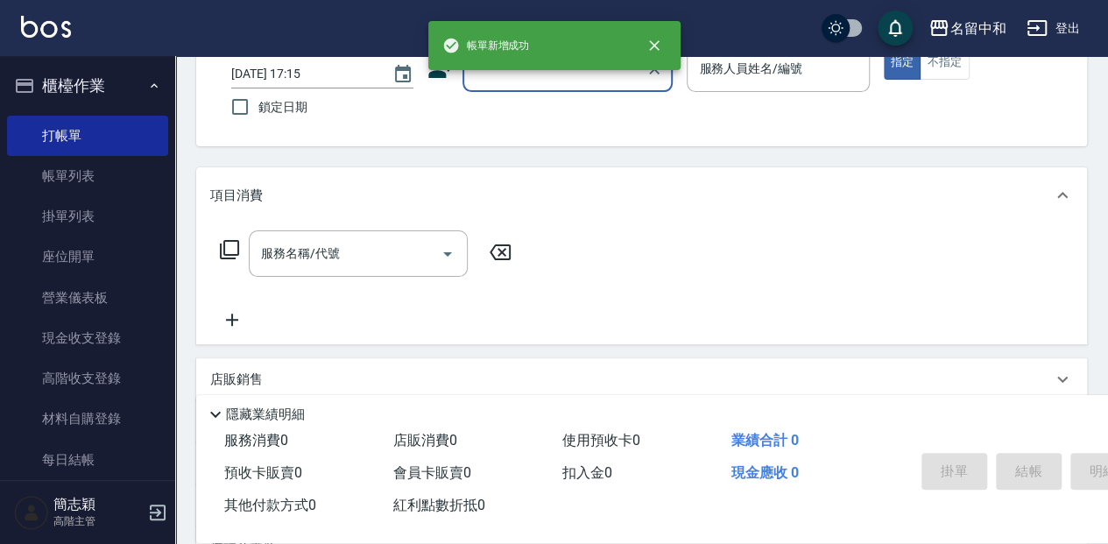
scroll to position [0, 0]
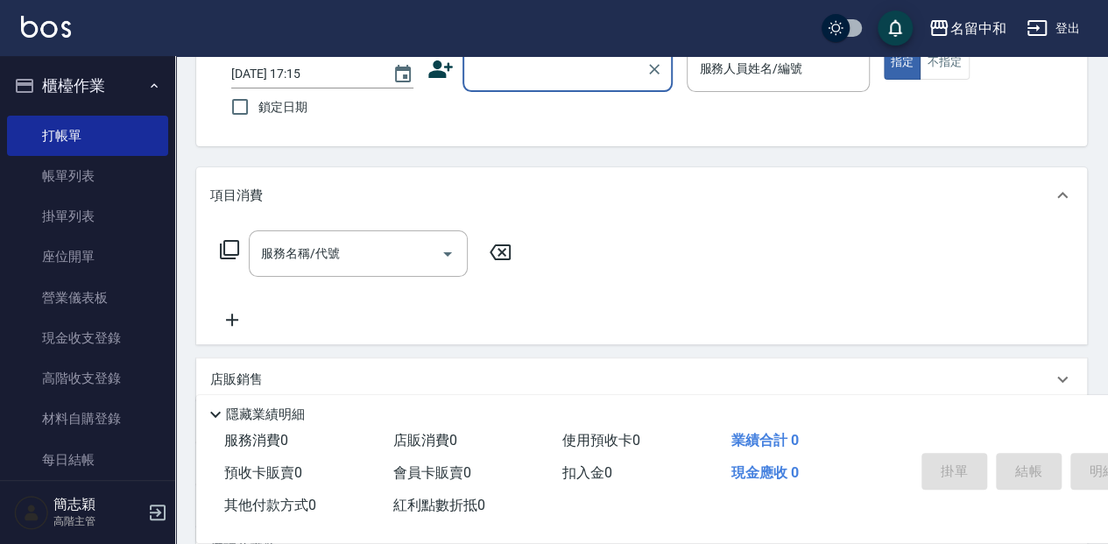
click at [540, 75] on input "顧客姓名/手機號碼/編號" at bounding box center [554, 68] width 168 height 31
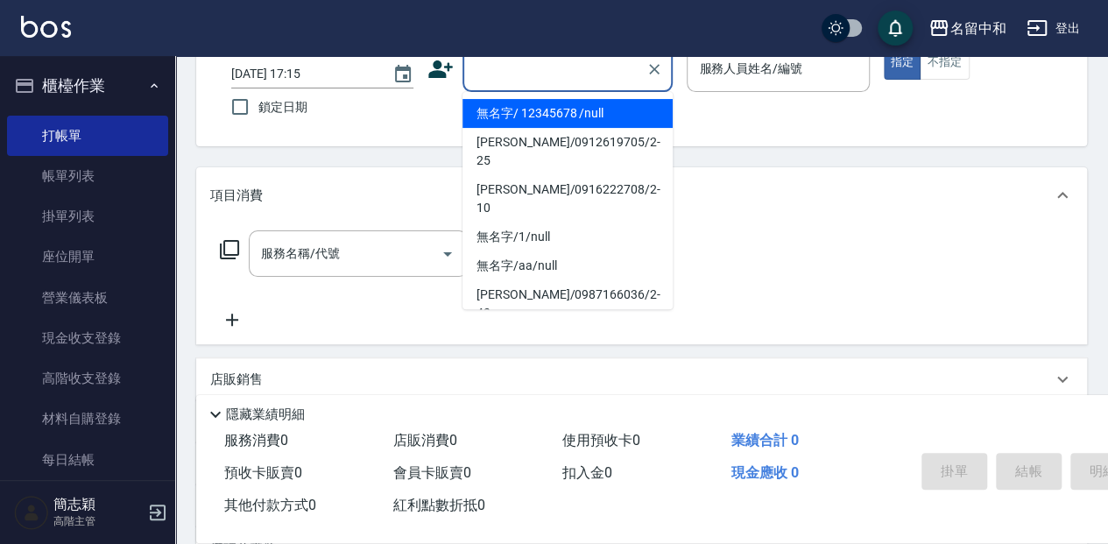
click at [562, 100] on li "無名字/ 12345678 /null" at bounding box center [568, 113] width 210 height 29
type input "無名字/ 12345678 /null"
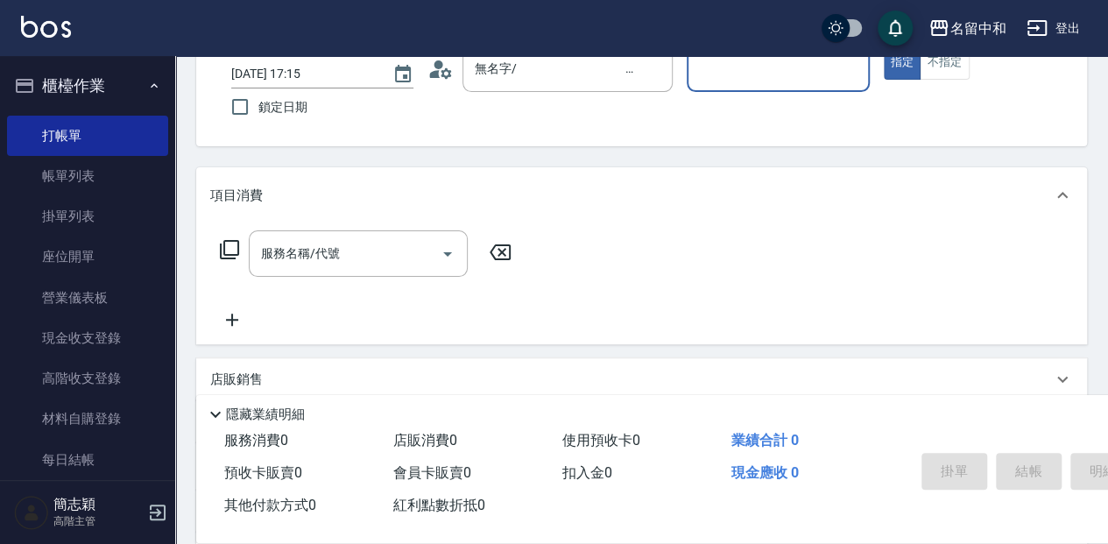
click at [762, 70] on input "服務人員姓名/編號" at bounding box center [778, 68] width 166 height 31
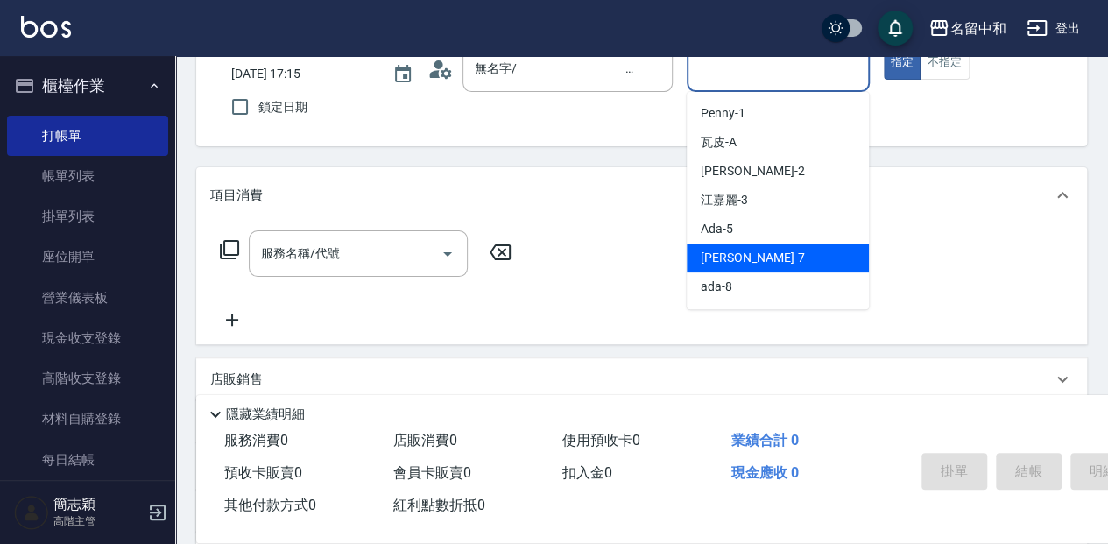
click at [760, 260] on div "[PERSON_NAME] -7" at bounding box center [778, 258] width 182 height 29
type input "[PERSON_NAME]-7"
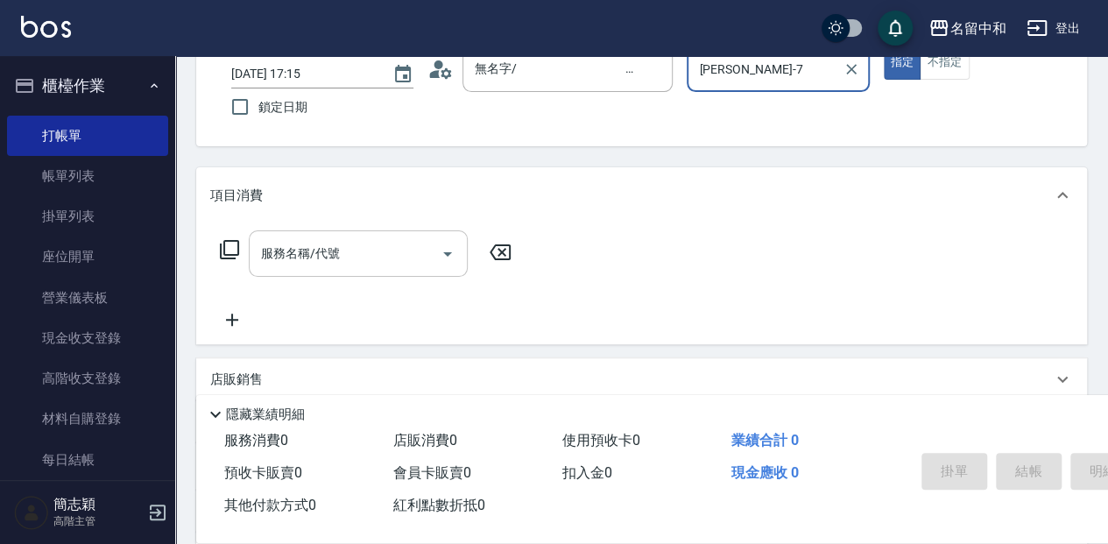
drag, startPoint x: 377, startPoint y: 266, endPoint x: 400, endPoint y: 257, distance: 25.5
click at [378, 266] on input "服務名稱/代號" at bounding box center [345, 253] width 177 height 31
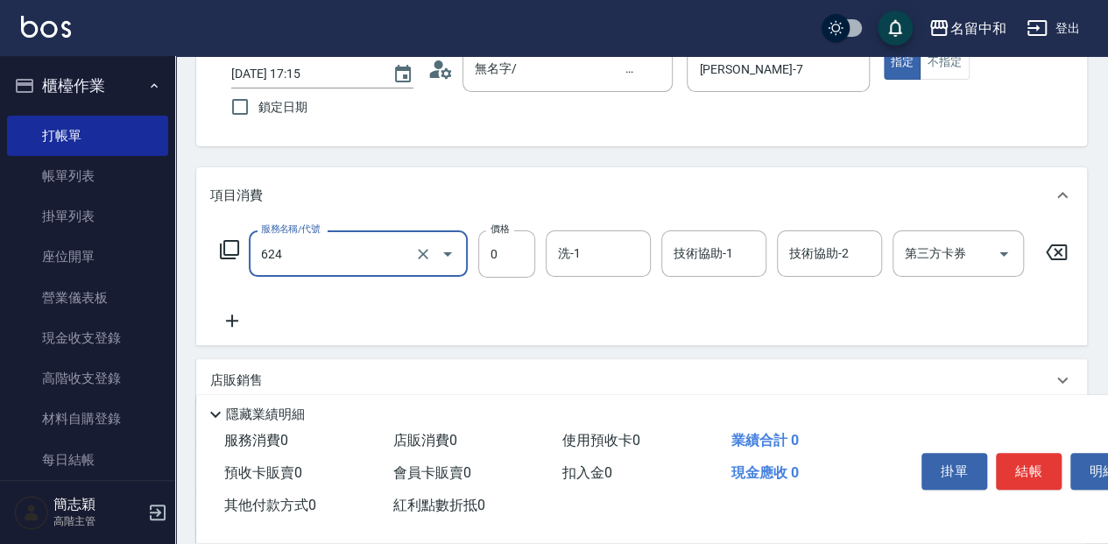
type input "醫學單次0(624)"
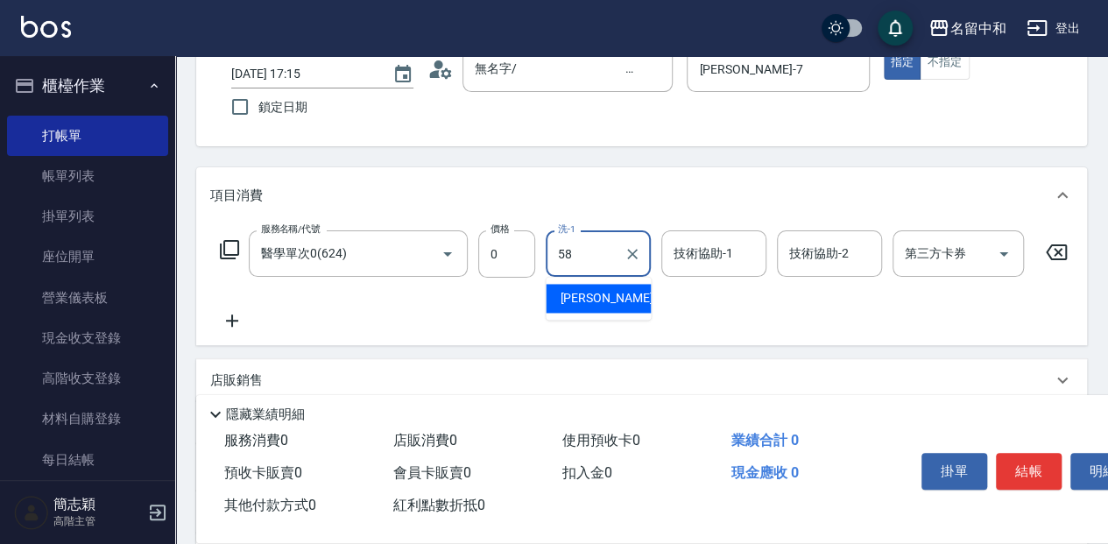
type input "[PERSON_NAME]-58"
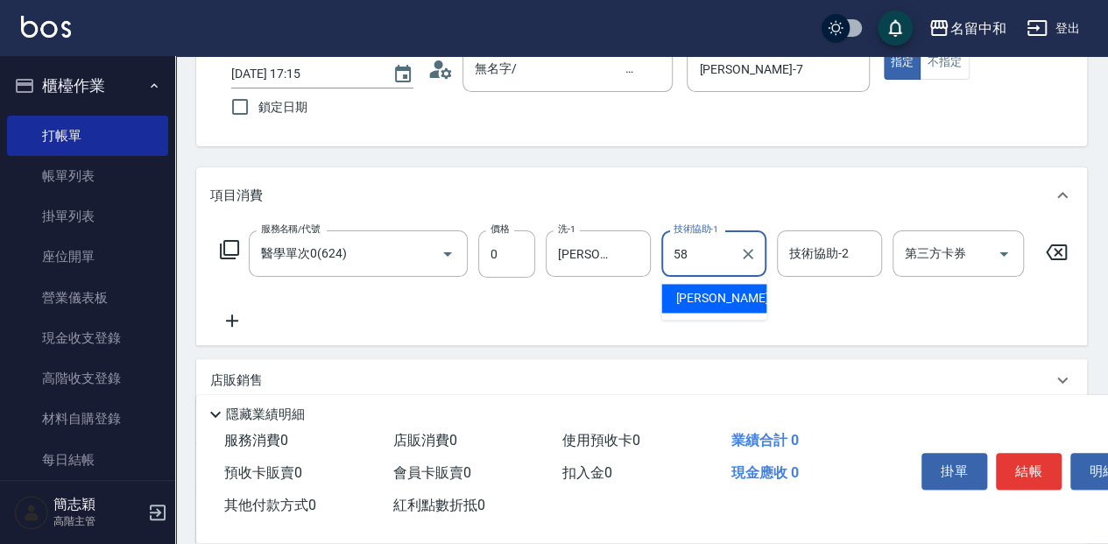
type input "[PERSON_NAME]-58"
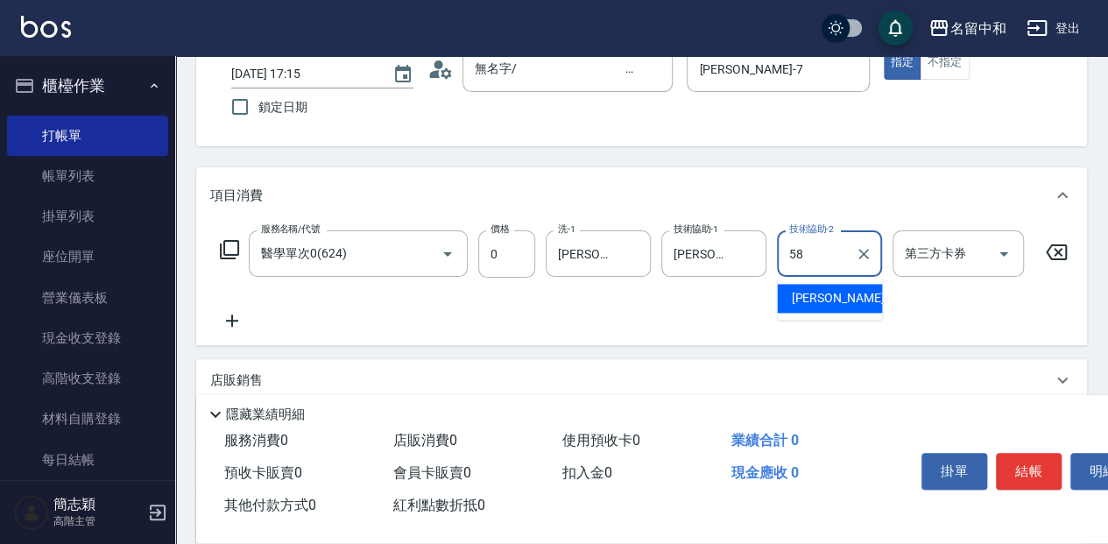
type input "[PERSON_NAME]-58"
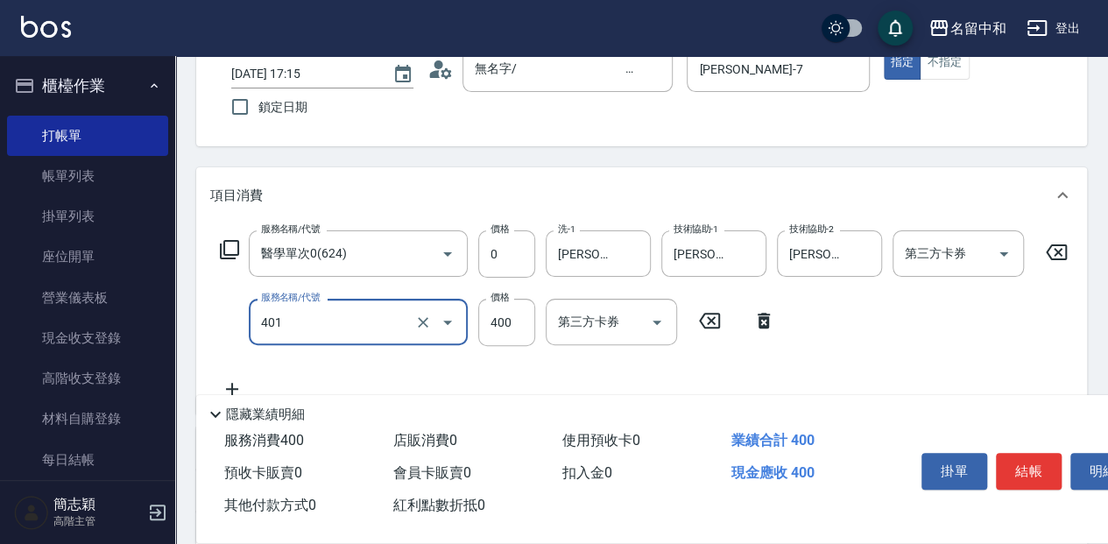
type input "剪髮(400)(401)"
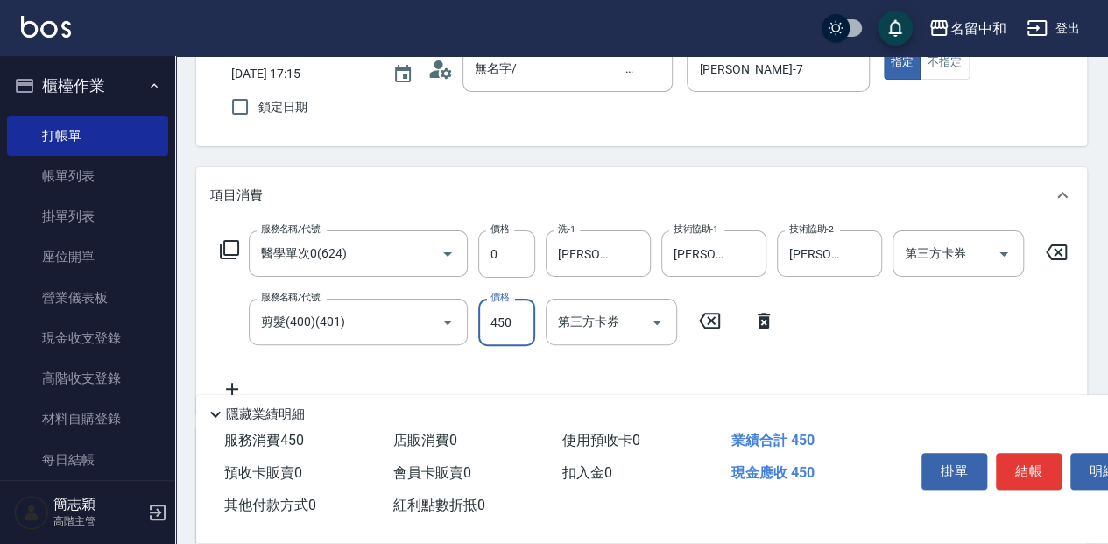
type input "450"
click at [1020, 470] on button "結帳" at bounding box center [1029, 471] width 66 height 37
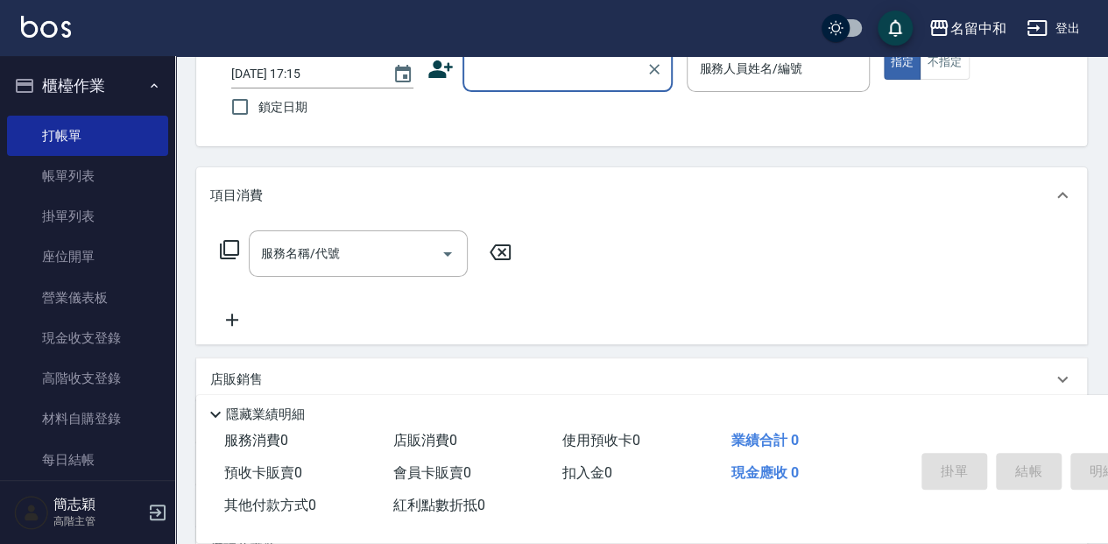
click at [532, 77] on input "顧客姓名/手機號碼/編號" at bounding box center [554, 68] width 168 height 31
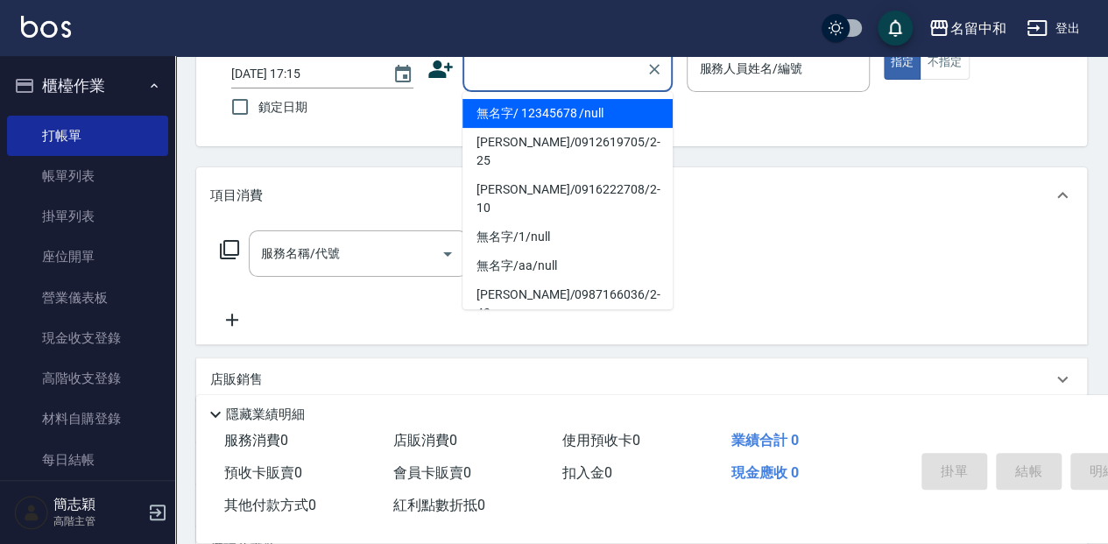
click at [535, 117] on li "無名字/ 12345678 /null" at bounding box center [568, 113] width 210 height 29
type input "無名字/ 12345678 /null"
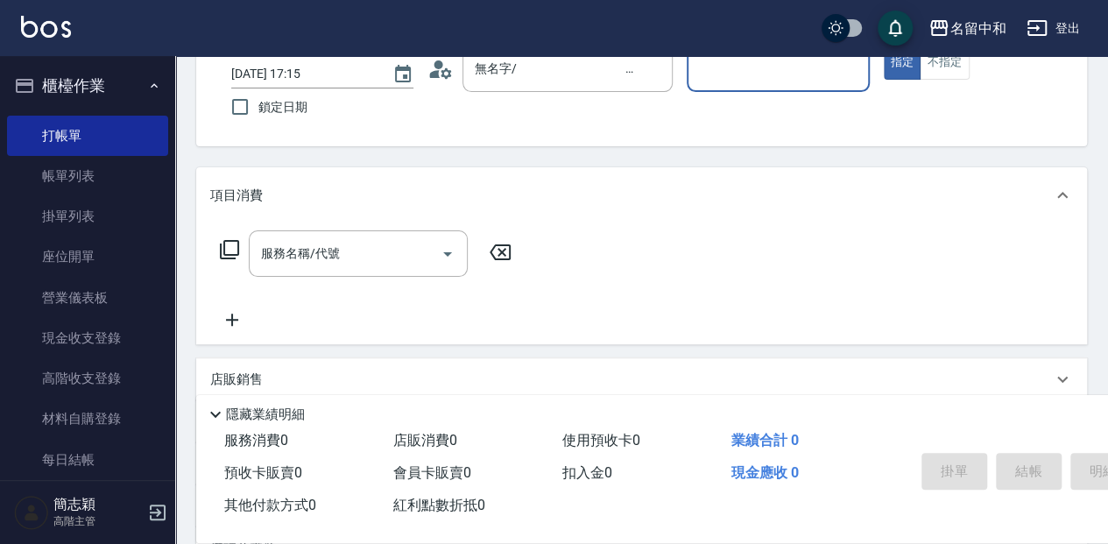
click at [754, 76] on input "服務人員姓名/編號" at bounding box center [778, 68] width 166 height 31
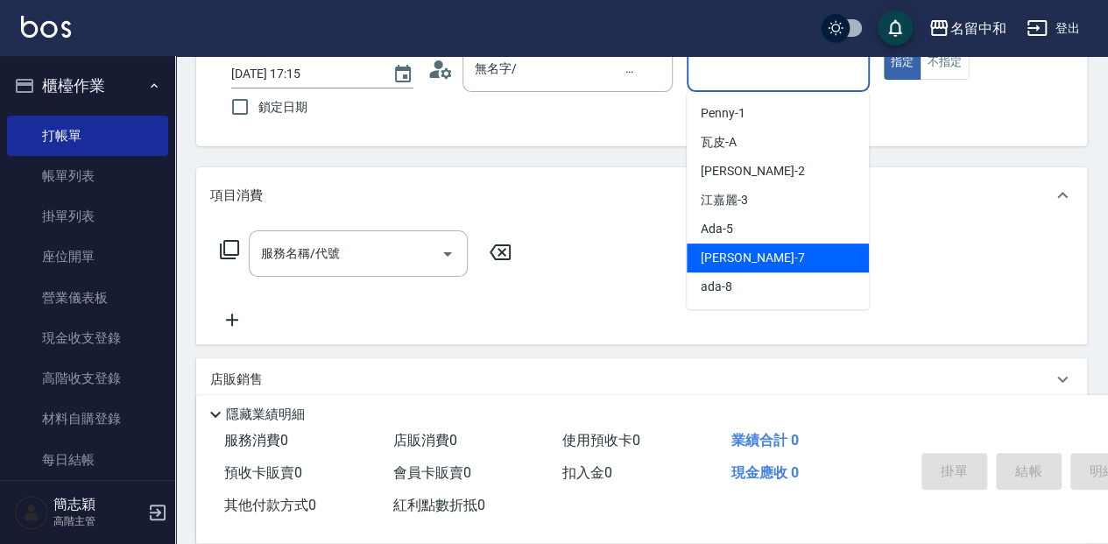
click at [788, 259] on div "[PERSON_NAME] -7" at bounding box center [778, 258] width 182 height 29
type input "[PERSON_NAME]-7"
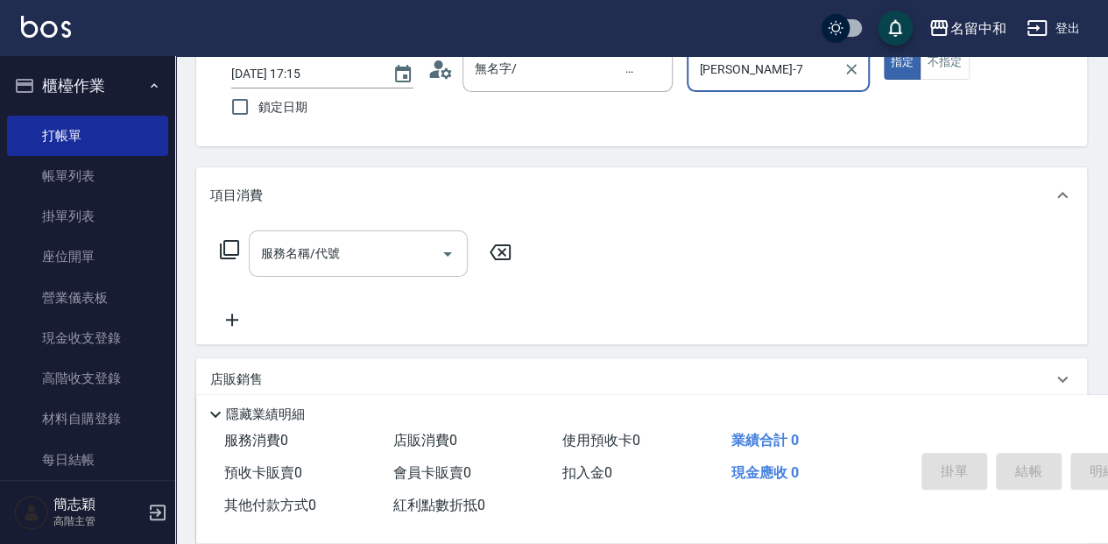
click at [333, 249] on input "服務名稱/代號" at bounding box center [345, 253] width 177 height 31
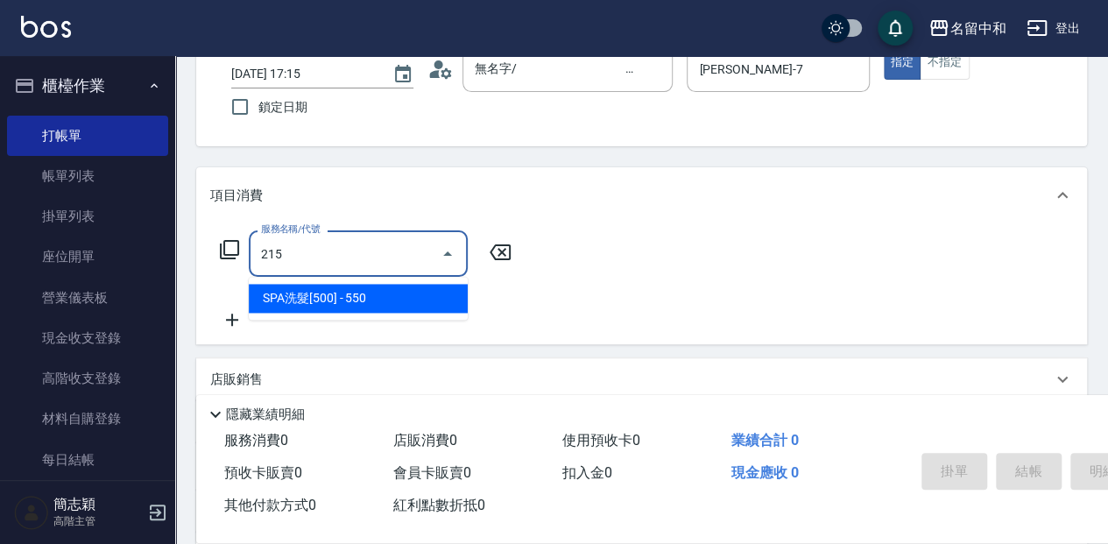
type input "SPA洗髮[500](215)"
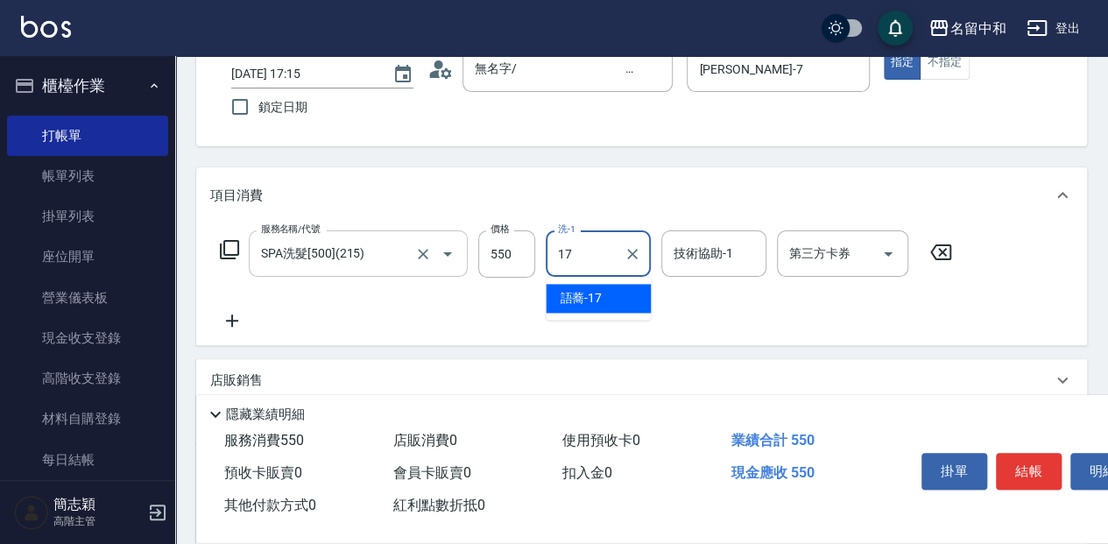
type input "語蕎-17"
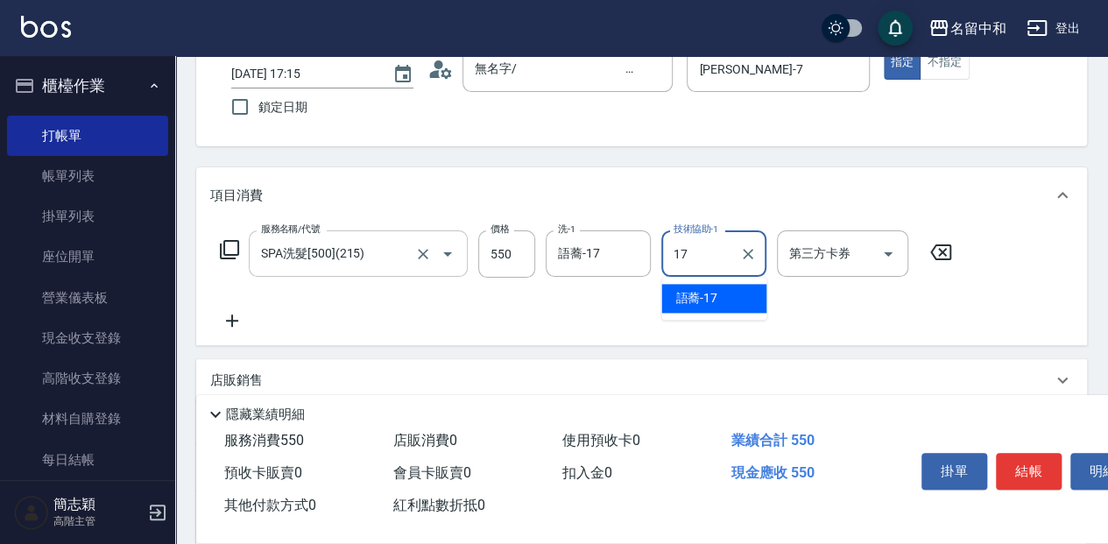
type input "語蕎-17"
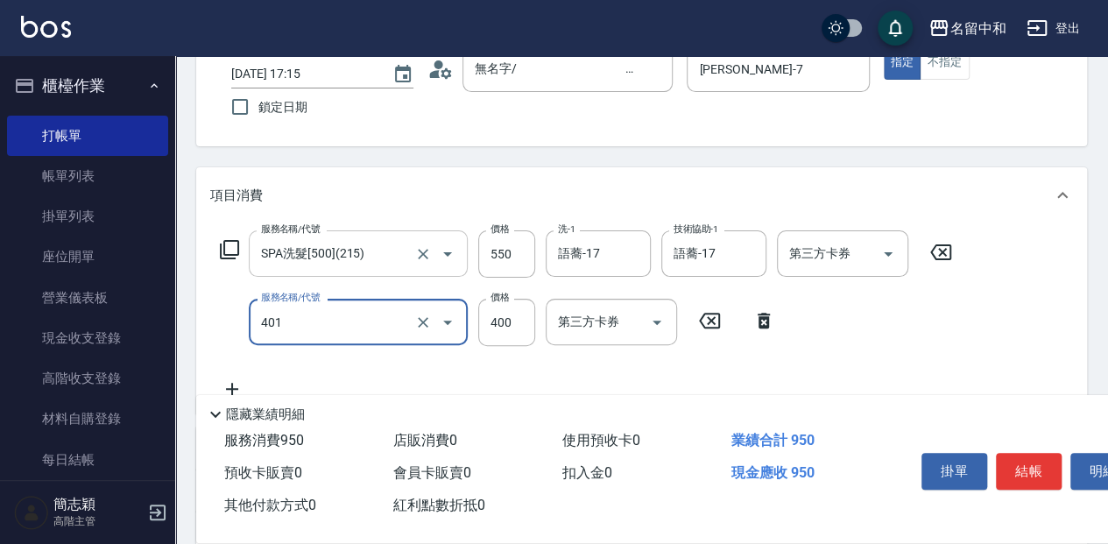
type input "剪髮(400)(401)"
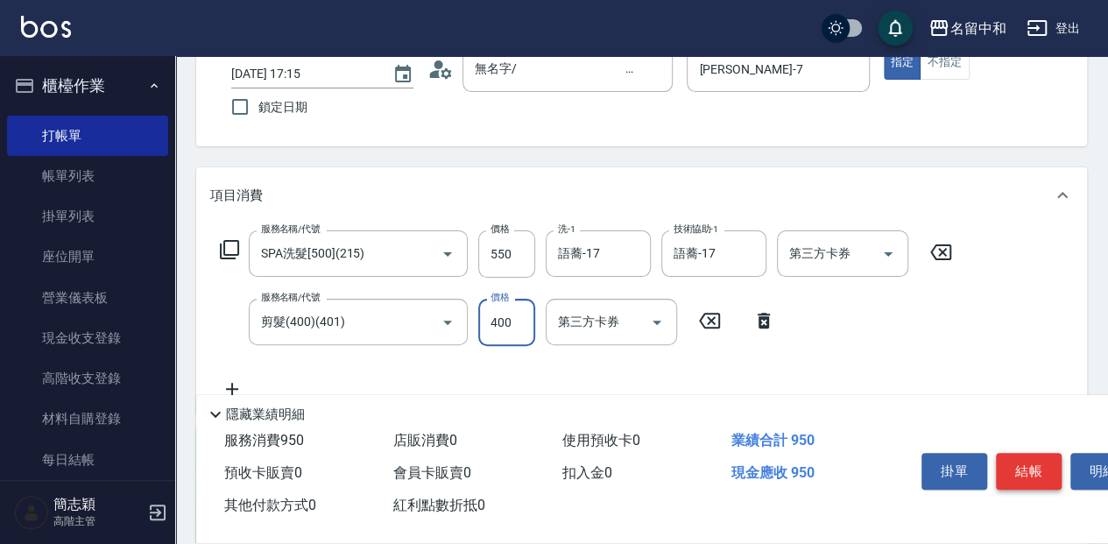
click at [1030, 471] on button "結帳" at bounding box center [1029, 471] width 66 height 37
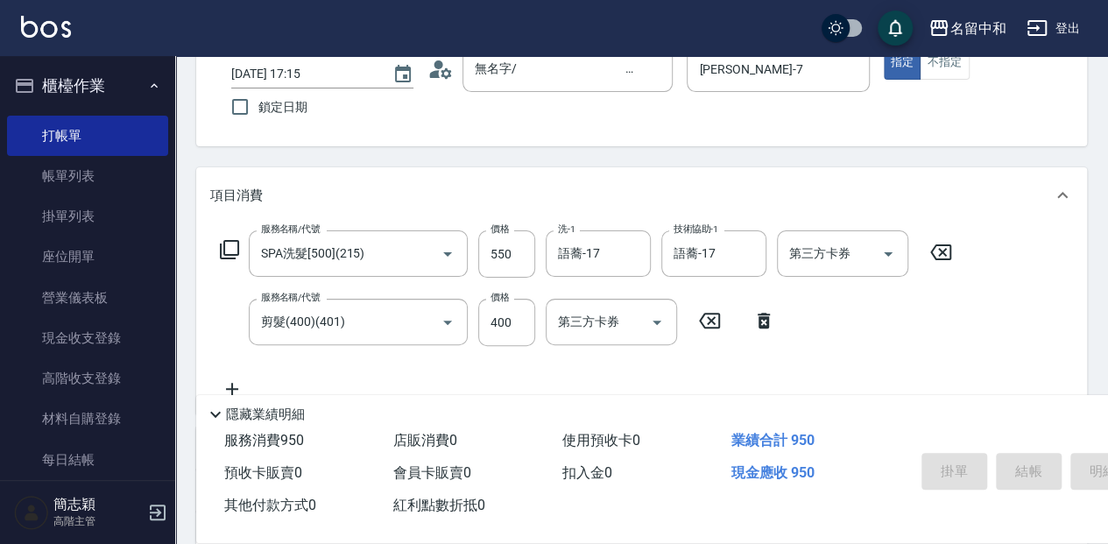
type input "[DATE] 17:16"
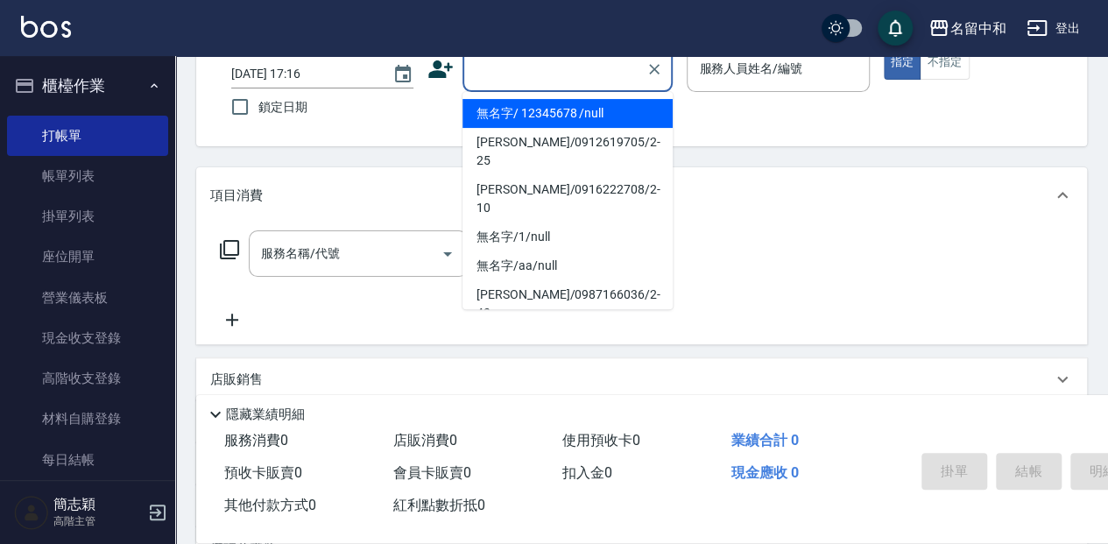
click at [484, 80] on input "顧客姓名/手機號碼/編號" at bounding box center [554, 68] width 168 height 31
drag, startPoint x: 533, startPoint y: 107, endPoint x: 722, endPoint y: 60, distance: 194.2
click at [534, 107] on li "無名字/ 12345678 /null" at bounding box center [568, 113] width 210 height 29
type input "無名字/ 12345678 /null"
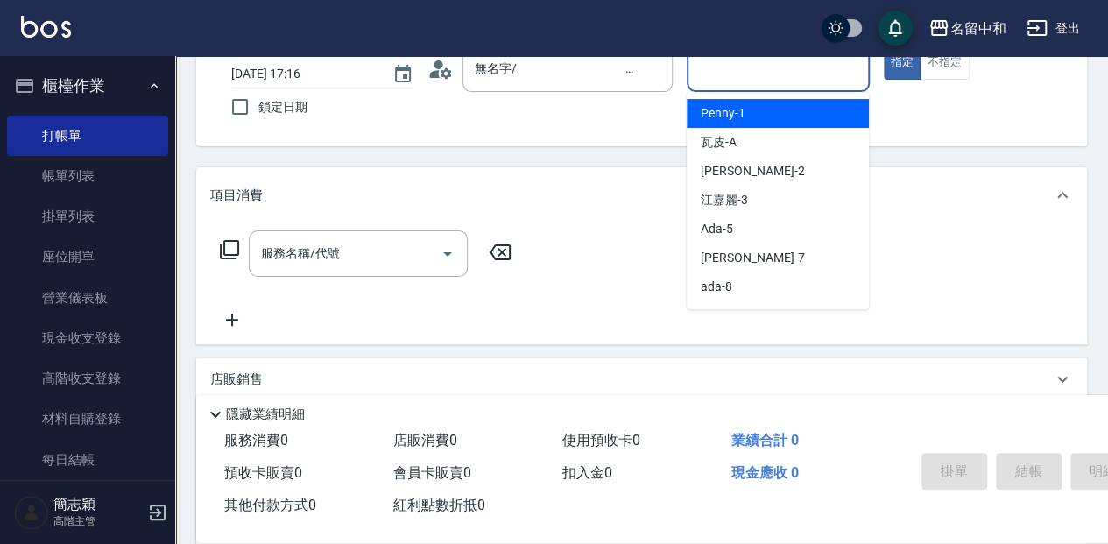
drag, startPoint x: 724, startPoint y: 57, endPoint x: 743, endPoint y: 135, distance: 80.3
click at [724, 58] on input "服務人員姓名/編號" at bounding box center [778, 68] width 166 height 31
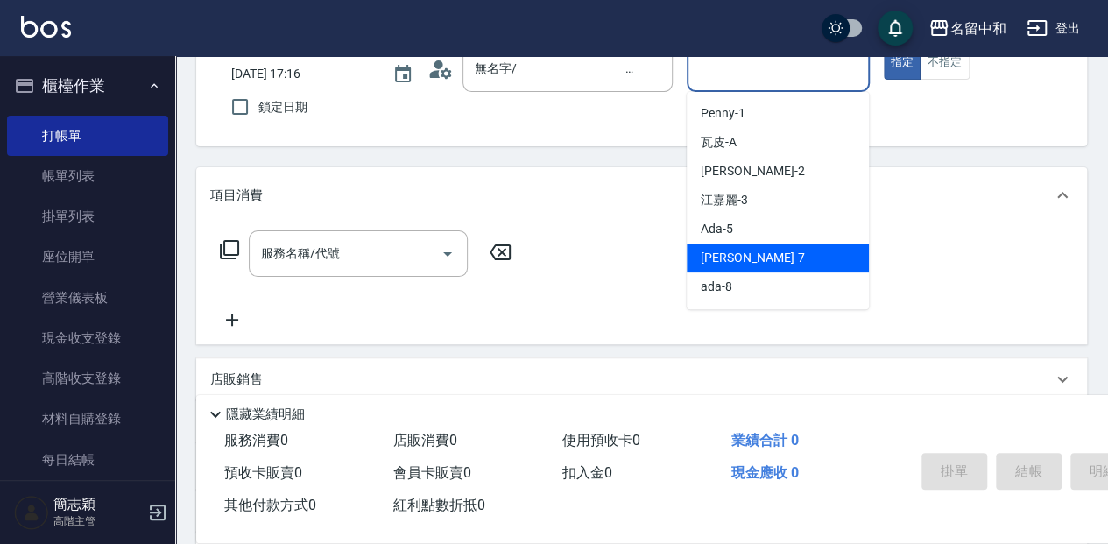
click at [752, 248] on div "[PERSON_NAME] -7" at bounding box center [778, 258] width 182 height 29
type input "[PERSON_NAME]-7"
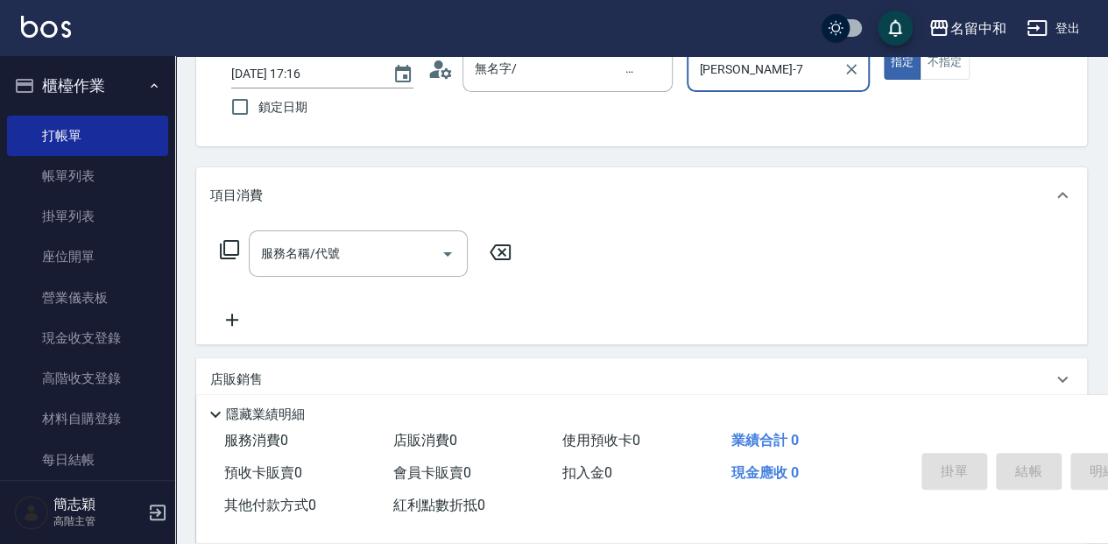
drag, startPoint x: 294, startPoint y: 256, endPoint x: 378, endPoint y: 223, distance: 90.4
click at [298, 255] on input "服務名稱/代號" at bounding box center [345, 253] width 177 height 31
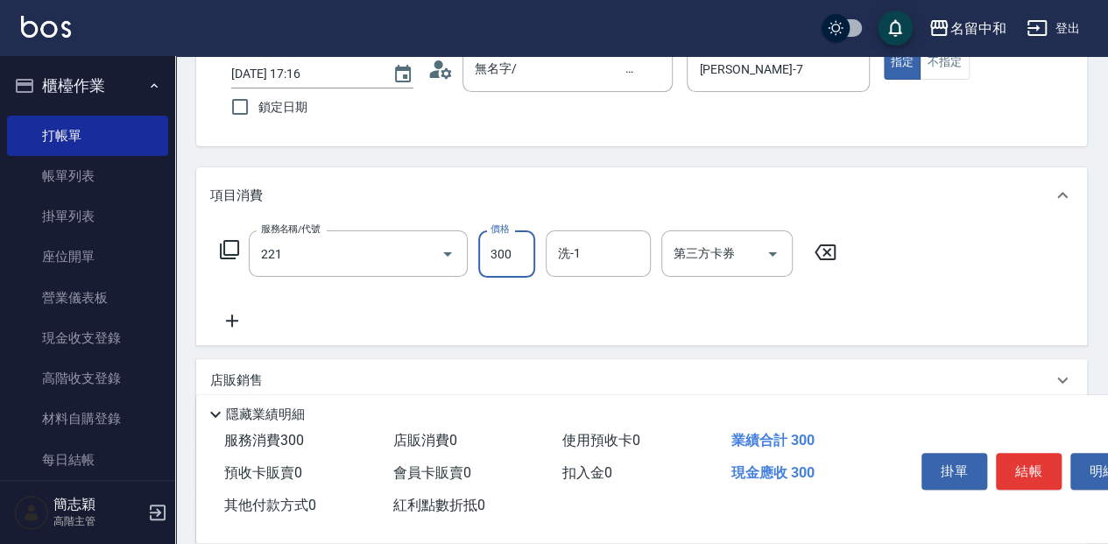
type input "洗髮300(221)"
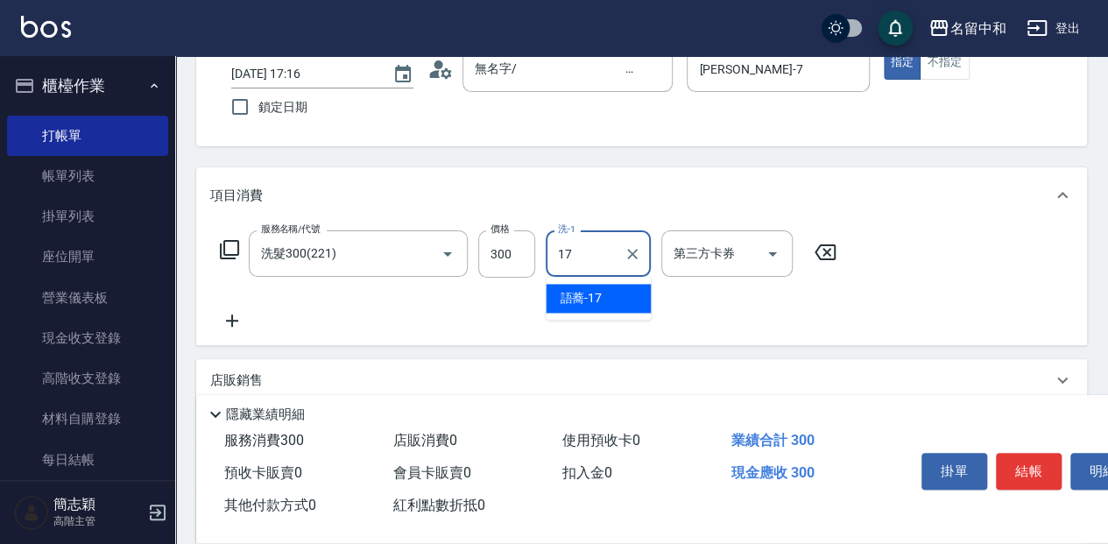
type input "語蕎-17"
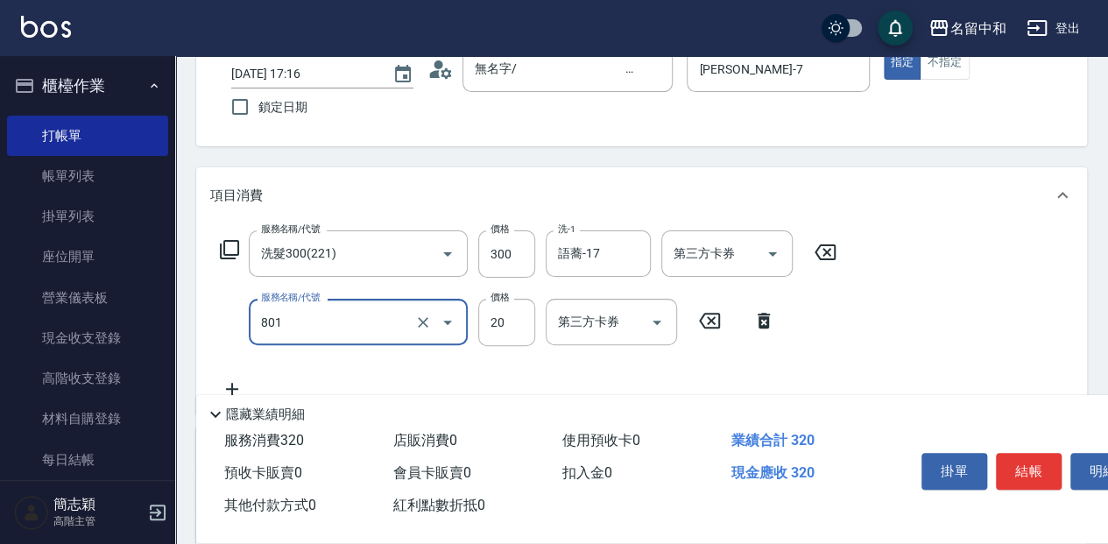
type input "潤絲20(801)"
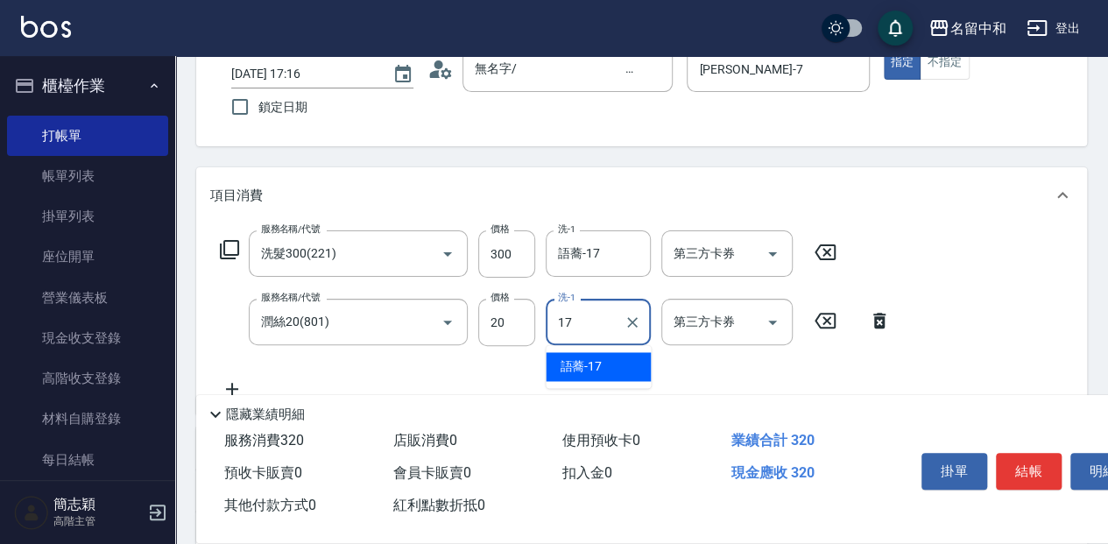
type input "語蕎-17"
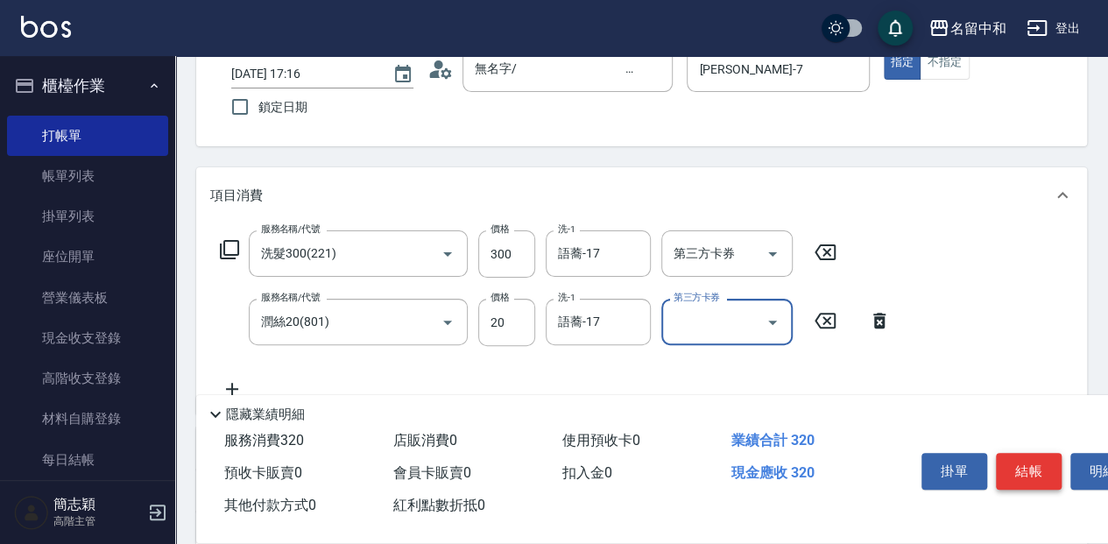
click at [1028, 464] on button "結帳" at bounding box center [1029, 471] width 66 height 37
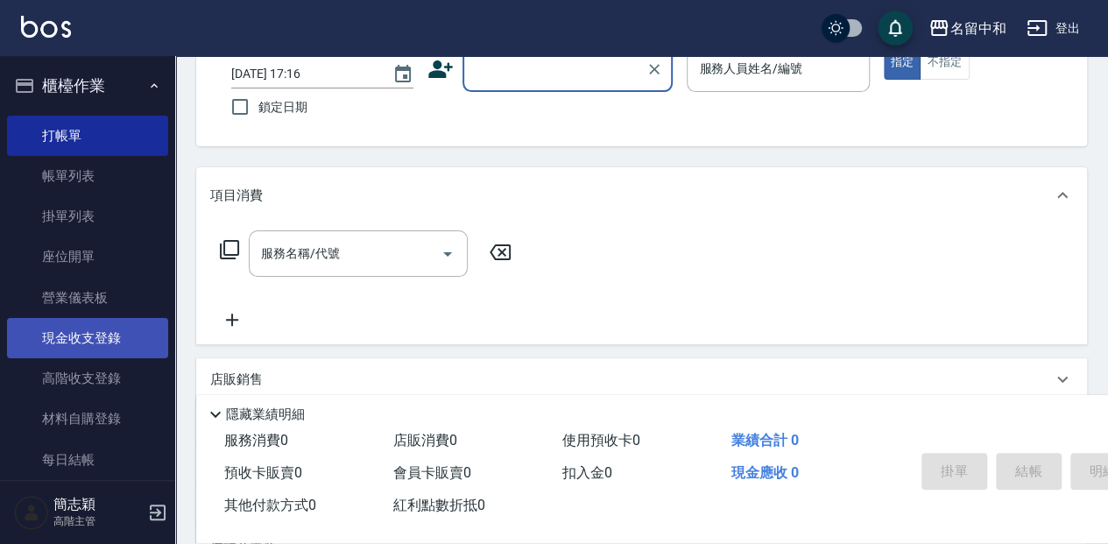
drag, startPoint x: 97, startPoint y: 340, endPoint x: 103, endPoint y: 347, distance: 9.3
click at [97, 340] on link "現金收支登錄" at bounding box center [87, 338] width 161 height 40
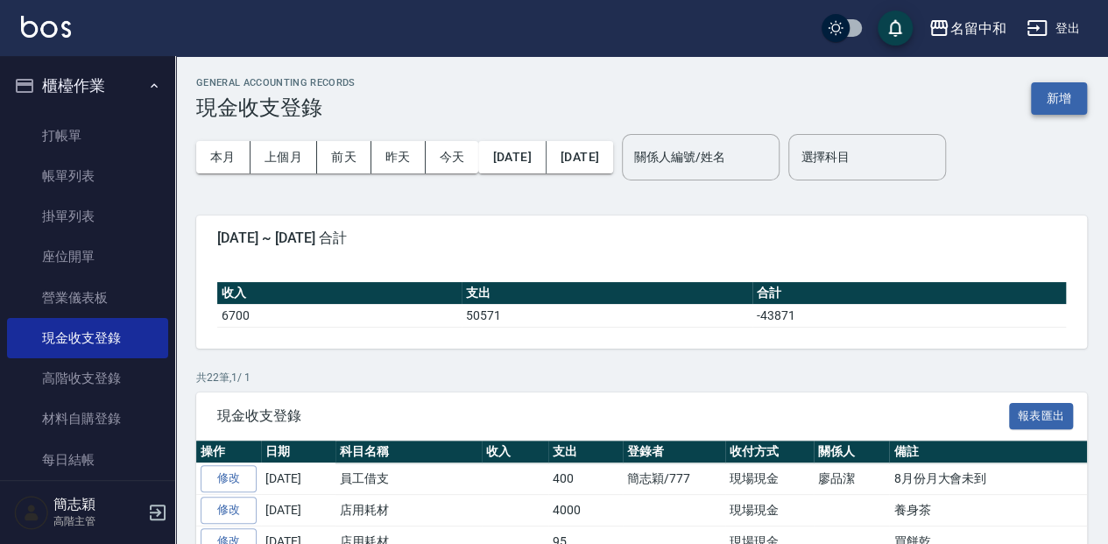
click at [1049, 101] on button "新增" at bounding box center [1059, 98] width 56 height 32
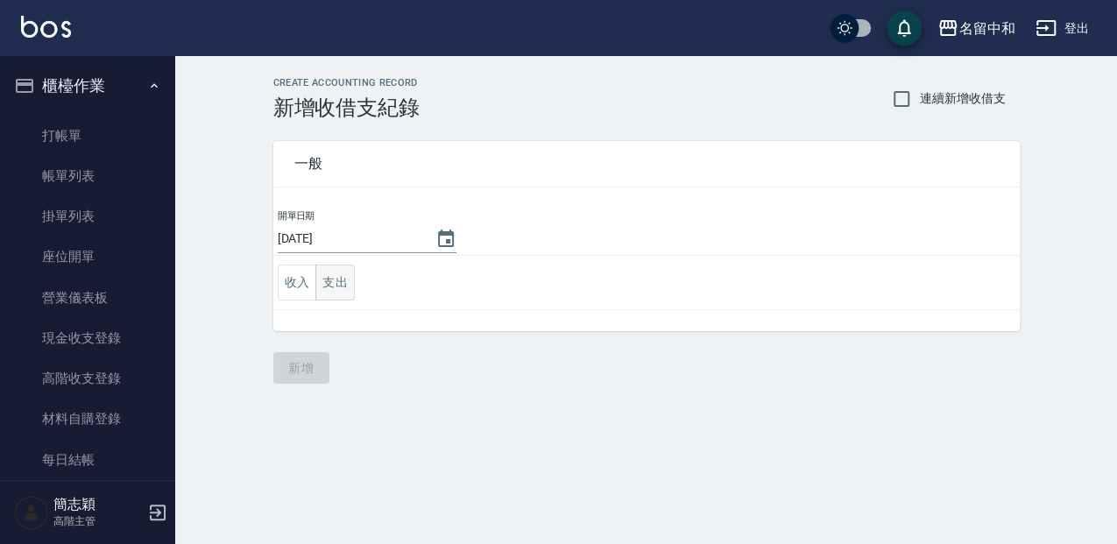
click at [340, 279] on button "支出" at bounding box center [334, 283] width 39 height 36
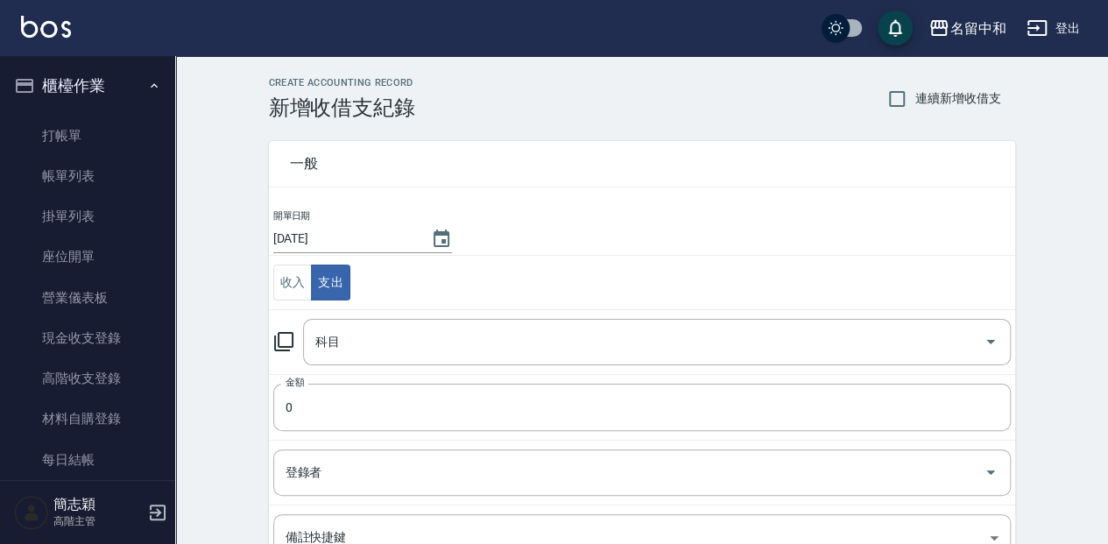
click at [282, 338] on icon at bounding box center [283, 341] width 21 height 21
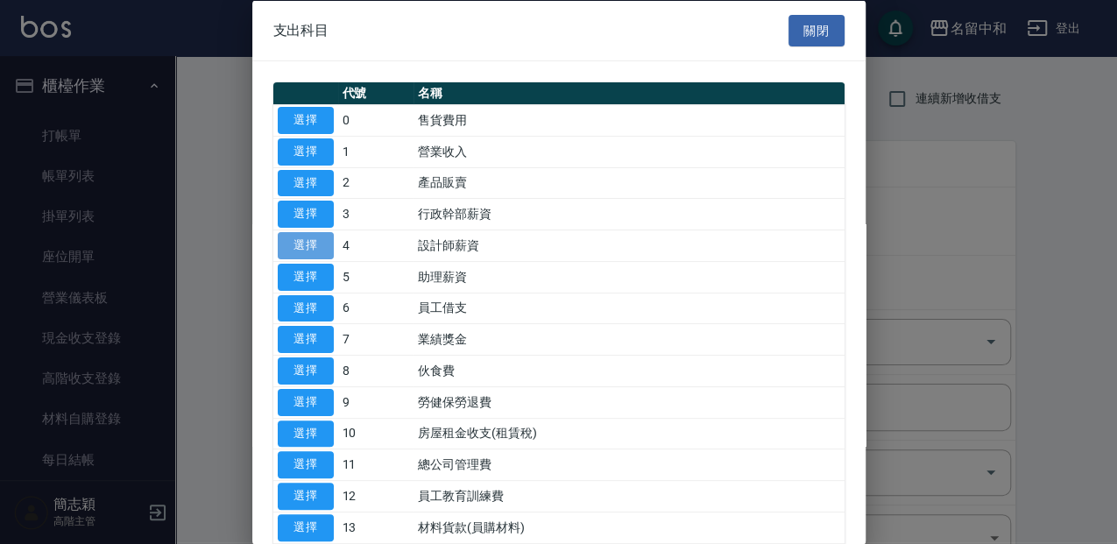
click at [293, 240] on button "選擇" at bounding box center [306, 245] width 56 height 27
type input "4 設計師薪資"
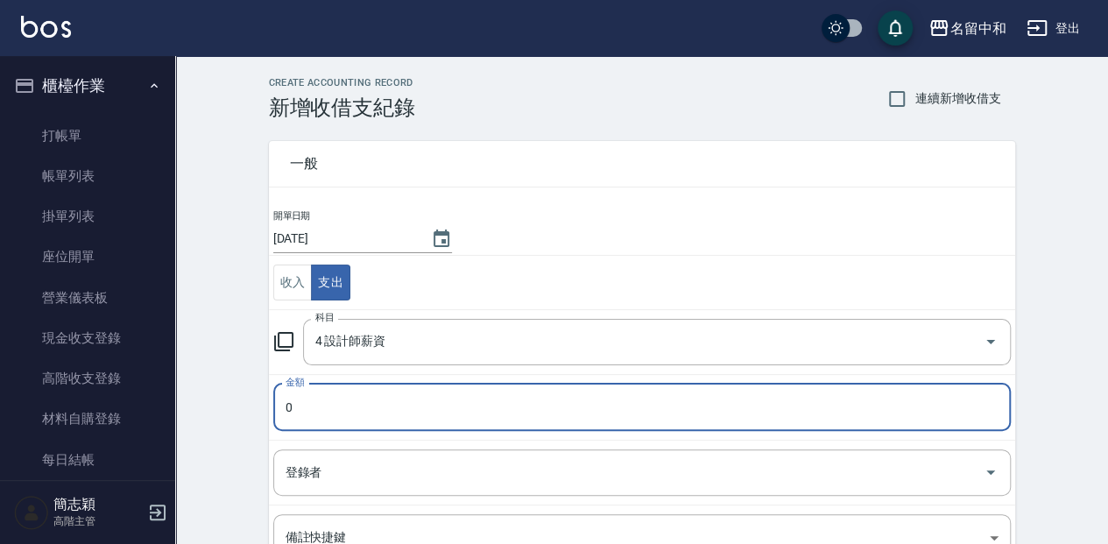
click at [300, 410] on input "0" at bounding box center [642, 407] width 738 height 47
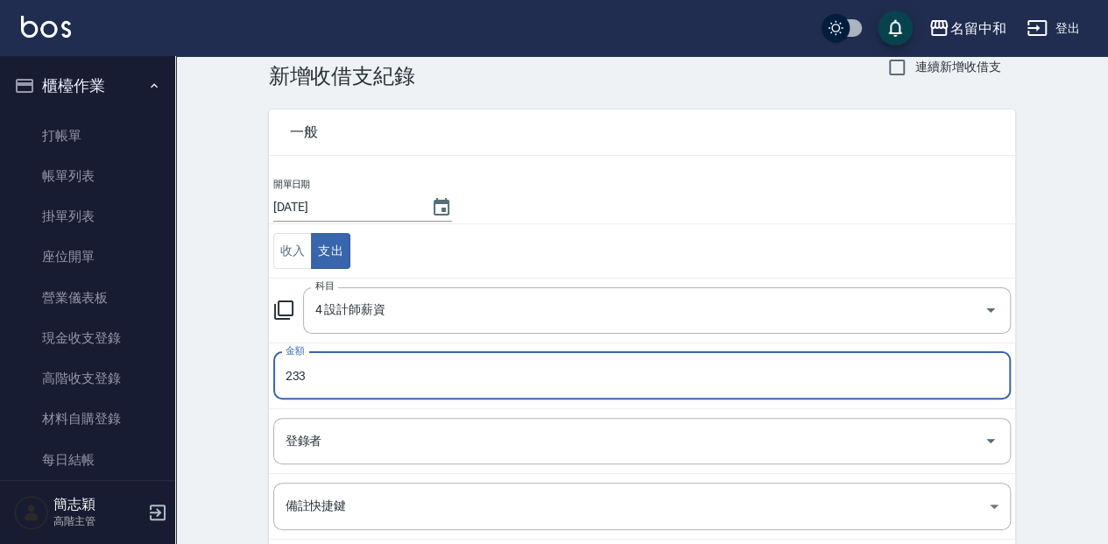
type input "233"
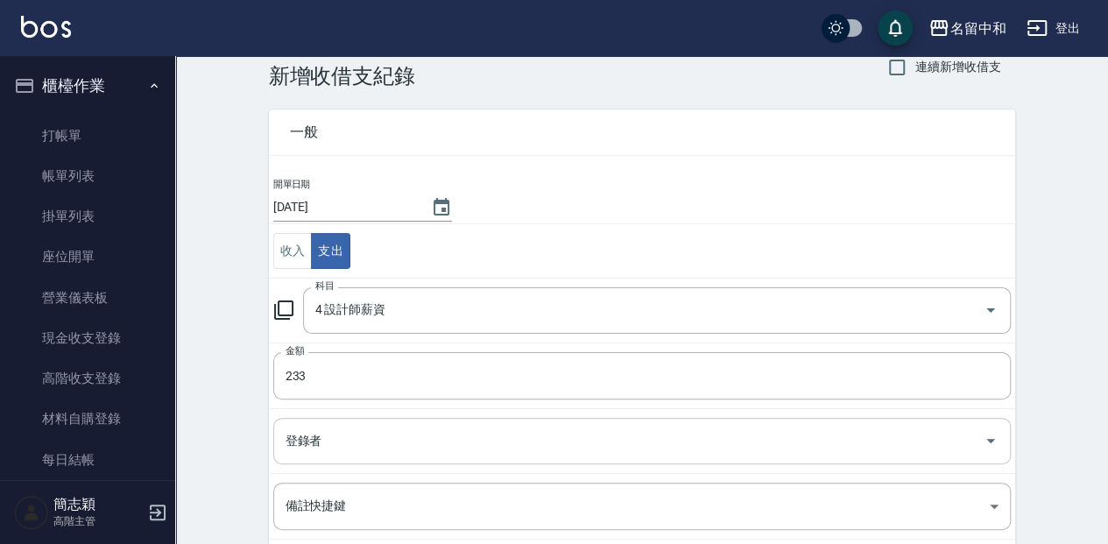
scroll to position [117, 0]
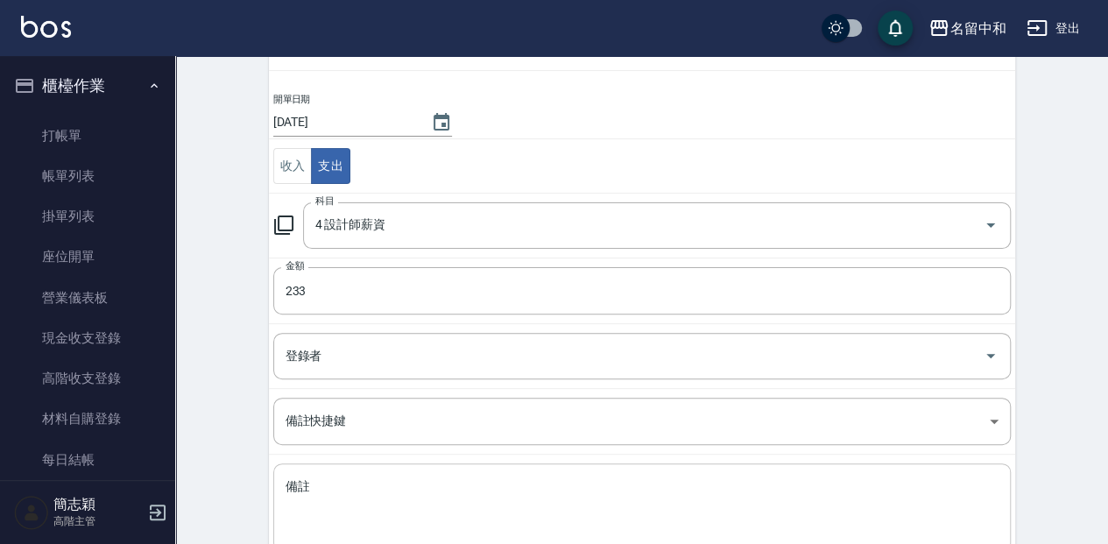
drag, startPoint x: 304, startPoint y: 485, endPoint x: 331, endPoint y: 499, distance: 30.6
click at [304, 486] on textarea "備註" at bounding box center [642, 508] width 713 height 60
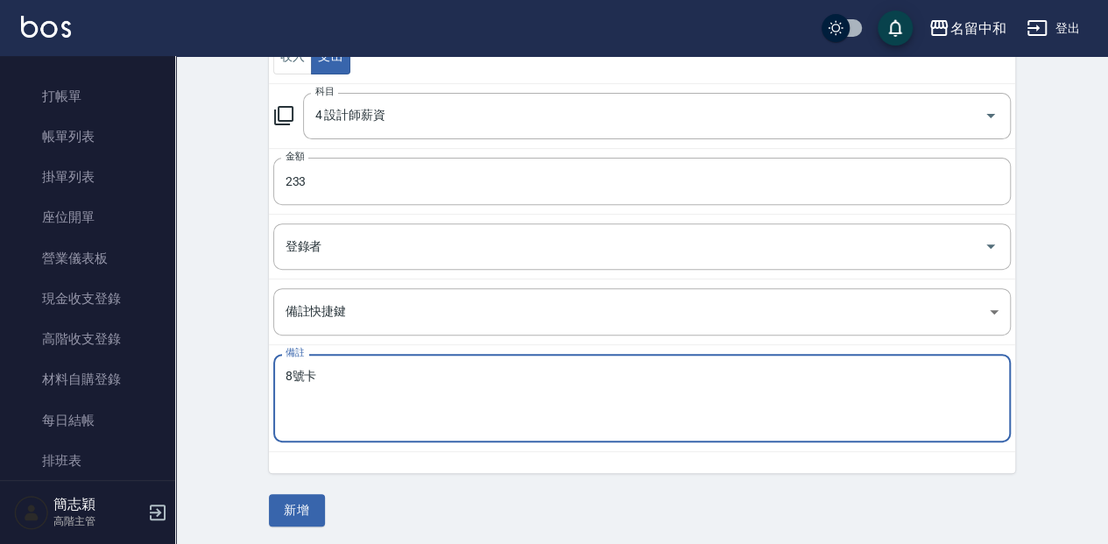
scroll to position [58, 0]
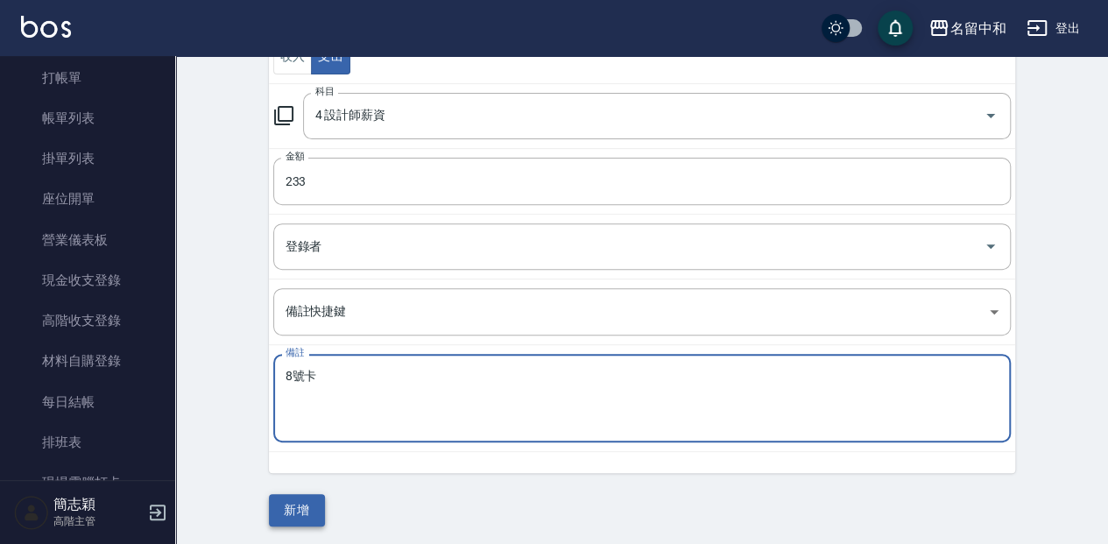
type textarea "8號卡"
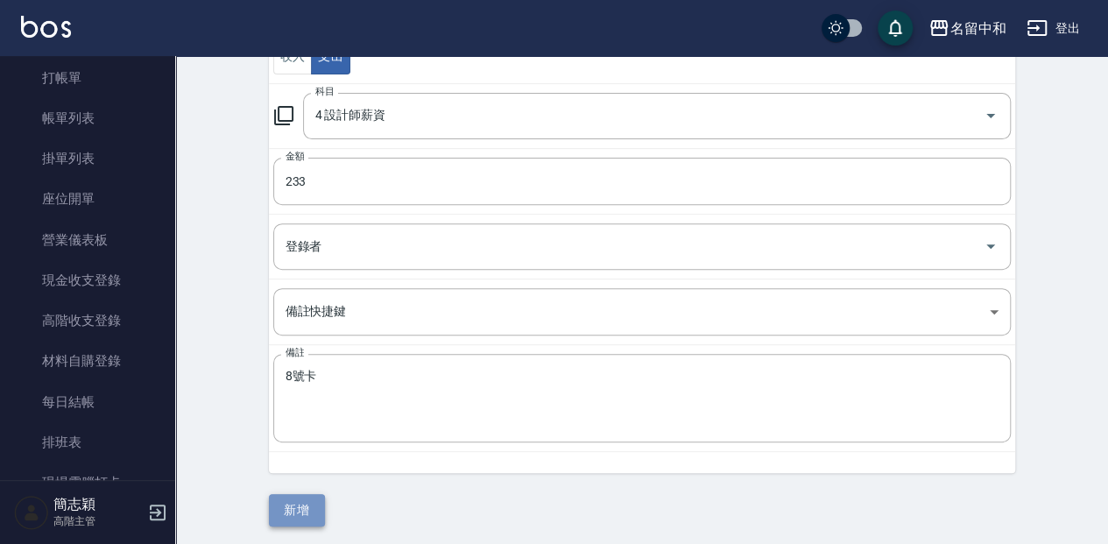
click at [298, 503] on button "新增" at bounding box center [297, 510] width 56 height 32
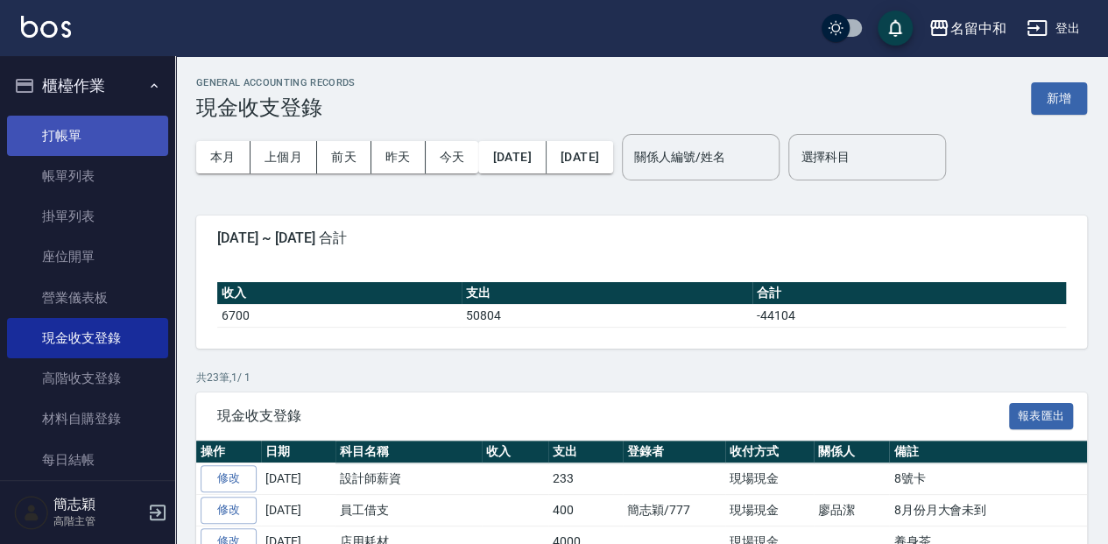
click at [86, 135] on link "打帳單" at bounding box center [87, 136] width 161 height 40
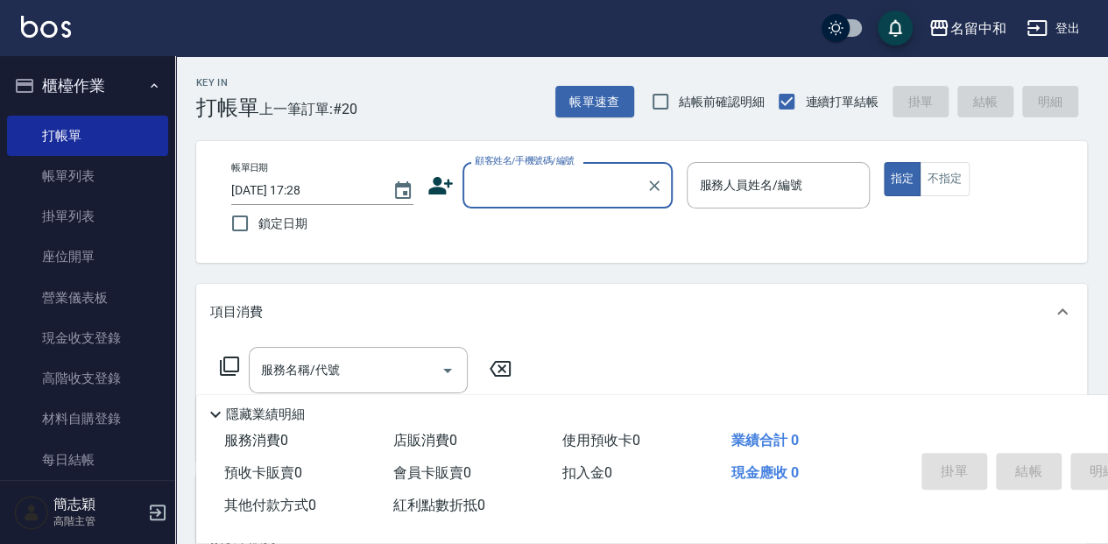
click at [504, 183] on input "顧客姓名/手機號碼/編號" at bounding box center [554, 185] width 168 height 31
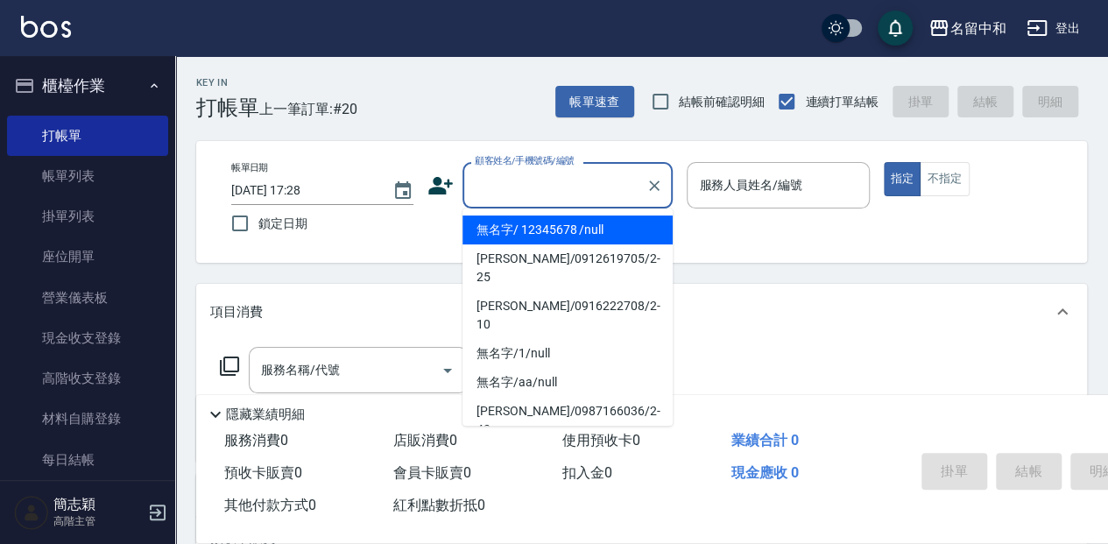
click at [541, 243] on li "無名字/ 12345678 /null" at bounding box center [568, 229] width 210 height 29
type input "無名字/ 12345678 /null"
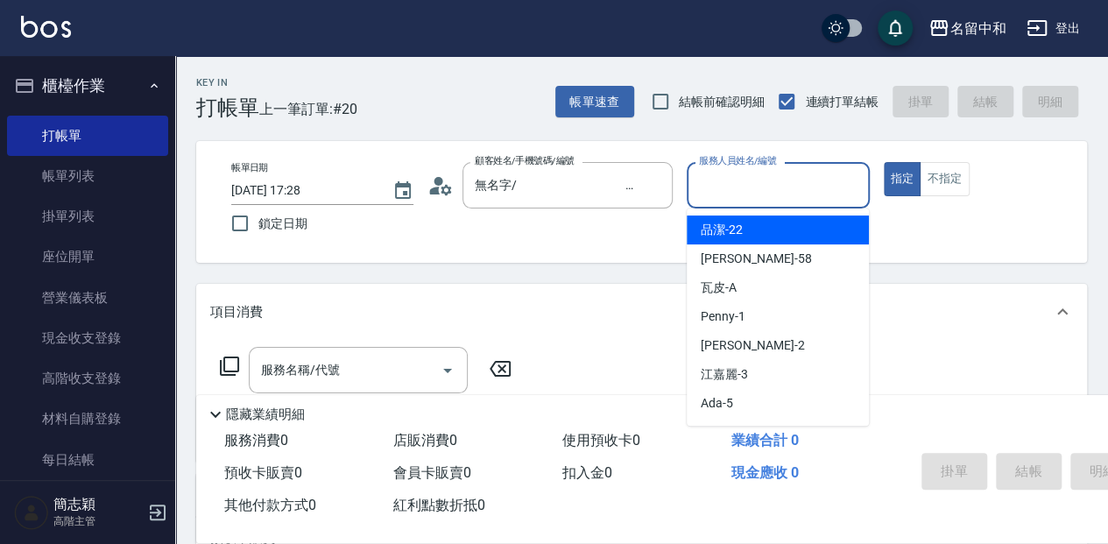
click at [760, 189] on input "服務人員姓名/編號" at bounding box center [778, 185] width 166 height 31
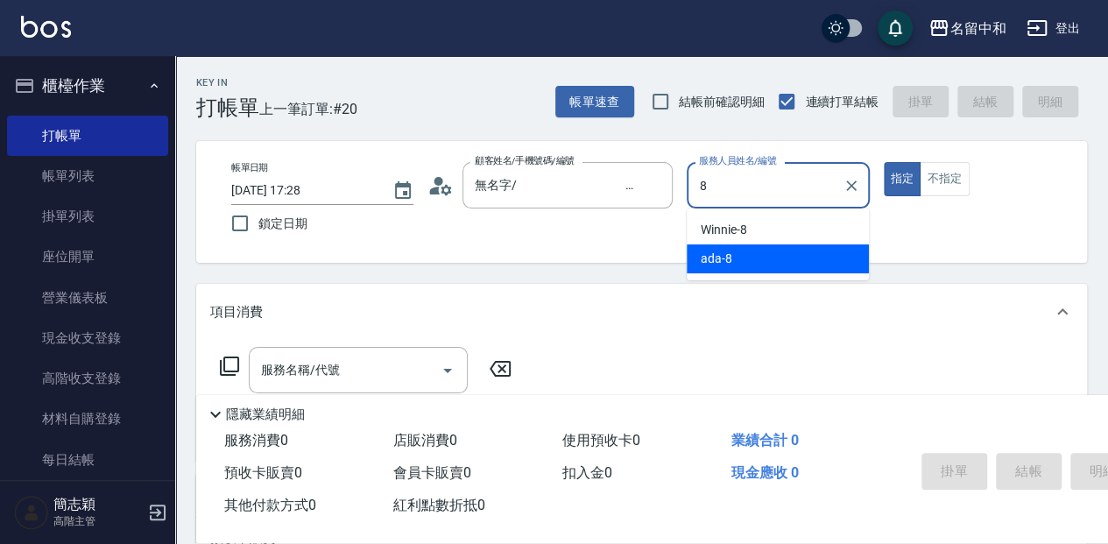
type input "ada-8"
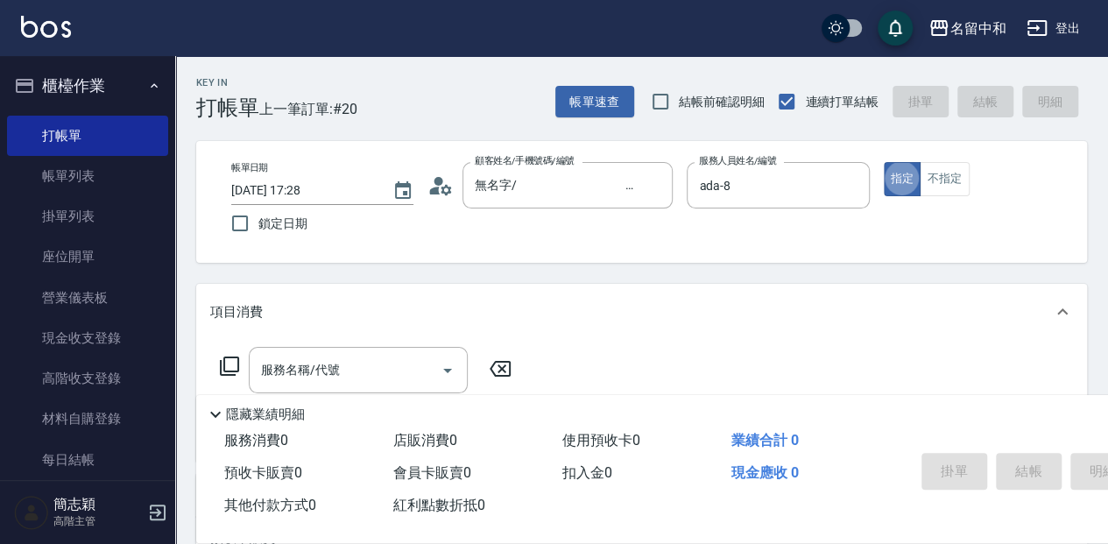
type button "true"
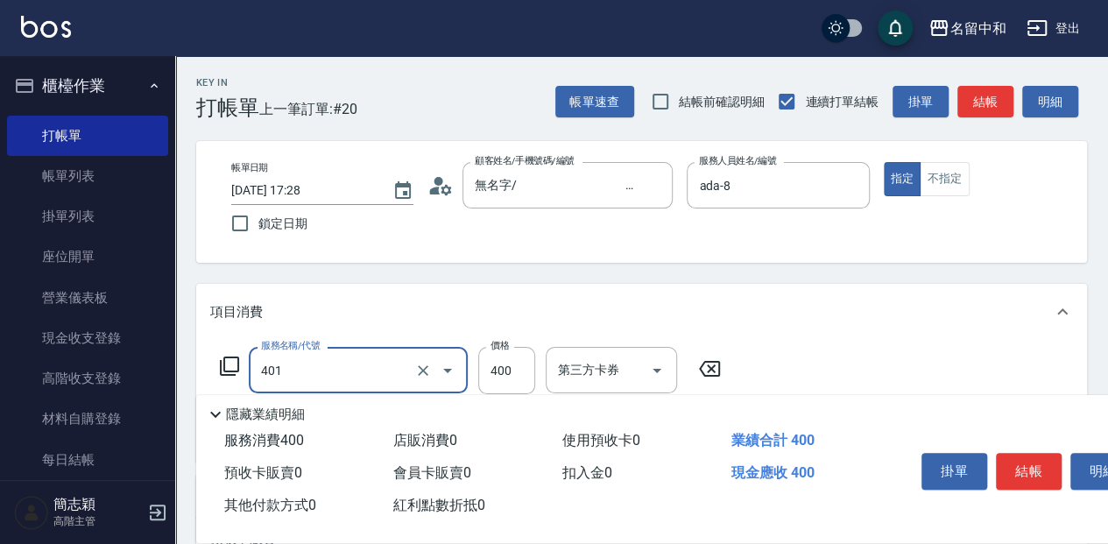
type input "剪髮(400)(401)"
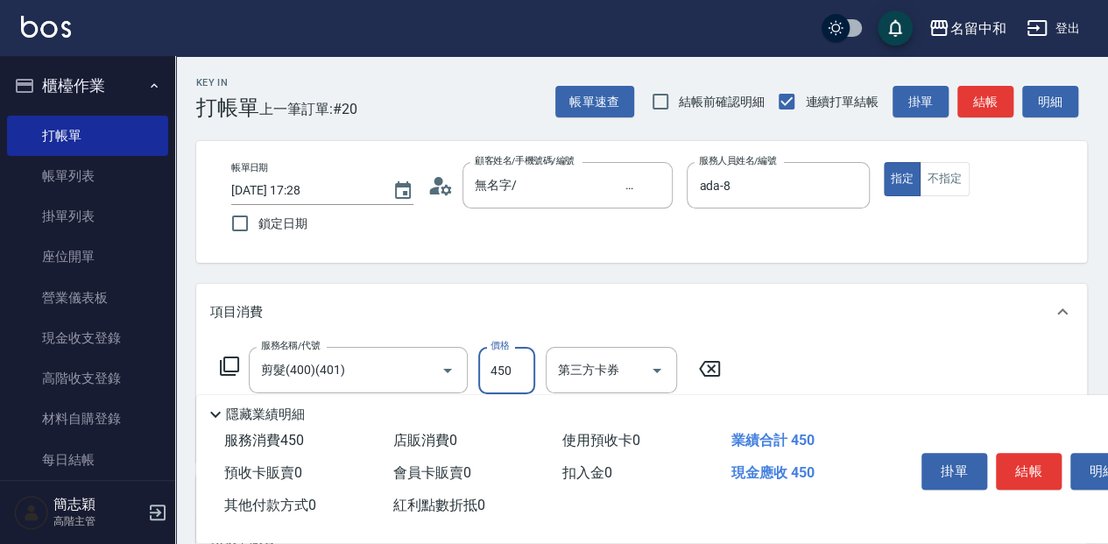
type input "450"
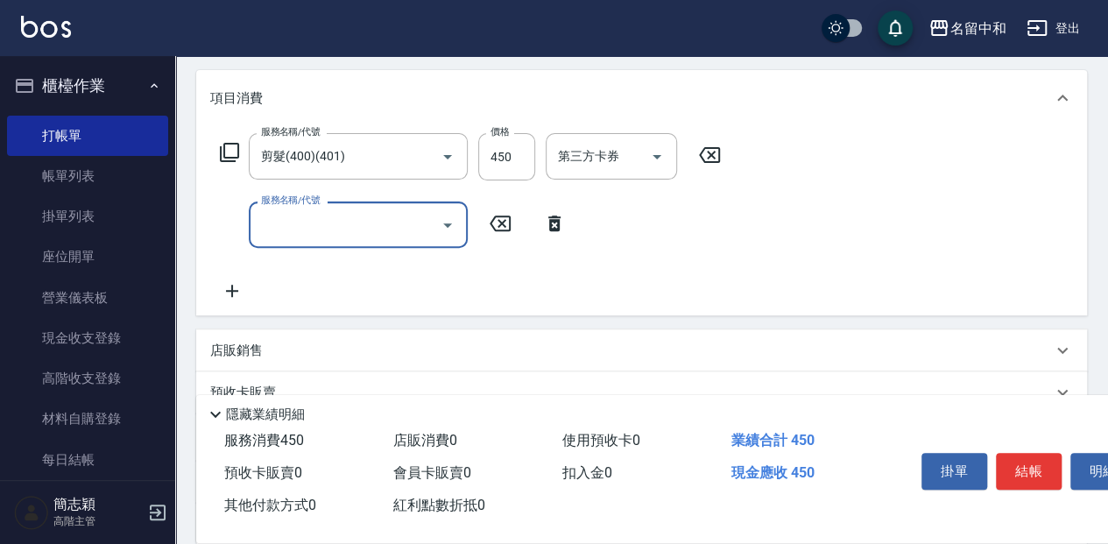
scroll to position [233, 0]
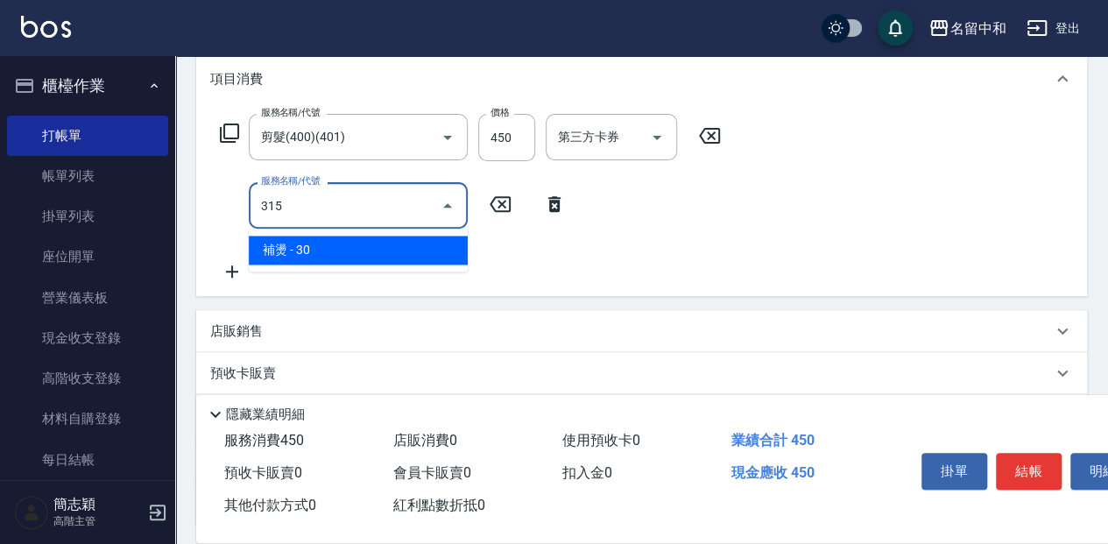
type input "補燙(315)"
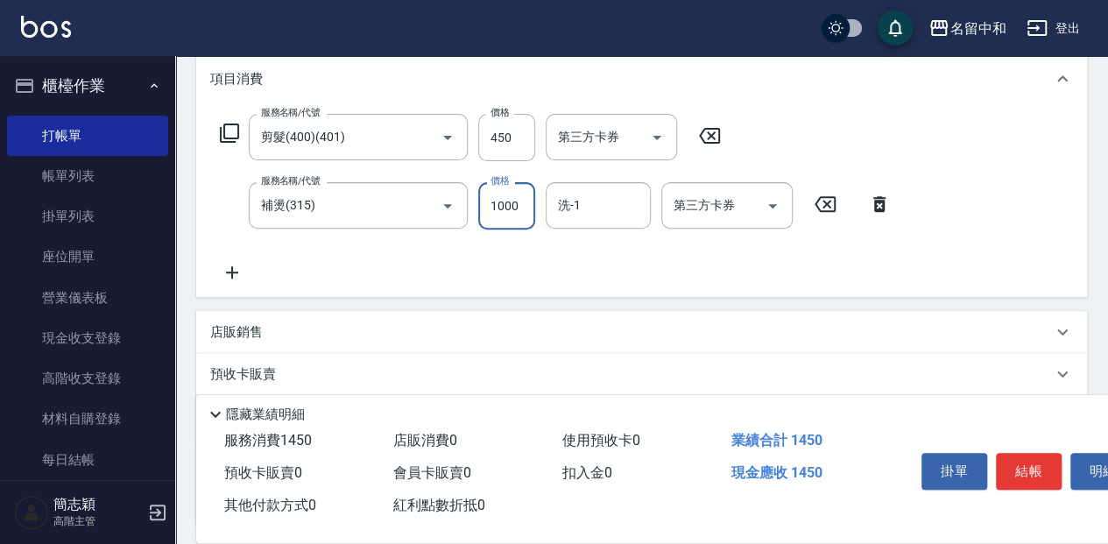
type input "1000"
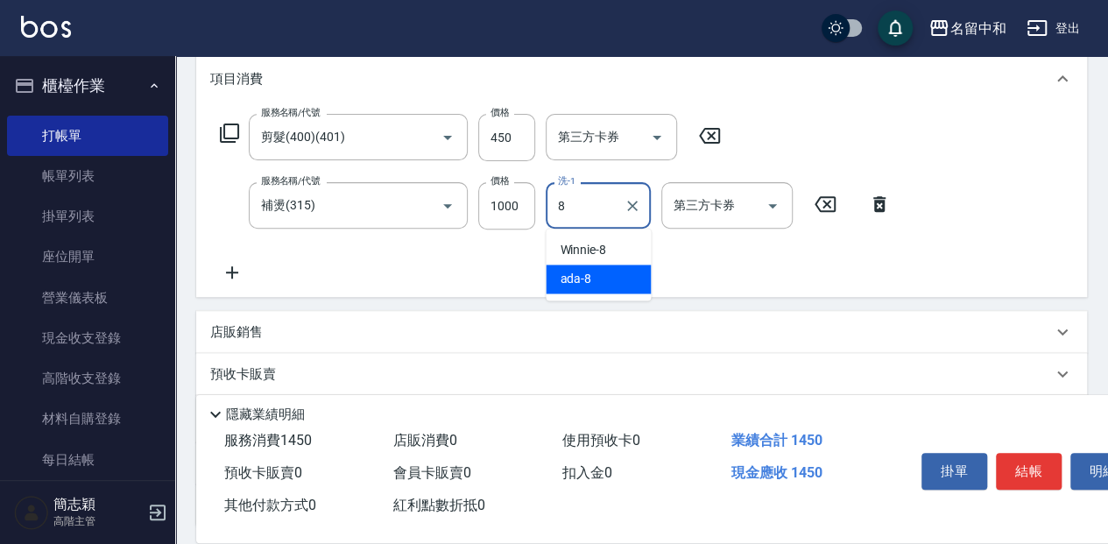
type input "ada-8"
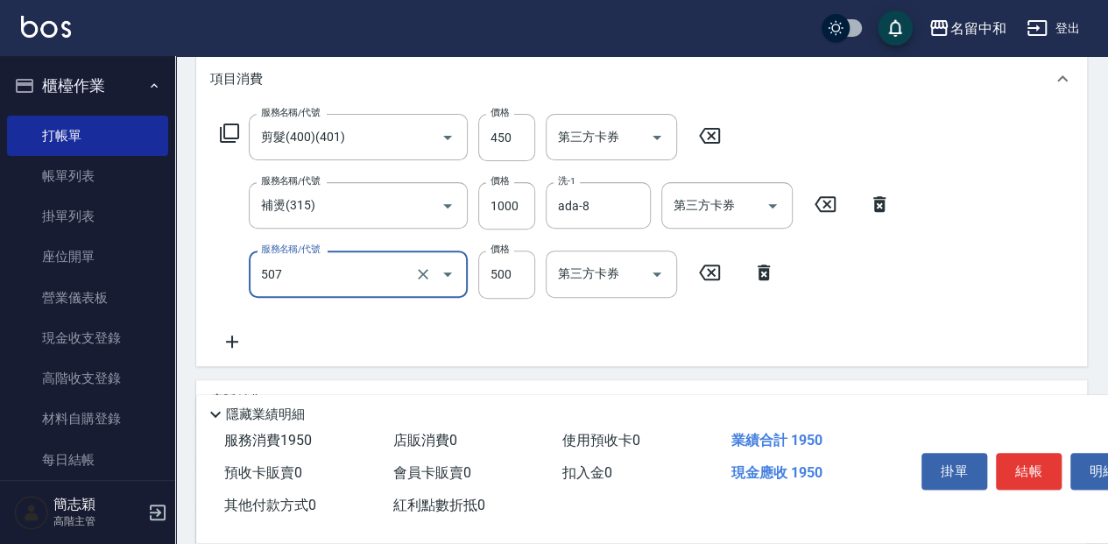
type input "補染(507)"
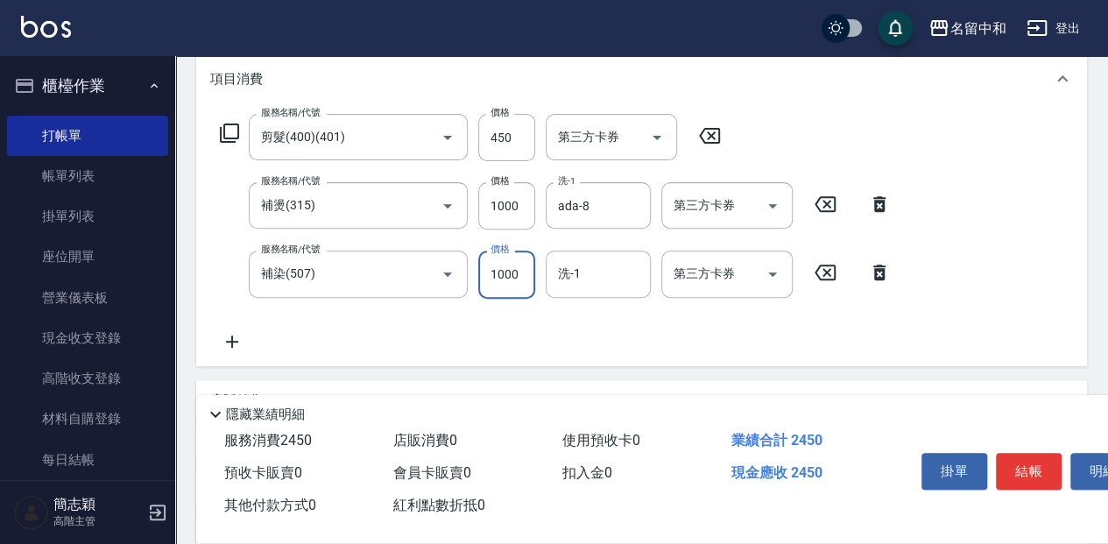
type input "1000"
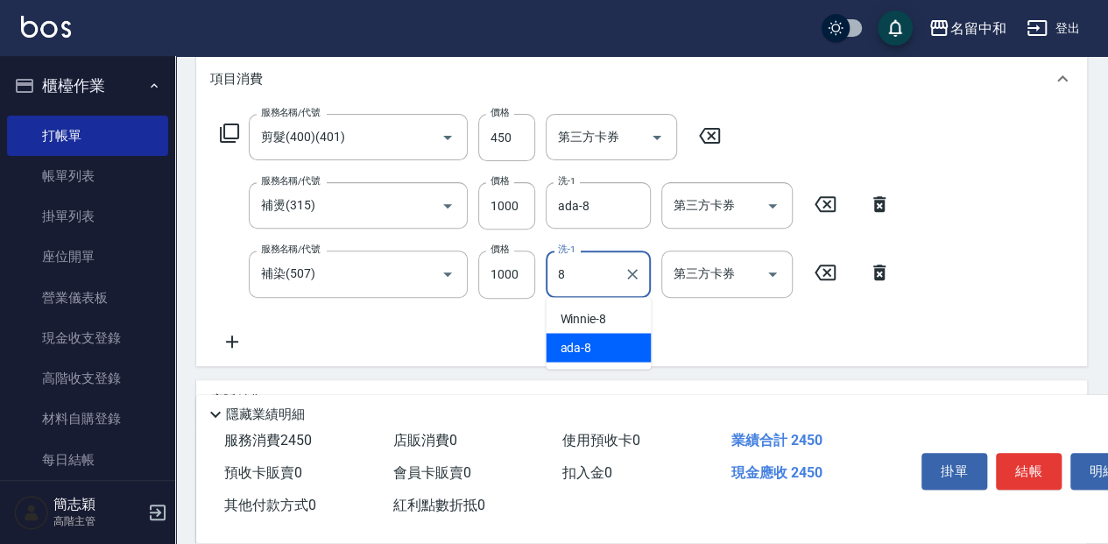
type input "ada-8"
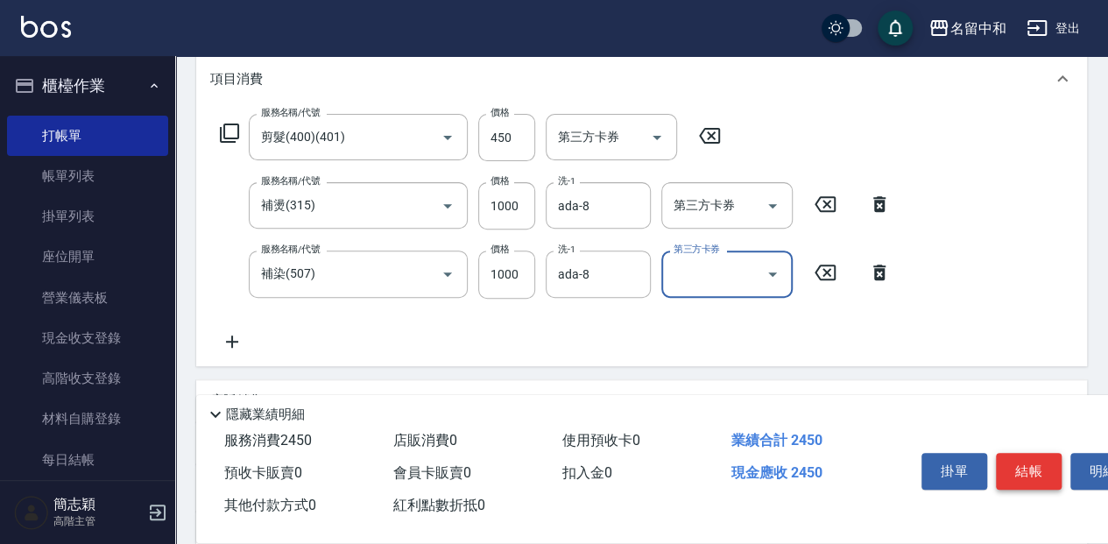
click at [1029, 461] on button "結帳" at bounding box center [1029, 471] width 66 height 37
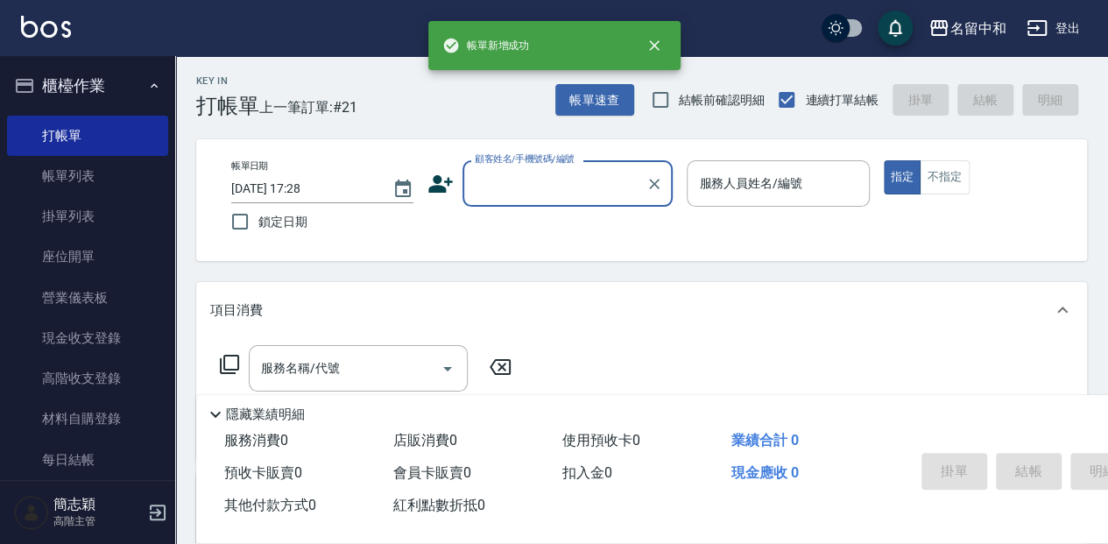
scroll to position [0, 0]
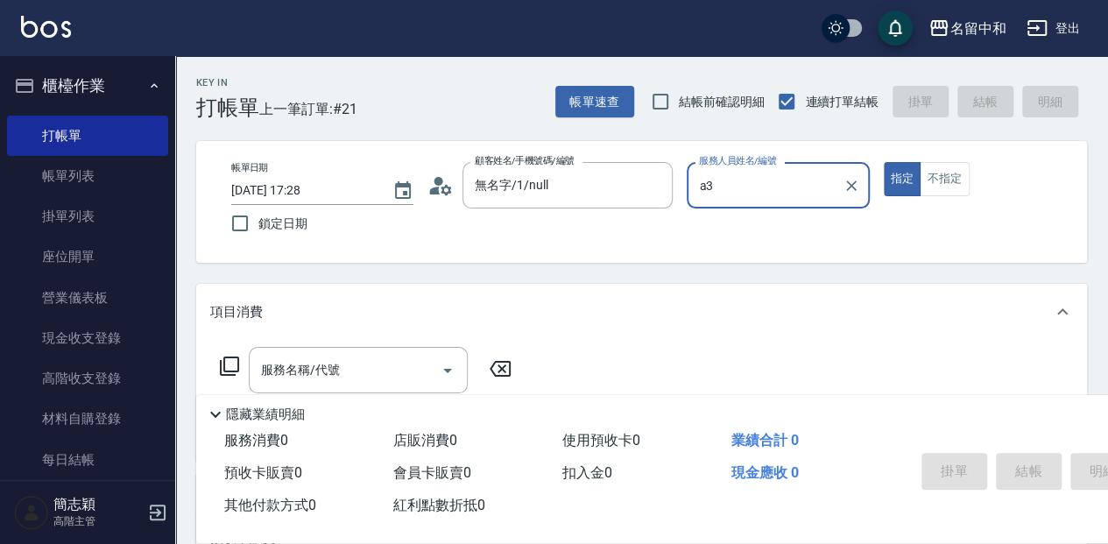
click at [884, 162] on button "指定" at bounding box center [903, 179] width 38 height 34
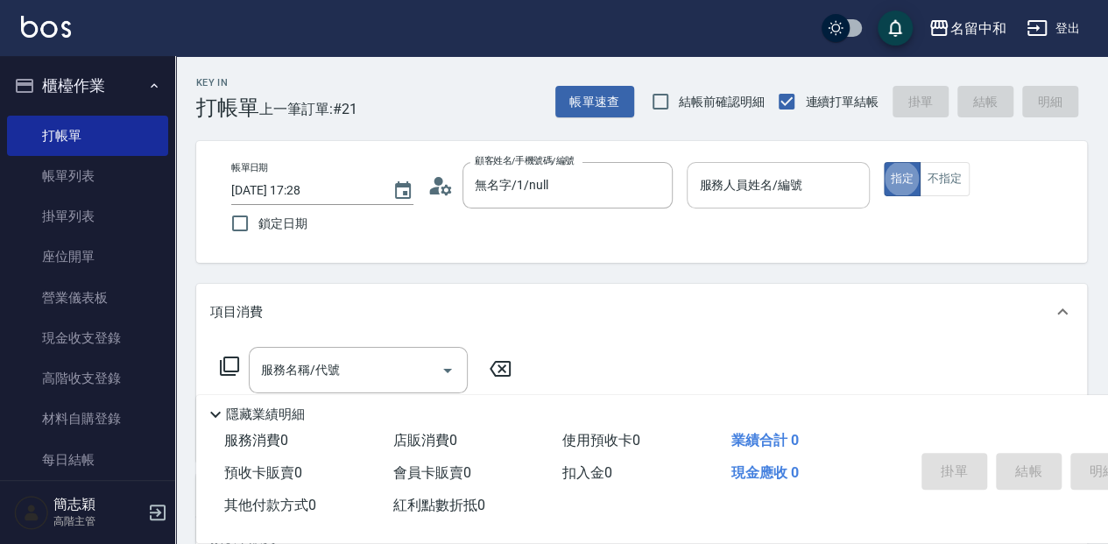
click at [752, 184] on input "服務人員姓名/編號" at bounding box center [778, 185] width 166 height 31
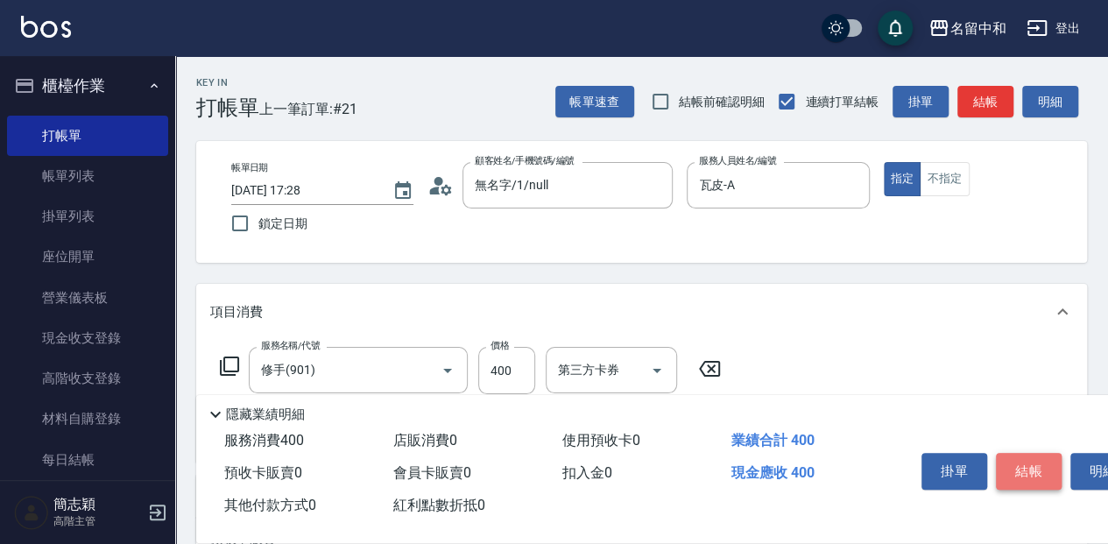
click at [1046, 471] on button "結帳" at bounding box center [1029, 471] width 66 height 37
click at [1046, 470] on button "結帳" at bounding box center [1029, 471] width 66 height 37
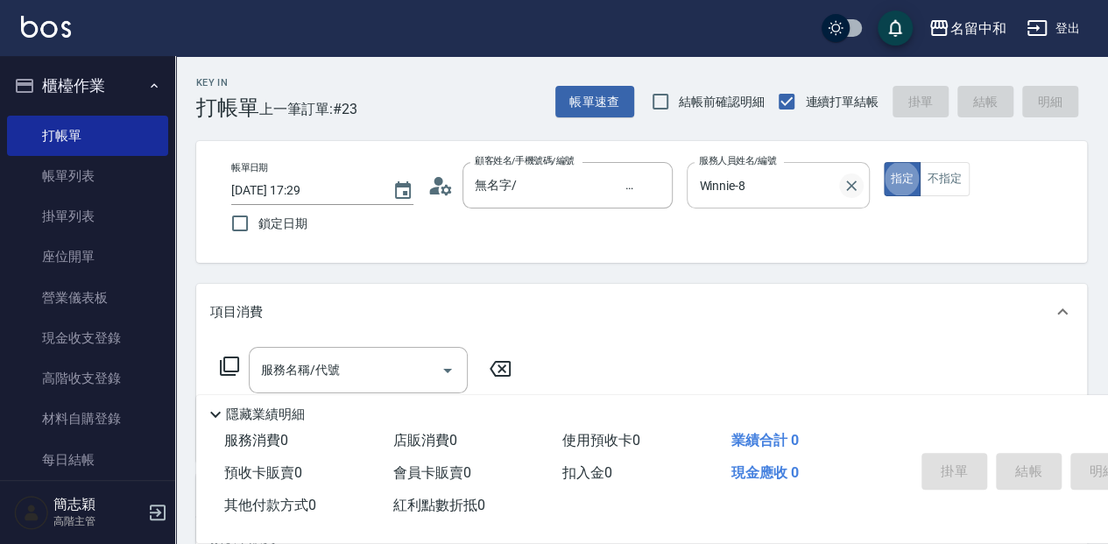
click at [855, 193] on icon "Clear" at bounding box center [852, 186] width 18 height 18
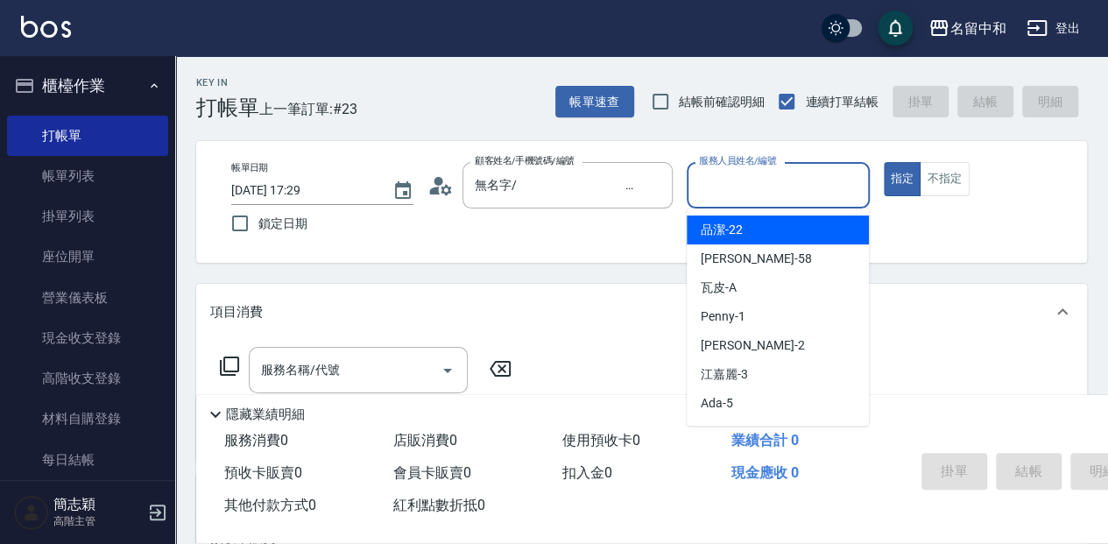
click at [793, 194] on input "服務人員姓名/編號" at bounding box center [778, 185] width 166 height 31
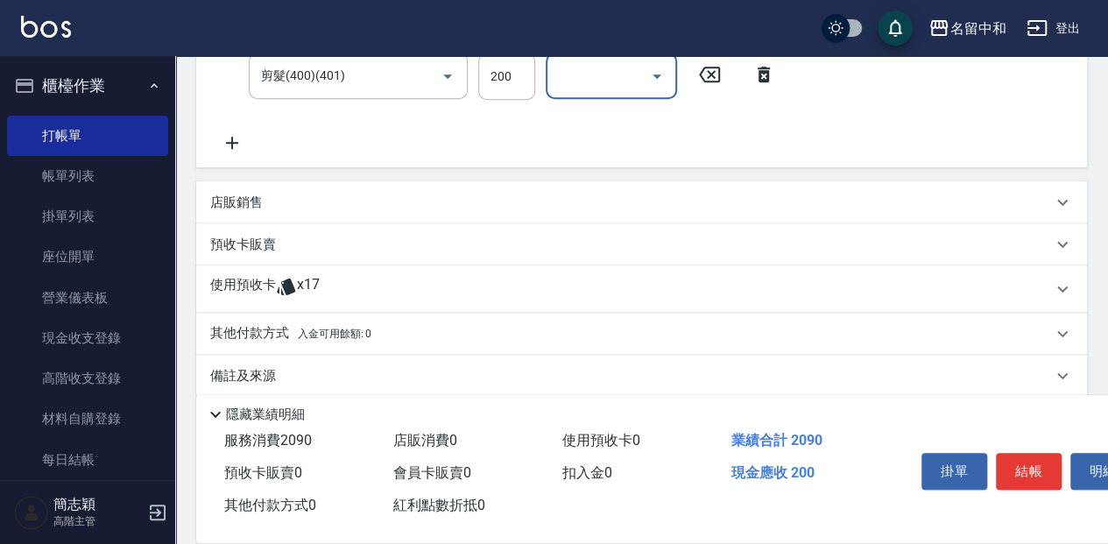
scroll to position [408, 0]
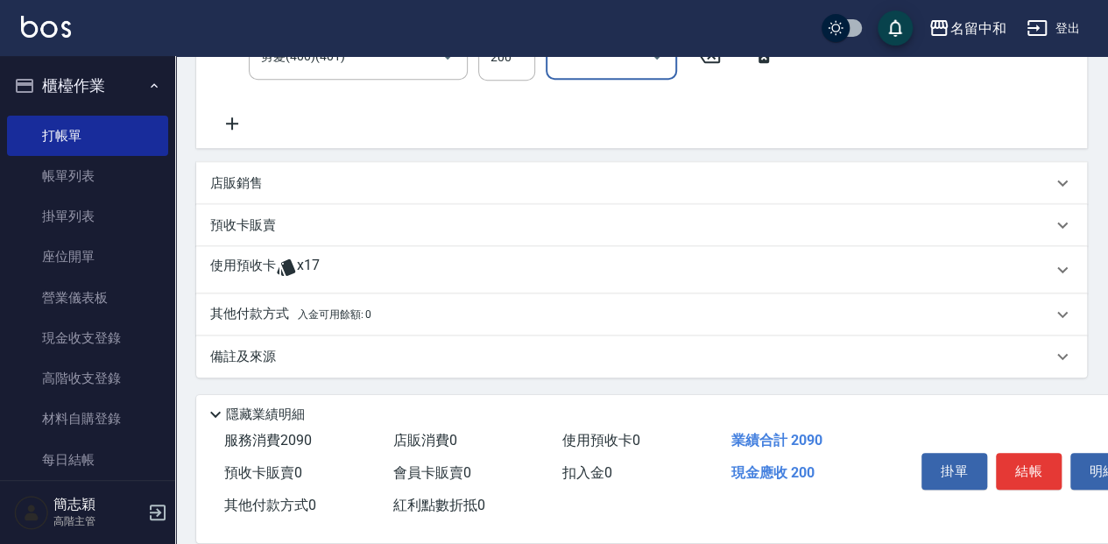
drag, startPoint x: 480, startPoint y: 197, endPoint x: 369, endPoint y: 194, distance: 111.3
click at [478, 195] on div "店販銷售" at bounding box center [641, 183] width 891 height 42
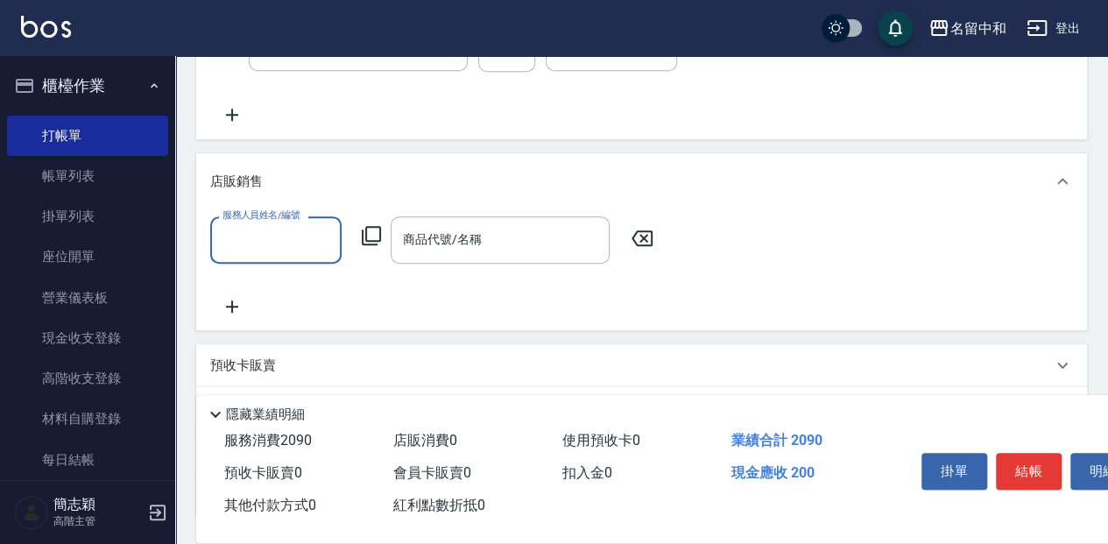
scroll to position [0, 0]
click at [279, 235] on input "服務人員姓名/編號" at bounding box center [276, 239] width 116 height 31
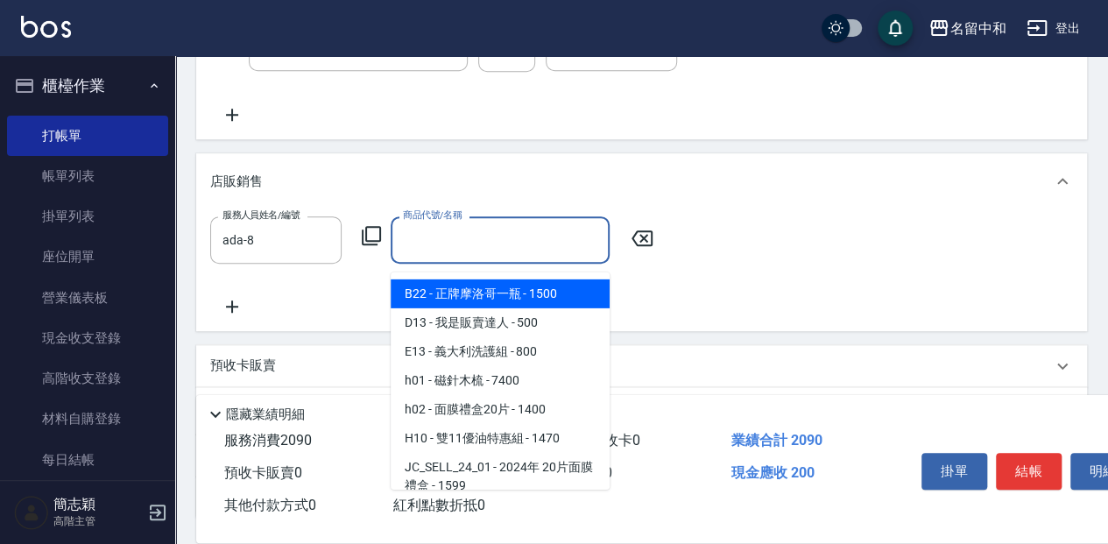
click at [573, 243] on input "商品代號/名稱" at bounding box center [500, 239] width 203 height 31
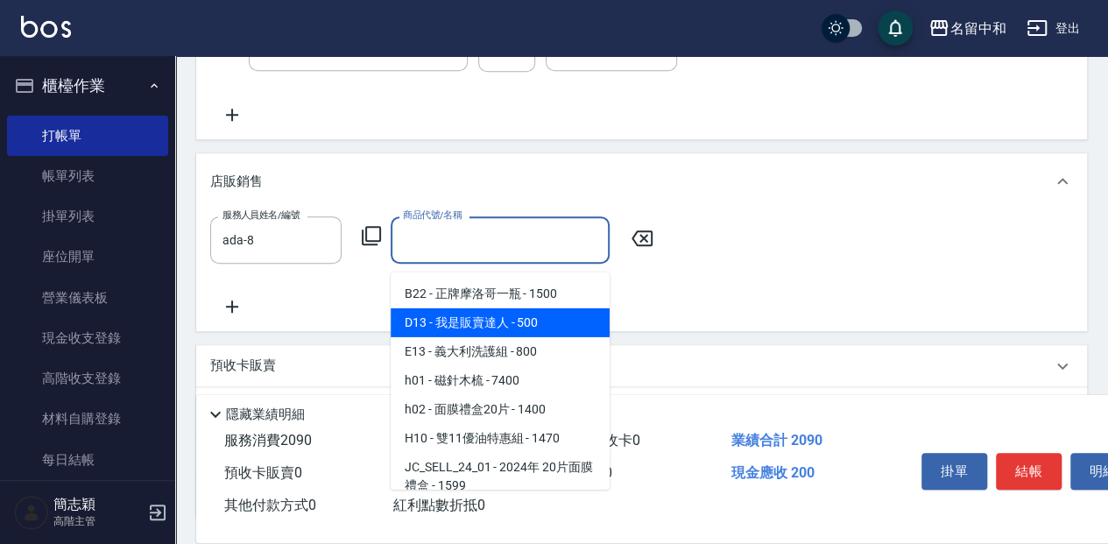
click at [517, 333] on span "D13 - 我是販賣達人 - 500" at bounding box center [500, 322] width 219 height 29
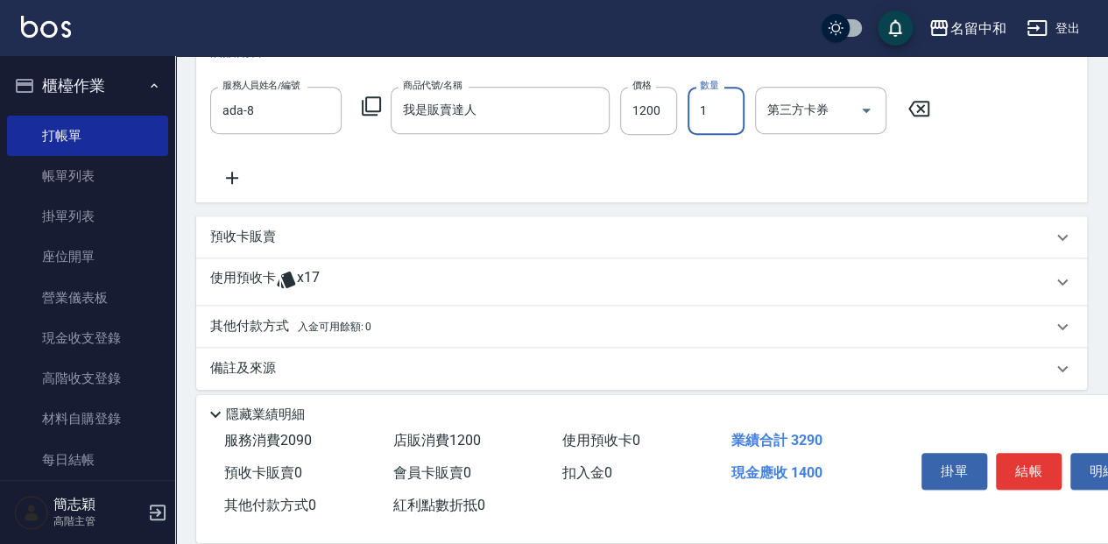
scroll to position [557, 0]
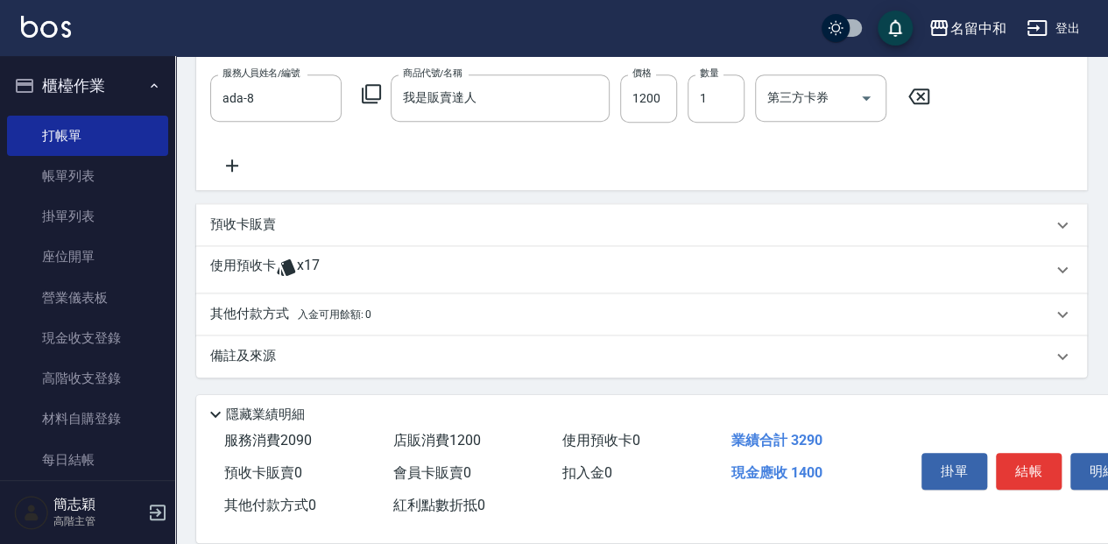
click at [268, 315] on p "其他付款方式 入金可用餘額: 0" at bounding box center [290, 314] width 161 height 19
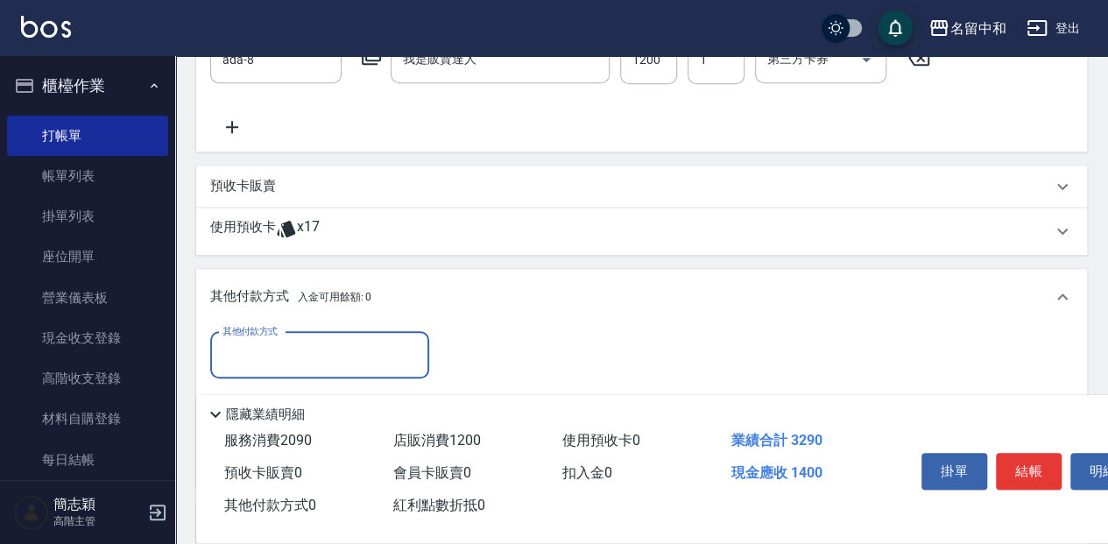
scroll to position [616, 0]
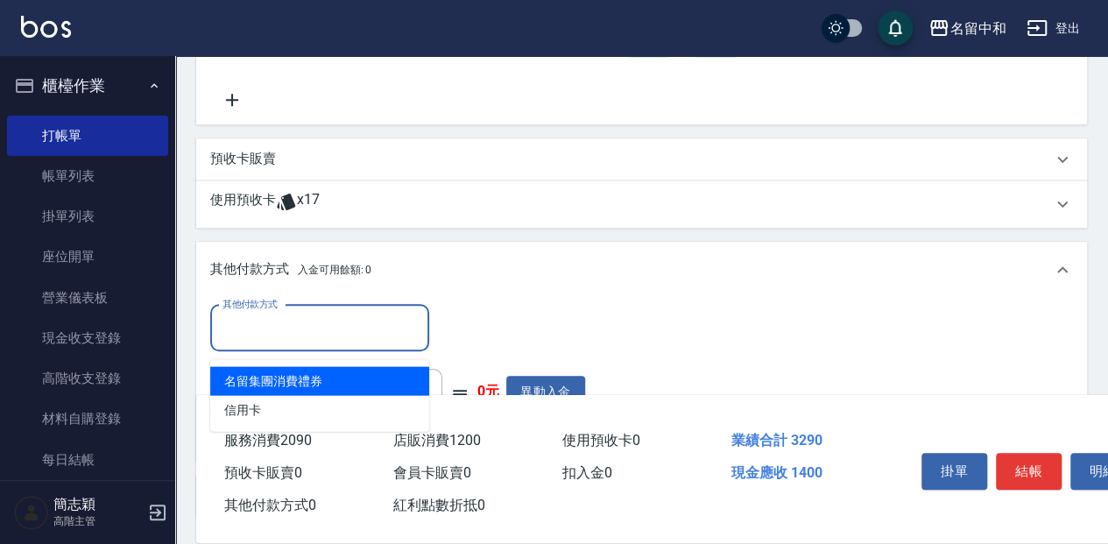
drag, startPoint x: 336, startPoint y: 328, endPoint x: 324, endPoint y: 371, distance: 45.5
click at [336, 328] on input "其他付款方式" at bounding box center [319, 328] width 203 height 31
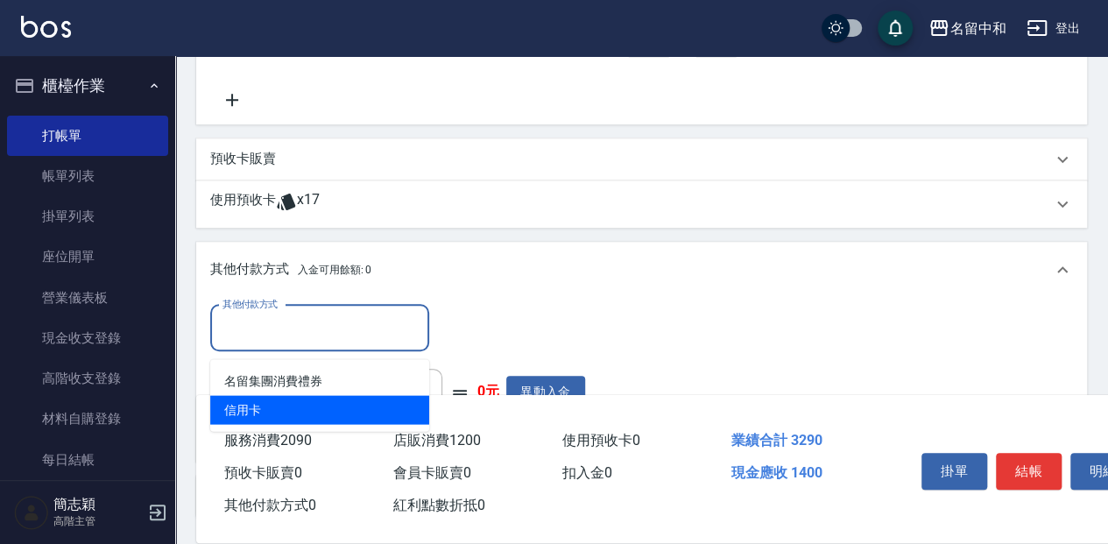
drag, startPoint x: 329, startPoint y: 394, endPoint x: 329, endPoint y: 414, distance: 20.1
click at [329, 414] on ul "名留集團消費禮券 信用卡" at bounding box center [319, 395] width 219 height 72
click at [329, 414] on span "信用卡" at bounding box center [319, 409] width 219 height 29
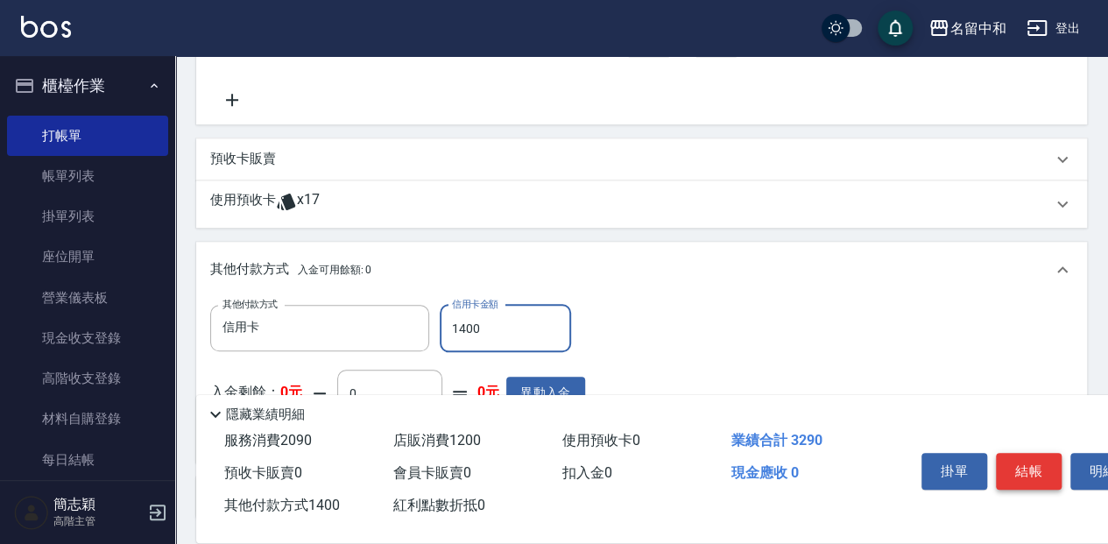
click at [1000, 453] on button "結帳" at bounding box center [1029, 471] width 66 height 37
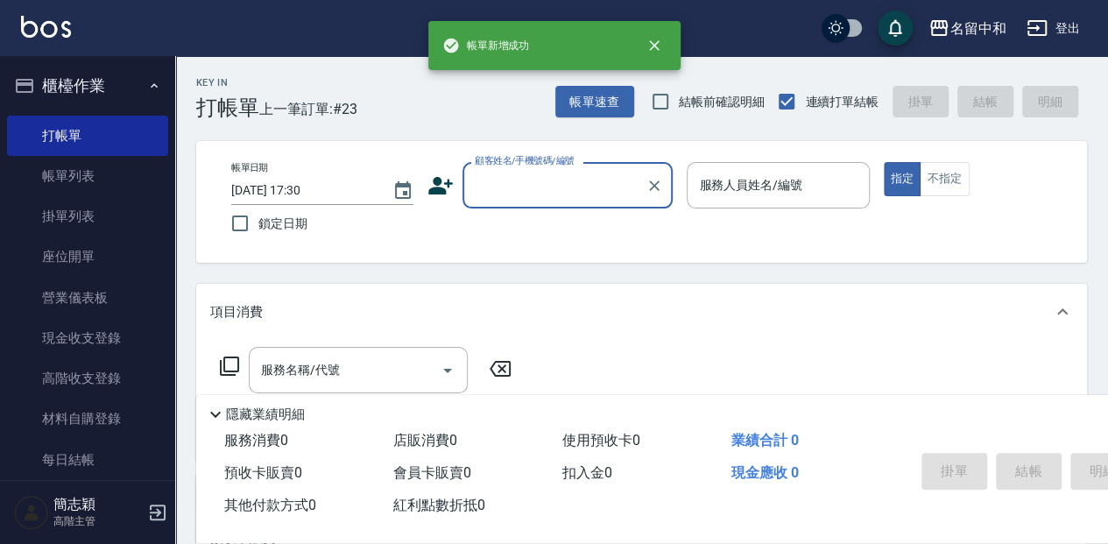
scroll to position [0, 0]
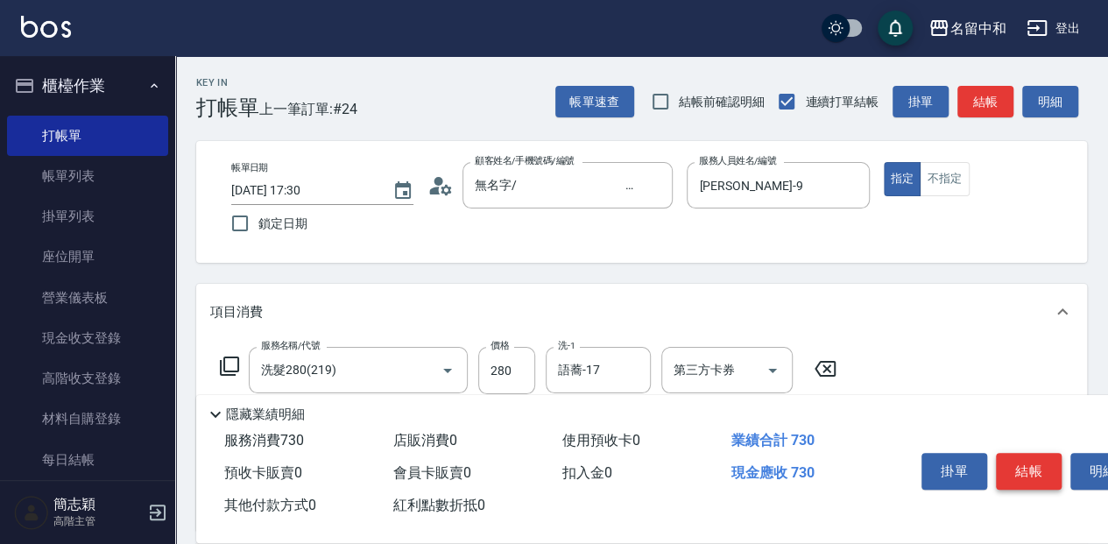
click at [1015, 464] on button "結帳" at bounding box center [1029, 471] width 66 height 37
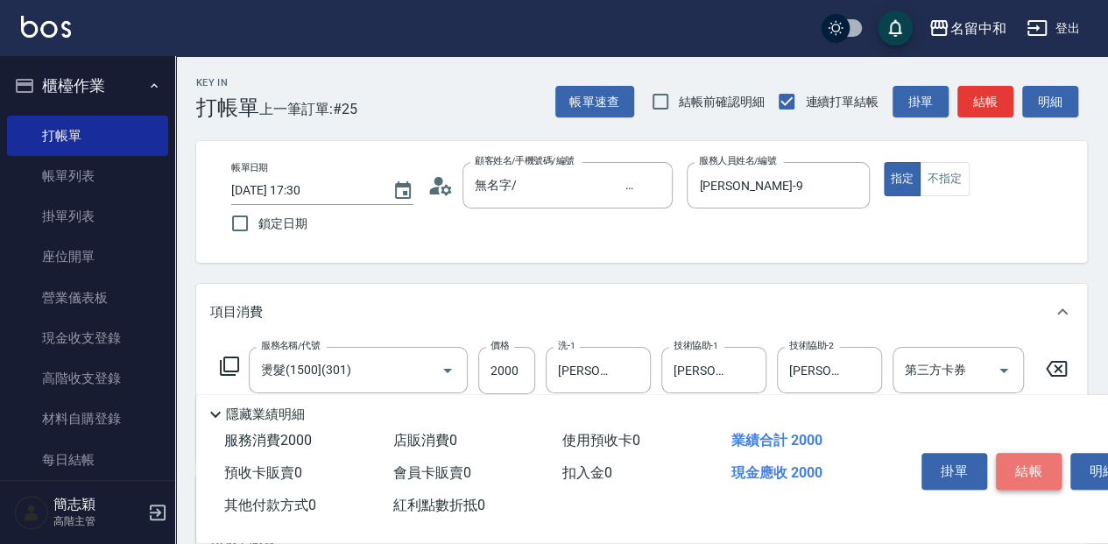
click at [1009, 468] on button "結帳" at bounding box center [1029, 471] width 66 height 37
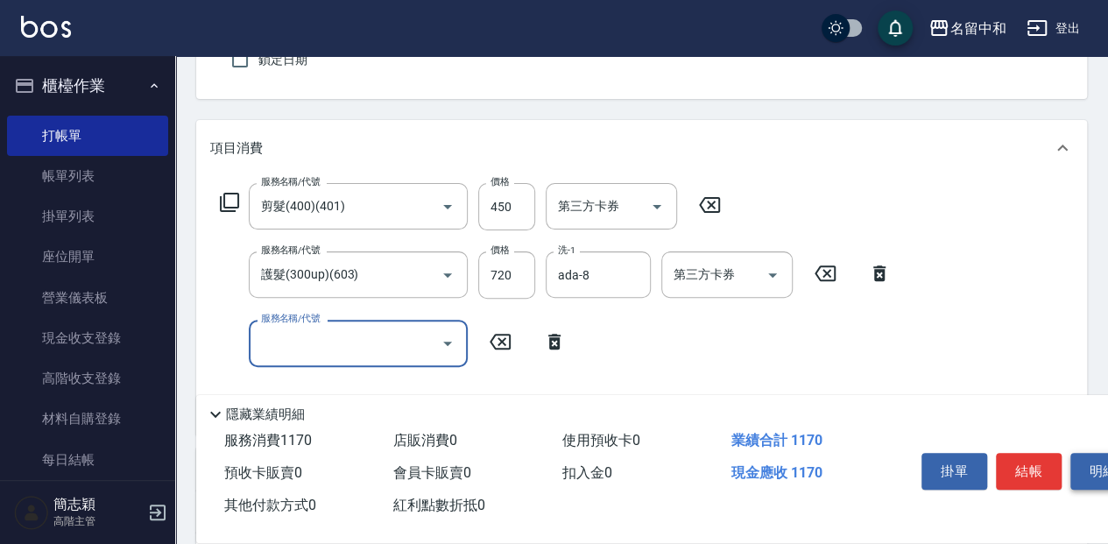
scroll to position [175, 0]
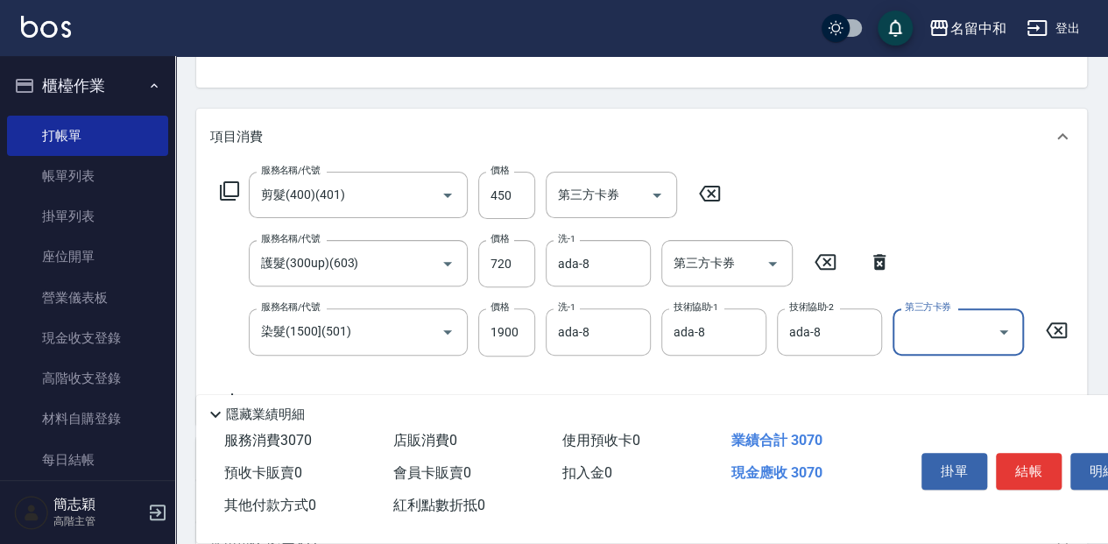
click at [1039, 465] on button "結帳" at bounding box center [1029, 471] width 66 height 37
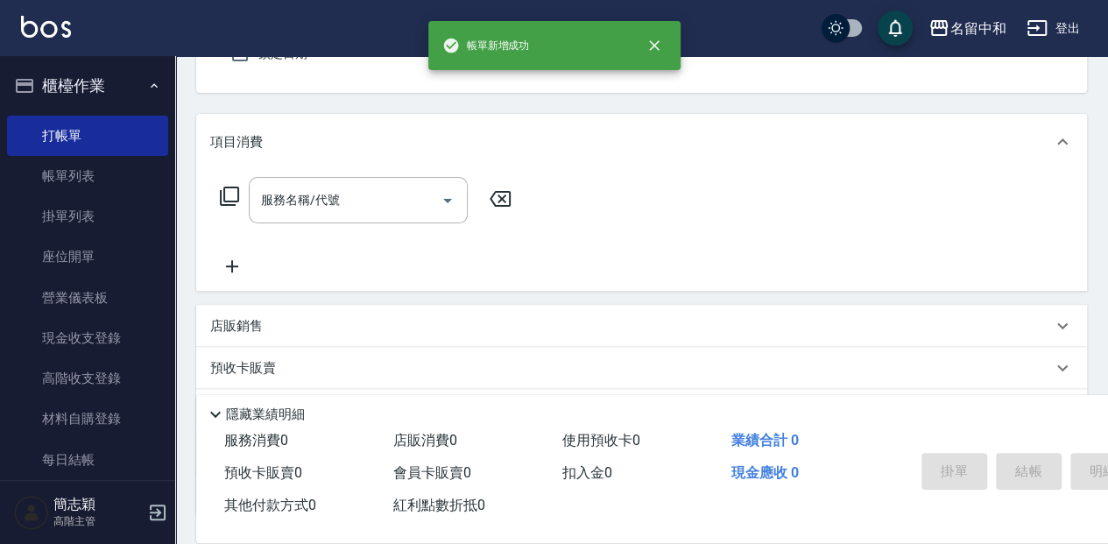
scroll to position [0, 0]
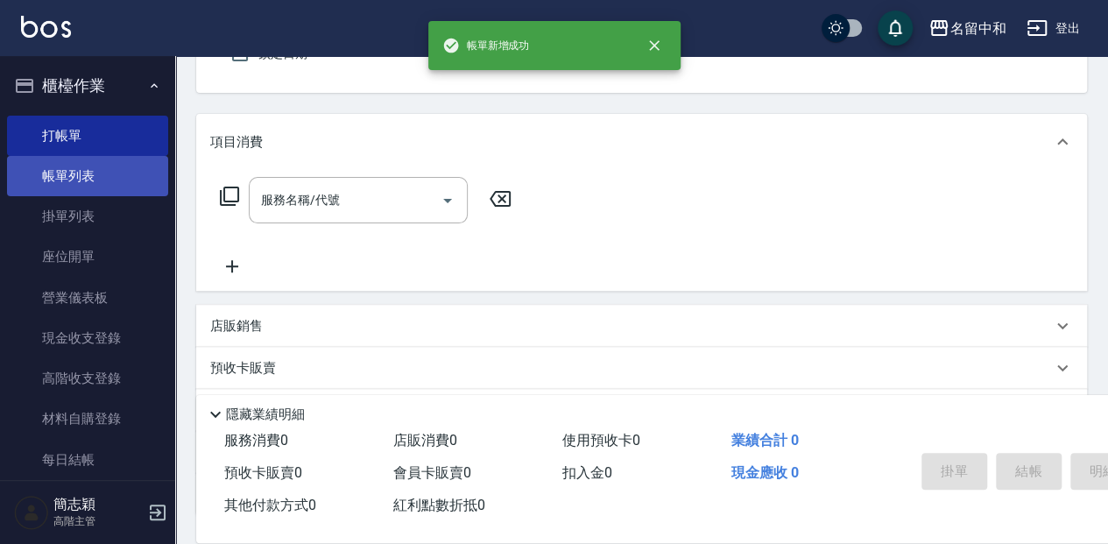
click at [116, 172] on link "帳單列表" at bounding box center [87, 176] width 161 height 40
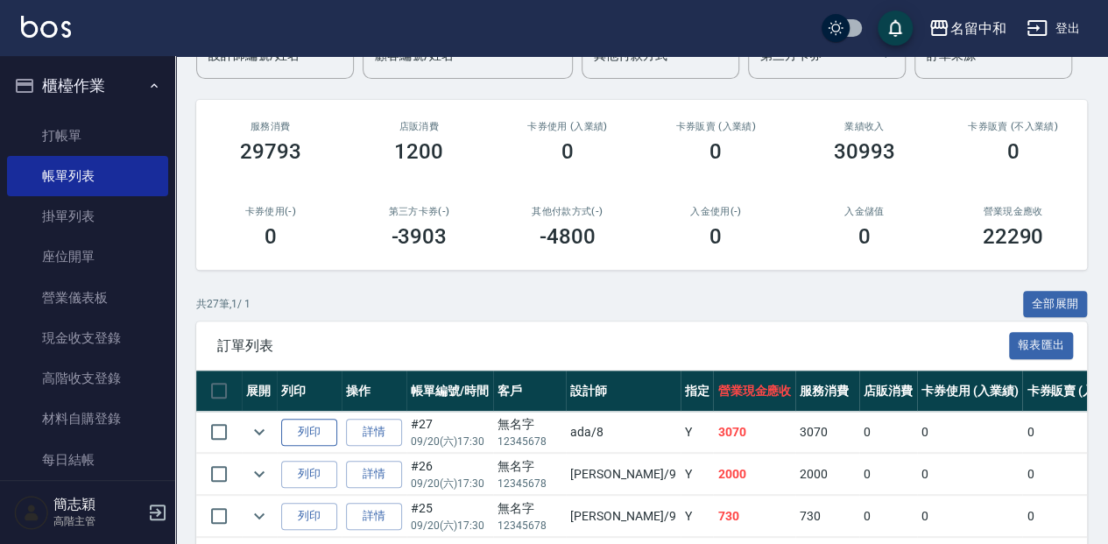
scroll to position [175, 0]
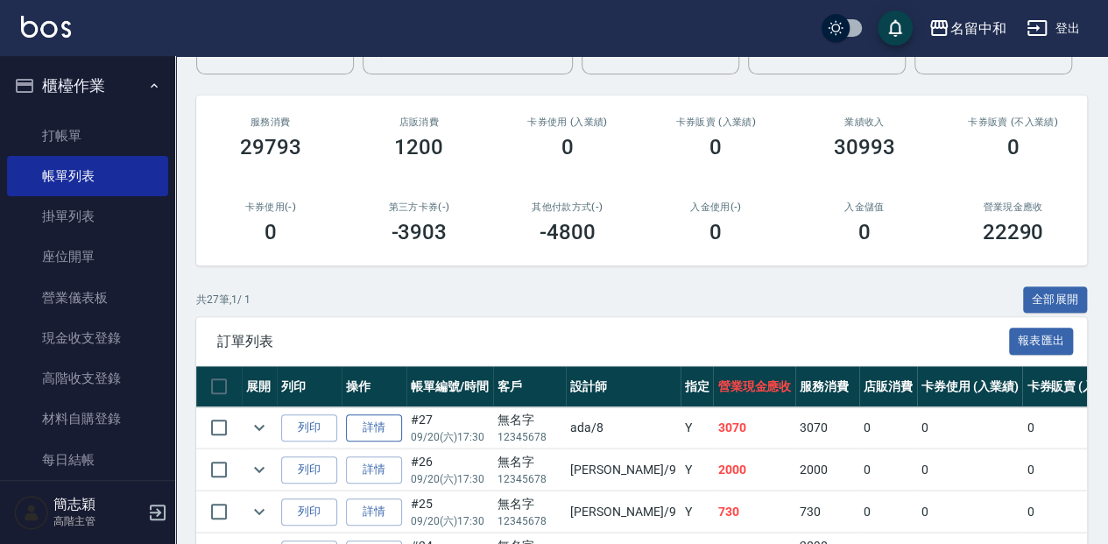
click at [371, 423] on link "詳情" at bounding box center [374, 427] width 56 height 27
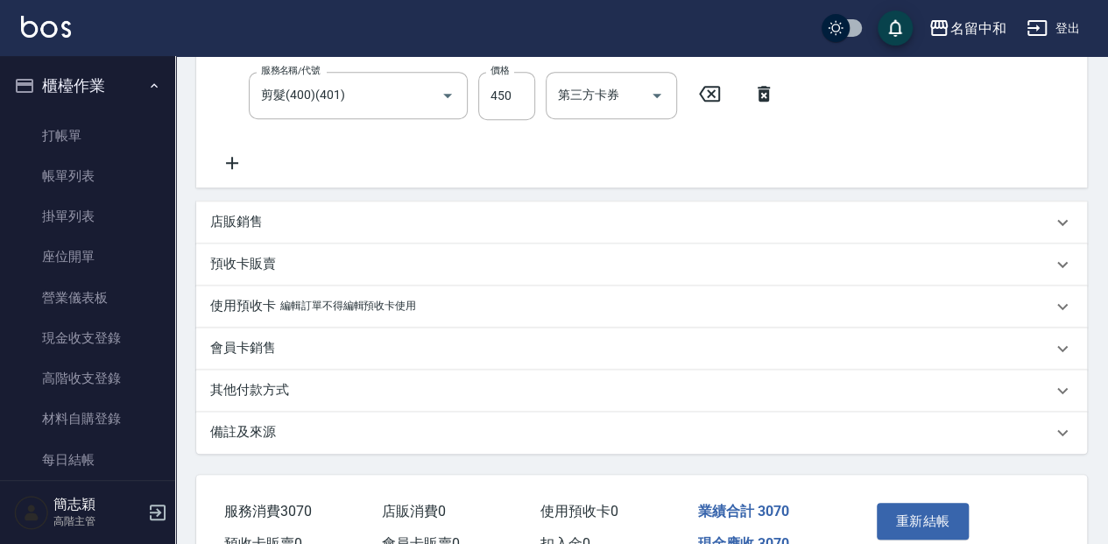
scroll to position [435, 0]
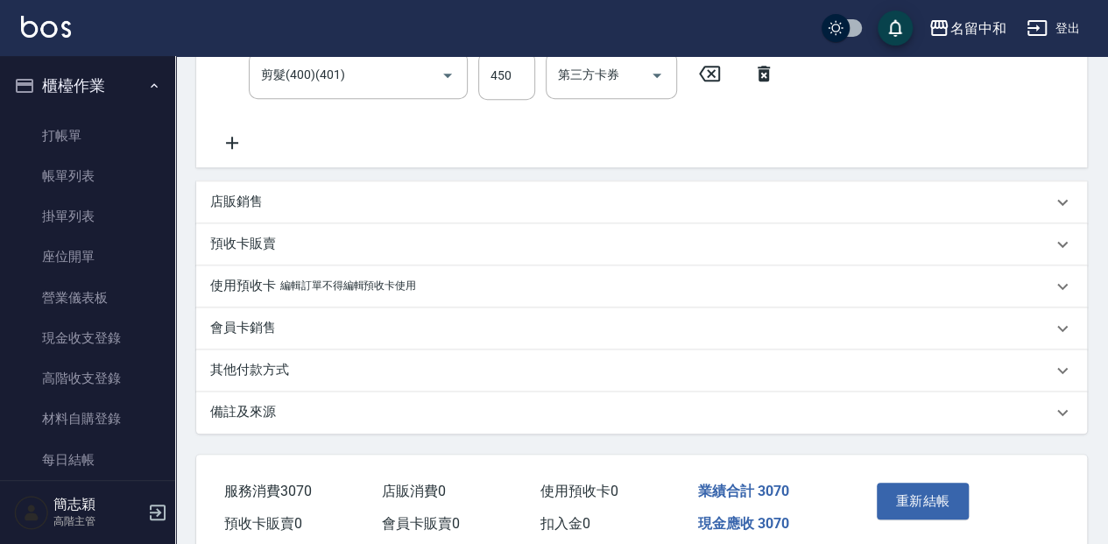
click at [308, 371] on div "其他付款方式" at bounding box center [631, 370] width 842 height 18
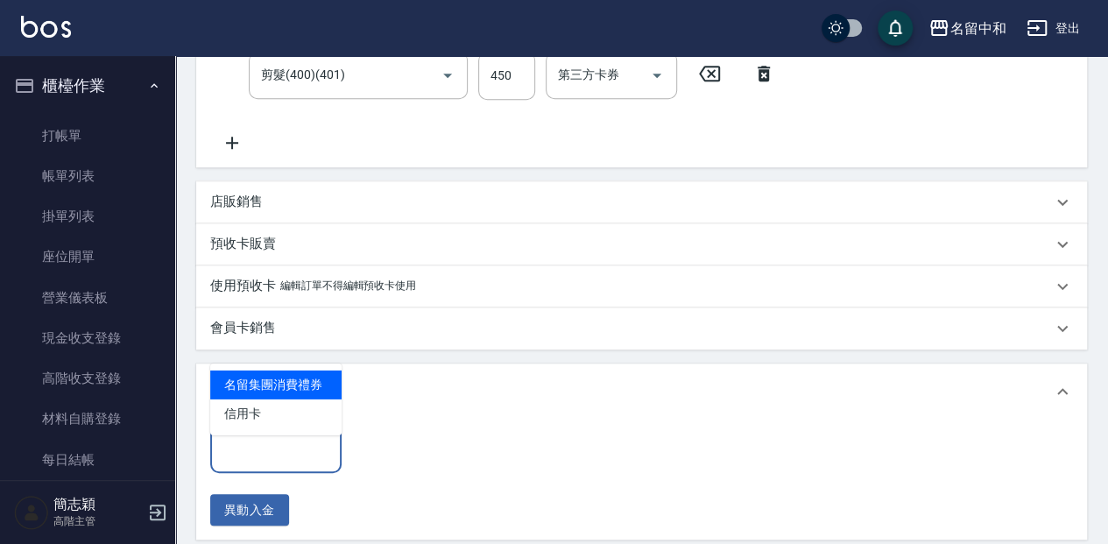
click at [293, 465] on input "其他付款方式" at bounding box center [276, 450] width 116 height 31
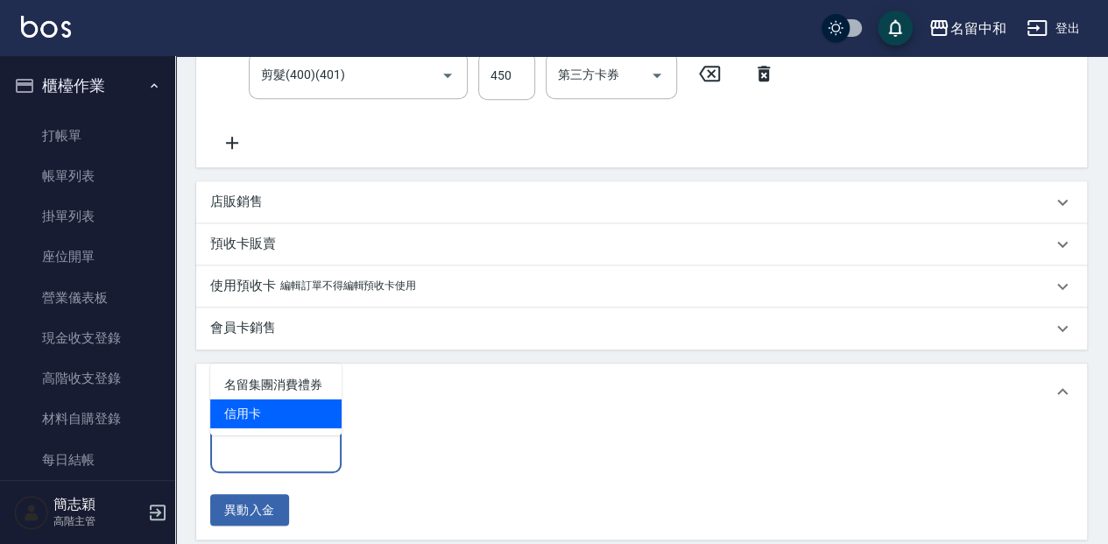
click at [297, 424] on span "信用卡" at bounding box center [275, 413] width 131 height 29
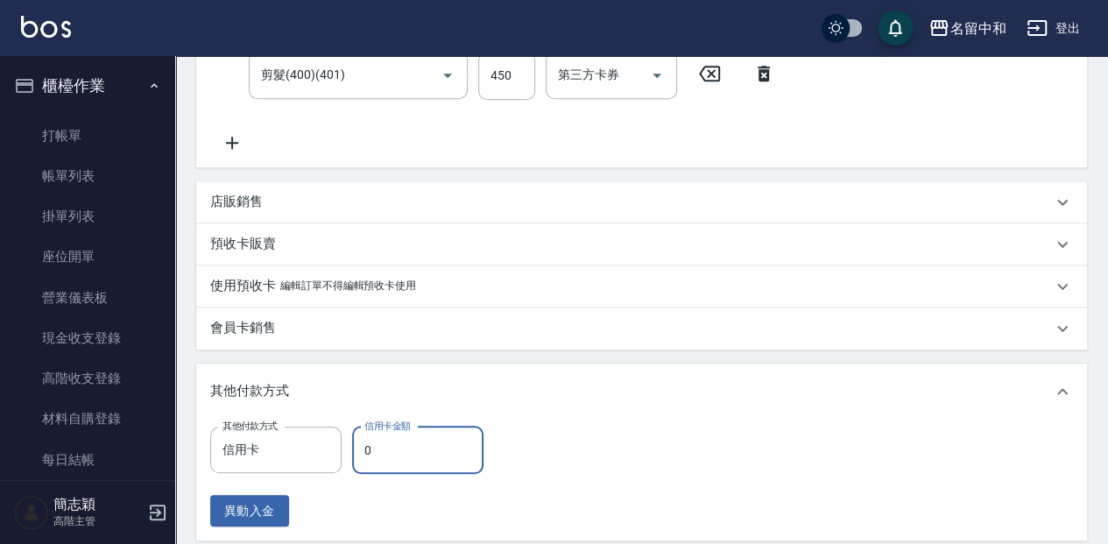
click at [413, 471] on input "0" at bounding box center [417, 450] width 131 height 47
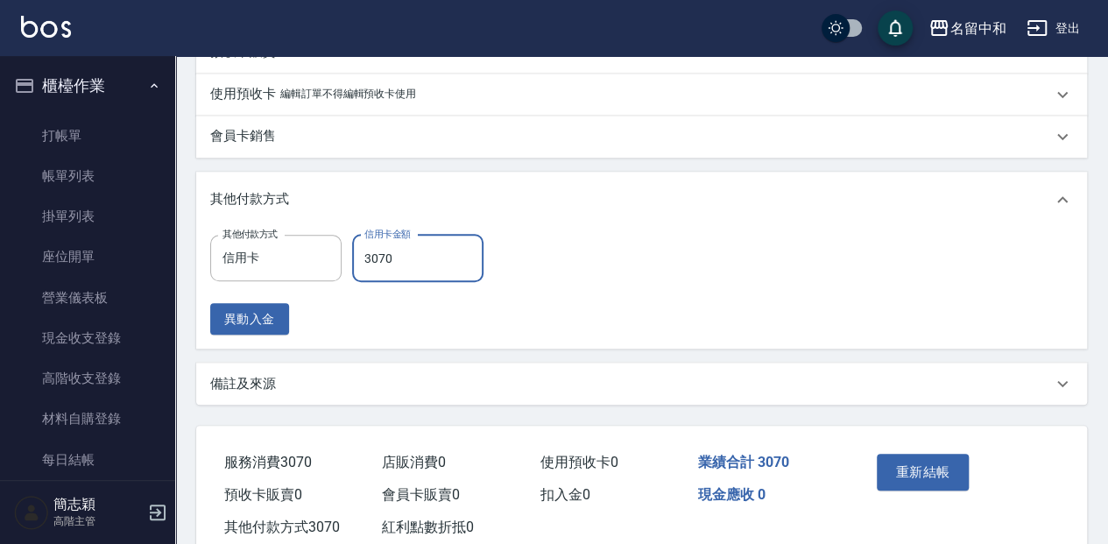
scroll to position [683, 0]
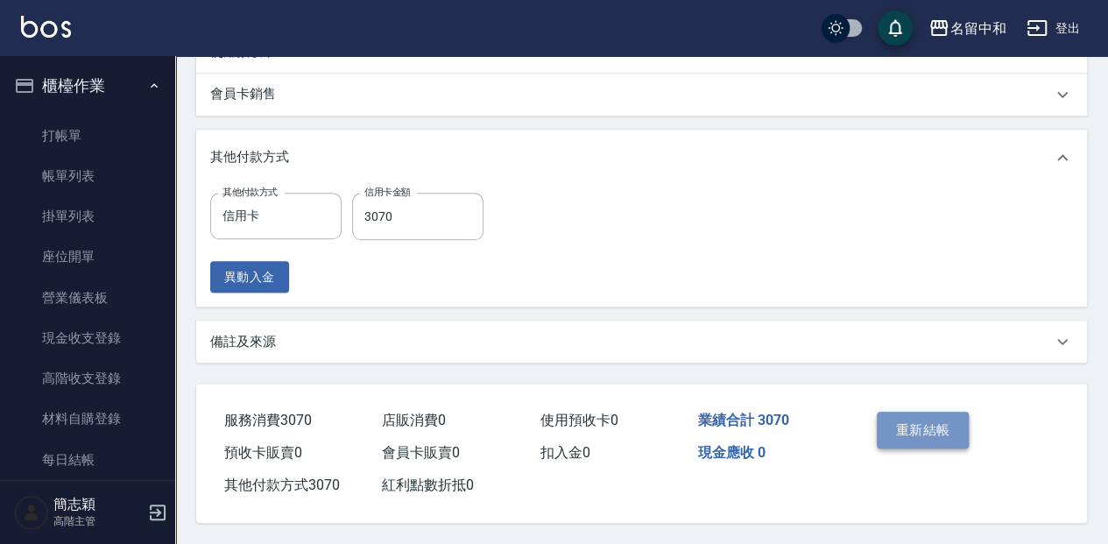
click at [929, 412] on button "重新結帳" at bounding box center [923, 430] width 93 height 37
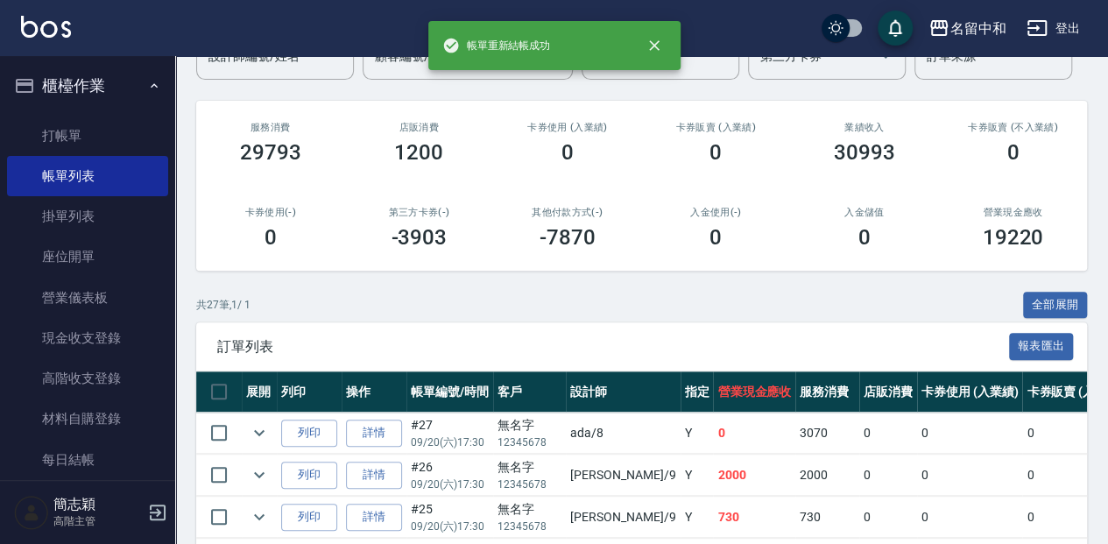
scroll to position [175, 0]
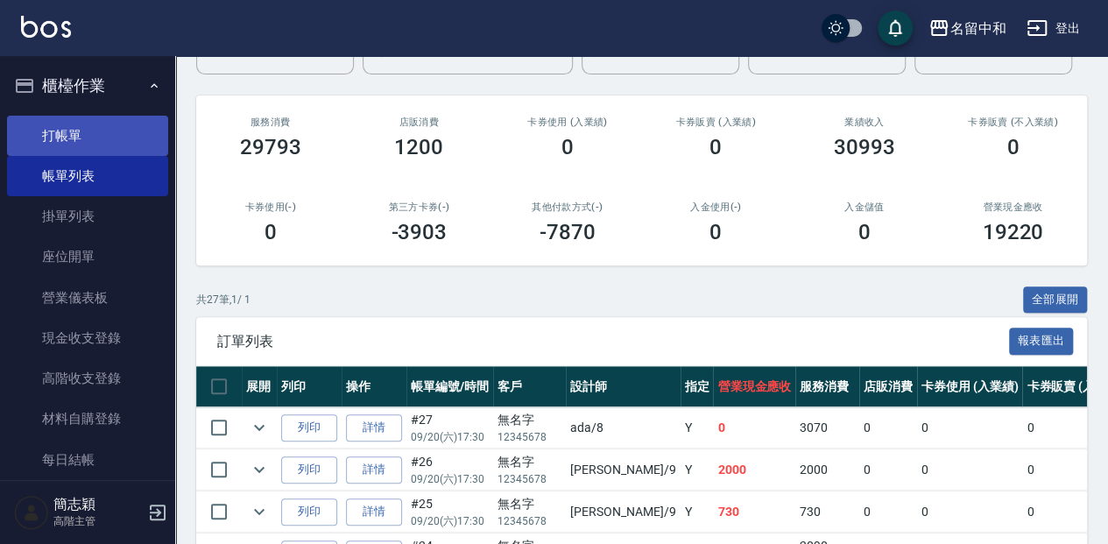
click at [41, 122] on link "打帳單" at bounding box center [87, 136] width 161 height 40
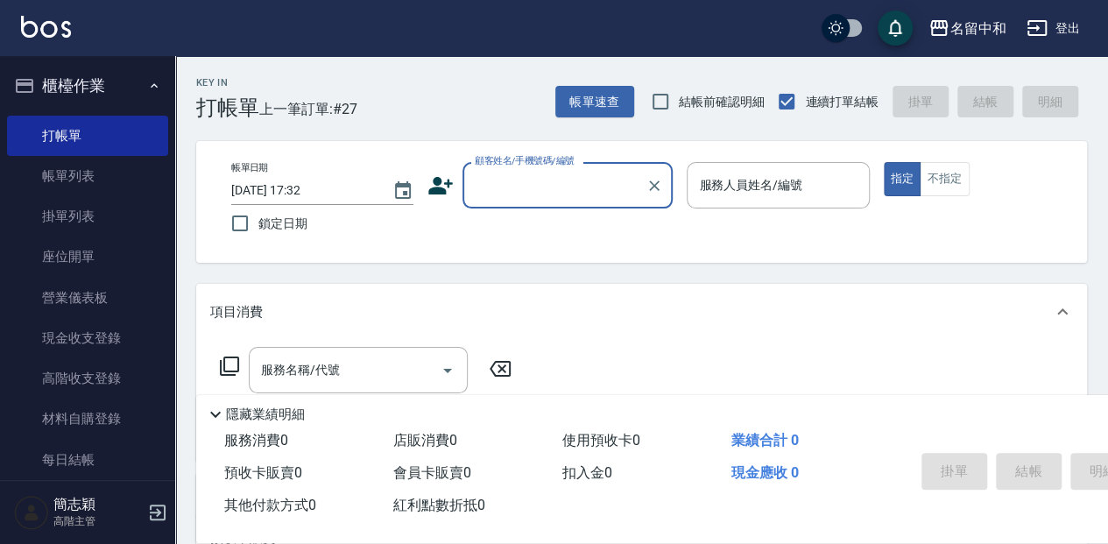
click at [514, 192] on input "顧客姓名/手機號碼/編號" at bounding box center [554, 185] width 168 height 31
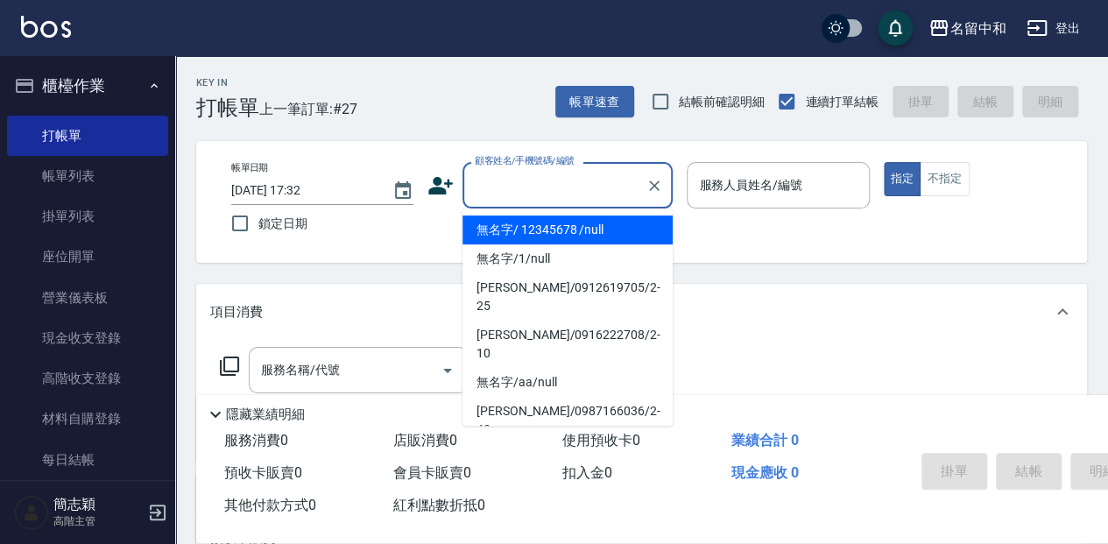
click at [533, 223] on li "無名字/ 12345678 /null" at bounding box center [568, 229] width 210 height 29
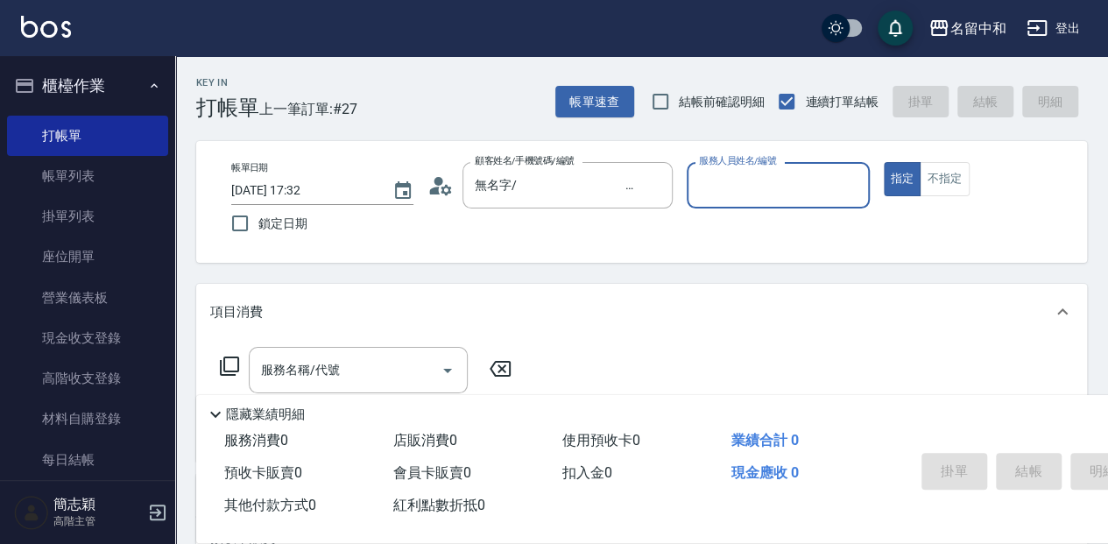
click at [734, 177] on input "服務人員姓名/編號" at bounding box center [778, 185] width 166 height 31
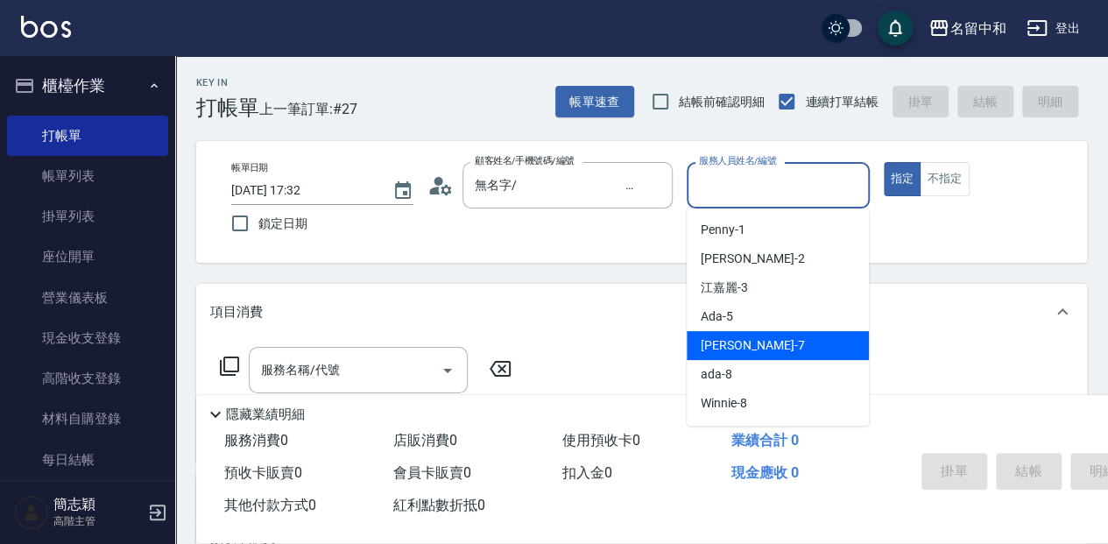
click at [798, 356] on div "[PERSON_NAME] -7" at bounding box center [778, 345] width 182 height 29
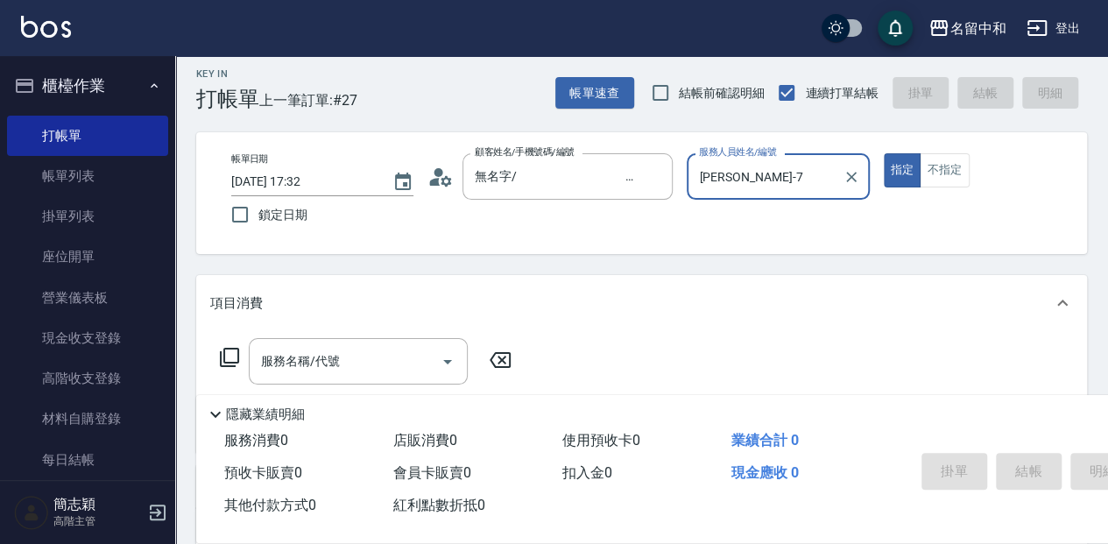
scroll to position [58, 0]
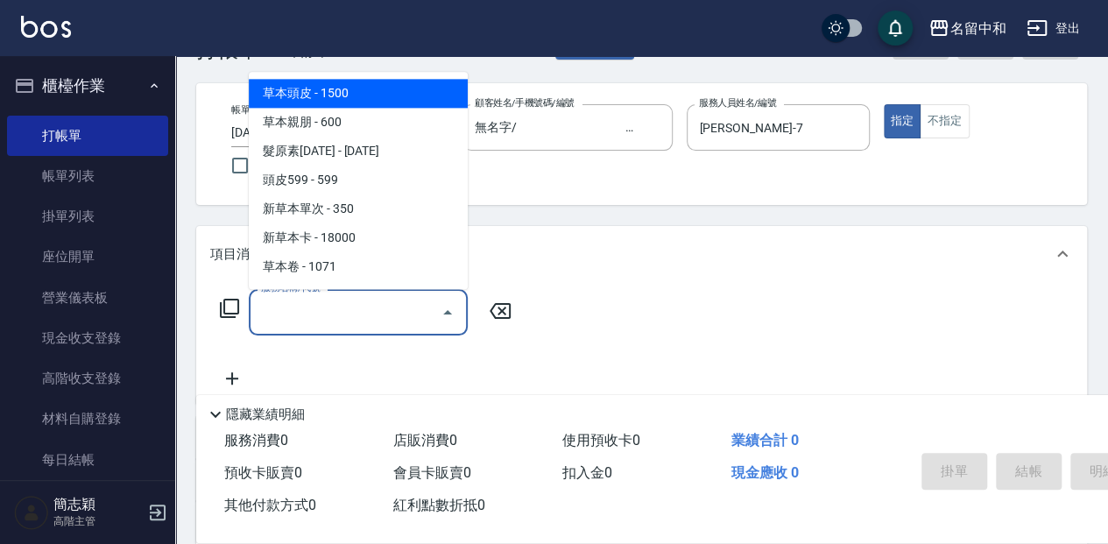
click at [381, 314] on input "服務名稱/代號" at bounding box center [345, 312] width 177 height 31
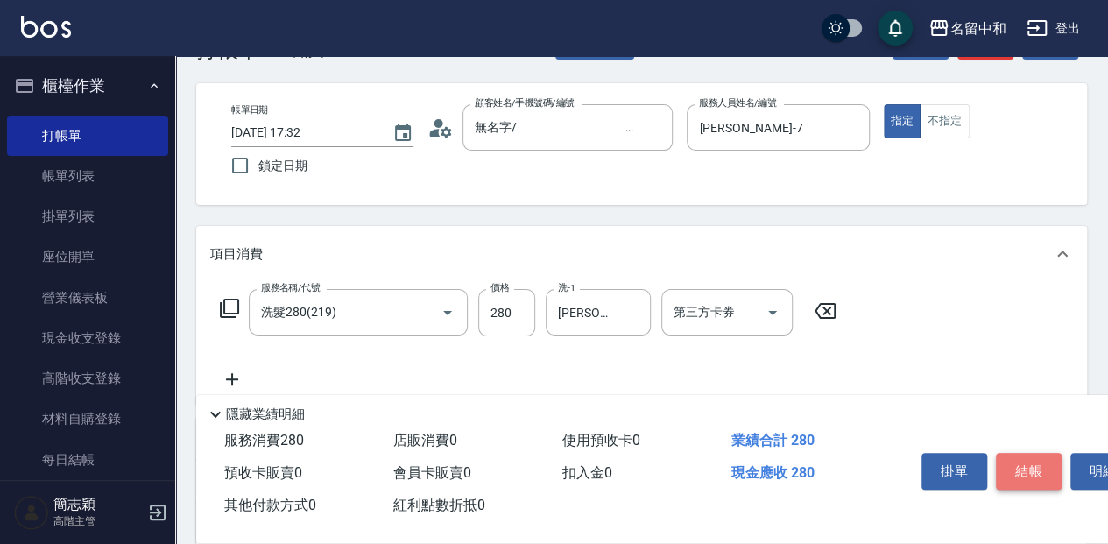
click at [1049, 463] on button "結帳" at bounding box center [1029, 471] width 66 height 37
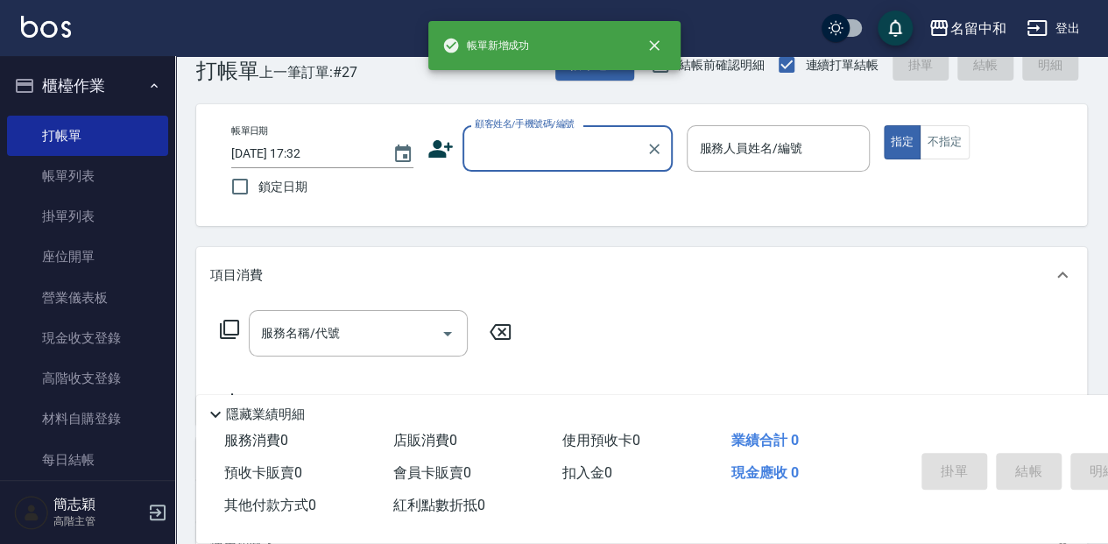
scroll to position [0, 0]
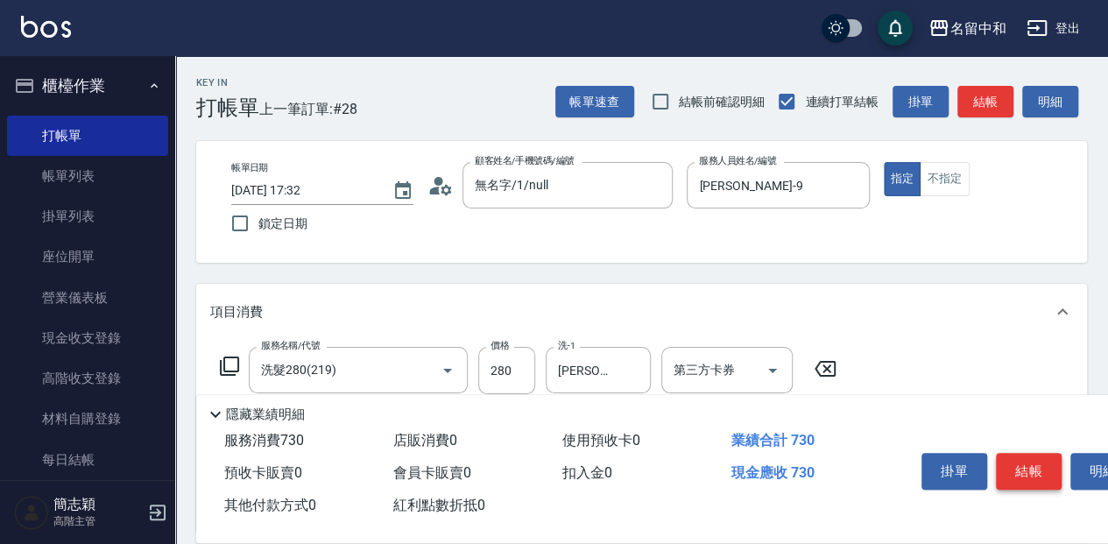
click at [1017, 470] on button "結帳" at bounding box center [1029, 471] width 66 height 37
click at [1028, 470] on button "結帳" at bounding box center [1029, 471] width 66 height 37
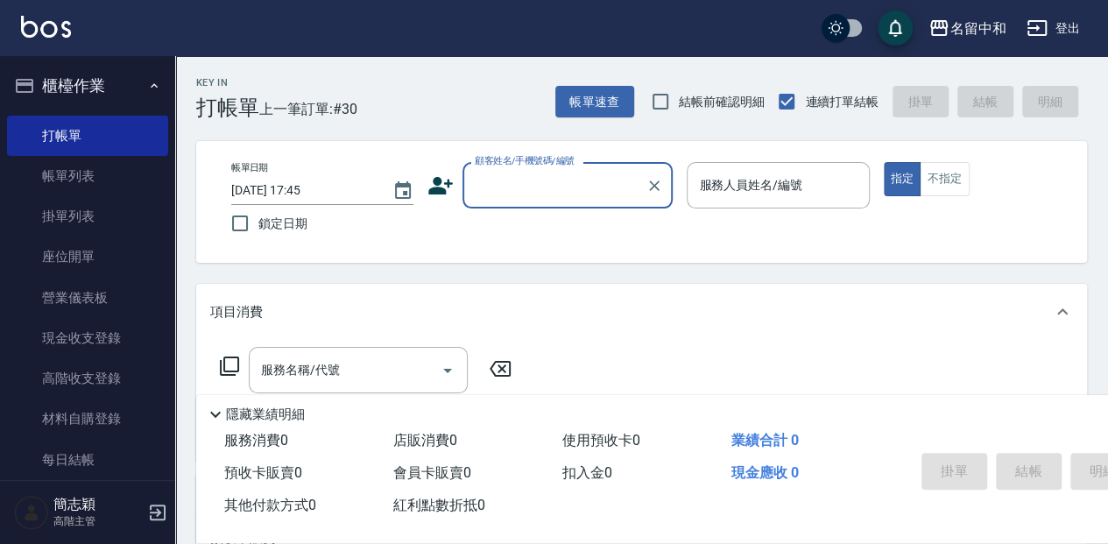
click at [573, 201] on div "顧客姓名/手機號碼/編號" at bounding box center [568, 185] width 210 height 46
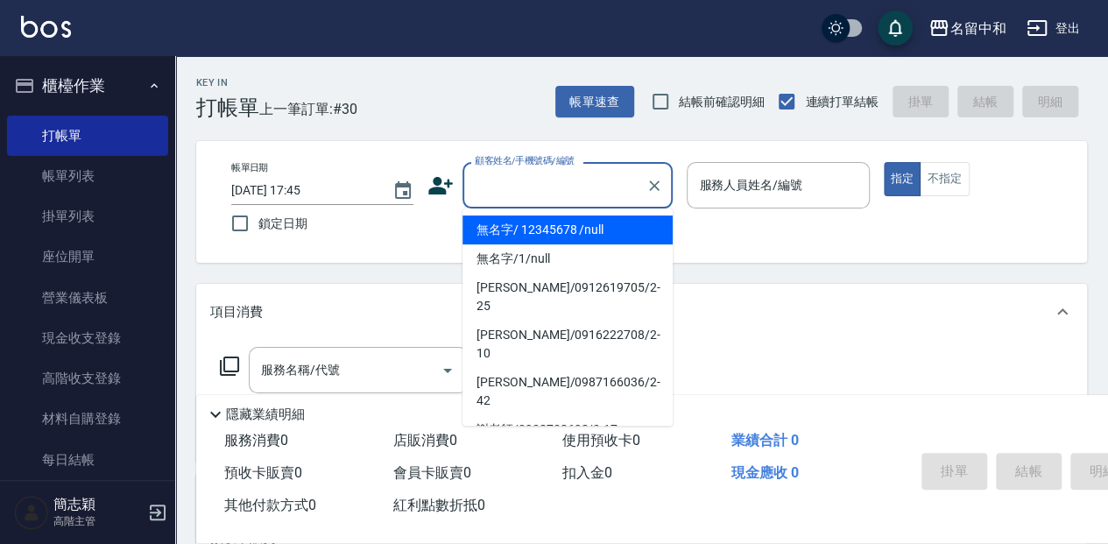
click at [568, 223] on li "無名字/ 12345678 /null" at bounding box center [568, 229] width 210 height 29
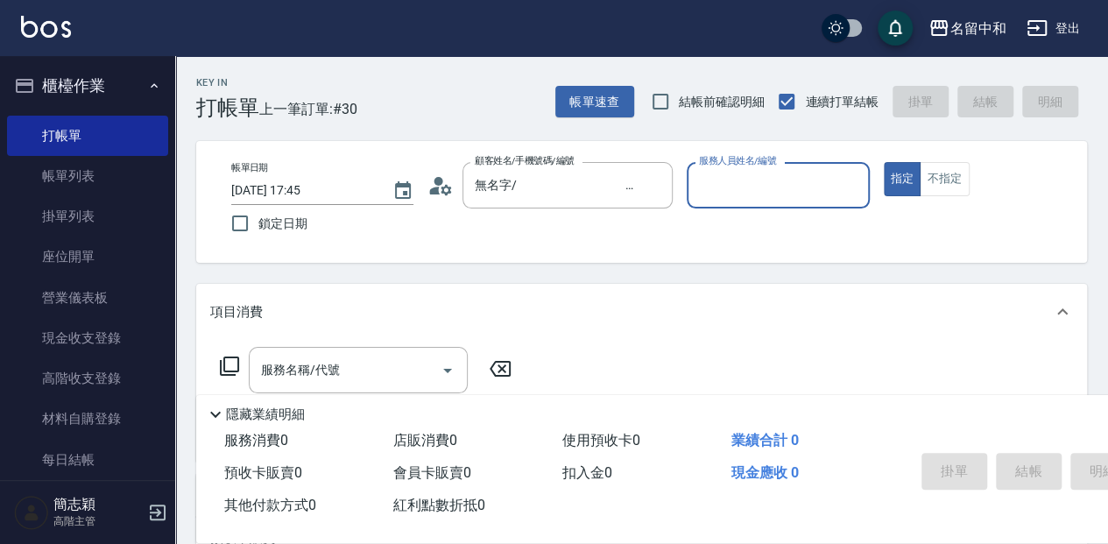
click at [788, 201] on div "服務人員姓名/編號" at bounding box center [778, 185] width 182 height 46
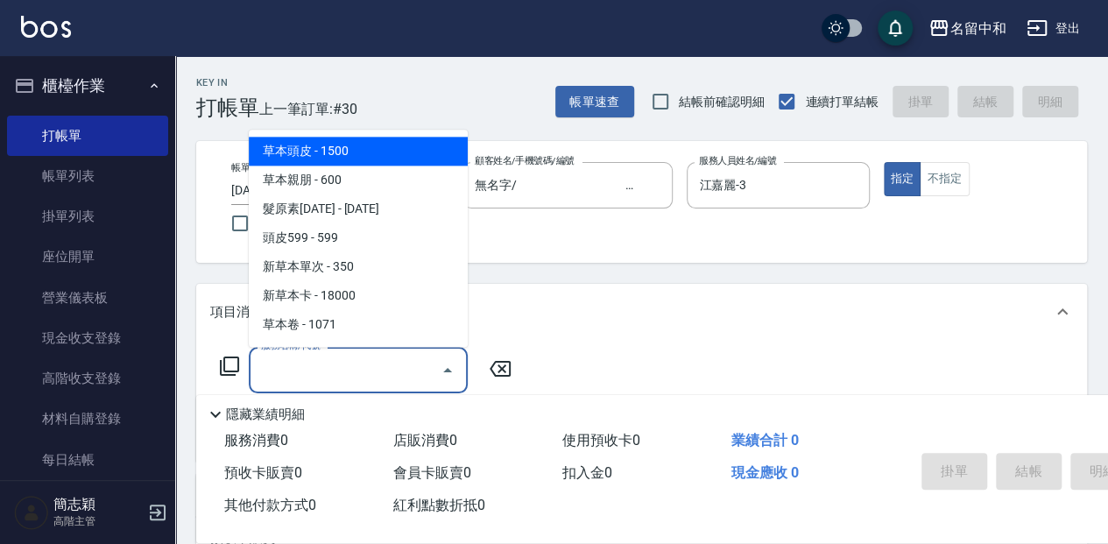
click at [293, 371] on input "服務名稱/代號" at bounding box center [345, 370] width 177 height 31
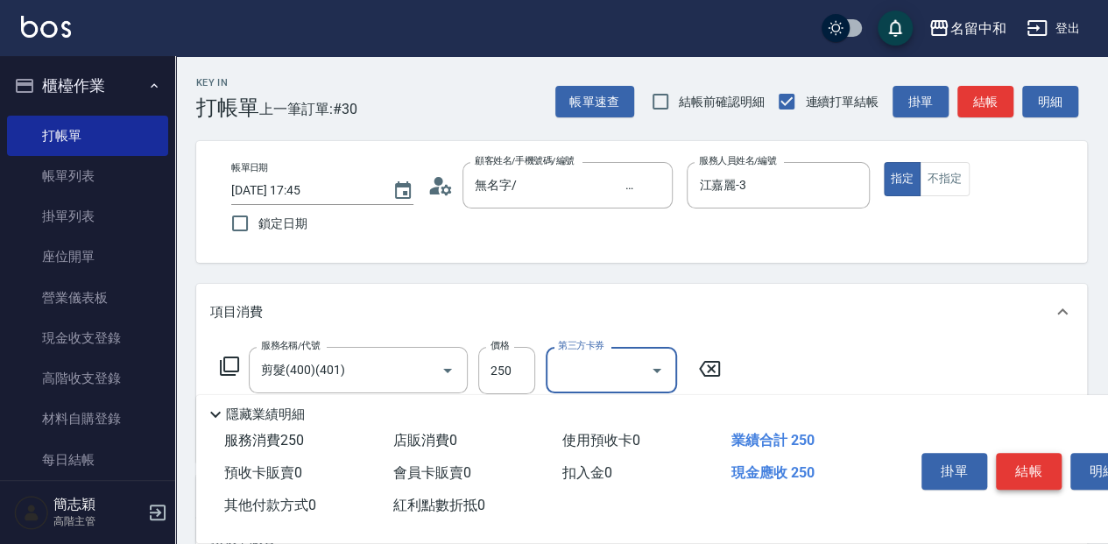
click at [1030, 466] on button "結帳" at bounding box center [1029, 471] width 66 height 37
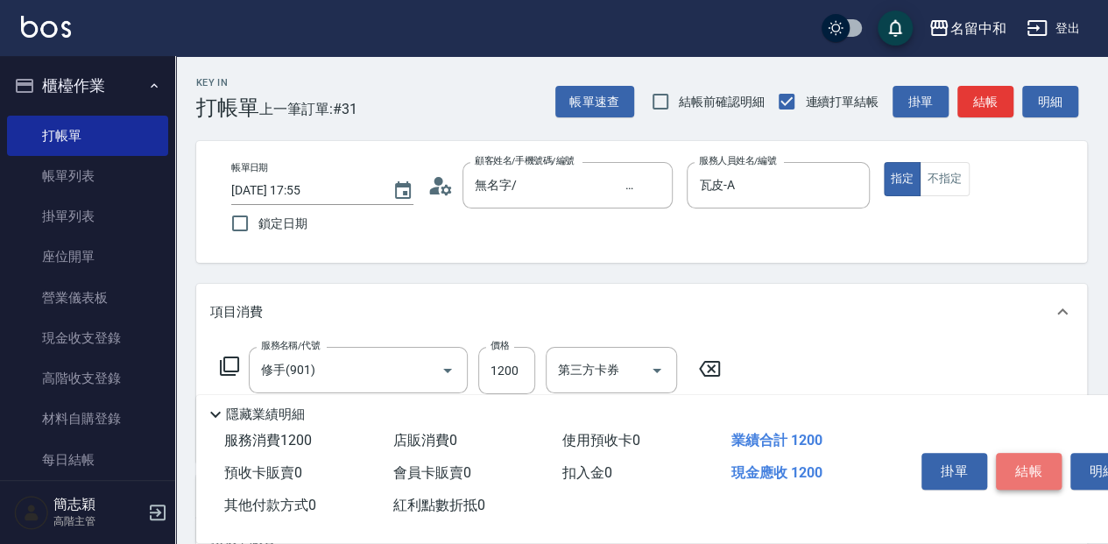
click at [1048, 453] on button "結帳" at bounding box center [1029, 471] width 66 height 37
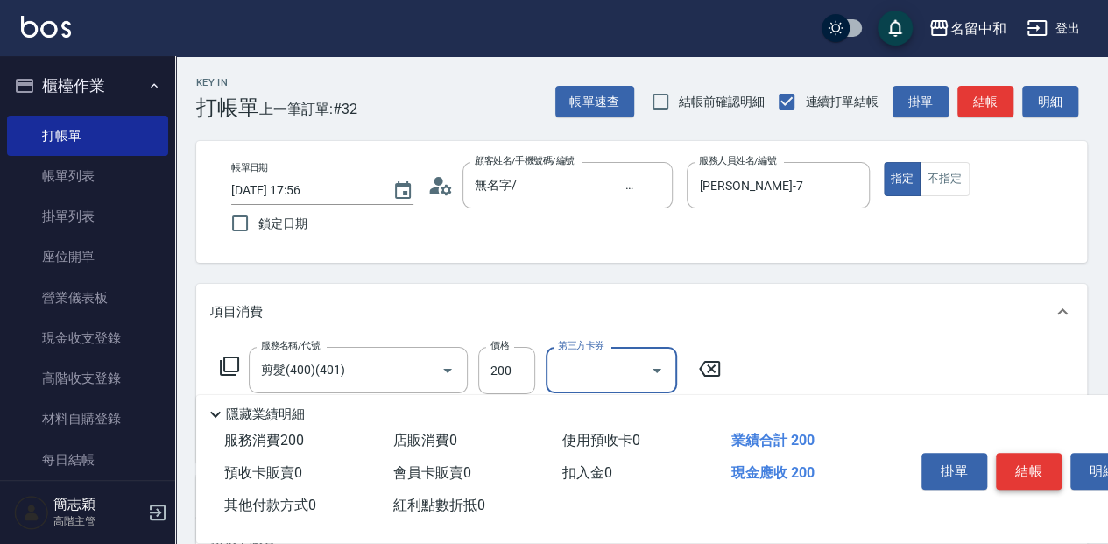
click at [1009, 457] on button "結帳" at bounding box center [1029, 471] width 66 height 37
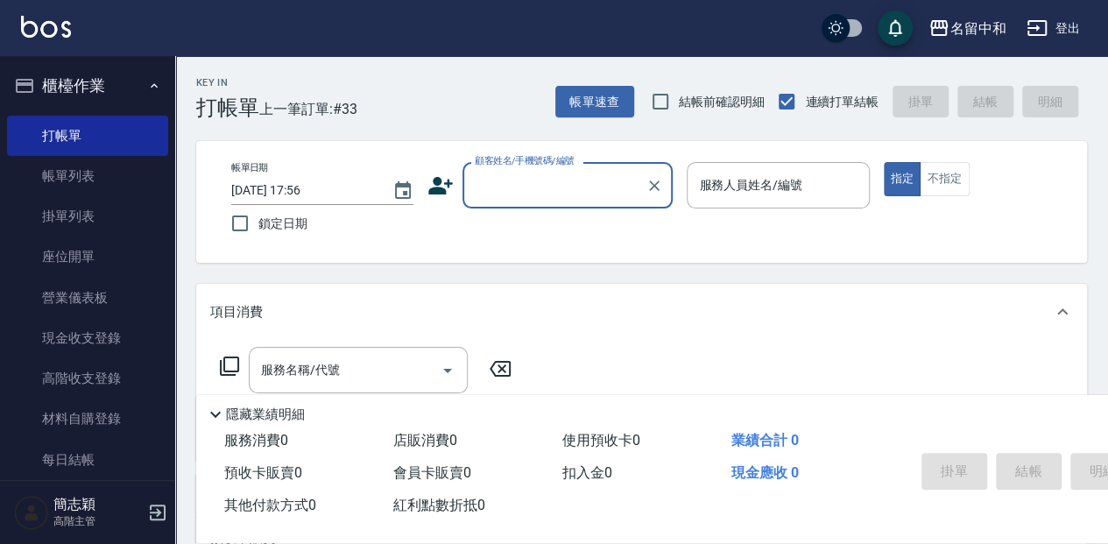
click at [519, 190] on input "顧客姓名/手機號碼/編號" at bounding box center [554, 185] width 168 height 31
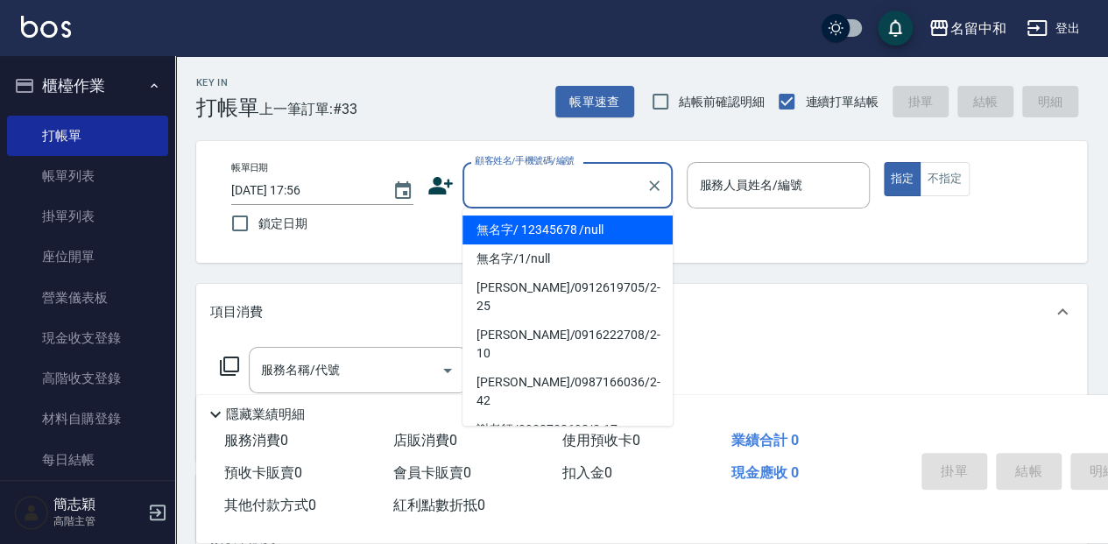
click at [521, 231] on li "無名字/ 12345678 /null" at bounding box center [568, 229] width 210 height 29
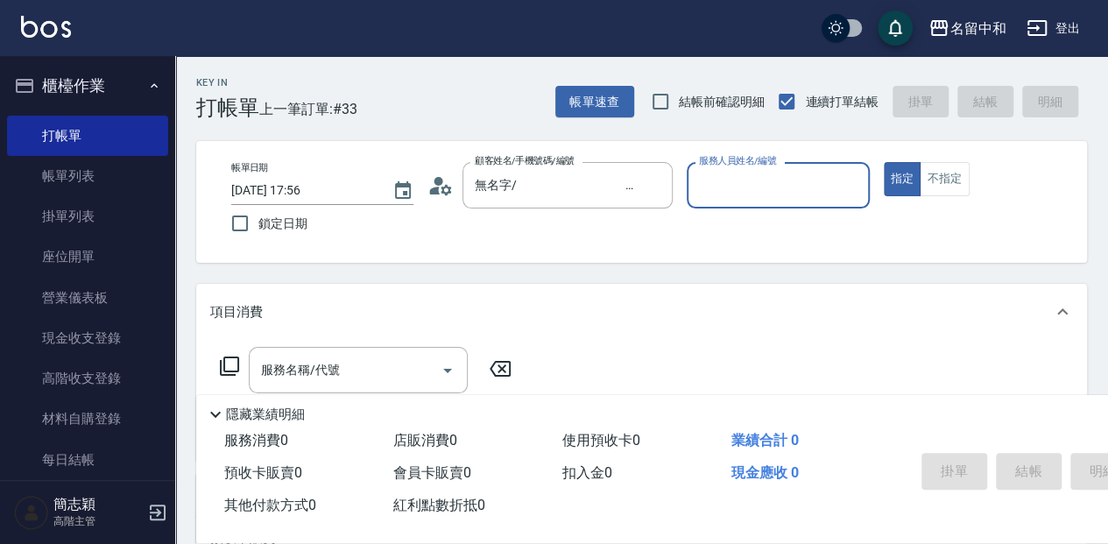
click at [734, 178] on input "服務人員姓名/編號" at bounding box center [778, 185] width 166 height 31
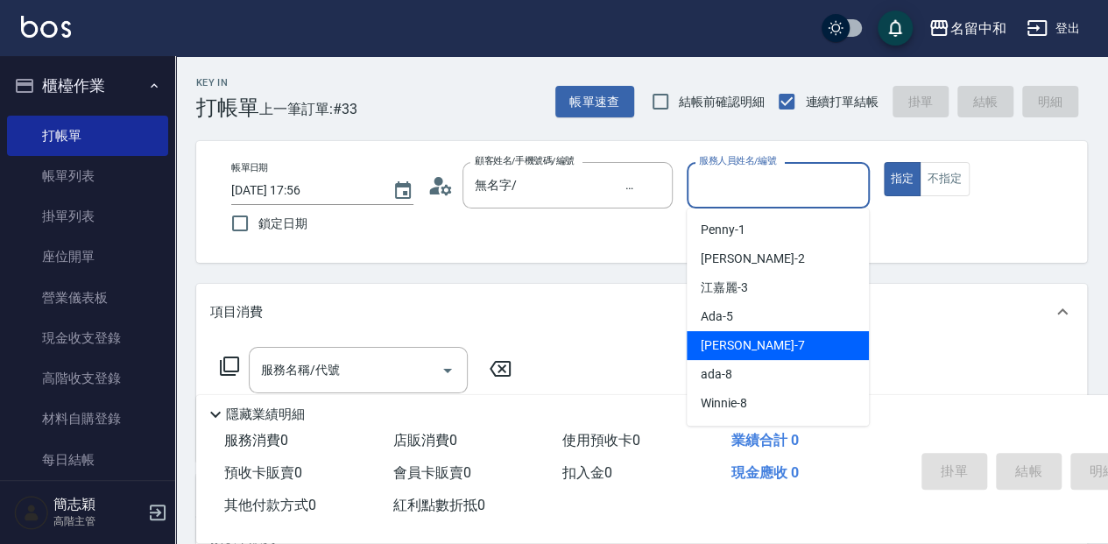
click at [785, 353] on div "[PERSON_NAME] -7" at bounding box center [778, 345] width 182 height 29
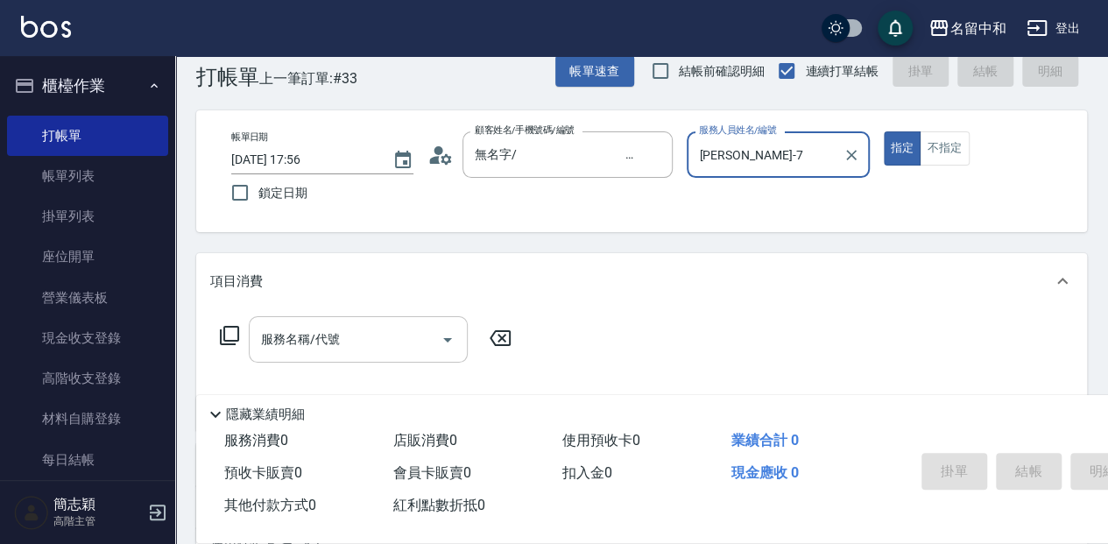
scroll to position [58, 0]
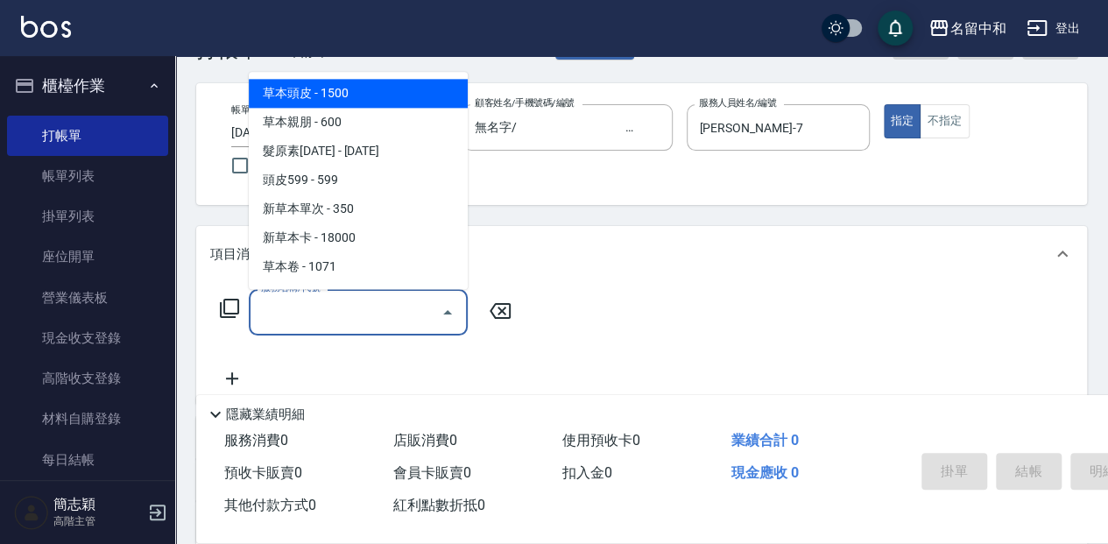
click at [365, 321] on input "服務名稱/代號" at bounding box center [345, 312] width 177 height 31
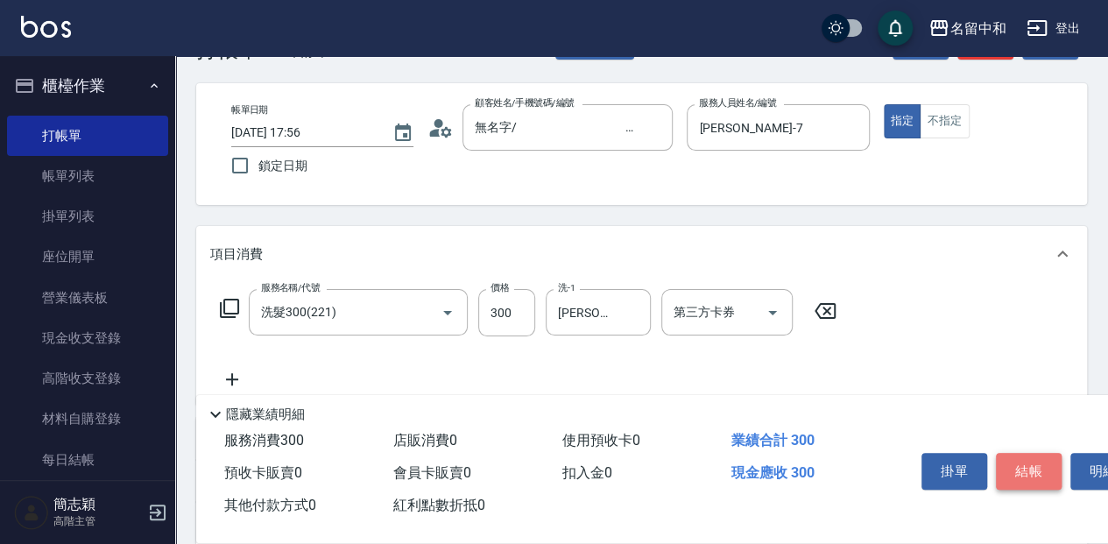
click at [1028, 469] on button "結帳" at bounding box center [1029, 471] width 66 height 37
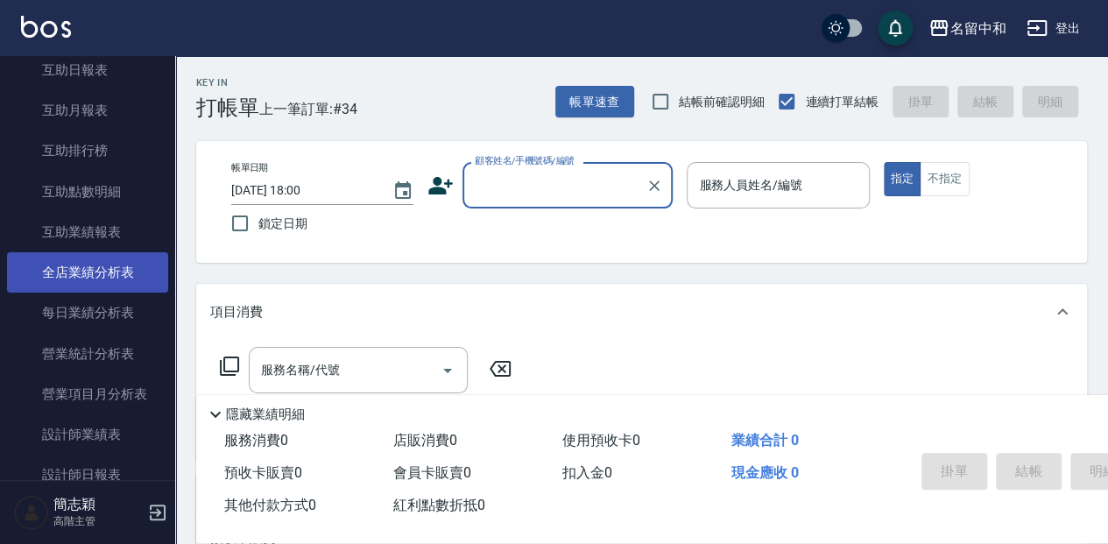
scroll to position [876, 0]
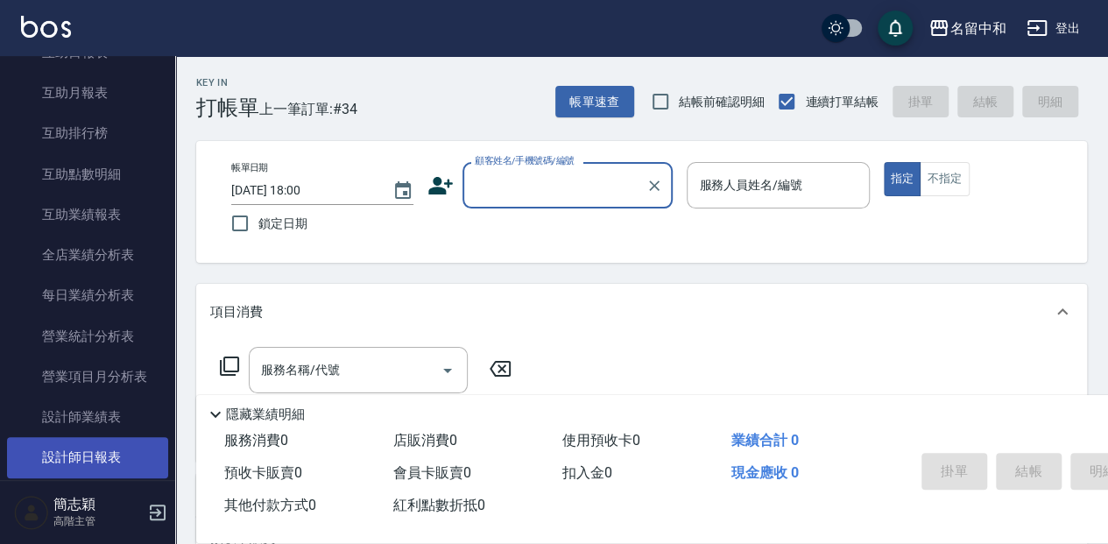
drag, startPoint x: 110, startPoint y: 456, endPoint x: 102, endPoint y: 447, distance: 13.0
click at [110, 456] on link "設計師日報表" at bounding box center [87, 457] width 161 height 40
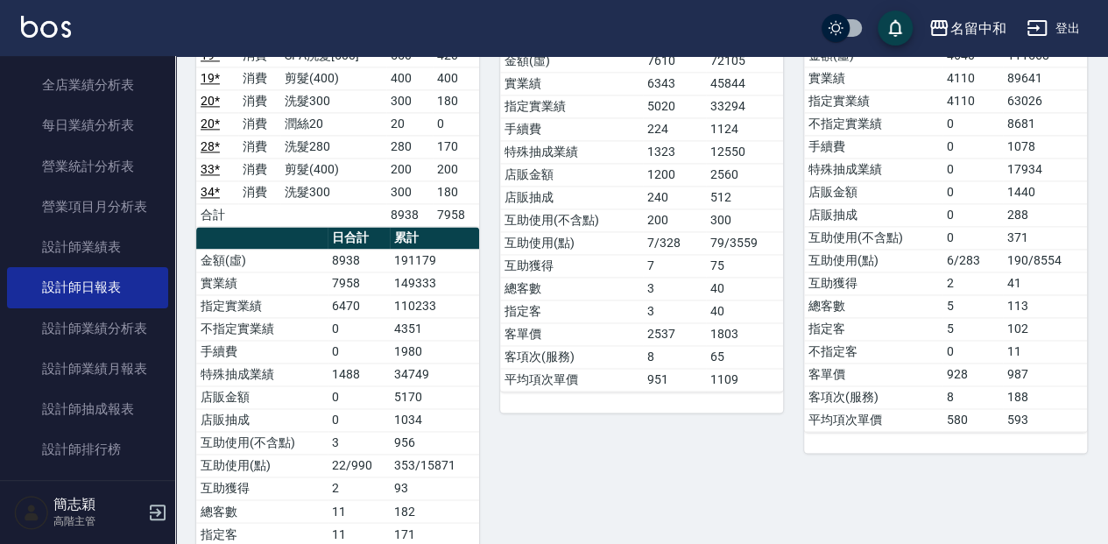
scroll to position [1051, 0]
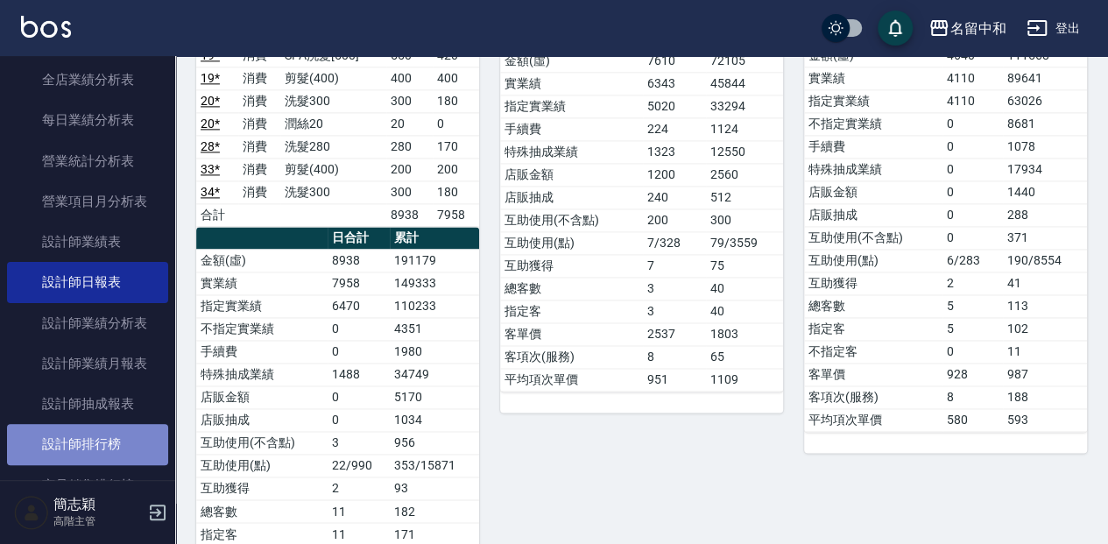
click at [110, 442] on link "設計師排行榜" at bounding box center [87, 444] width 161 height 40
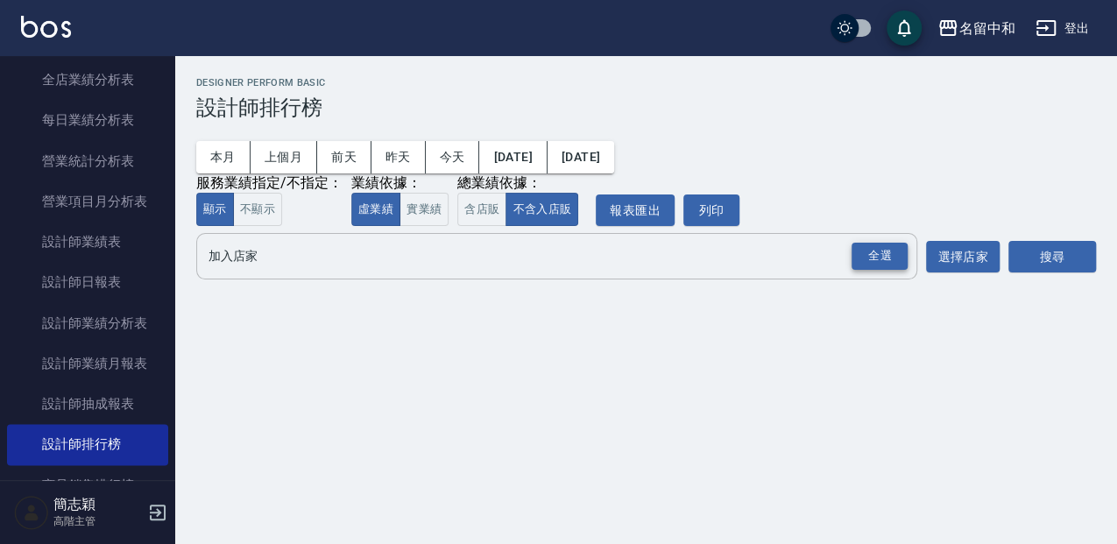
click at [870, 258] on div "全選" at bounding box center [879, 256] width 56 height 27
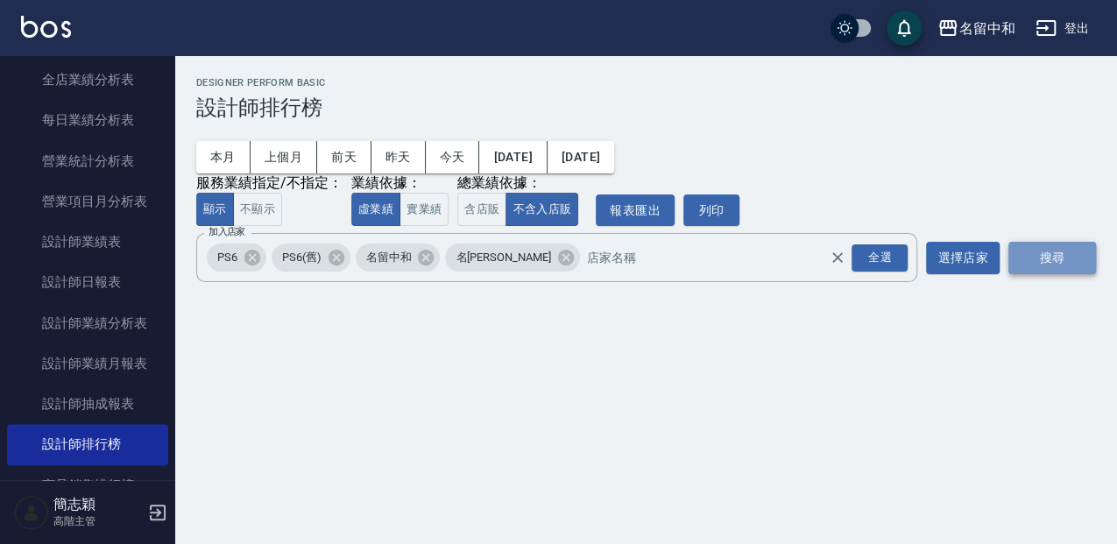
click at [1043, 254] on button "搜尋" at bounding box center [1052, 258] width 88 height 32
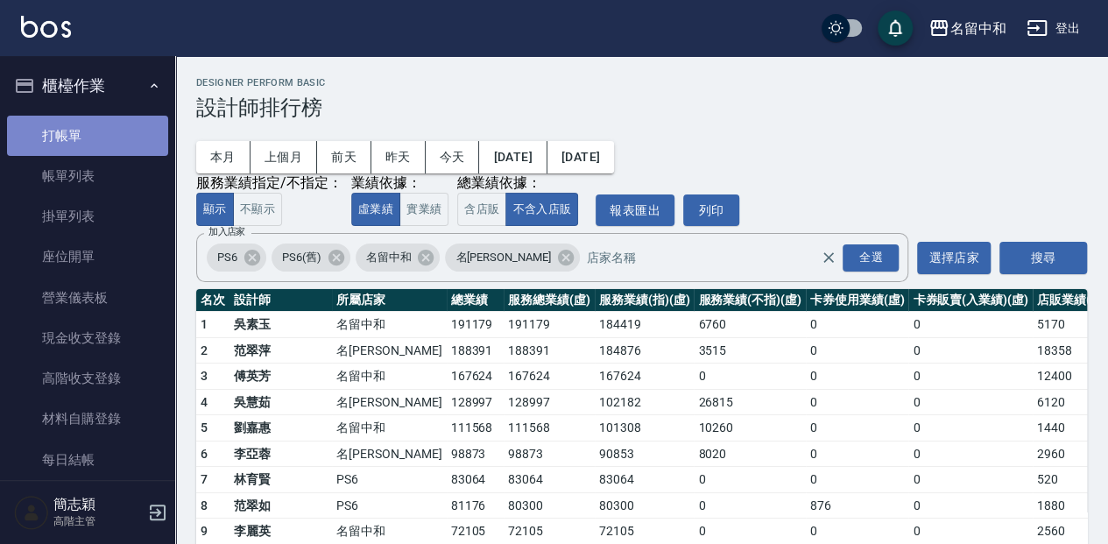
click at [96, 136] on link "打帳單" at bounding box center [87, 136] width 161 height 40
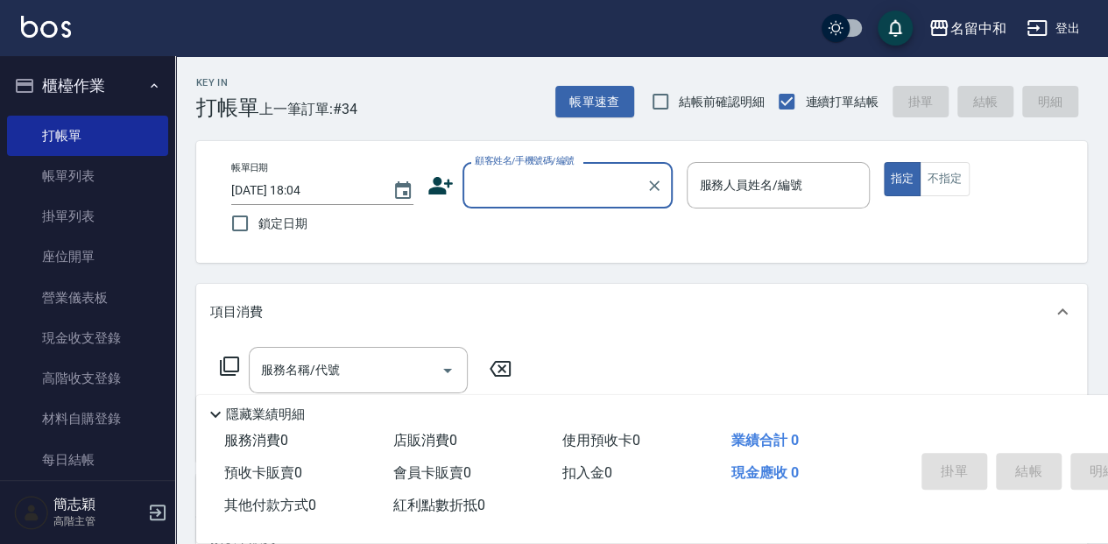
click at [520, 180] on input "顧客姓名/手機號碼/編號" at bounding box center [554, 185] width 168 height 31
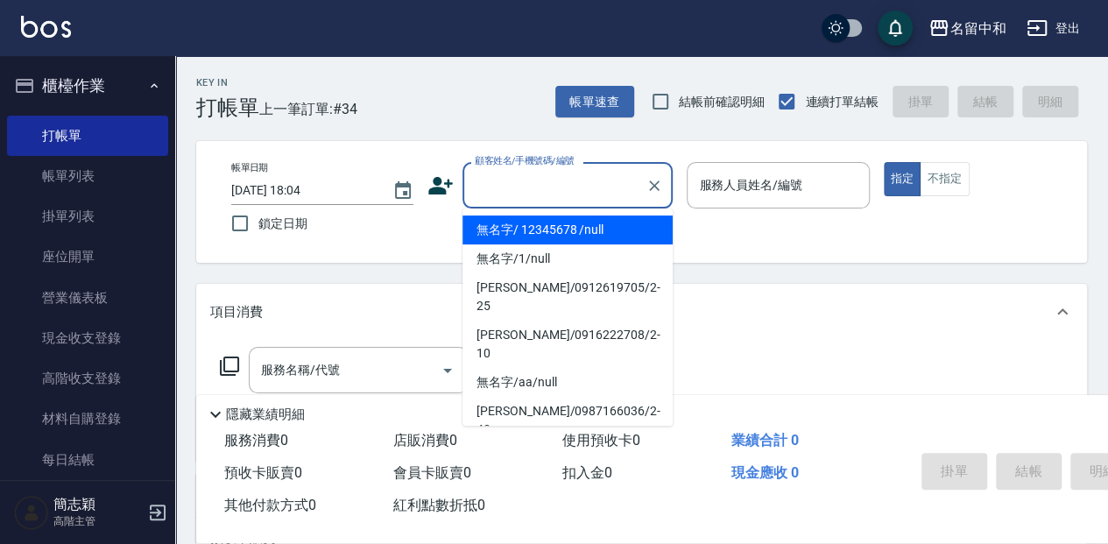
click at [561, 237] on li "無名字/ 12345678 /null" at bounding box center [568, 229] width 210 height 29
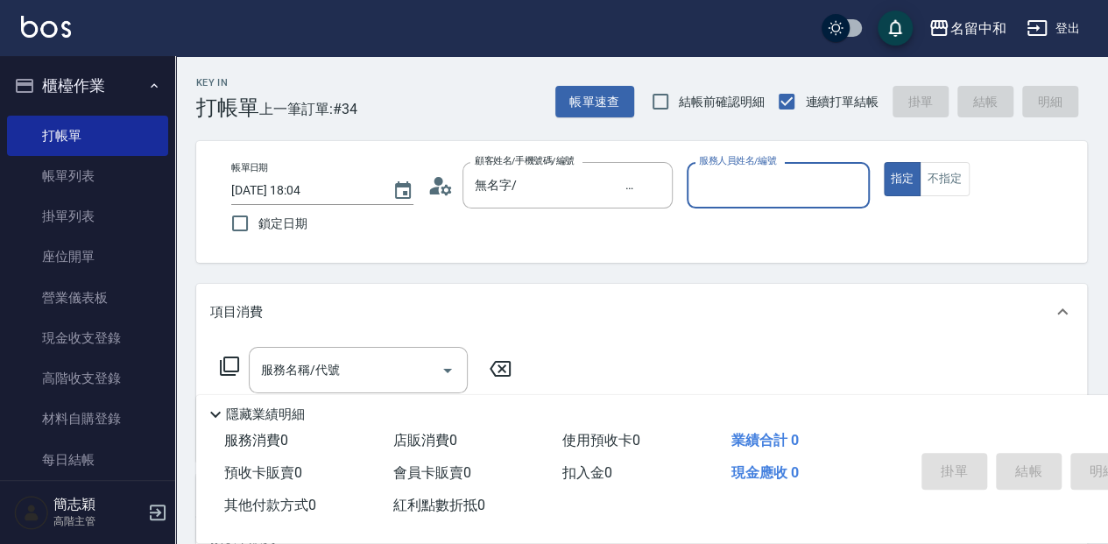
click at [750, 190] on input "服務人員姓名/編號" at bounding box center [778, 185] width 166 height 31
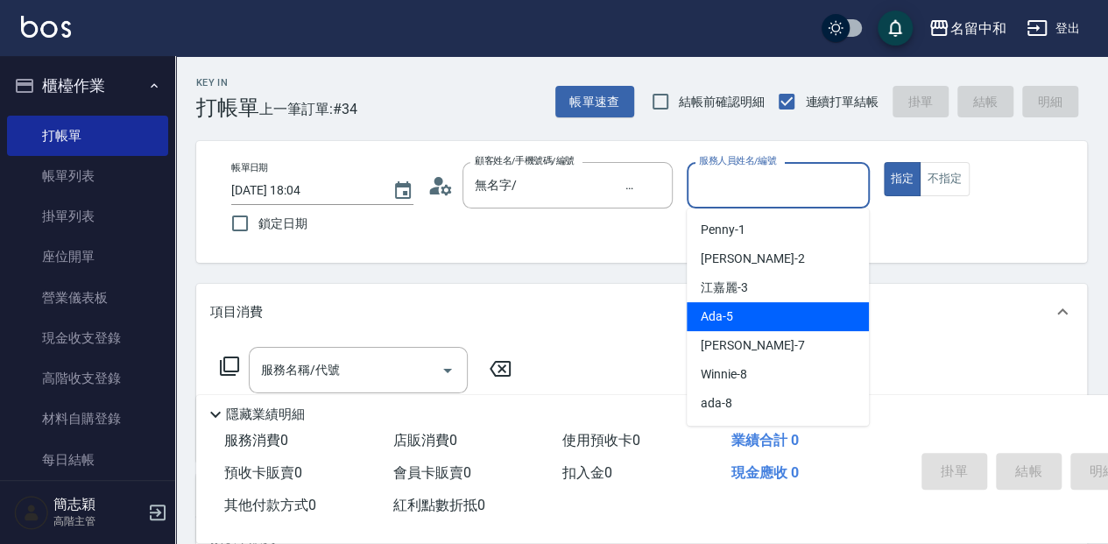
click at [771, 315] on div "Ada -5" at bounding box center [778, 316] width 182 height 29
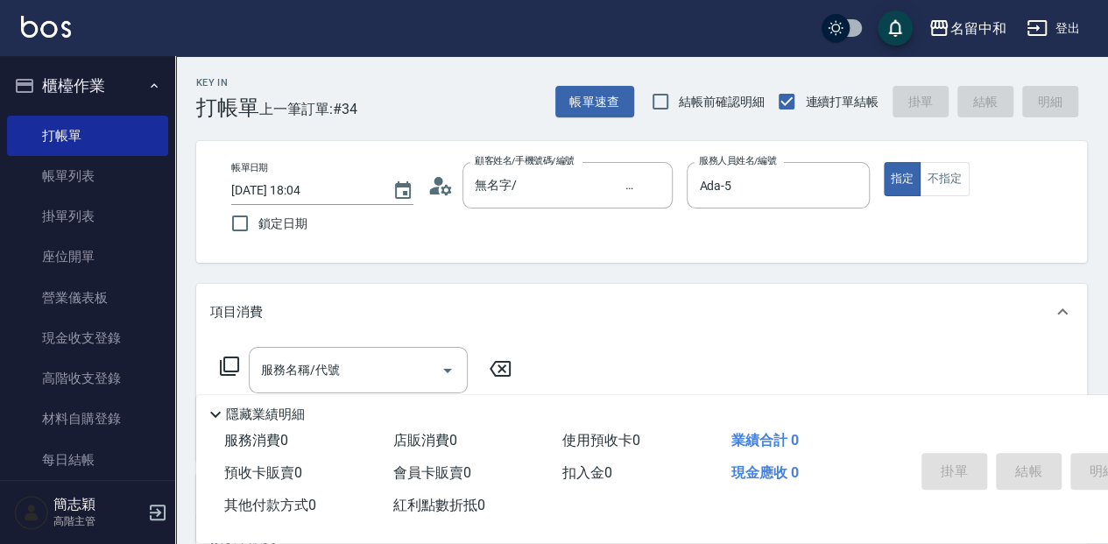
click at [228, 376] on icon at bounding box center [229, 366] width 21 height 21
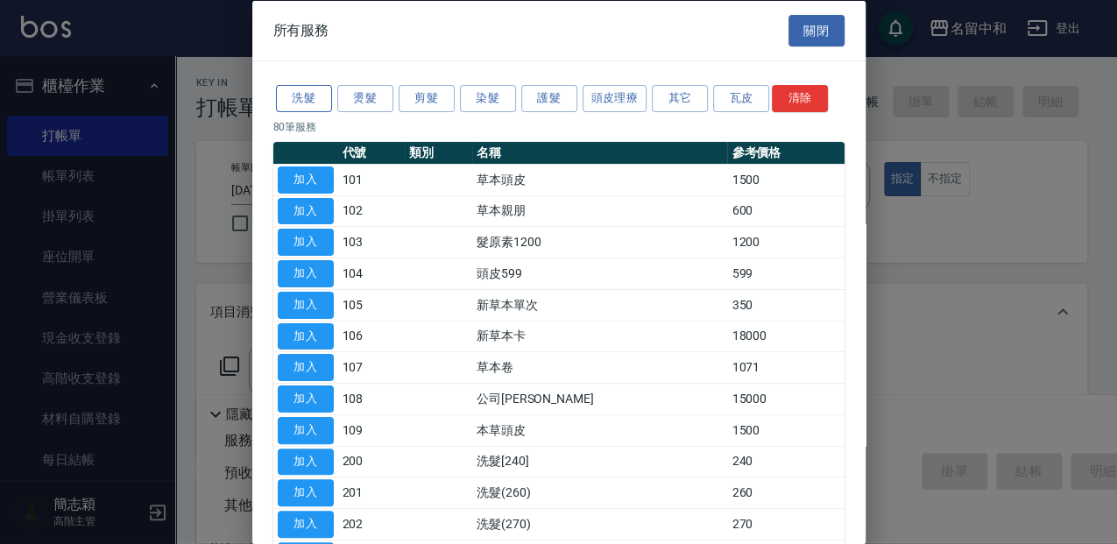
click at [302, 95] on button "洗髮" at bounding box center [304, 98] width 56 height 27
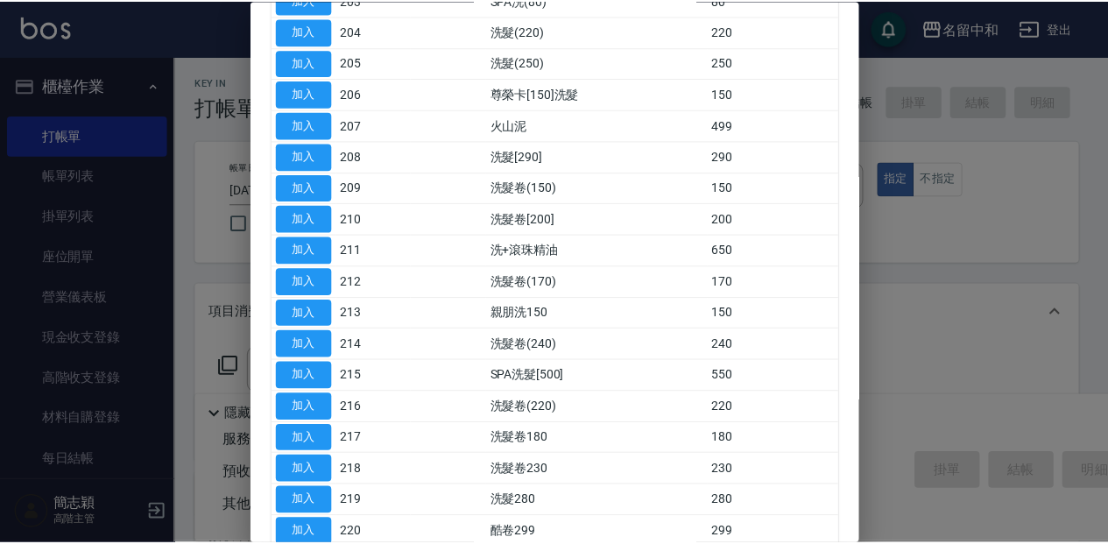
scroll to position [292, 0]
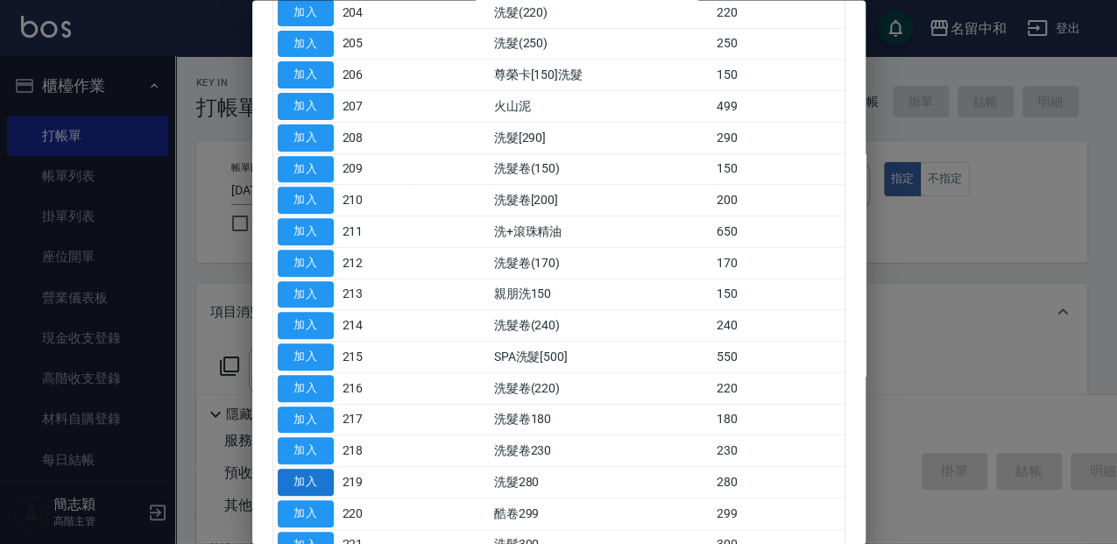
click at [329, 477] on button "加入" at bounding box center [306, 483] width 56 height 27
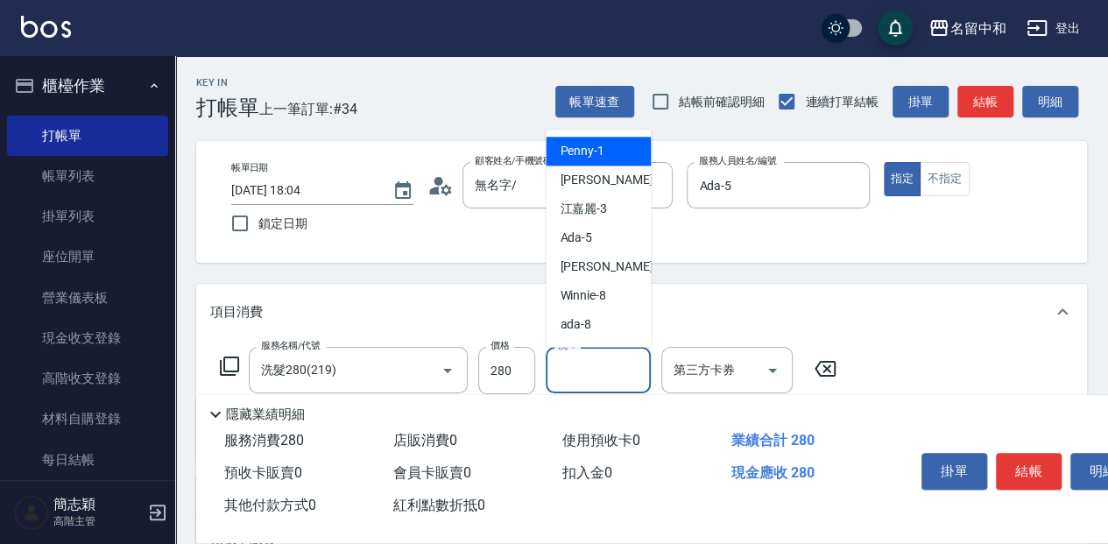
click at [583, 371] on input "洗-1" at bounding box center [598, 370] width 89 height 31
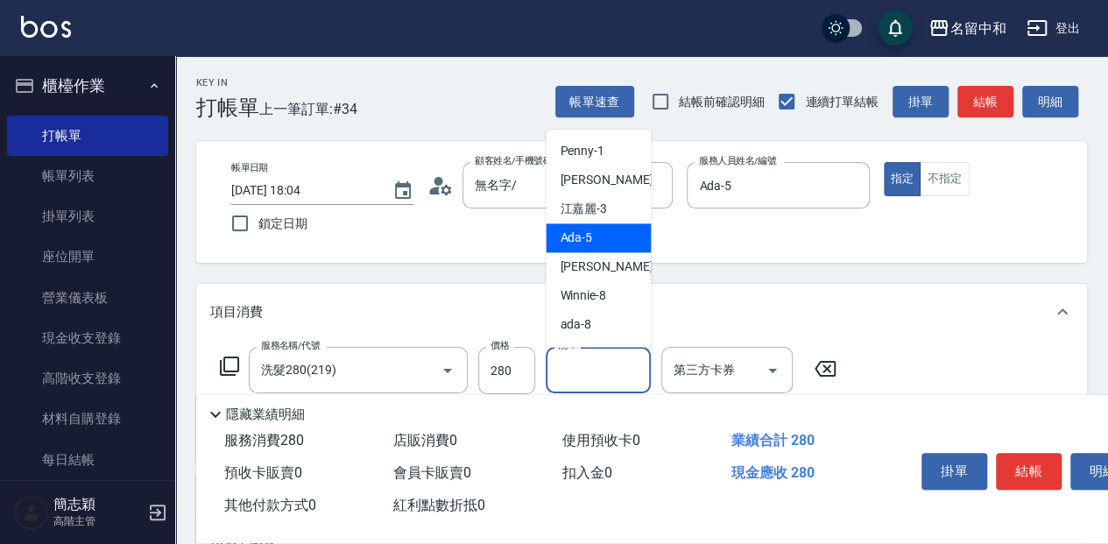
click at [619, 251] on div "Ada -5" at bounding box center [598, 237] width 105 height 29
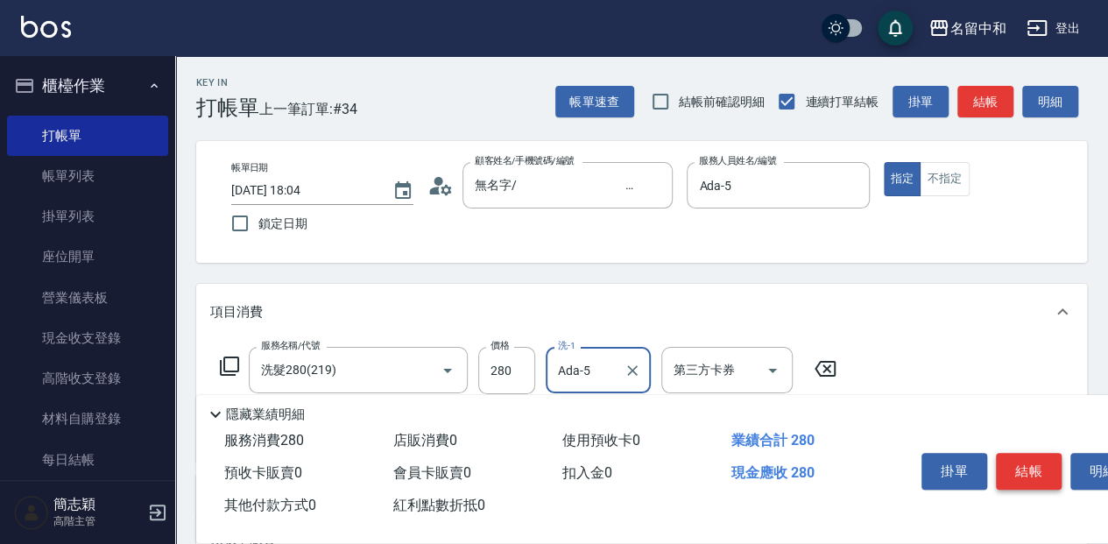
click at [1032, 461] on button "結帳" at bounding box center [1029, 471] width 66 height 37
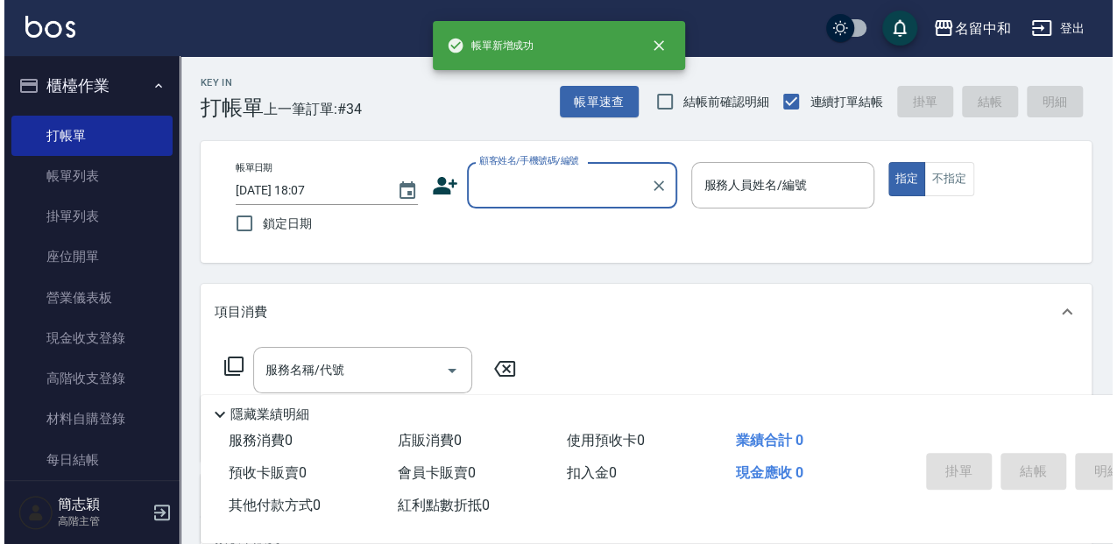
scroll to position [0, 0]
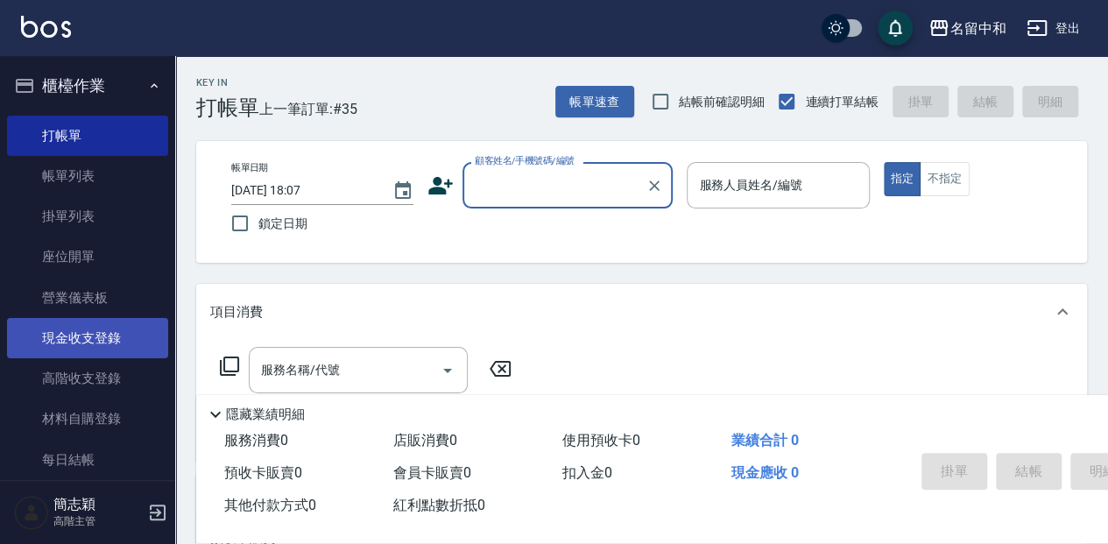
click at [109, 337] on link "現金收支登錄" at bounding box center [87, 338] width 161 height 40
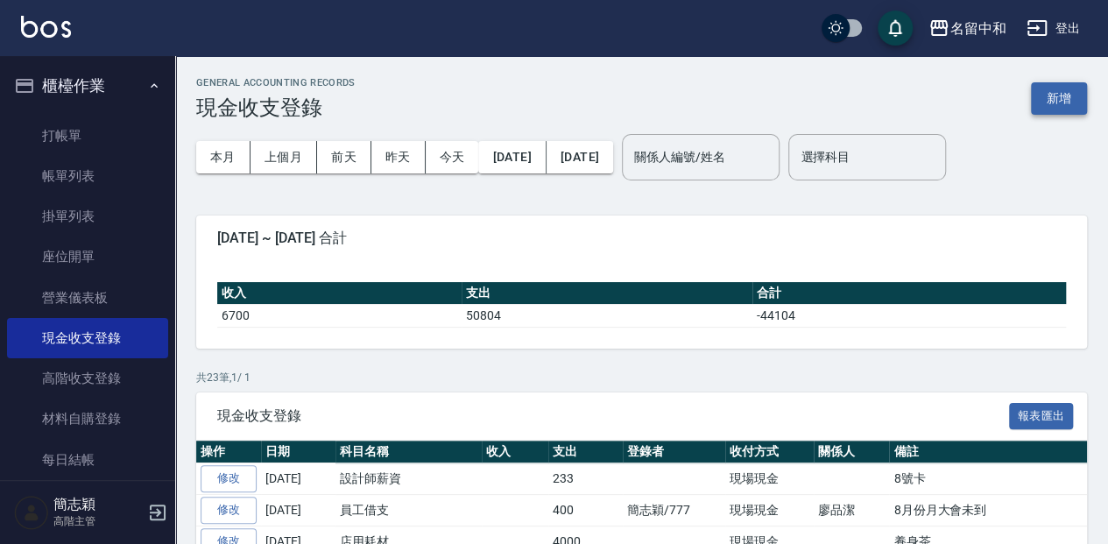
click at [1044, 98] on button "新增" at bounding box center [1059, 98] width 56 height 32
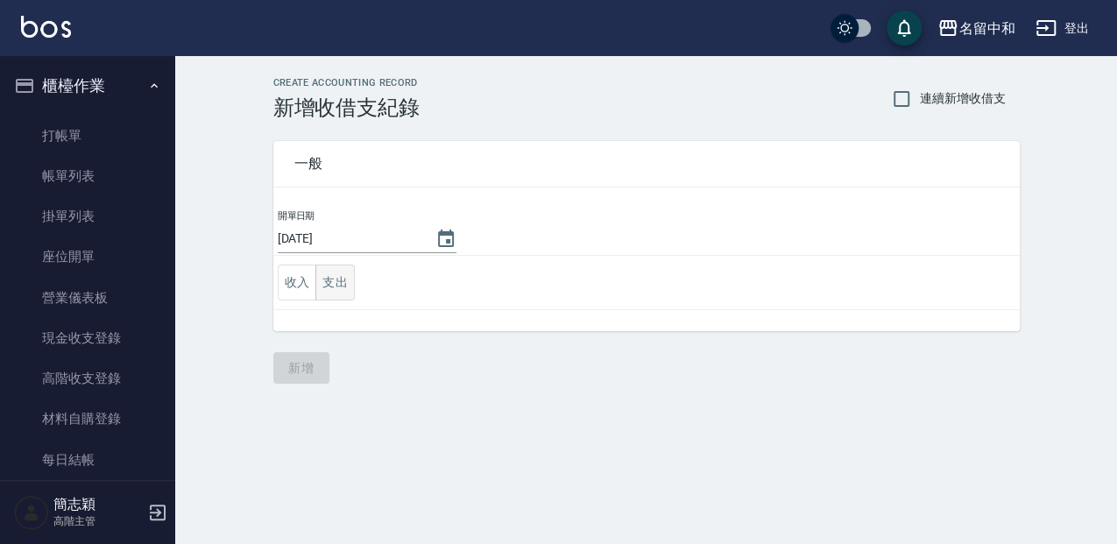
click at [333, 279] on button "支出" at bounding box center [334, 283] width 39 height 36
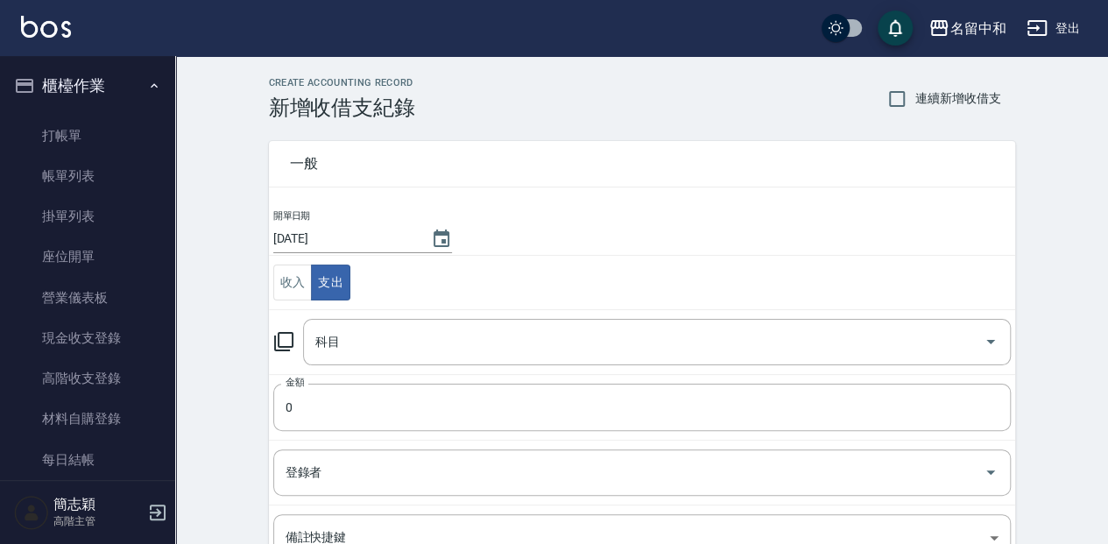
click at [282, 336] on icon at bounding box center [283, 341] width 21 height 21
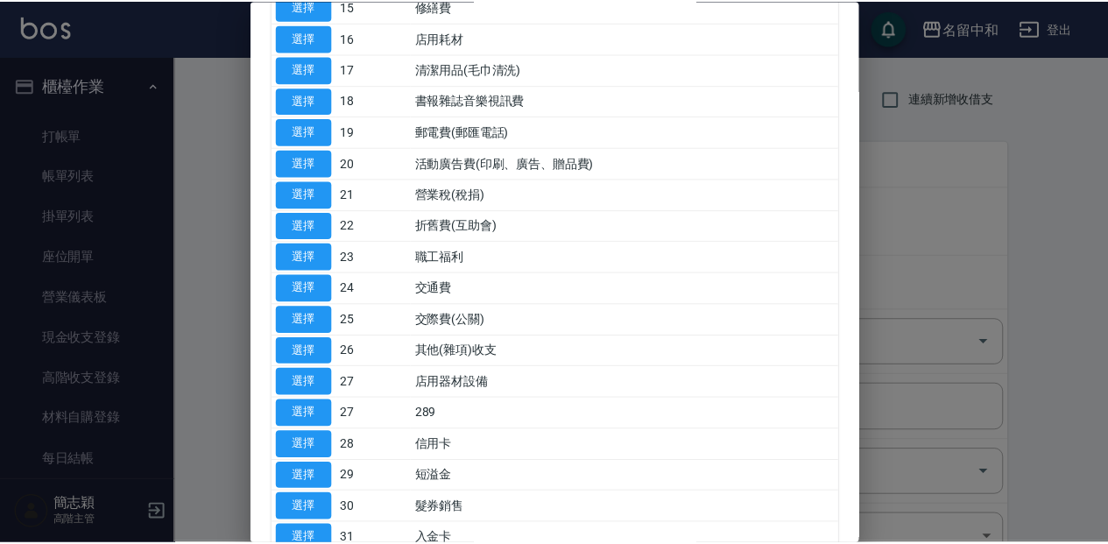
scroll to position [642, 0]
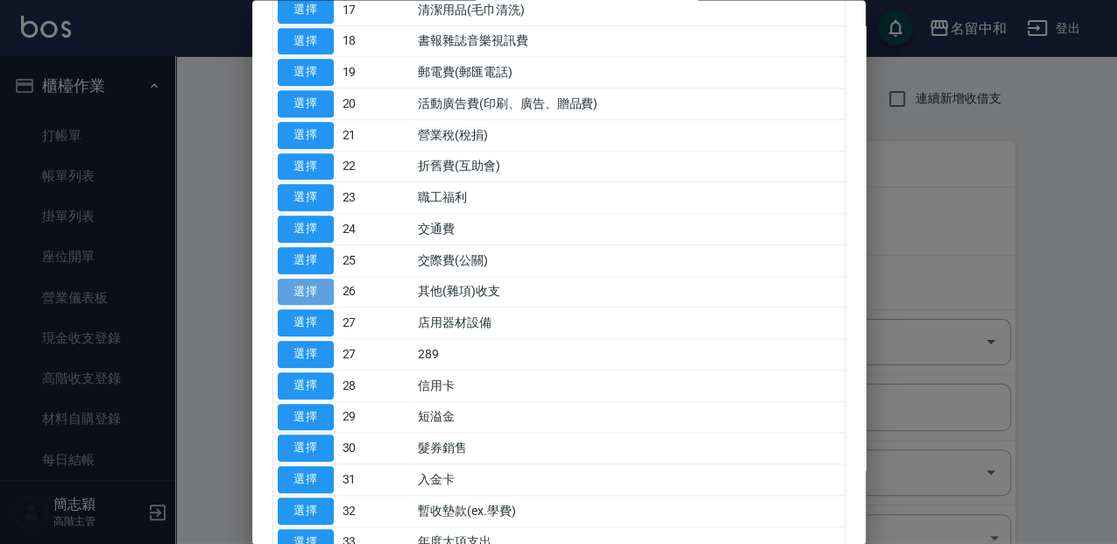
click at [296, 280] on button "選擇" at bounding box center [306, 292] width 56 height 27
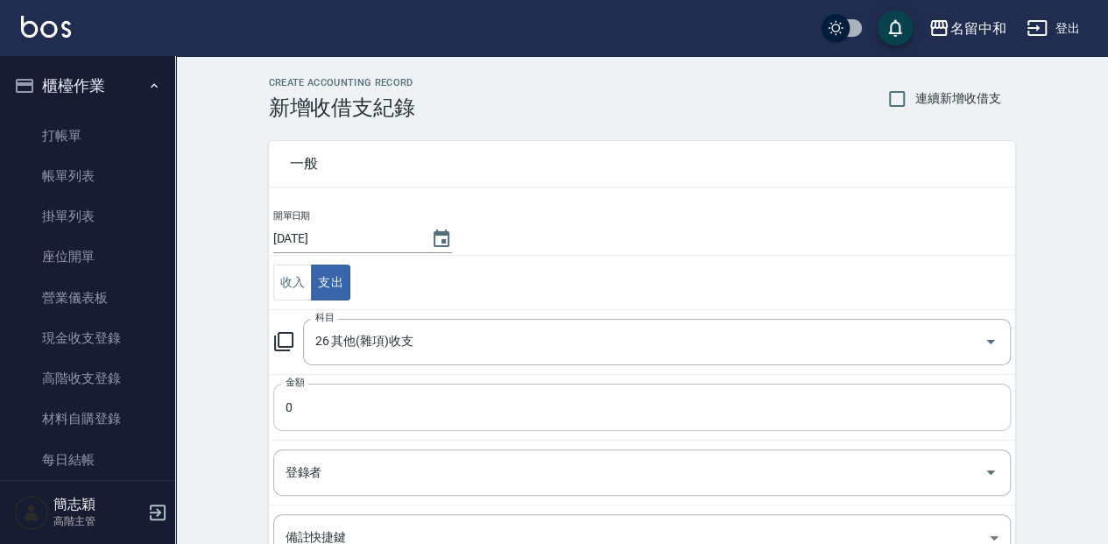
click at [307, 407] on input "0" at bounding box center [642, 407] width 738 height 47
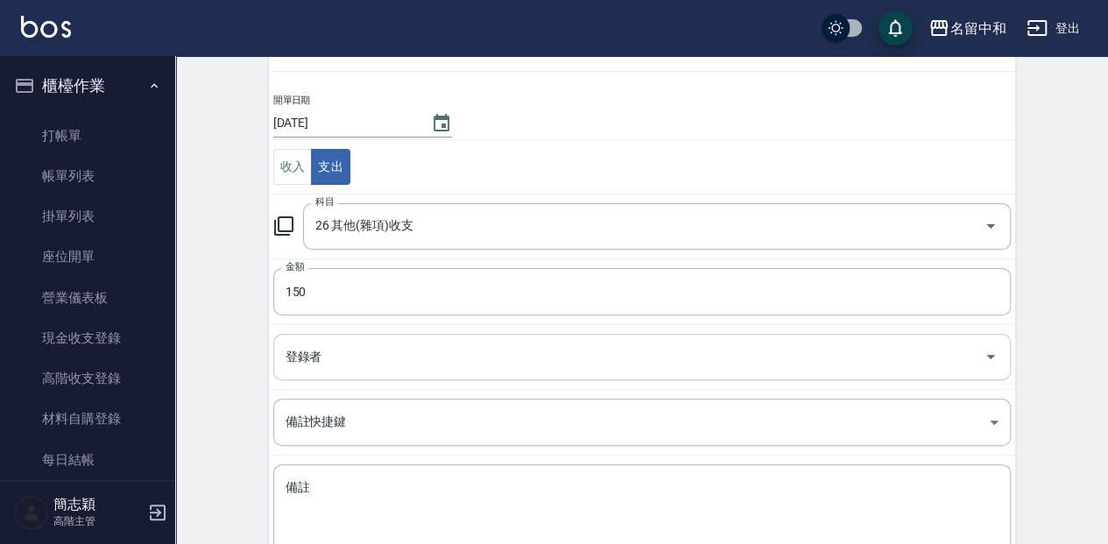
scroll to position [117, 0]
click at [308, 484] on textarea "備註" at bounding box center [642, 508] width 713 height 60
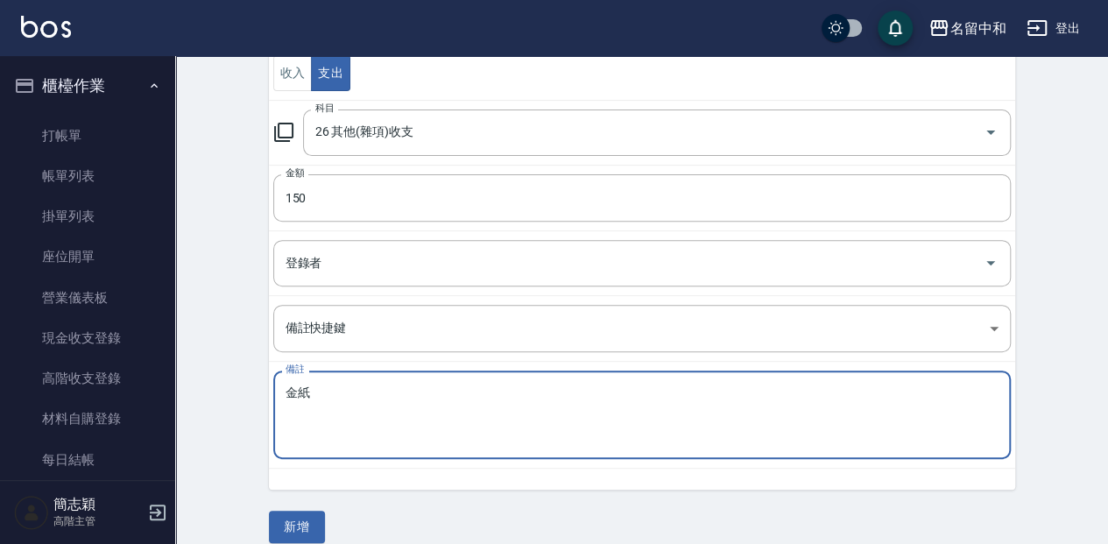
scroll to position [226, 0]
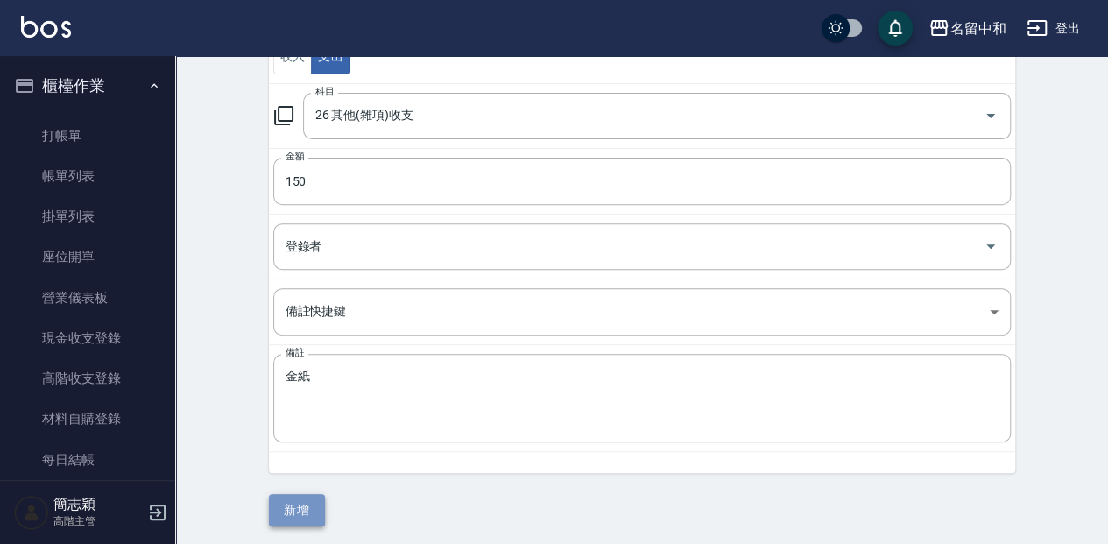
click at [284, 504] on button "新增" at bounding box center [297, 510] width 56 height 32
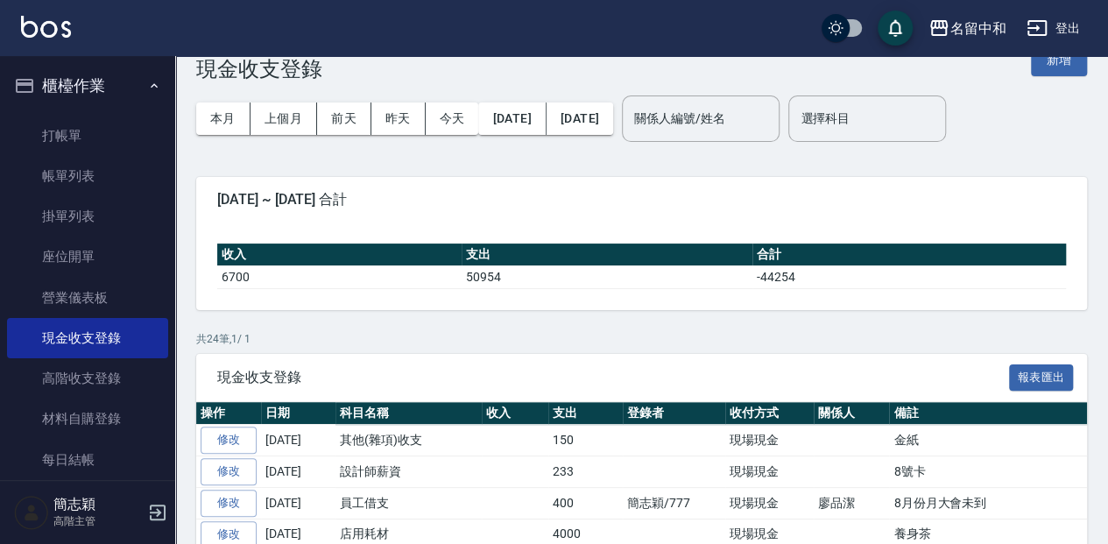
scroll to position [58, 0]
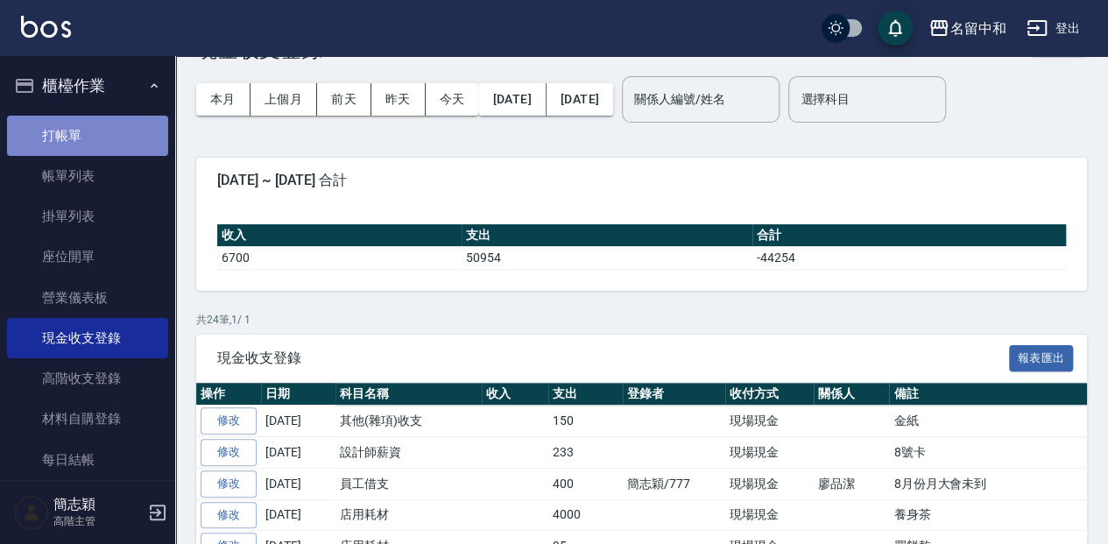
click at [108, 123] on link "打帳單" at bounding box center [87, 136] width 161 height 40
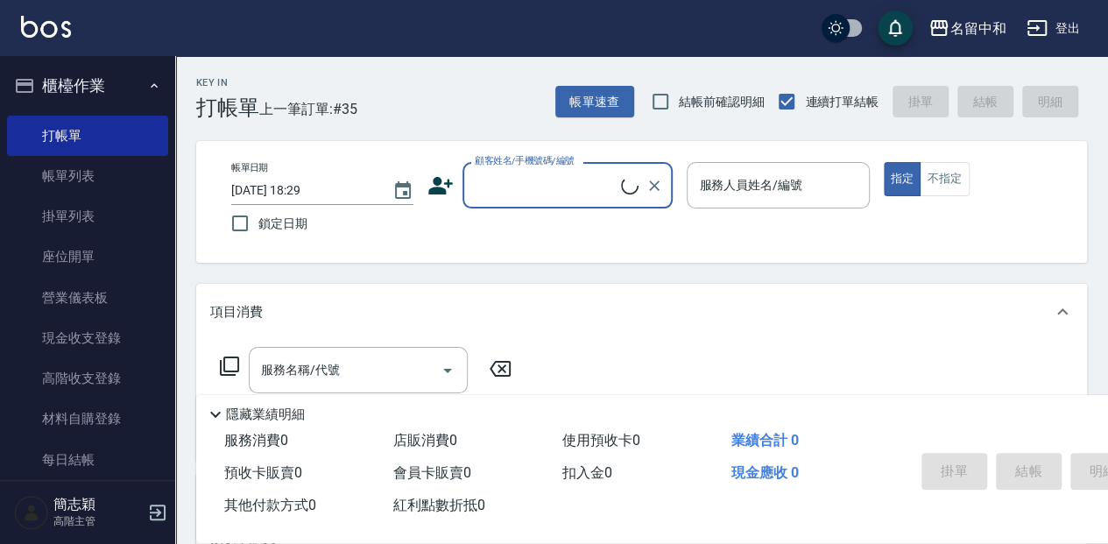
click at [520, 187] on input "顧客姓名/手機號碼/編號" at bounding box center [545, 185] width 151 height 31
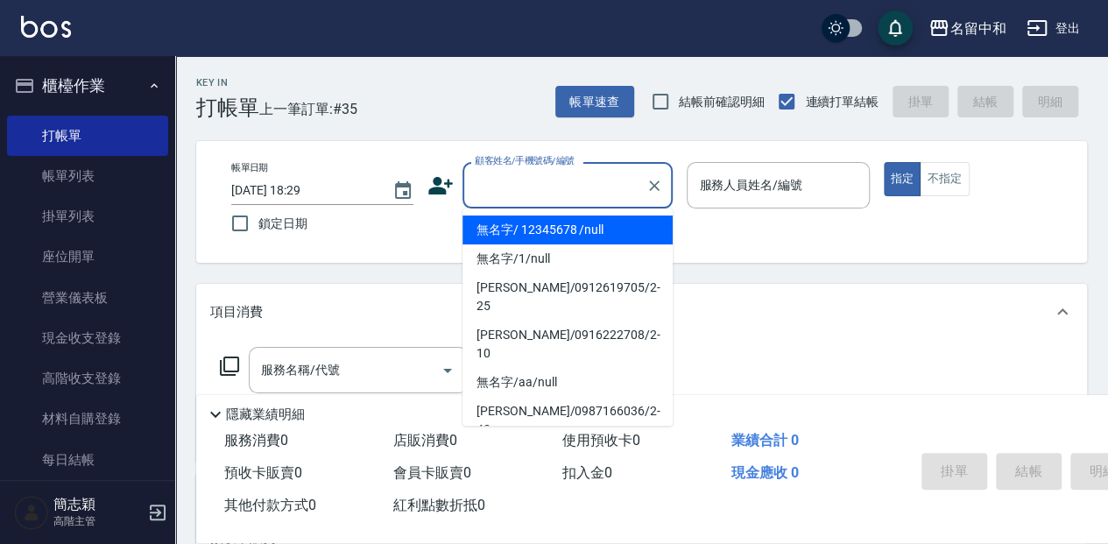
click at [538, 216] on li "無名字/ 12345678 /null" at bounding box center [568, 229] width 210 height 29
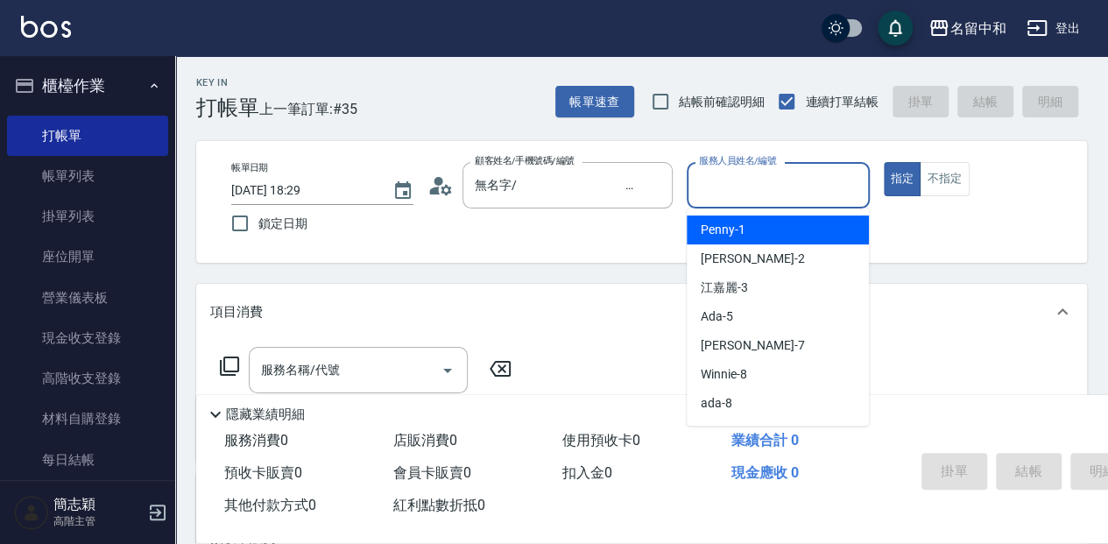
click at [773, 187] on input "服務人員姓名/編號" at bounding box center [778, 185] width 166 height 31
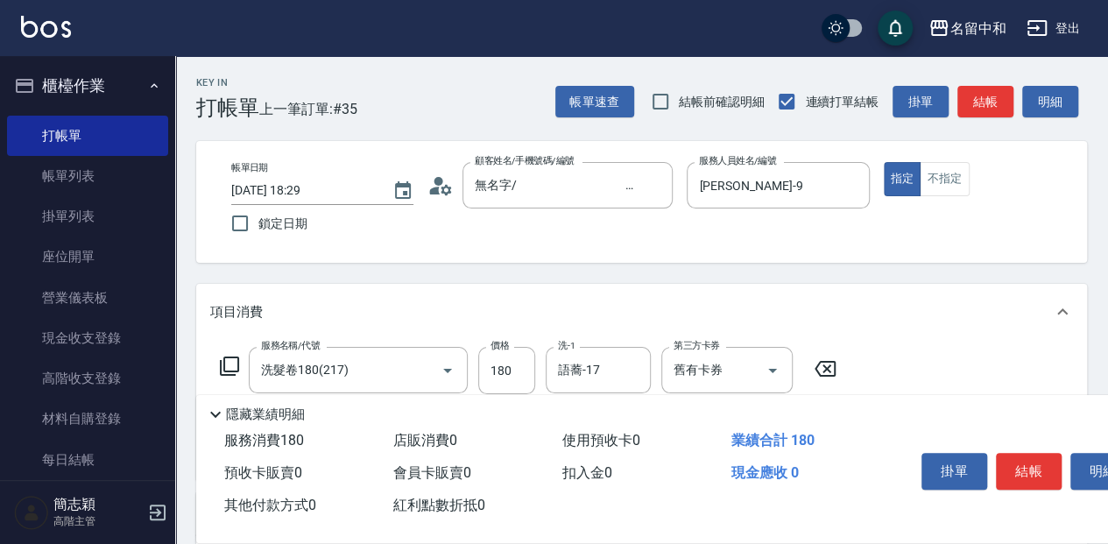
click at [1020, 446] on div "掛單 結帳 明細" at bounding box center [1029, 473] width 229 height 55
click at [1018, 461] on button "結帳" at bounding box center [1029, 471] width 66 height 37
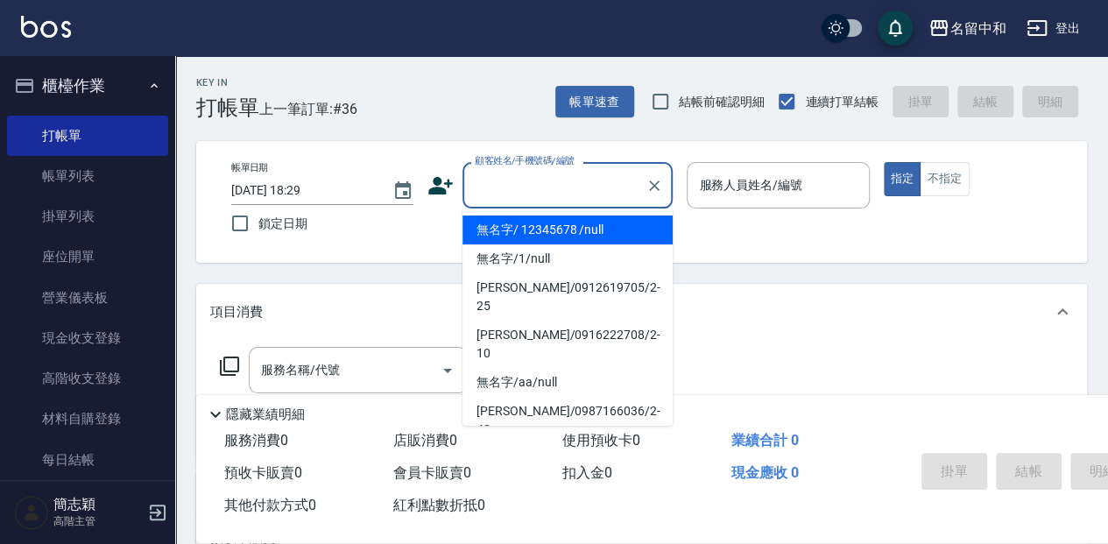
click at [555, 187] on input "顧客姓名/手機號碼/編號" at bounding box center [554, 185] width 168 height 31
click at [569, 235] on li "無名字/ 12345678 /null" at bounding box center [568, 229] width 210 height 29
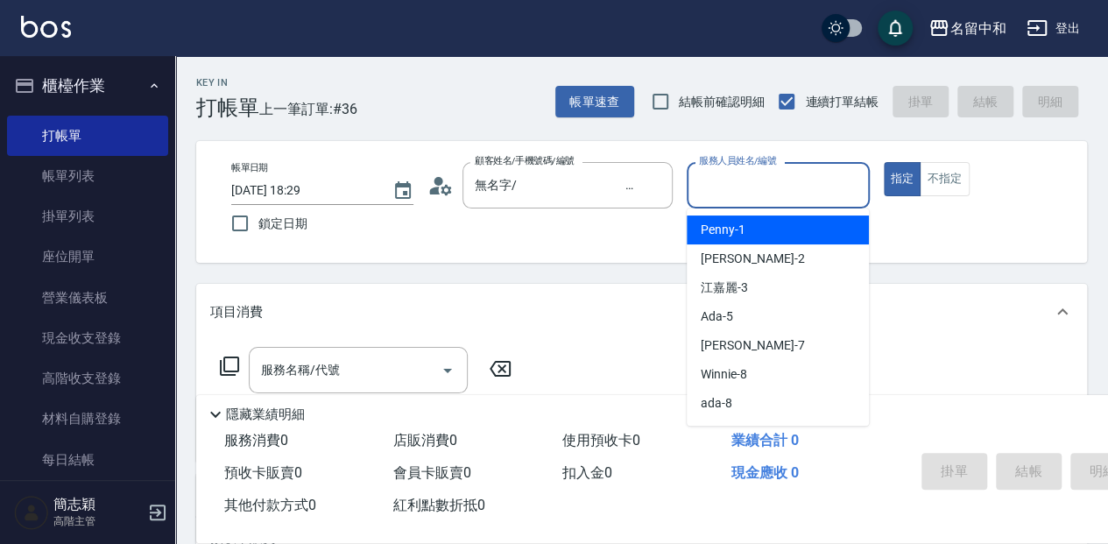
click at [746, 189] on input "服務人員姓名/編號" at bounding box center [778, 185] width 166 height 31
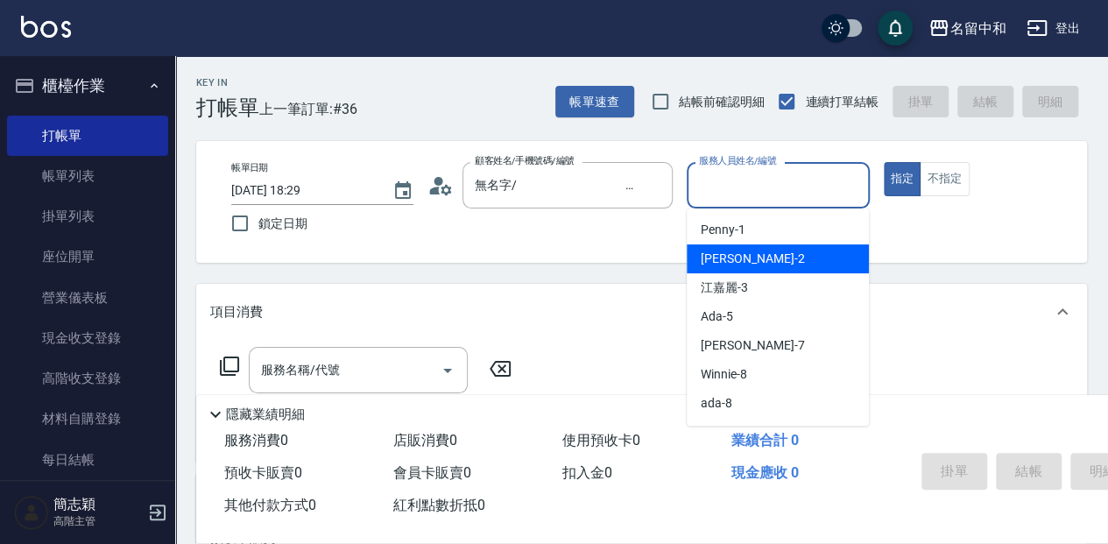
click at [770, 257] on div "[PERSON_NAME] -2" at bounding box center [778, 258] width 182 height 29
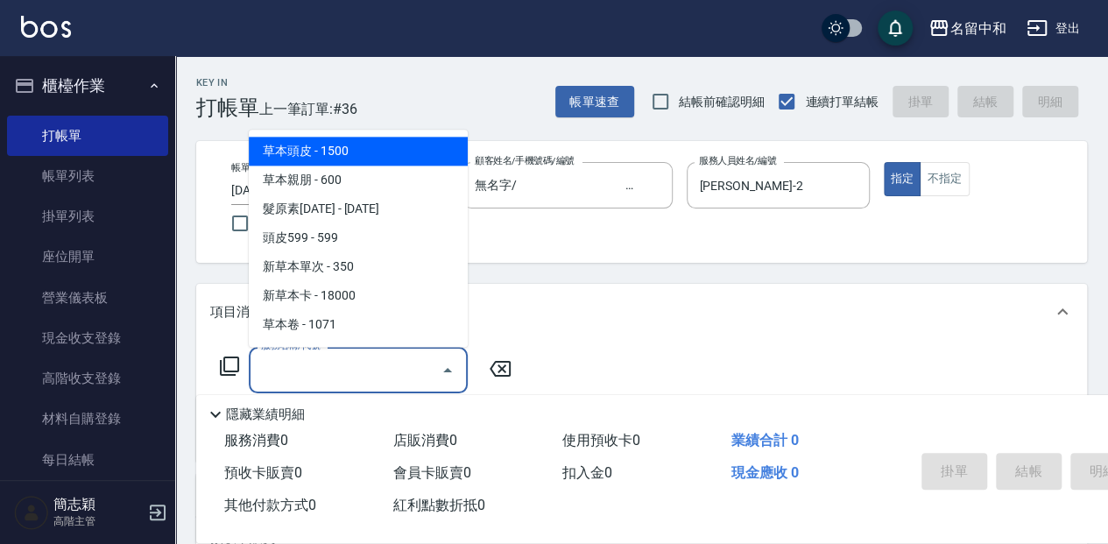
click at [378, 378] on input "服務名稱/代號" at bounding box center [345, 370] width 177 height 31
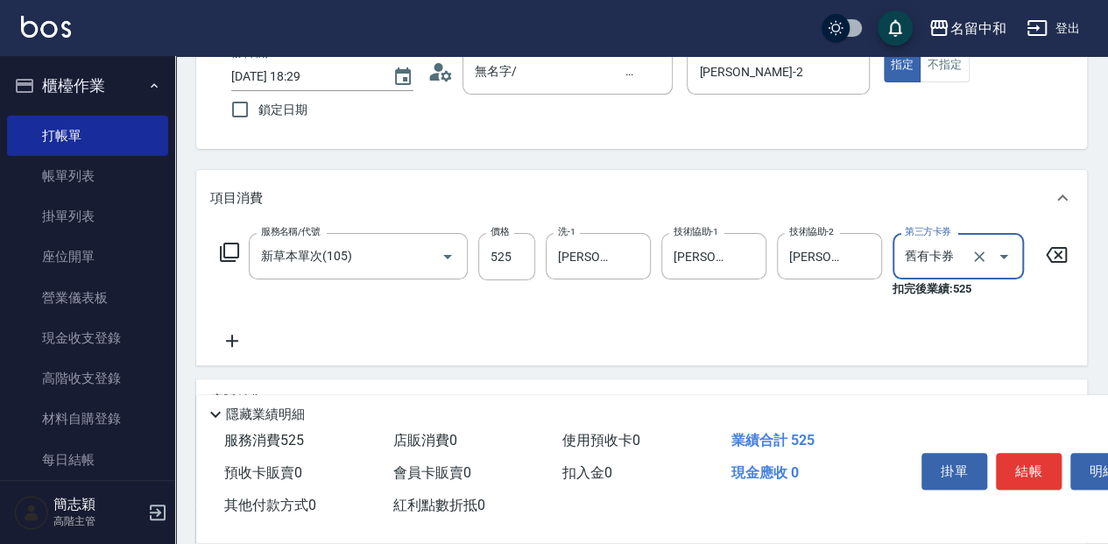
scroll to position [117, 0]
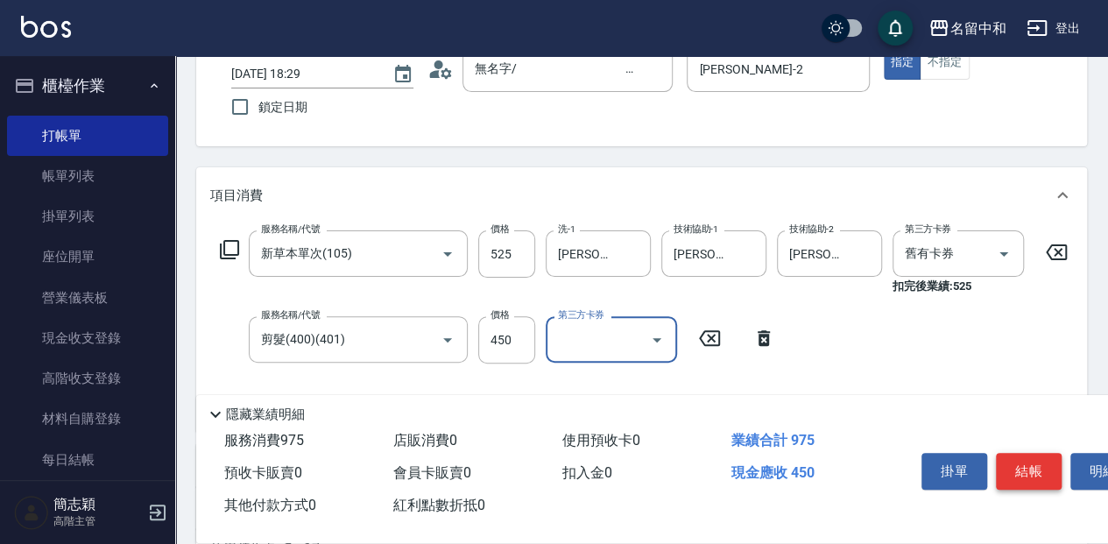
click at [1038, 475] on button "結帳" at bounding box center [1029, 471] width 66 height 37
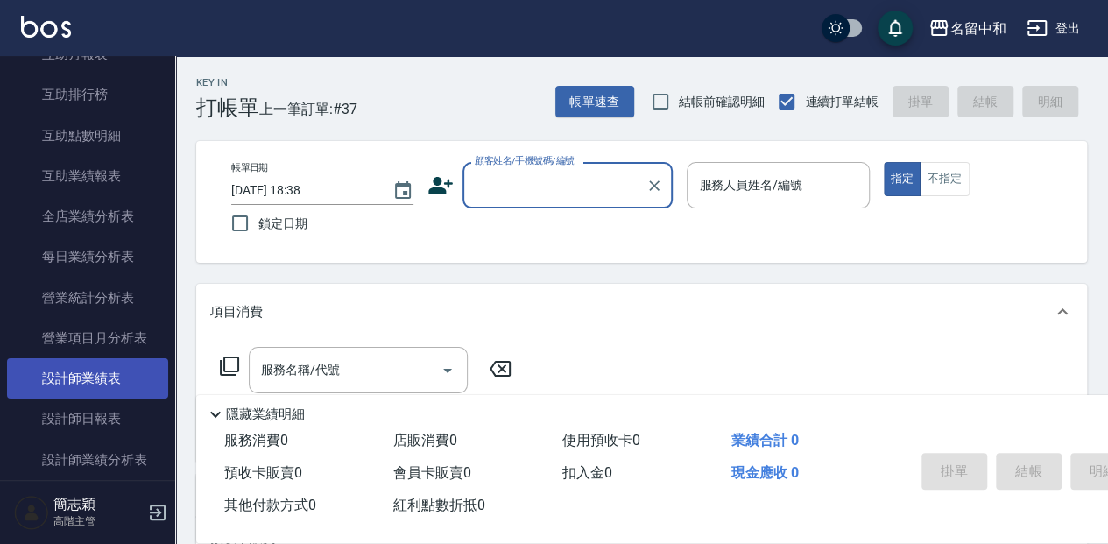
scroll to position [934, 0]
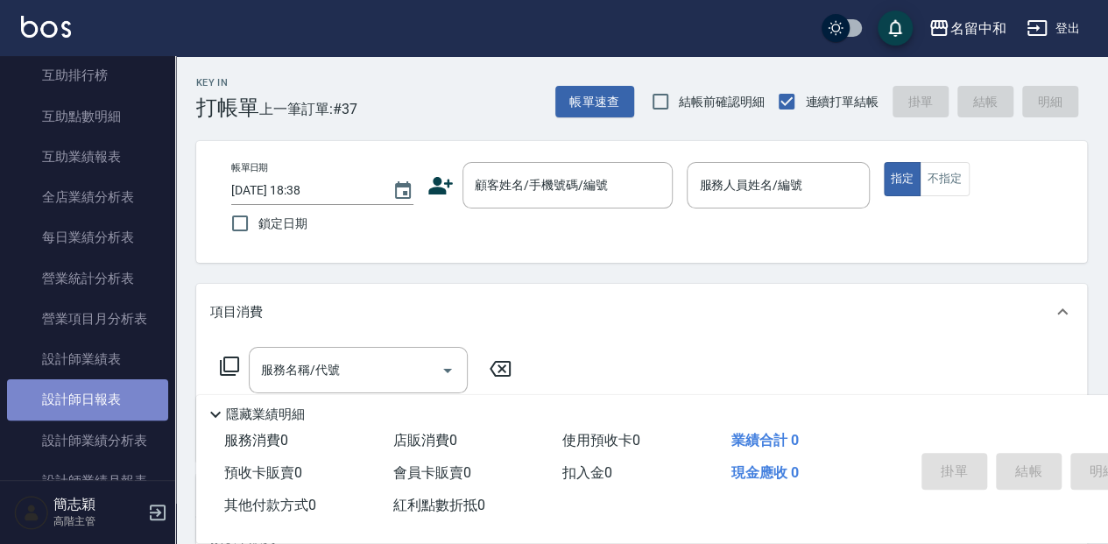
click at [116, 397] on link "設計師日報表" at bounding box center [87, 399] width 161 height 40
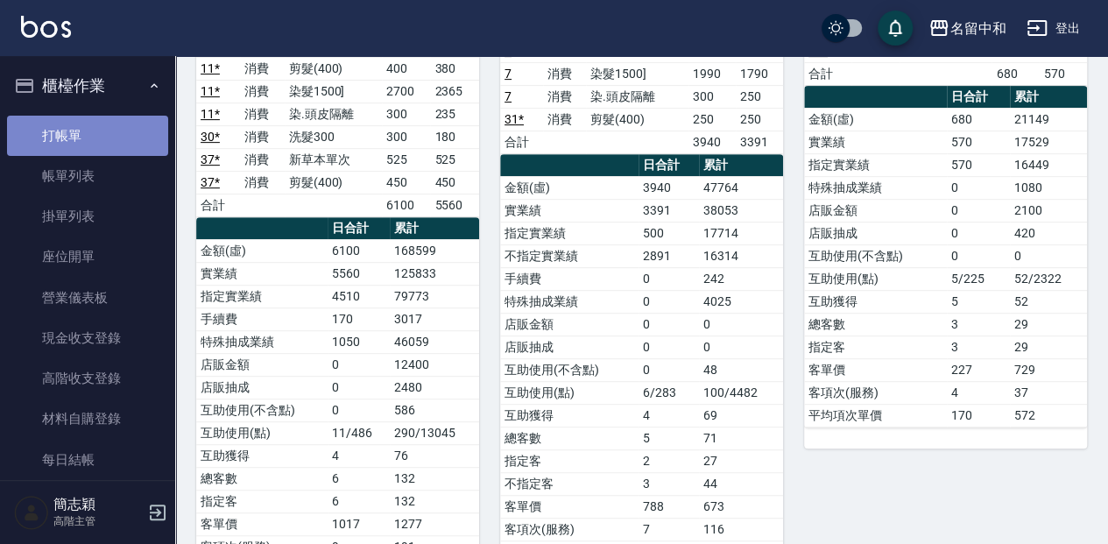
click at [119, 135] on link "打帳單" at bounding box center [87, 136] width 161 height 40
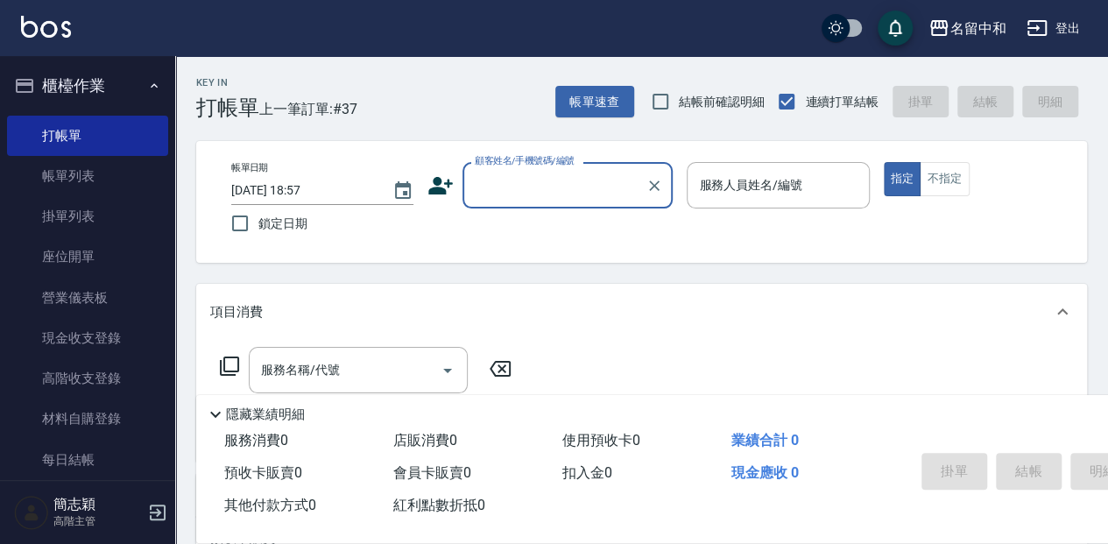
click at [499, 193] on input "顧客姓名/手機號碼/編號" at bounding box center [554, 185] width 168 height 31
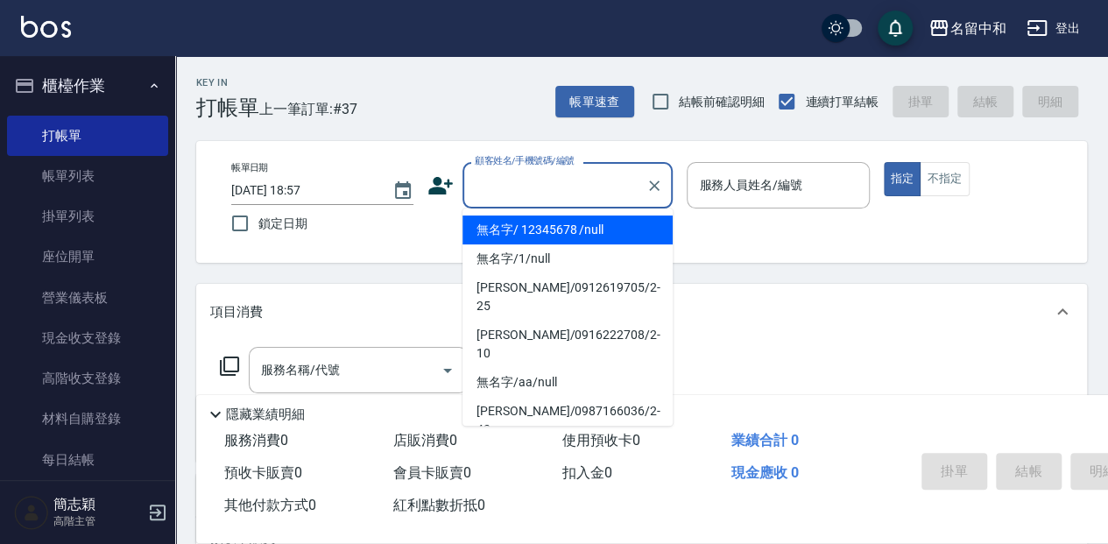
click at [511, 224] on li "無名字/ 12345678 /null" at bounding box center [568, 229] width 210 height 29
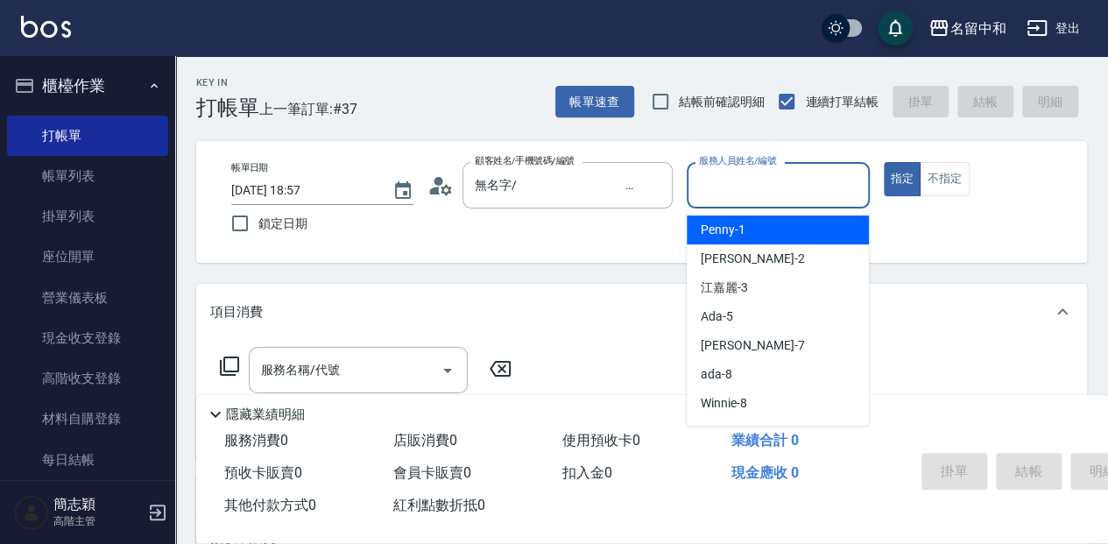
click at [717, 184] on input "服務人員姓名/編號" at bounding box center [778, 185] width 166 height 31
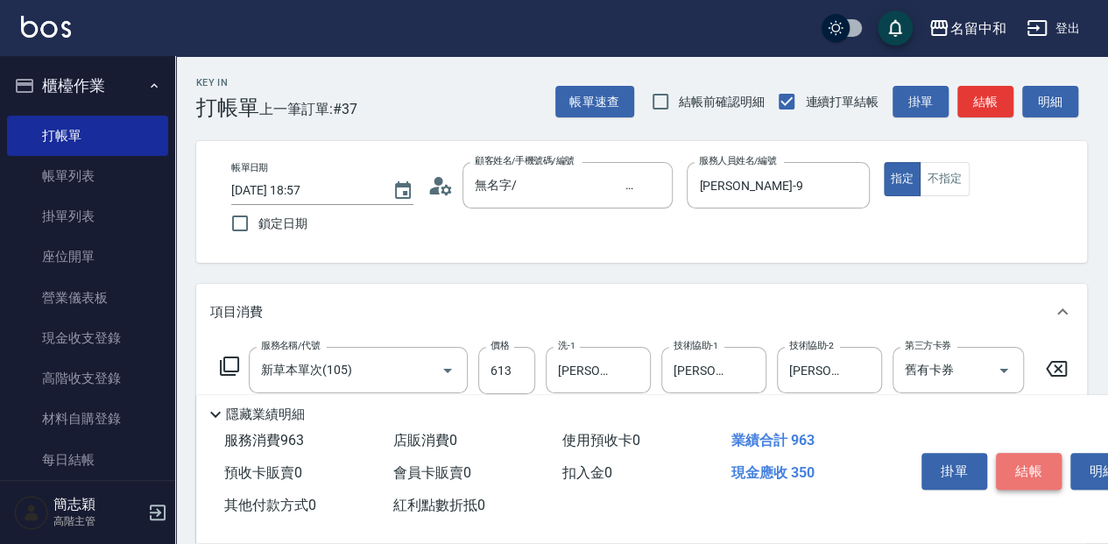
click at [1049, 473] on button "結帳" at bounding box center [1029, 471] width 66 height 37
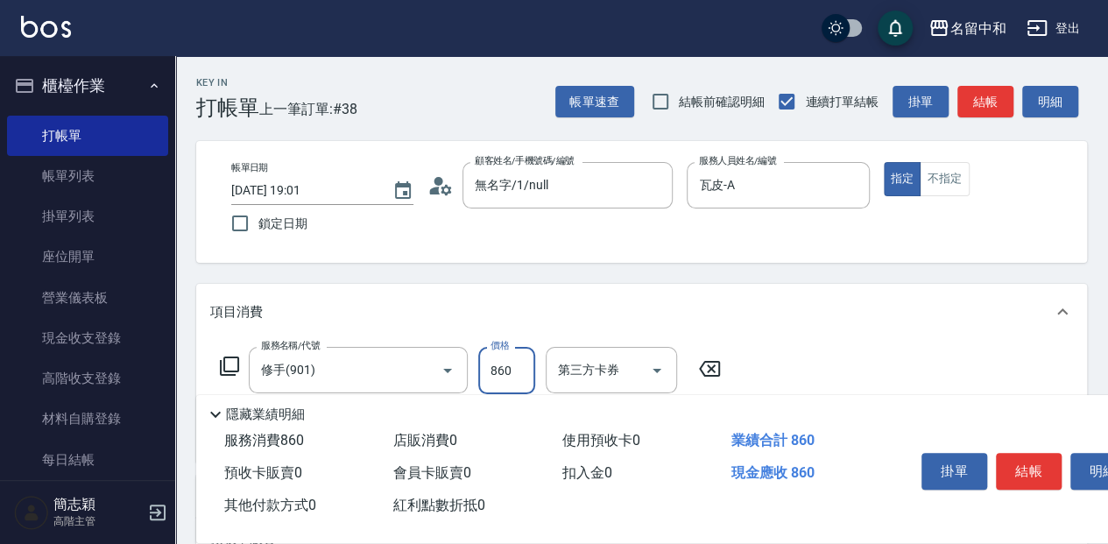
click at [993, 480] on div "掛單 結帳 明細" at bounding box center [1029, 473] width 229 height 55
click at [1018, 472] on button "結帳" at bounding box center [1029, 471] width 66 height 37
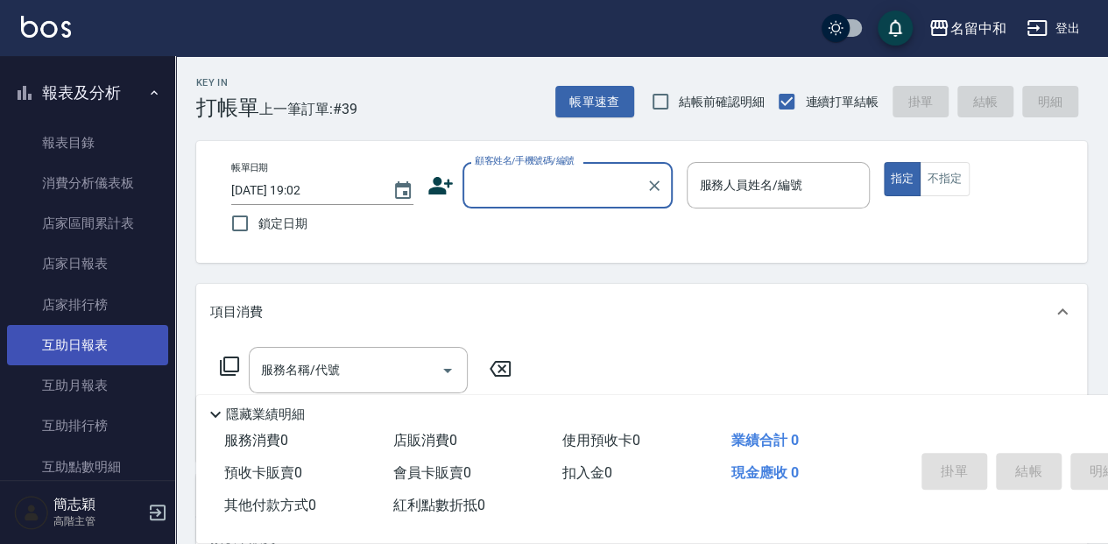
scroll to position [583, 0]
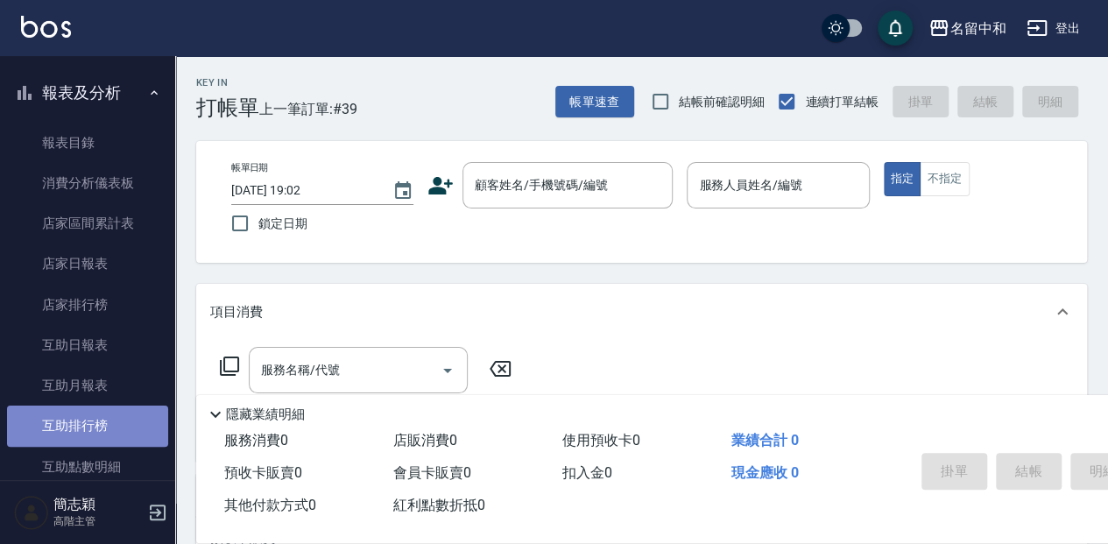
click at [130, 420] on link "互助排行榜" at bounding box center [87, 426] width 161 height 40
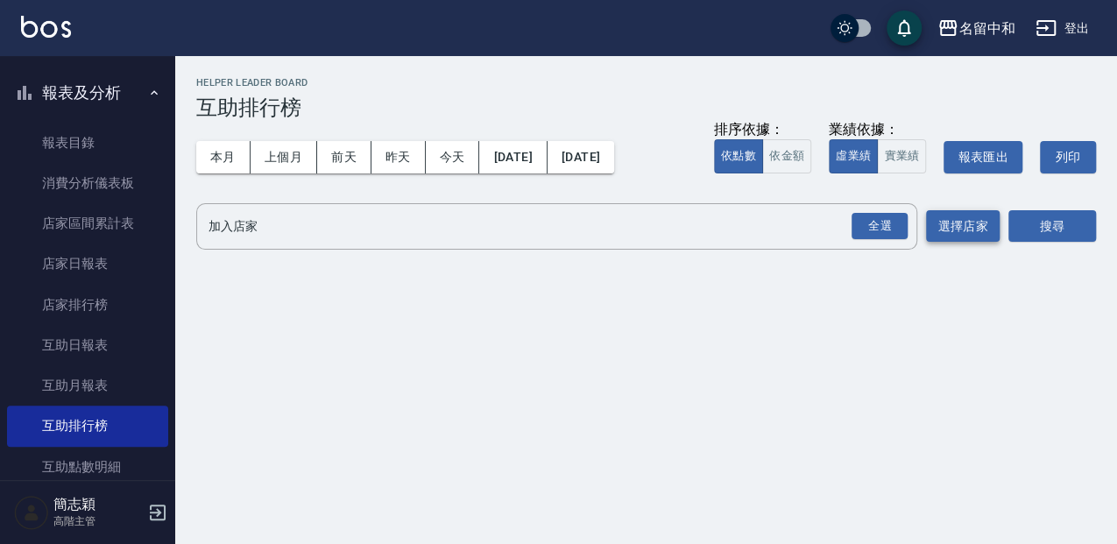
drag, startPoint x: 890, startPoint y: 235, endPoint x: 926, endPoint y: 235, distance: 35.9
click at [894, 234] on div "全選" at bounding box center [879, 226] width 56 height 27
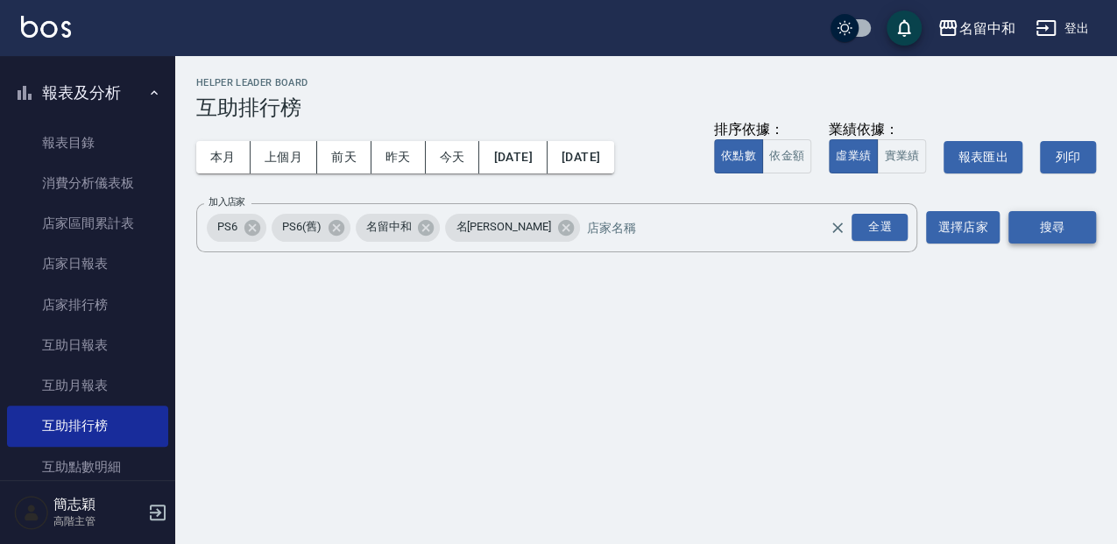
click at [1027, 234] on button "搜尋" at bounding box center [1052, 227] width 88 height 32
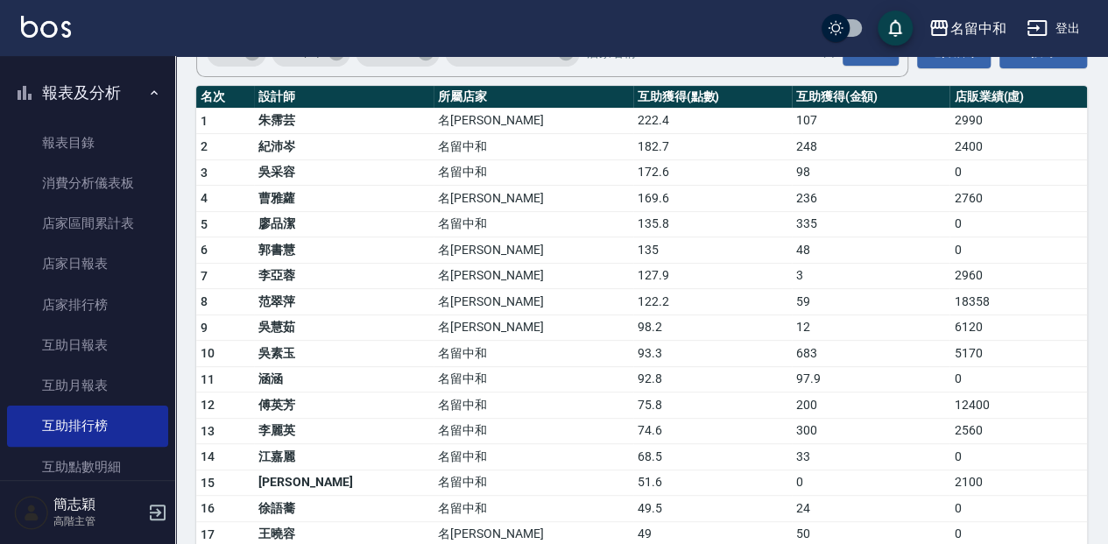
scroll to position [233, 0]
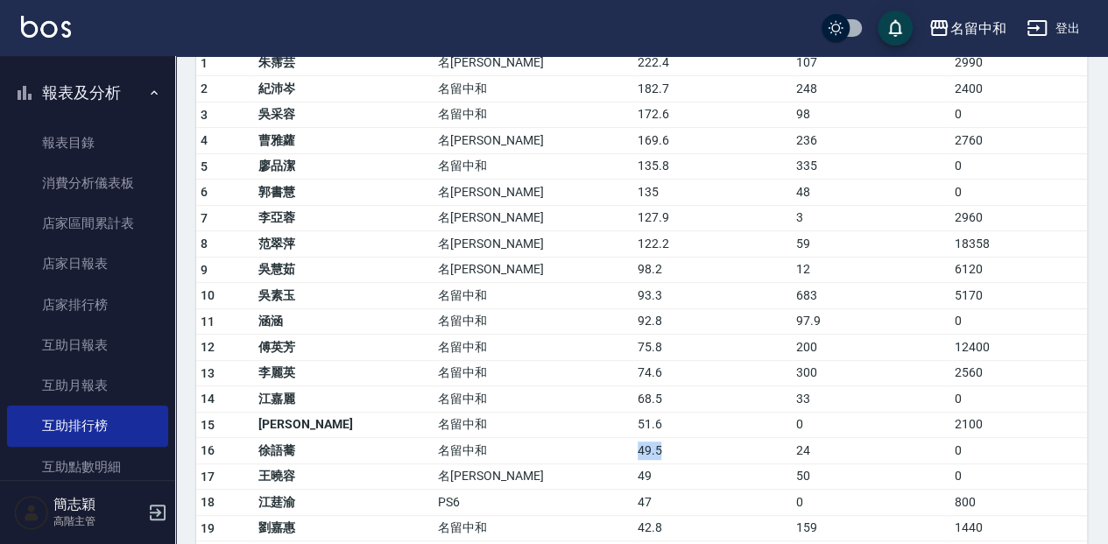
drag, startPoint x: 531, startPoint y: 446, endPoint x: 491, endPoint y: 454, distance: 40.2
click at [491, 454] on tr "16 [PERSON_NAME] 名留中和 49.5 24 0" at bounding box center [641, 451] width 891 height 26
drag, startPoint x: 491, startPoint y: 454, endPoint x: 440, endPoint y: 449, distance: 52.0
click at [440, 449] on td "名留中和" at bounding box center [534, 451] width 200 height 26
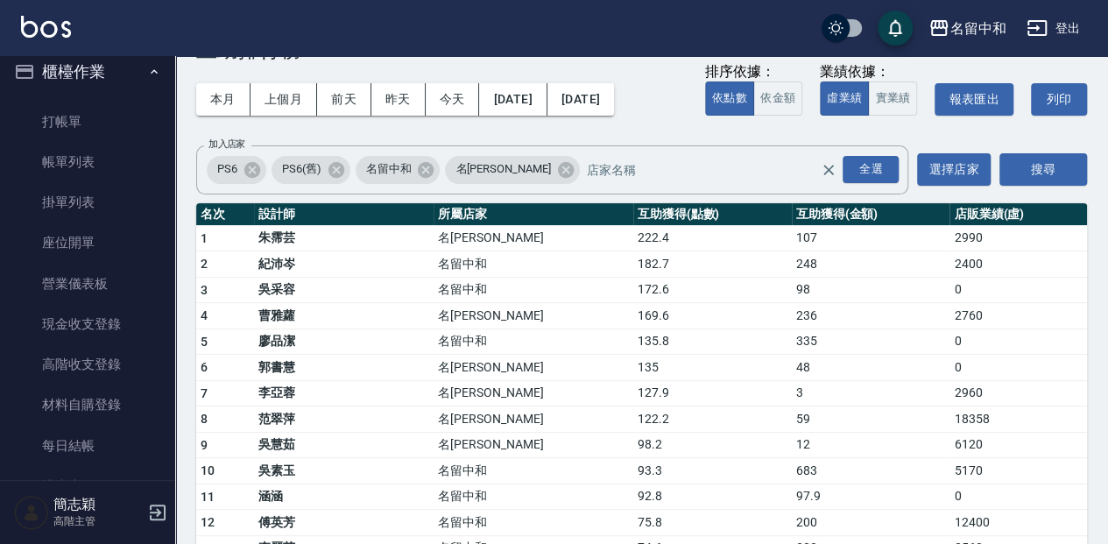
scroll to position [0, 0]
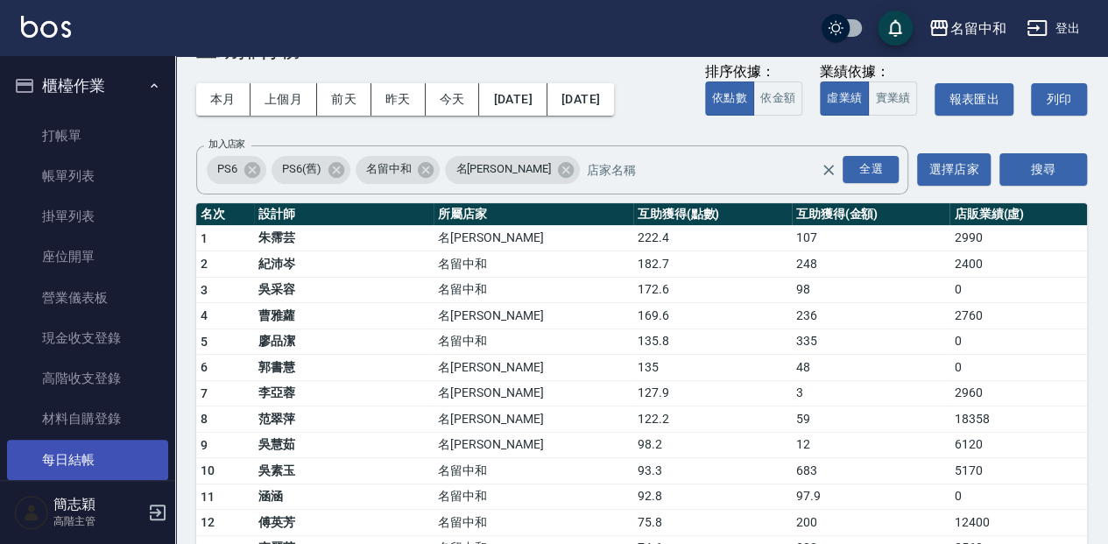
click at [129, 458] on link "每日結帳" at bounding box center [87, 460] width 161 height 40
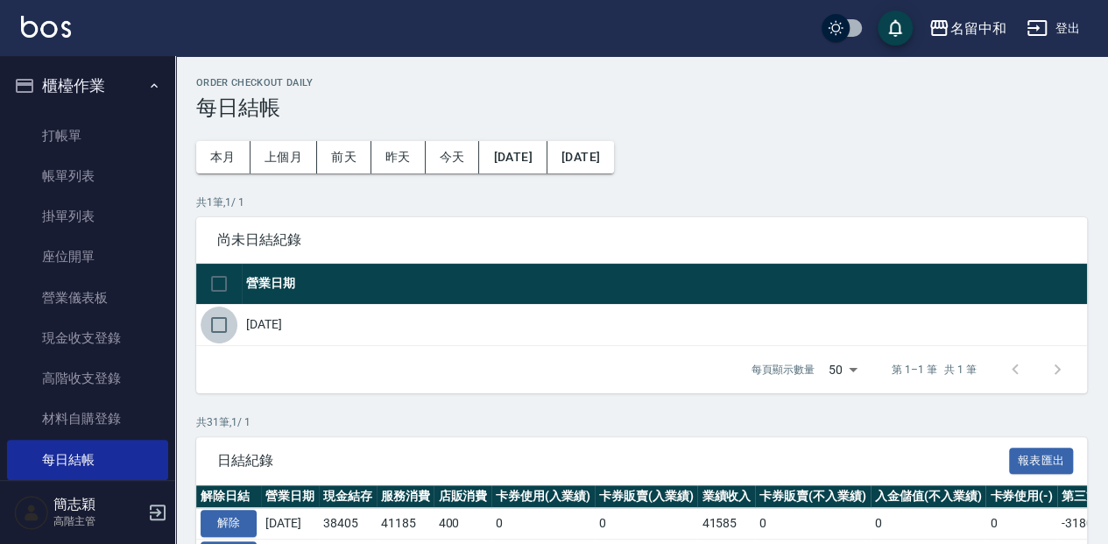
click at [212, 307] on input "checkbox" at bounding box center [219, 325] width 37 height 37
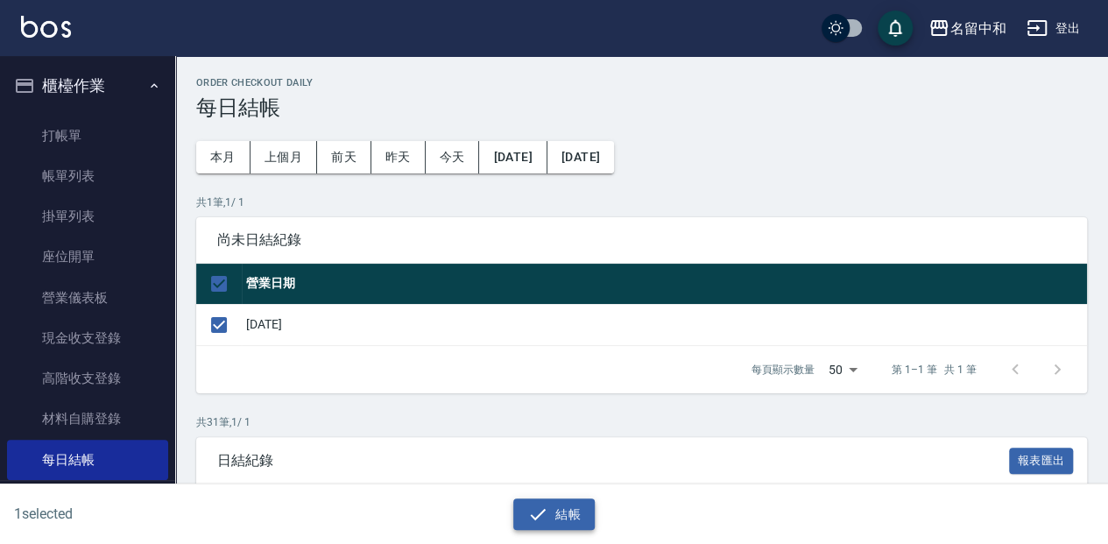
click at [576, 503] on button "結帳" at bounding box center [553, 514] width 81 height 32
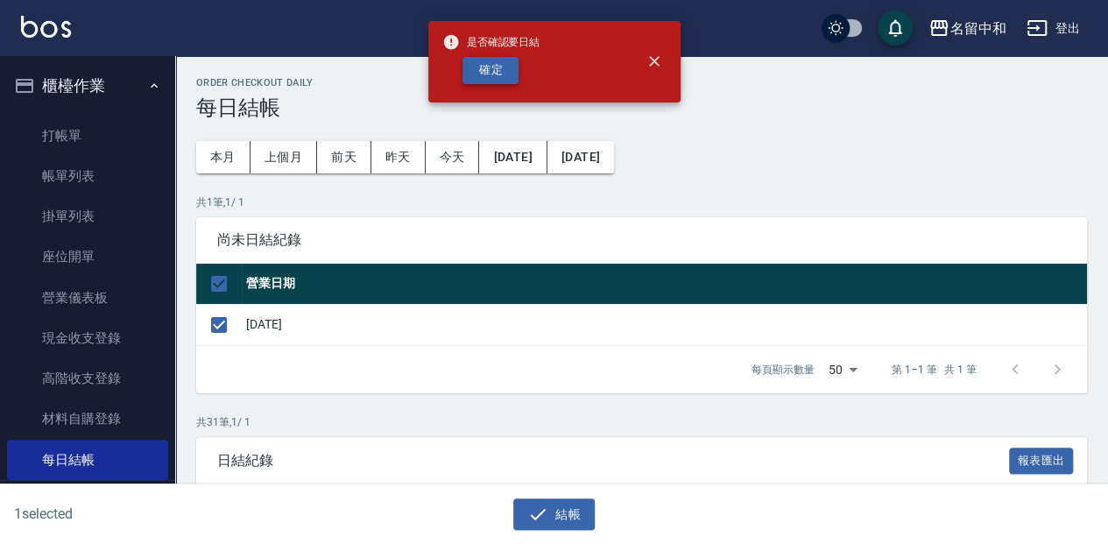
click at [501, 80] on button "確定" at bounding box center [491, 70] width 56 height 27
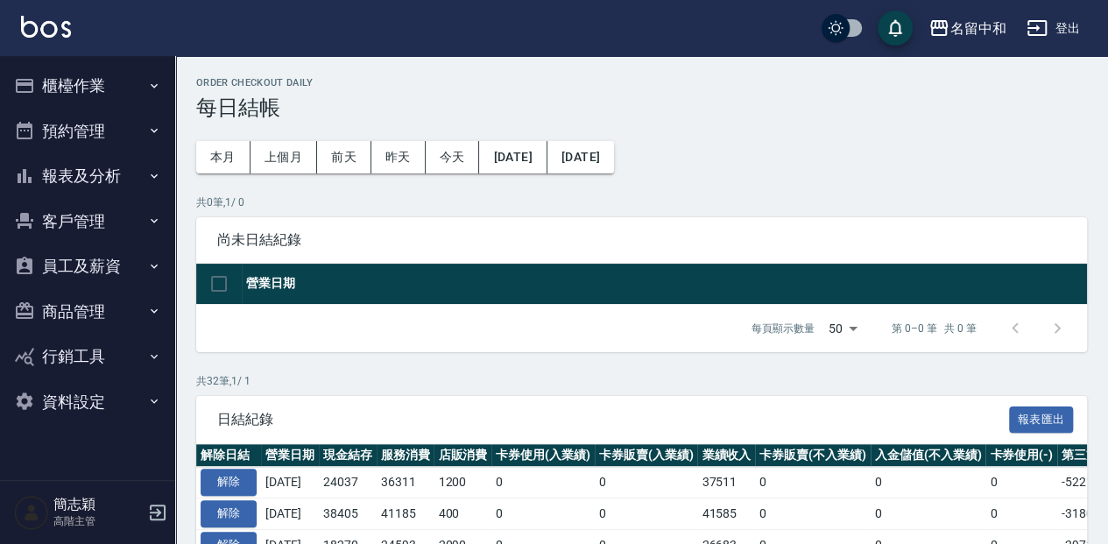
click at [155, 70] on button "櫃檯作業" at bounding box center [87, 86] width 161 height 46
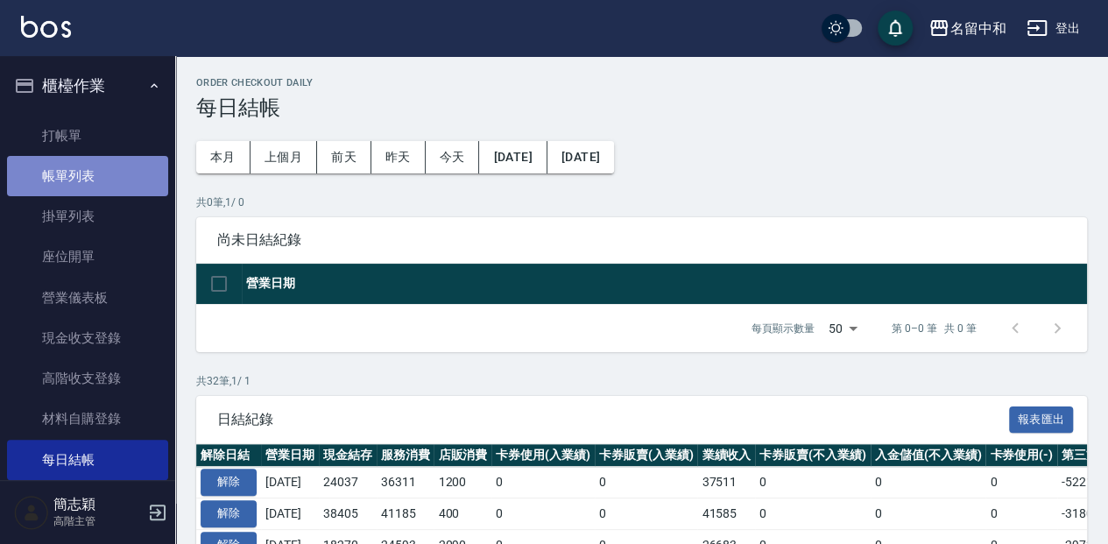
click at [113, 186] on link "帳單列表" at bounding box center [87, 176] width 161 height 40
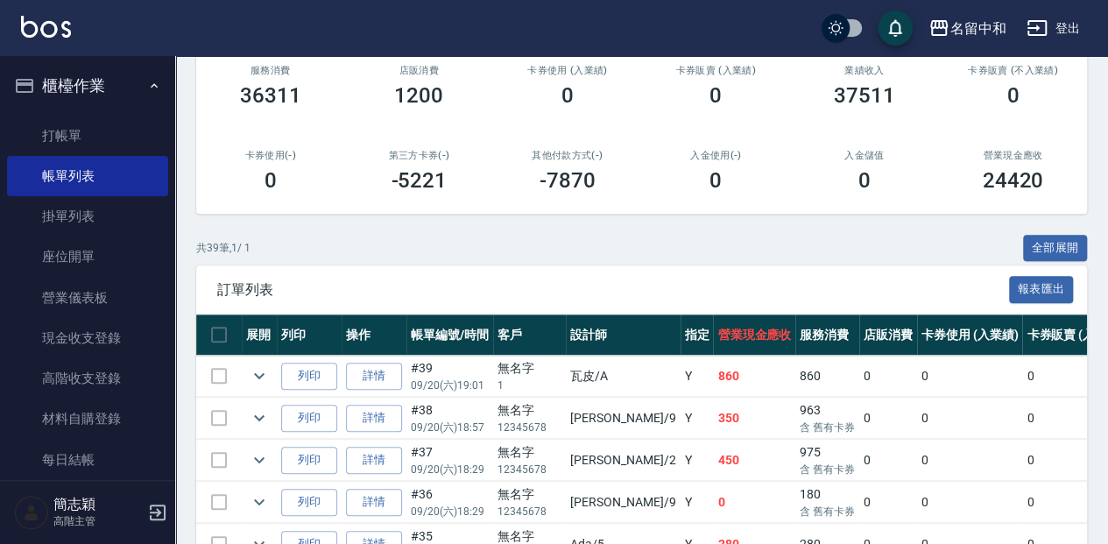
scroll to position [214, 0]
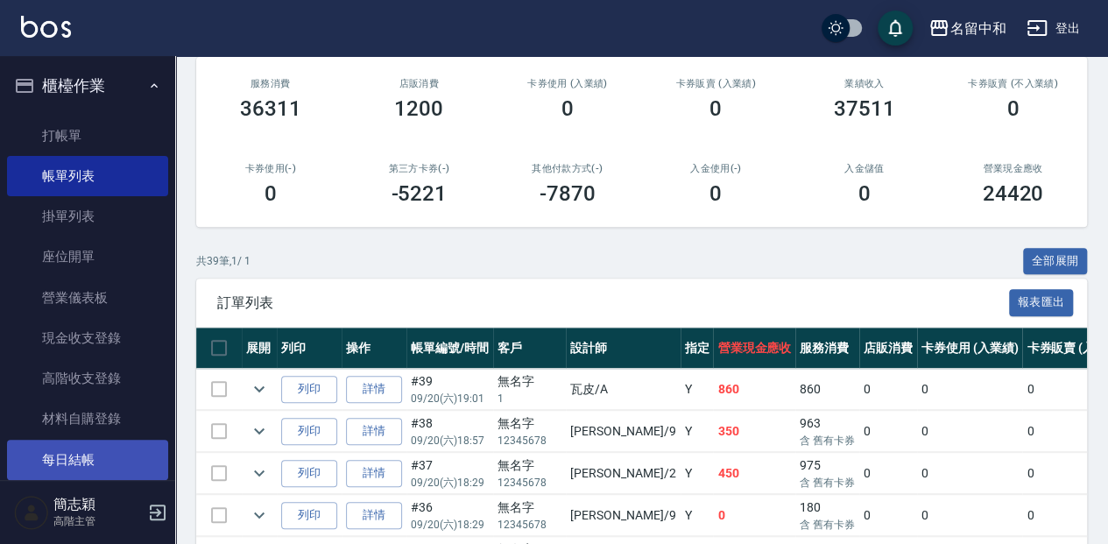
click at [128, 464] on link "每日結帳" at bounding box center [87, 460] width 161 height 40
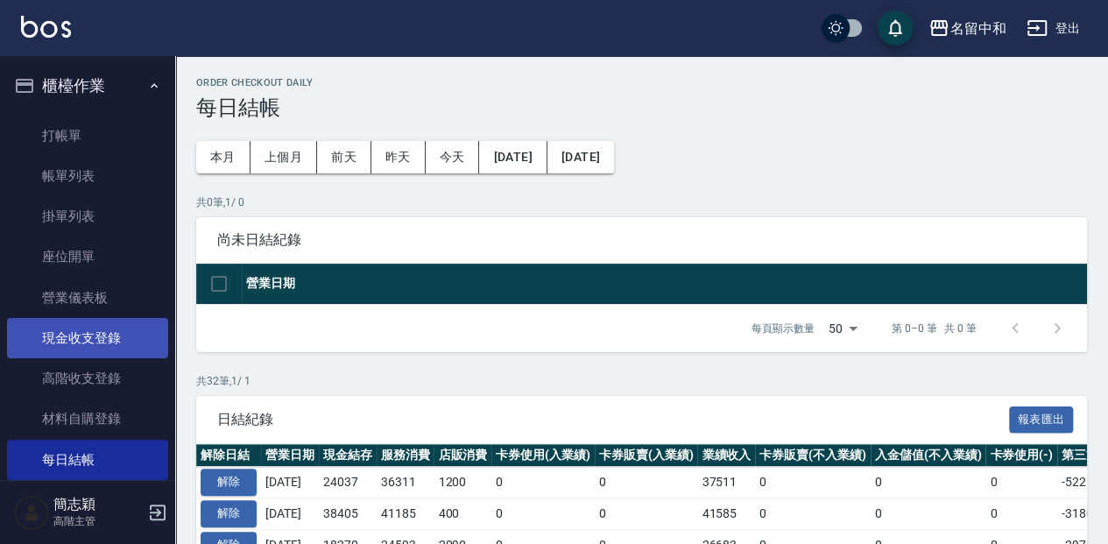
click at [132, 346] on link "現金收支登錄" at bounding box center [87, 338] width 161 height 40
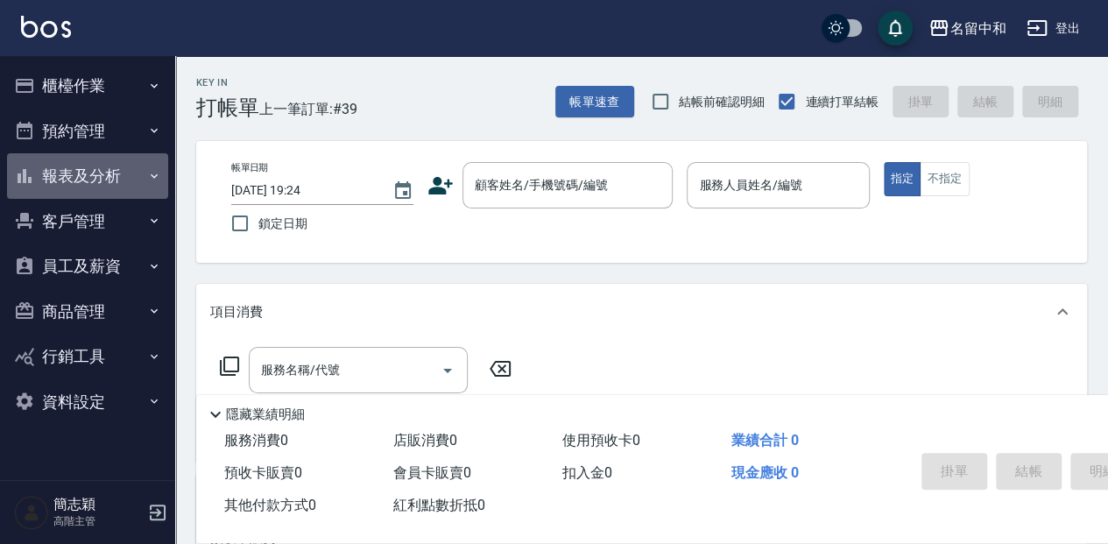
click at [107, 179] on button "報表及分析" at bounding box center [87, 176] width 161 height 46
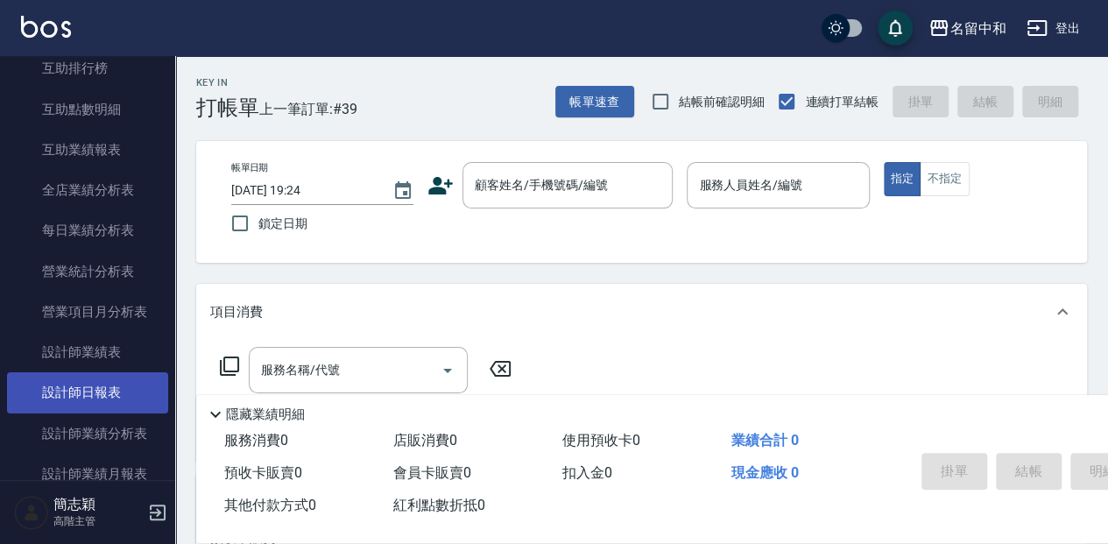
scroll to position [526, 0]
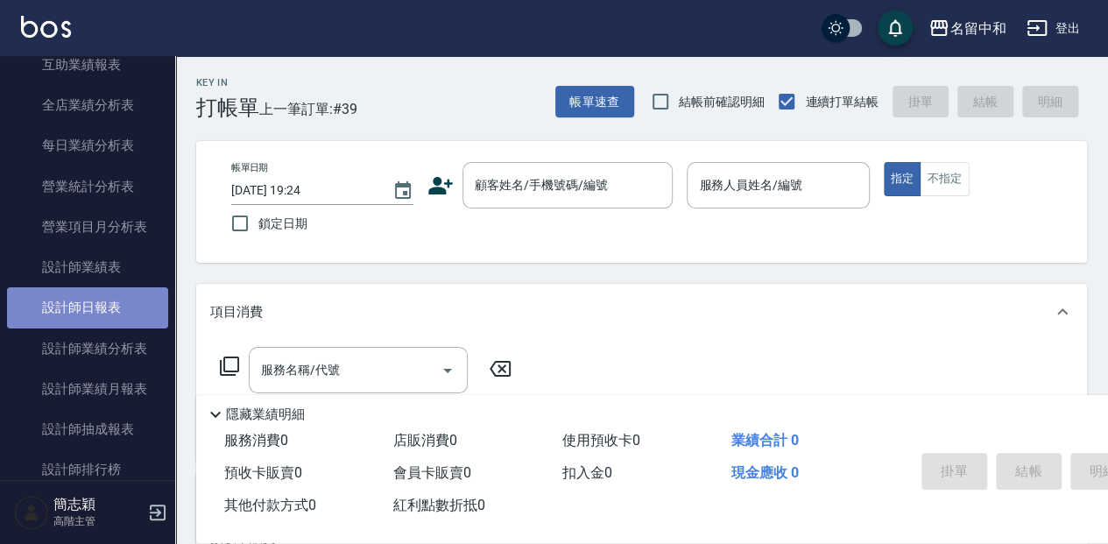
click at [121, 321] on link "設計師日報表" at bounding box center [87, 307] width 161 height 40
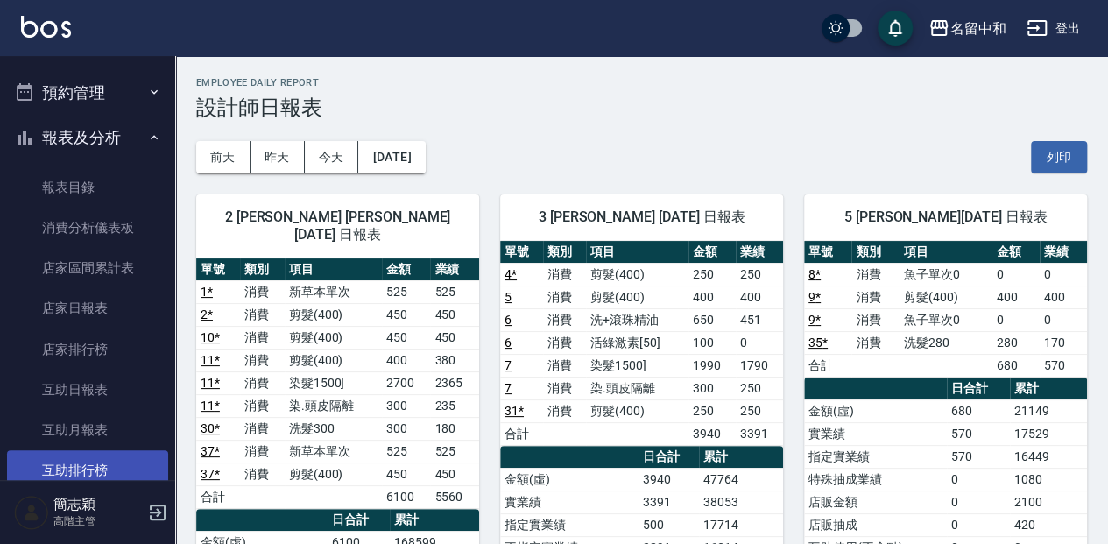
scroll to position [117, 0]
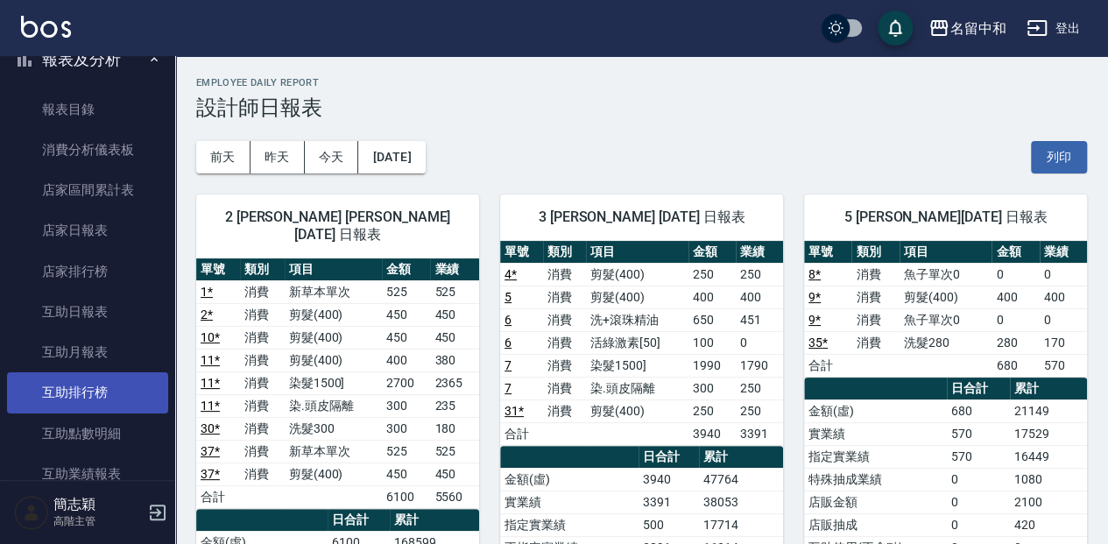
click at [116, 387] on link "互助排行榜" at bounding box center [87, 392] width 161 height 40
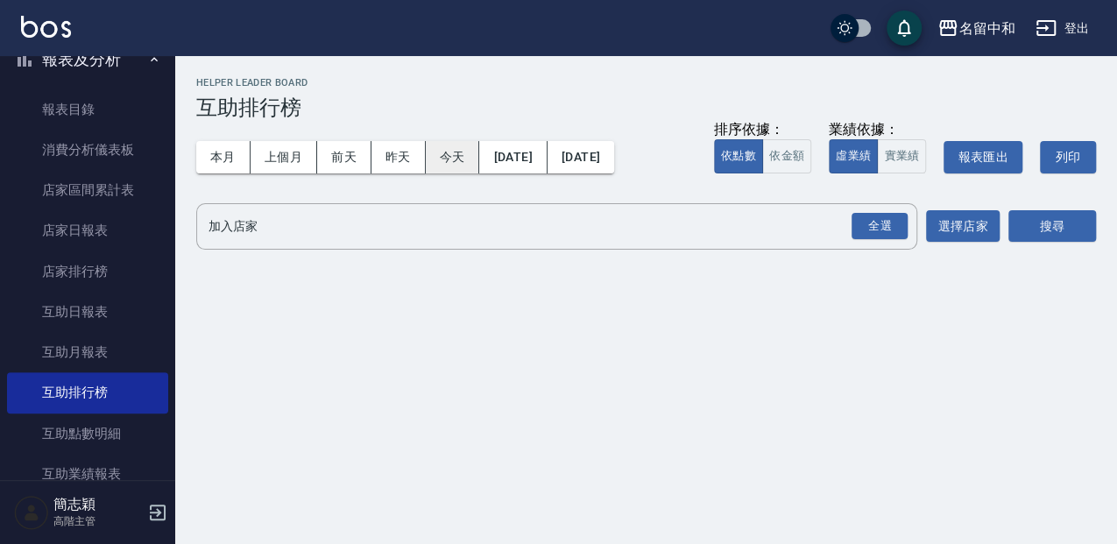
click at [452, 152] on button "今天" at bounding box center [453, 157] width 54 height 32
click at [894, 235] on div "全選" at bounding box center [879, 226] width 56 height 27
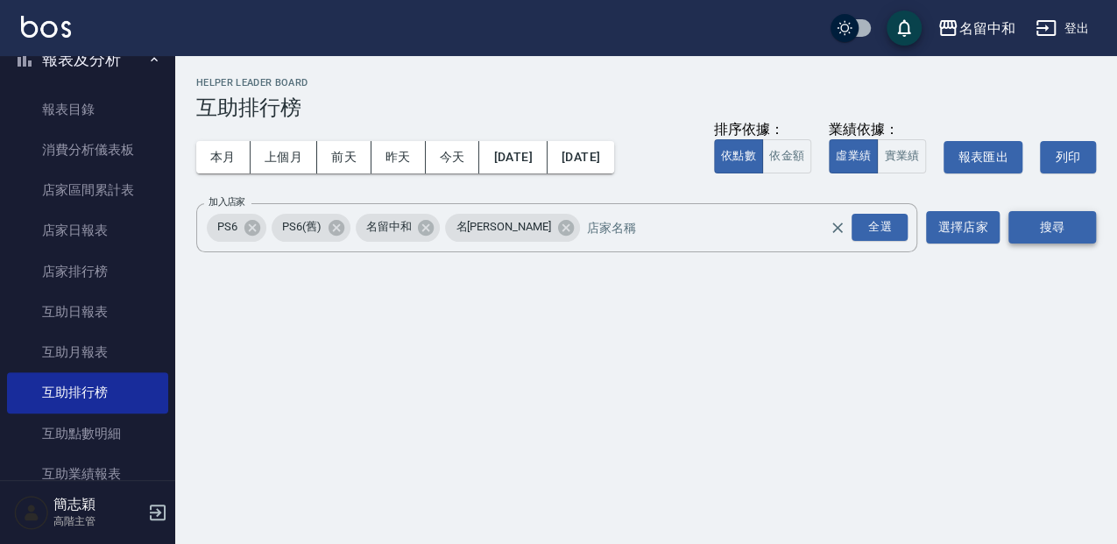
click at [1022, 226] on button "搜尋" at bounding box center [1052, 227] width 88 height 32
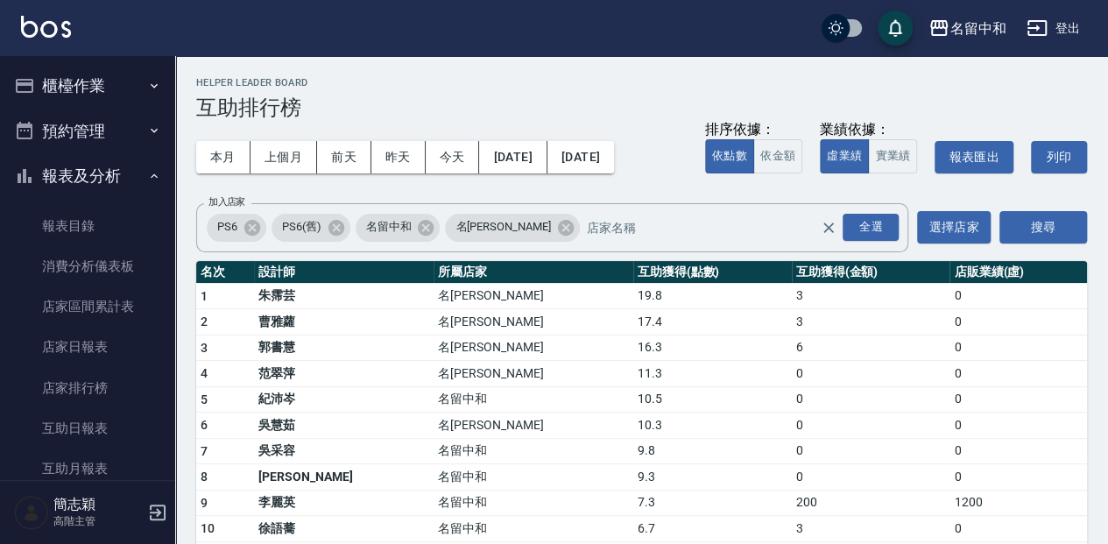
click at [110, 89] on button "櫃檯作業" at bounding box center [87, 86] width 161 height 46
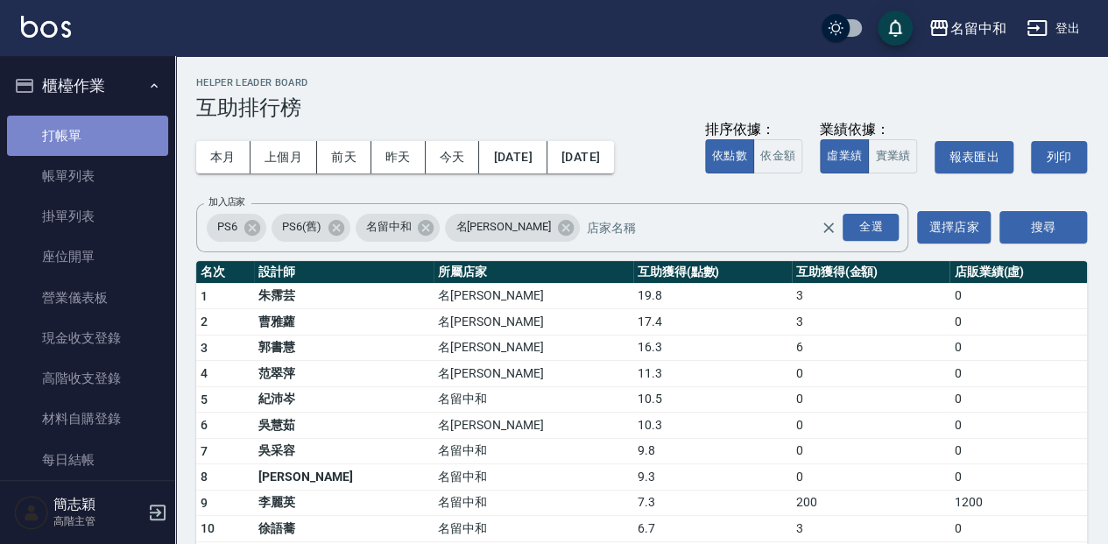
click at [110, 120] on link "打帳單" at bounding box center [87, 136] width 161 height 40
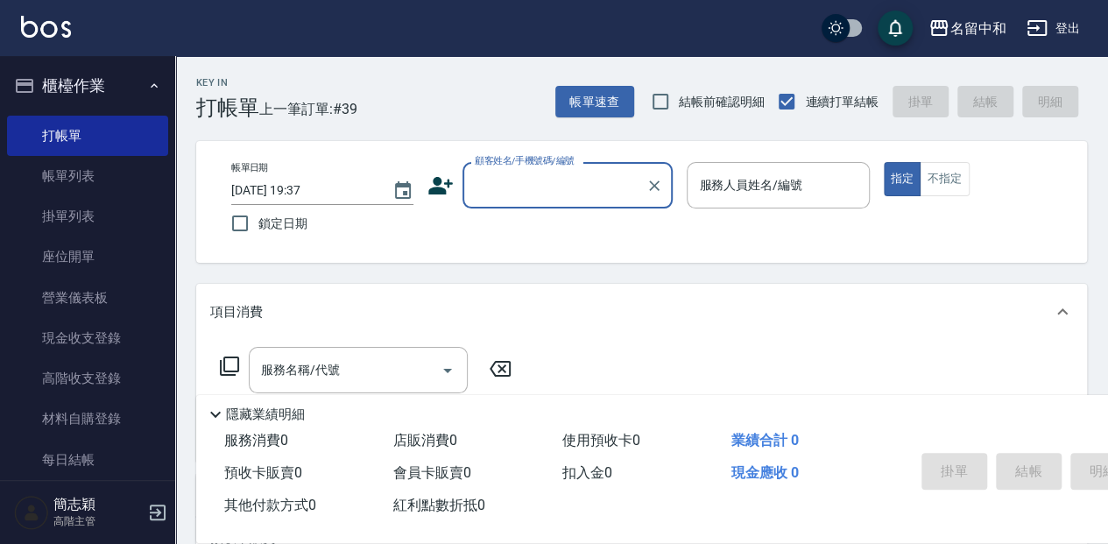
click at [398, 145] on div "帳單日期 2025/09/20 19:37 鎖定日期 顧客姓名/手機號碼/編號 顧客姓名/手機號碼/編號 服務人員姓名/編號 服務人員姓名/編號 指定 不指定" at bounding box center [641, 202] width 891 height 122
